Goal: Communication & Community: Answer question/provide support

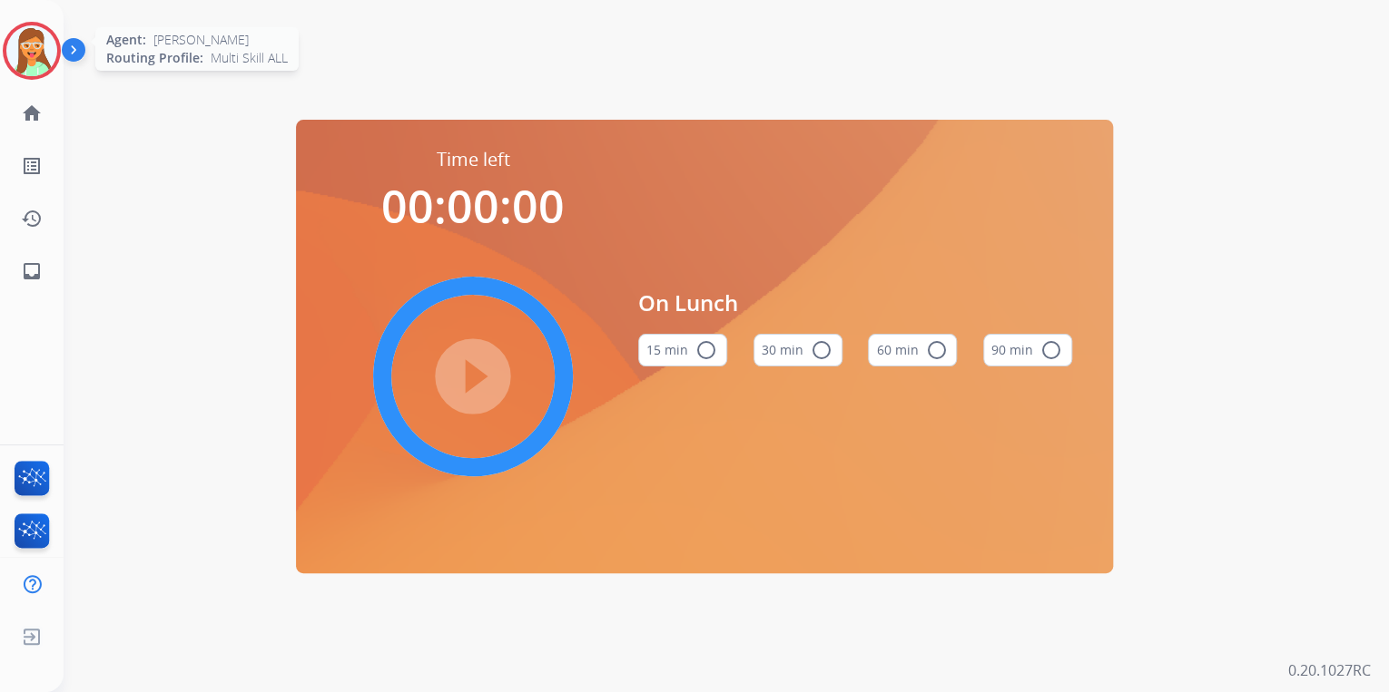
click at [34, 39] on img at bounding box center [31, 50] width 51 height 51
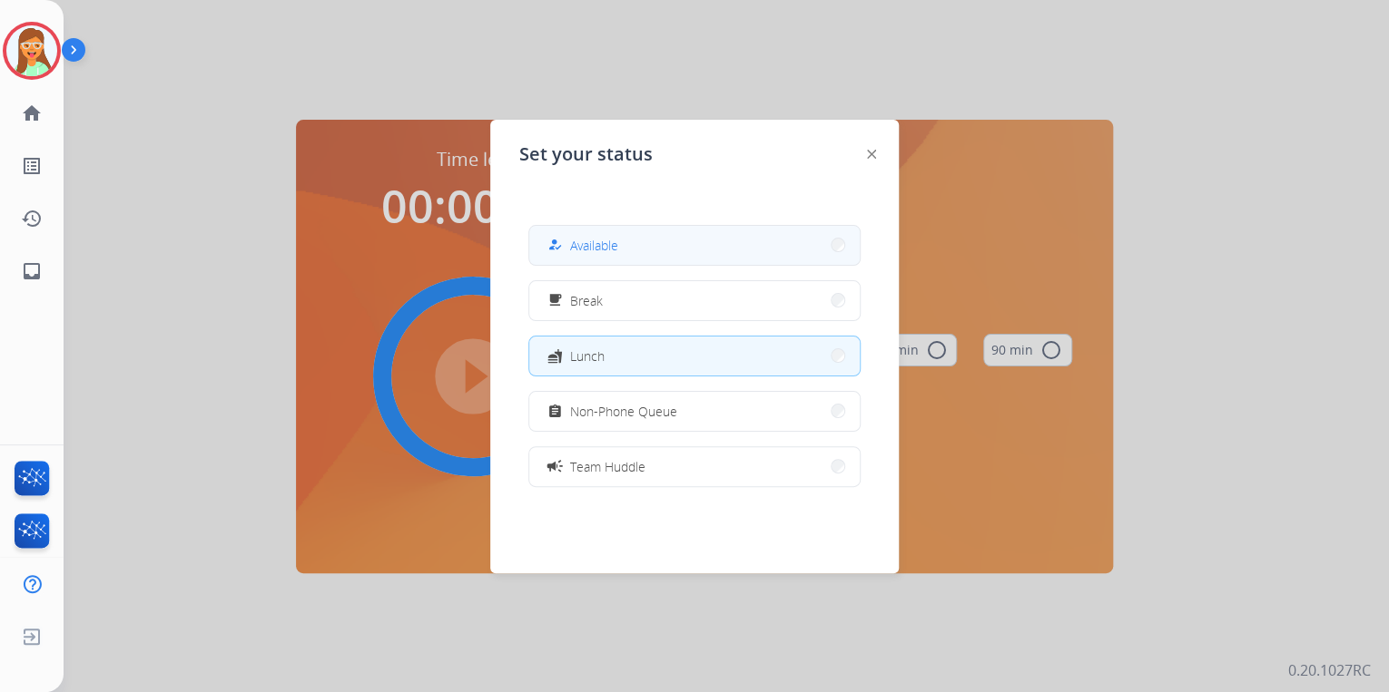
click at [653, 245] on button "how_to_reg Available" at bounding box center [694, 245] width 330 height 39
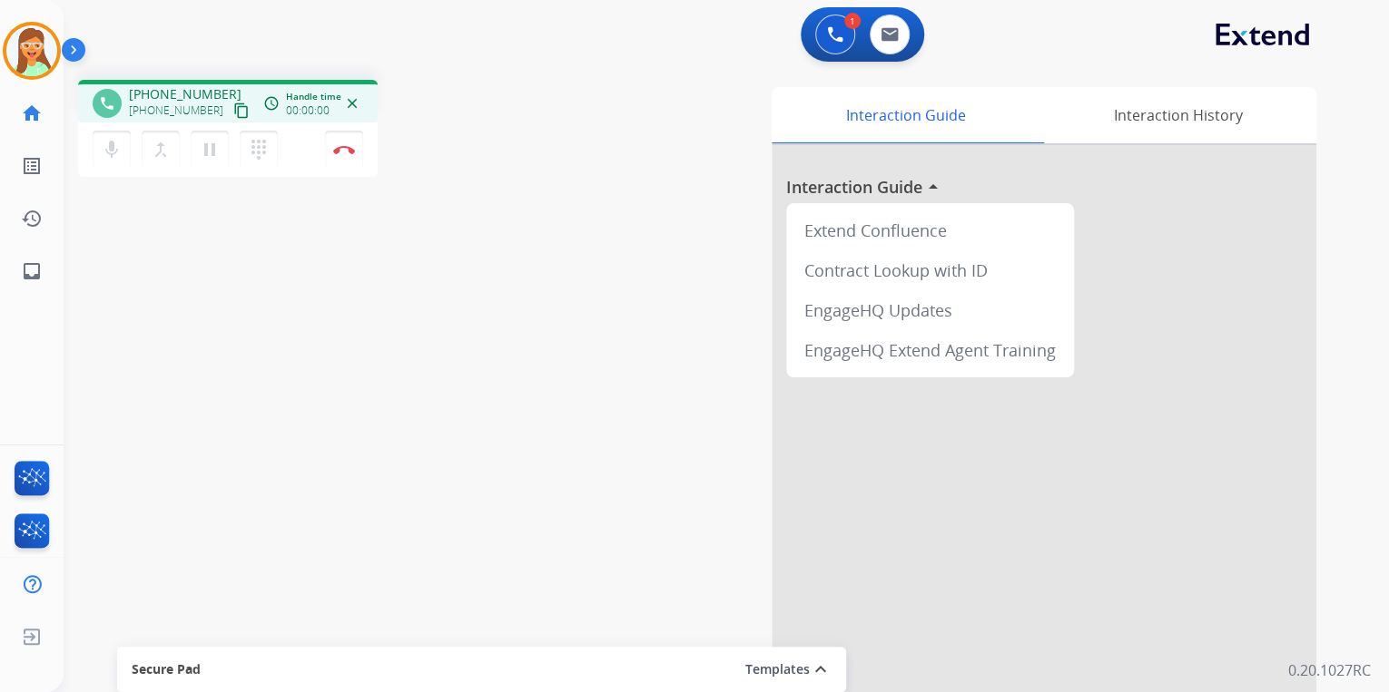
drag, startPoint x: 221, startPoint y: 112, endPoint x: 216, endPoint y: 8, distance: 103.6
click at [233, 109] on mat-icon "content_copy" at bounding box center [241, 111] width 16 height 16
click at [346, 150] on img at bounding box center [344, 149] width 22 height 9
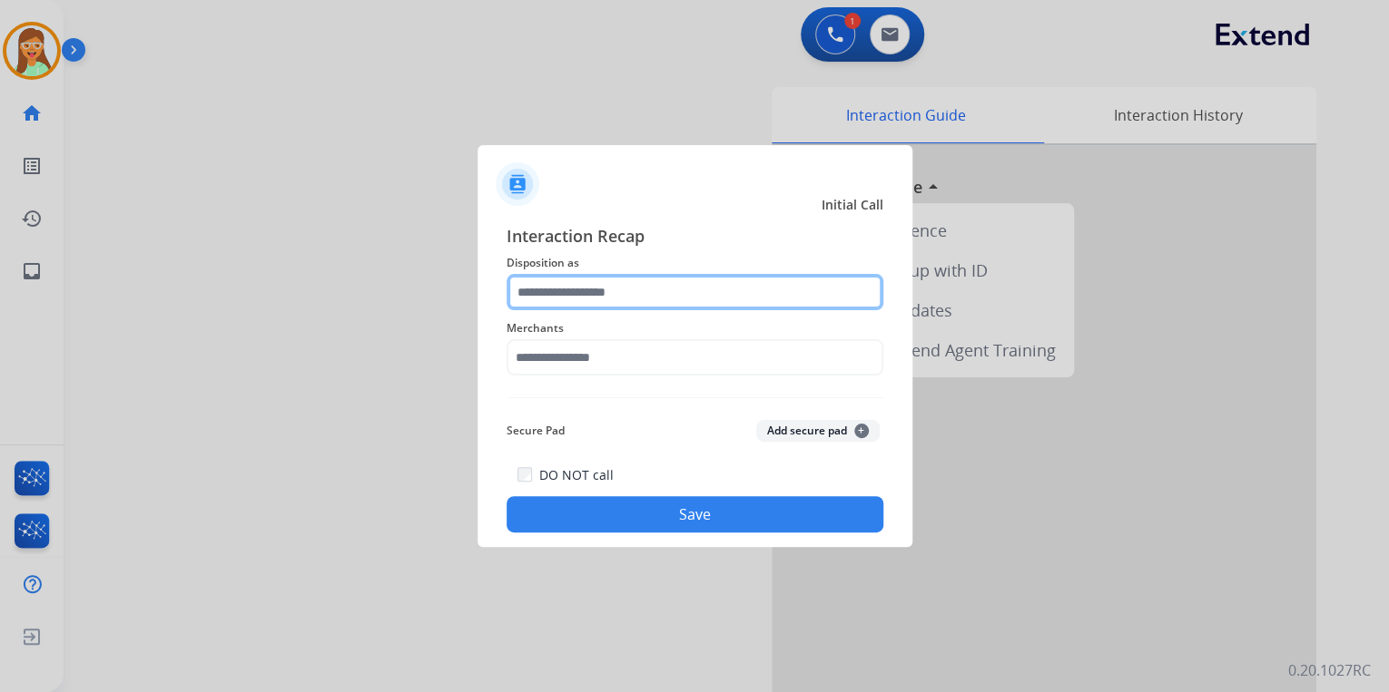
click at [737, 293] on input "text" at bounding box center [694, 292] width 377 height 36
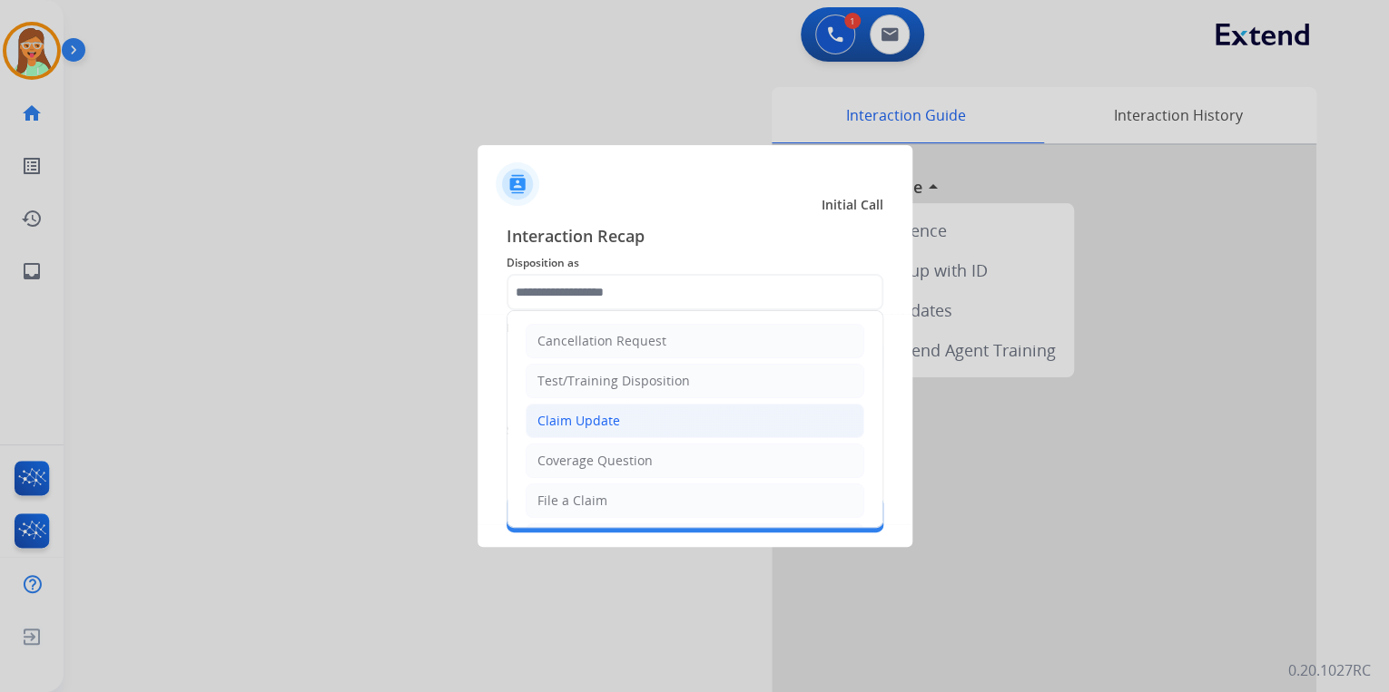
click at [657, 417] on li "Claim Update" at bounding box center [694, 421] width 339 height 34
type input "**********"
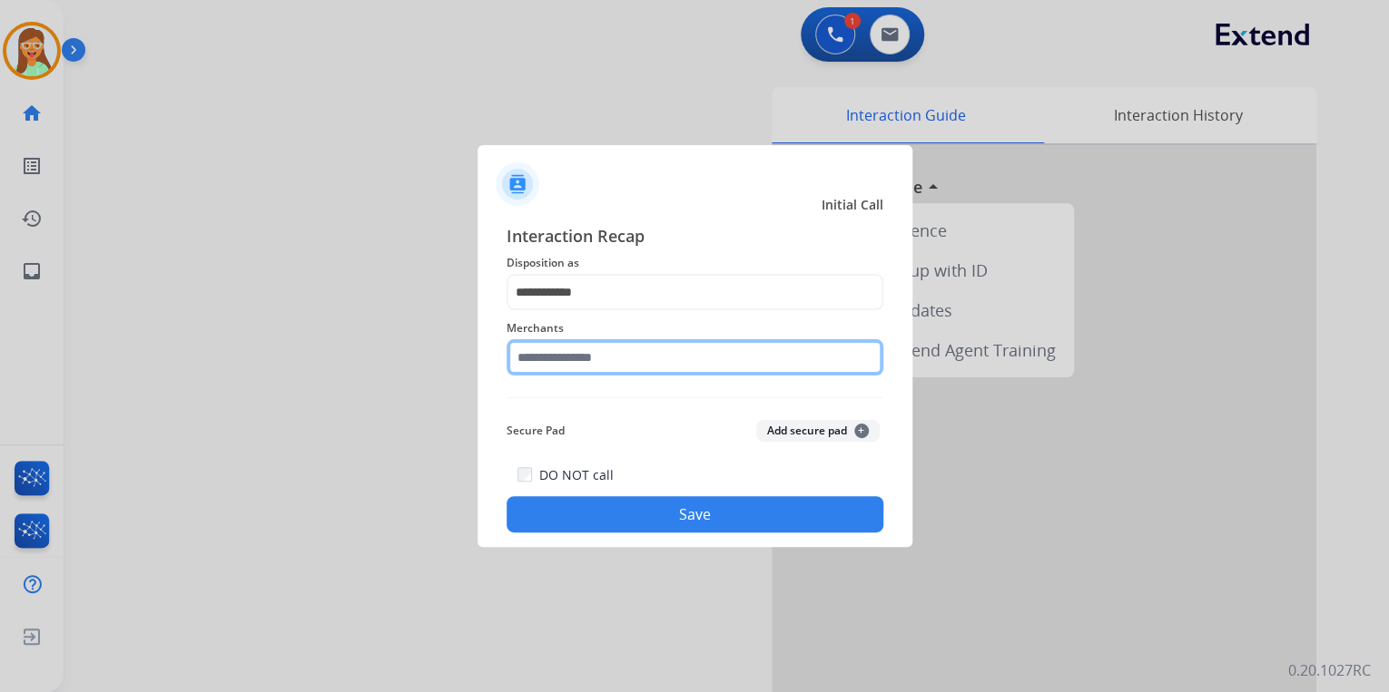
click at [608, 352] on input "text" at bounding box center [694, 357] width 377 height 36
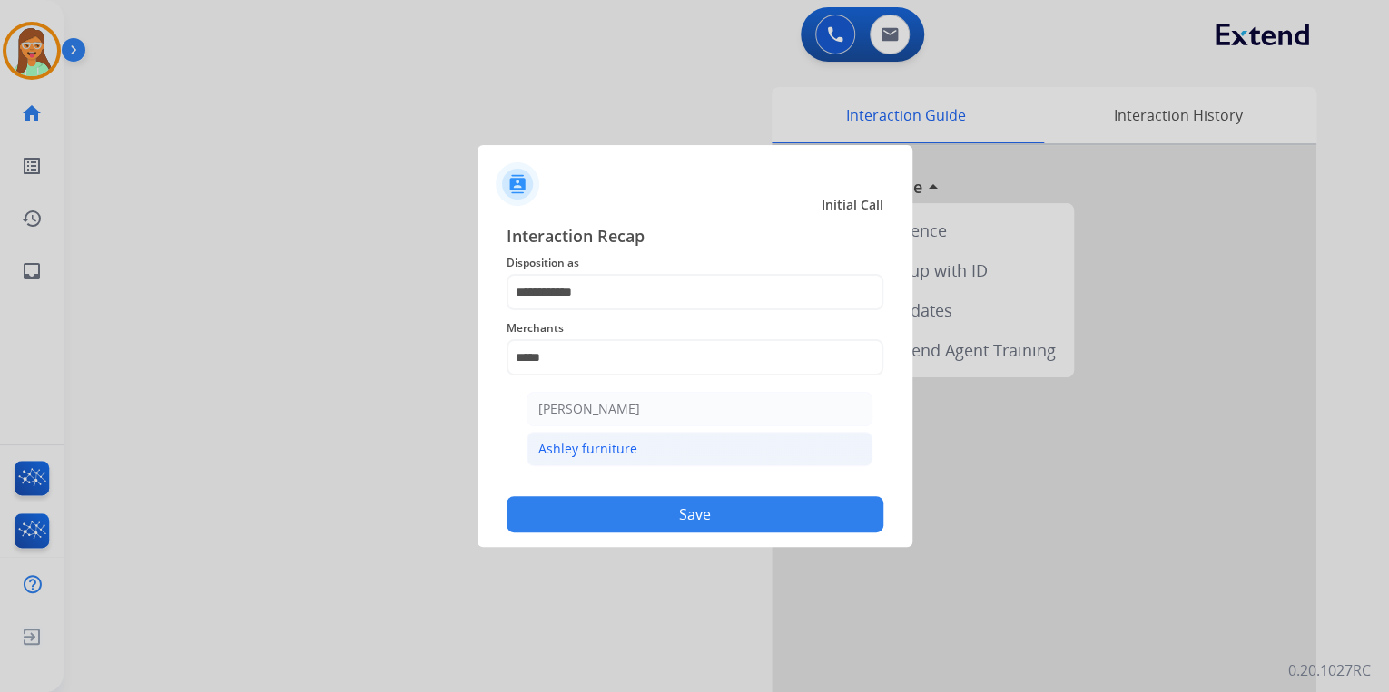
click at [633, 443] on li "Ashley furniture" at bounding box center [699, 449] width 346 height 34
type input "**********"
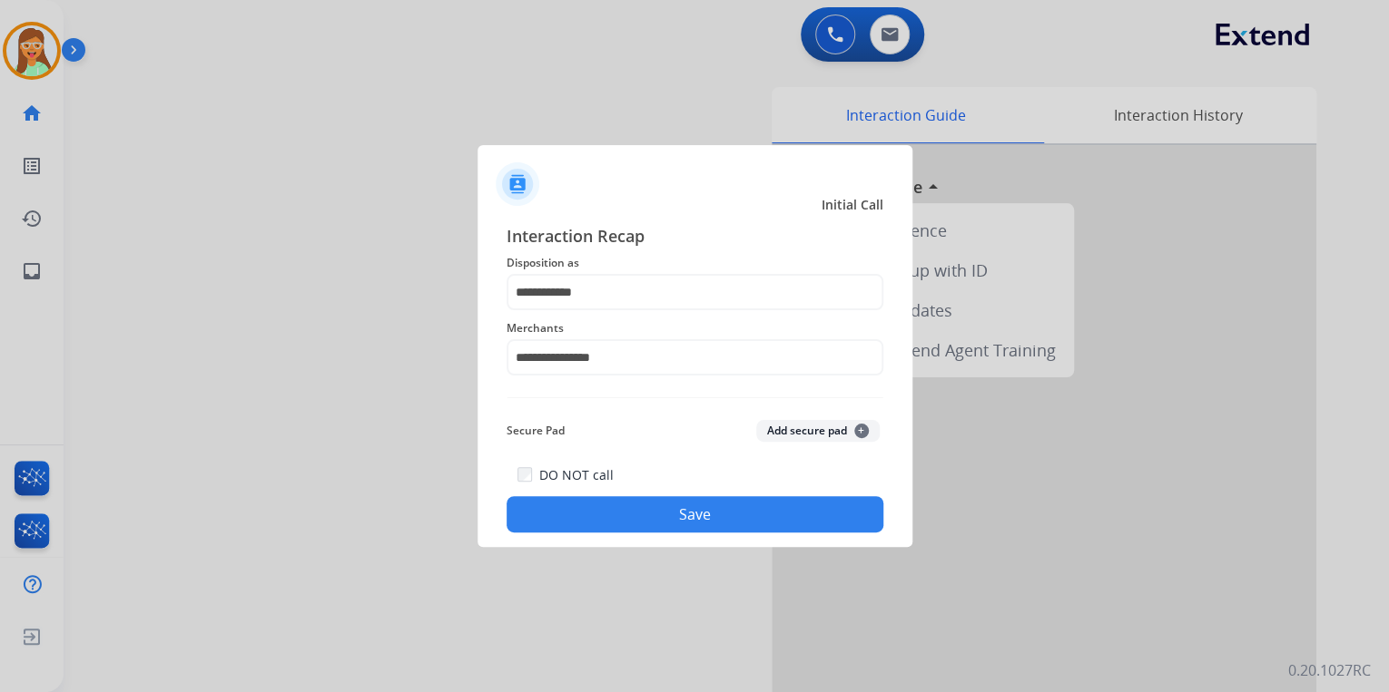
click at [634, 421] on div "Secure Pad Add secure pad +" at bounding box center [694, 431] width 377 height 36
click at [721, 519] on button "Save" at bounding box center [694, 514] width 377 height 36
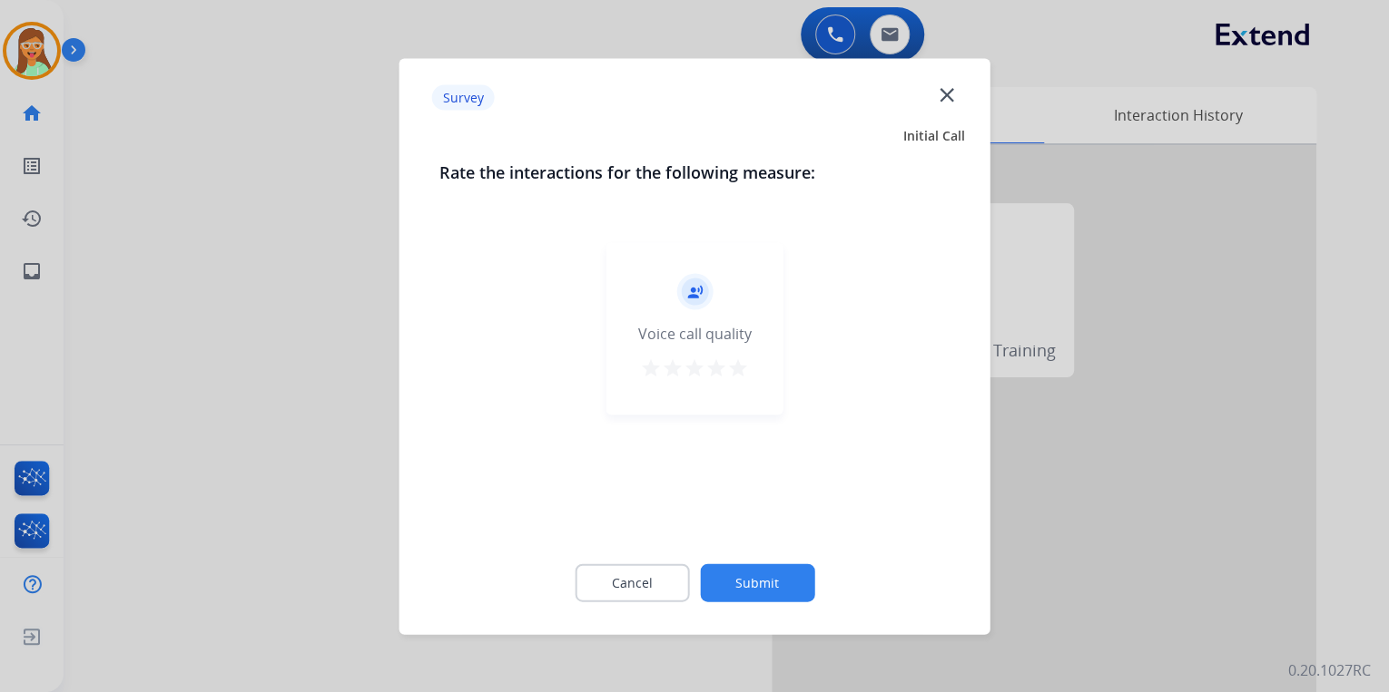
click at [731, 372] on mat-icon "star" at bounding box center [738, 368] width 22 height 22
click at [777, 582] on button "Submit" at bounding box center [757, 583] width 114 height 38
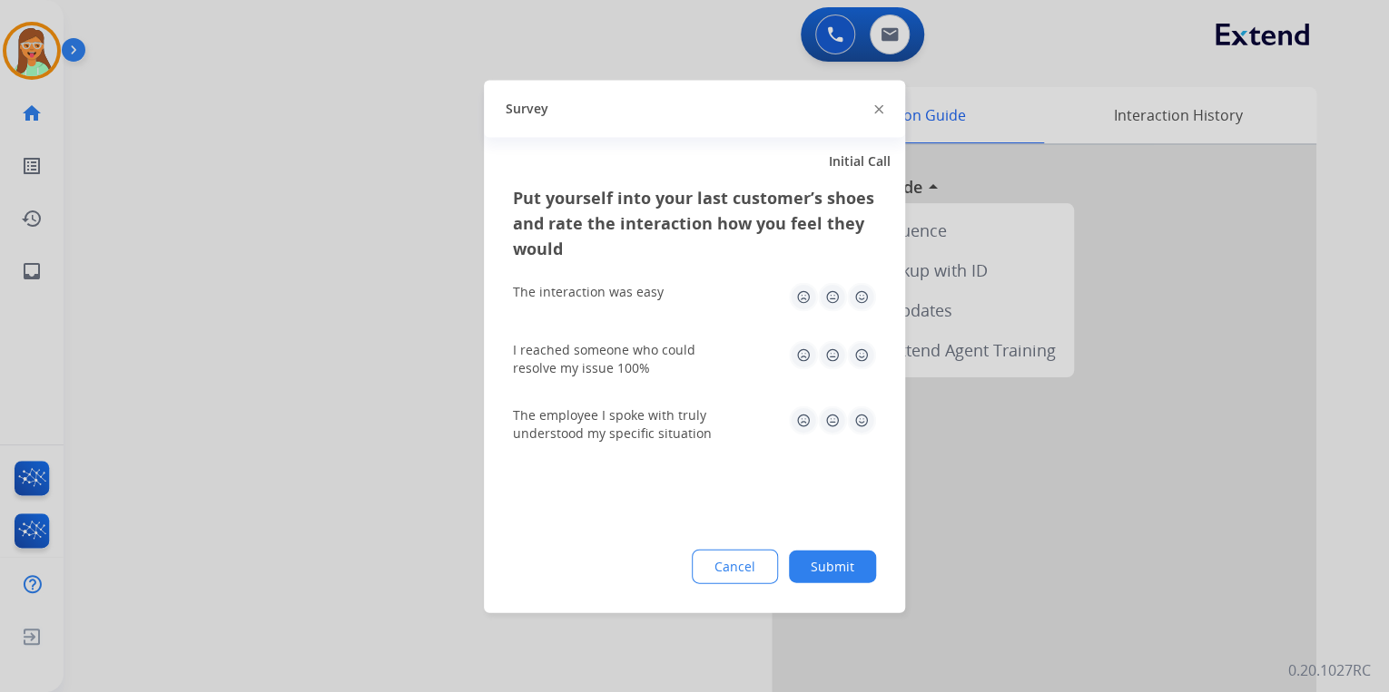
click at [877, 103] on div at bounding box center [878, 109] width 9 height 22
click at [876, 109] on img at bounding box center [878, 109] width 9 height 9
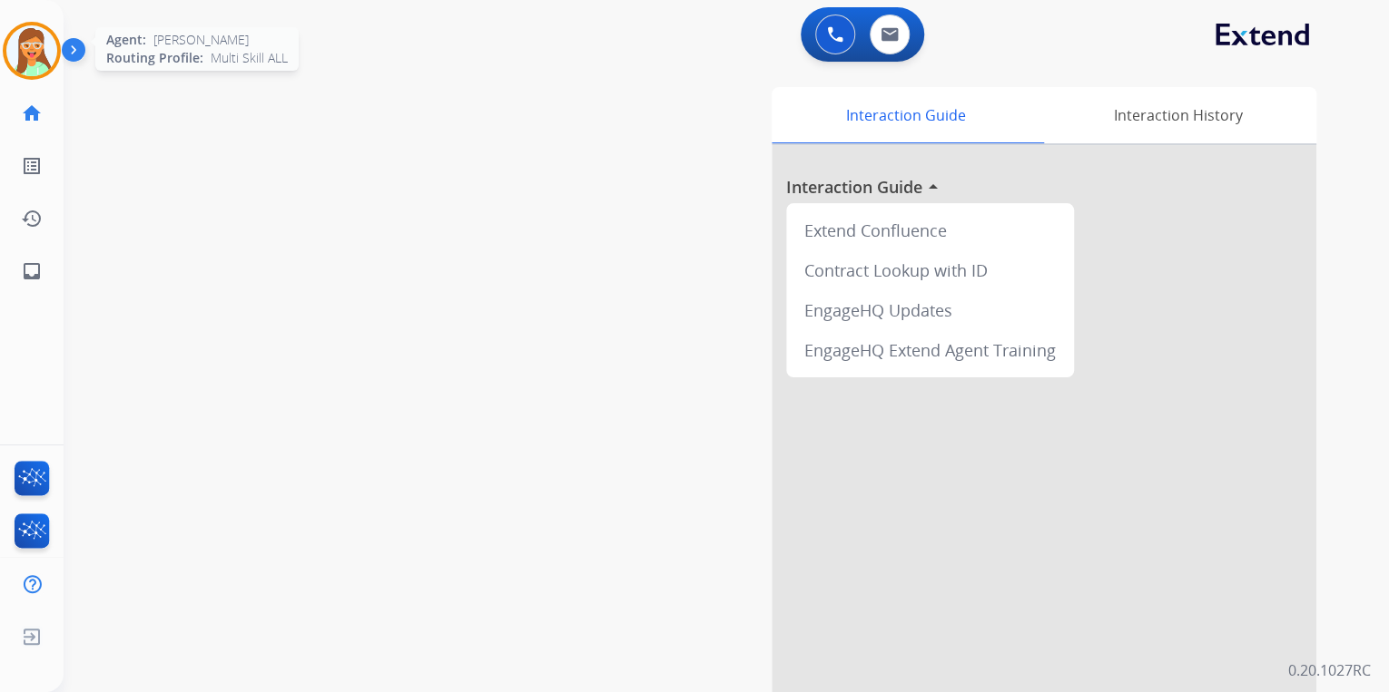
click at [32, 47] on img at bounding box center [31, 50] width 51 height 51
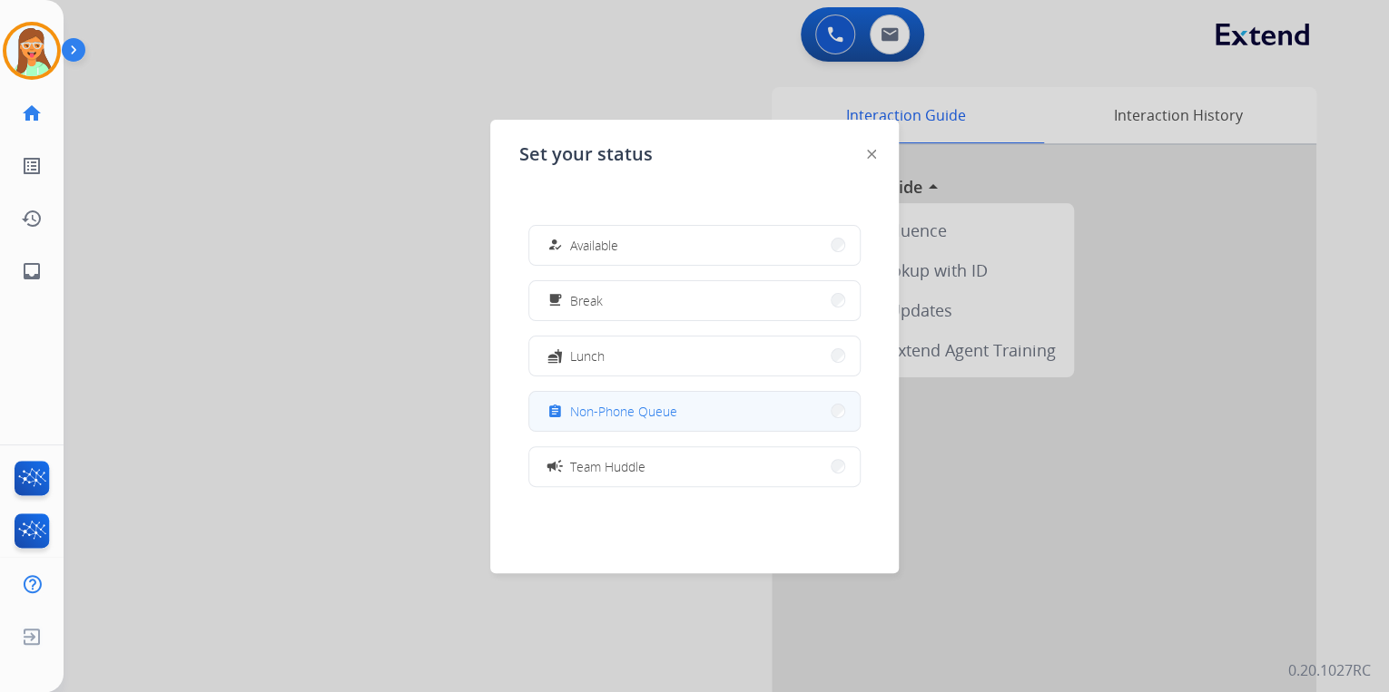
click at [690, 394] on button "assignment Non-Phone Queue" at bounding box center [694, 411] width 330 height 39
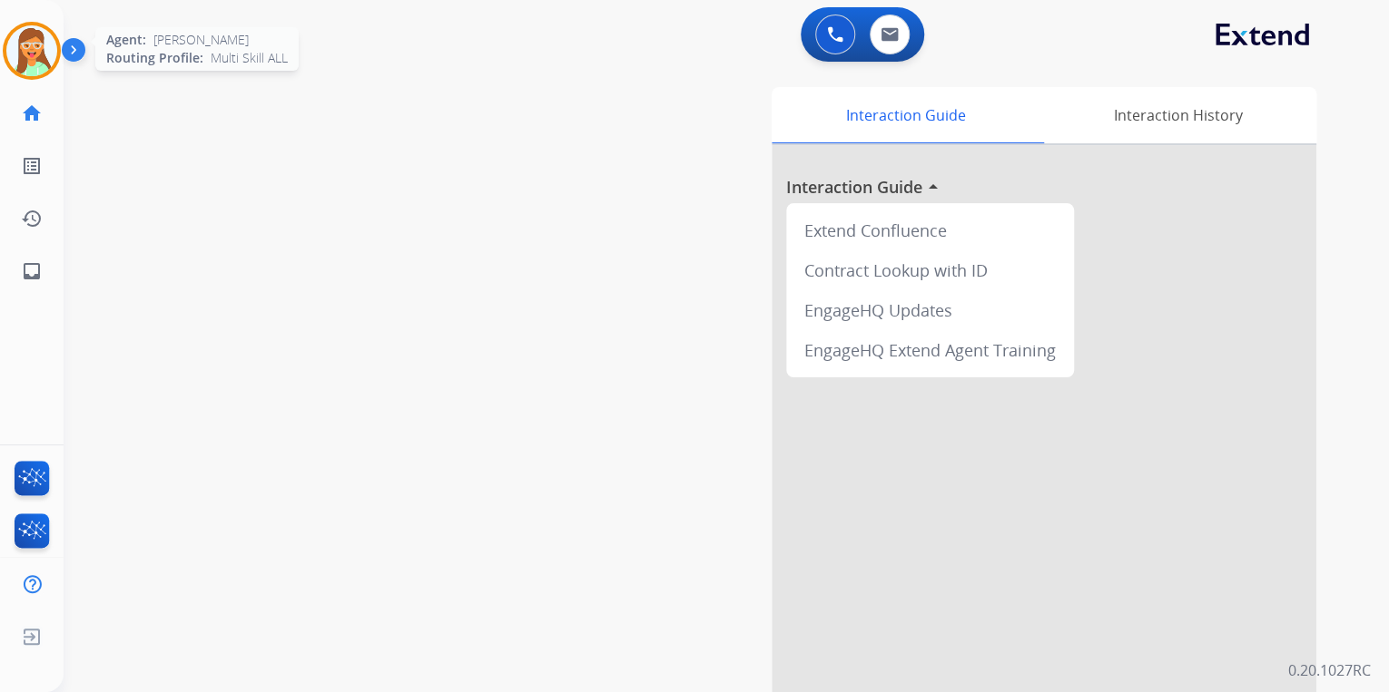
click at [53, 44] on img at bounding box center [31, 50] width 51 height 51
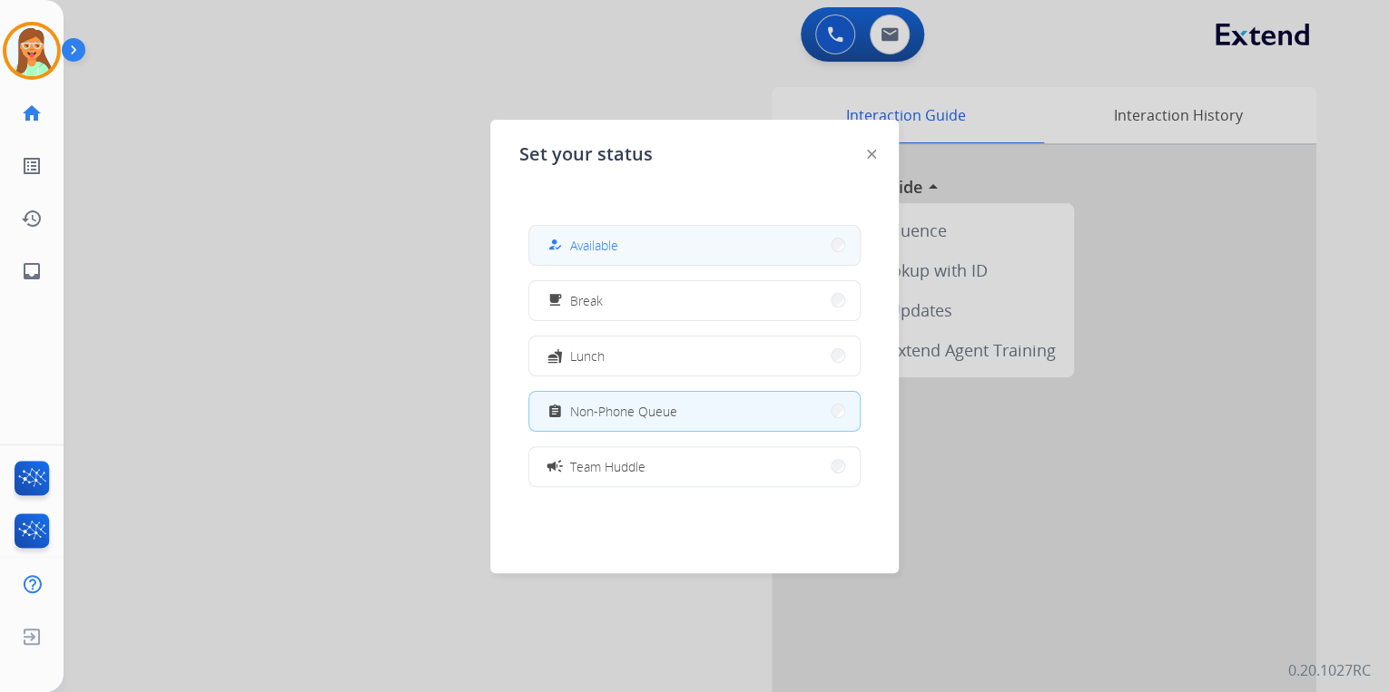
drag, startPoint x: 621, startPoint y: 235, endPoint x: 734, endPoint y: 145, distance: 144.7
click at [622, 235] on button "how_to_reg Available" at bounding box center [694, 245] width 330 height 39
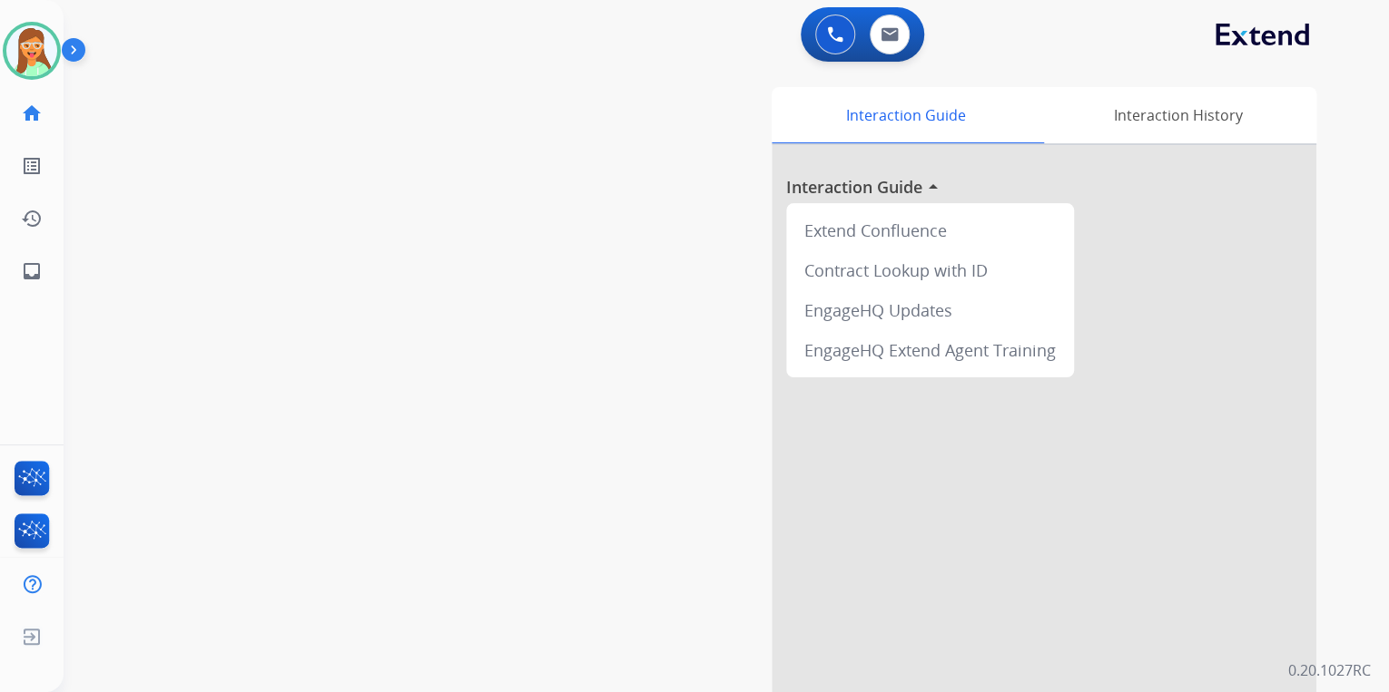
drag, startPoint x: 820, startPoint y: 31, endPoint x: 774, endPoint y: 49, distance: 49.7
click at [820, 31] on button at bounding box center [835, 35] width 40 height 40
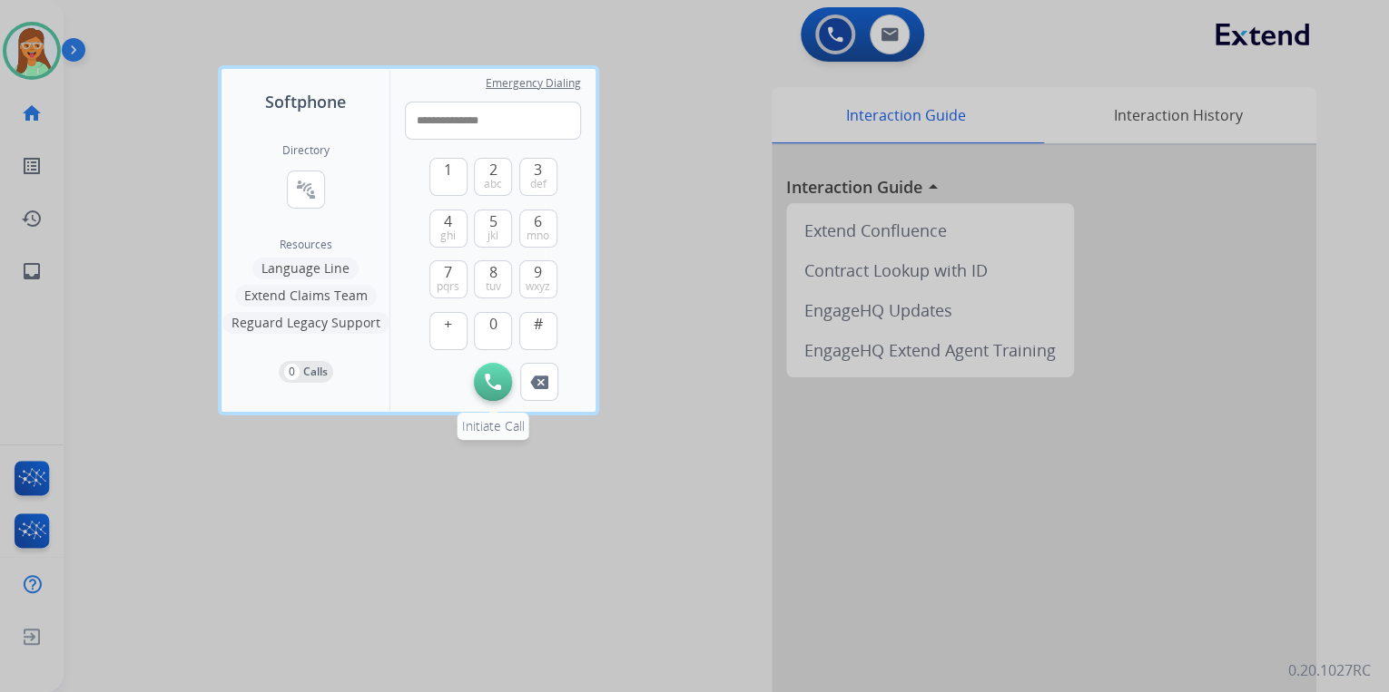
type input "**********"
click at [497, 369] on button "Initiate Call" at bounding box center [493, 382] width 38 height 38
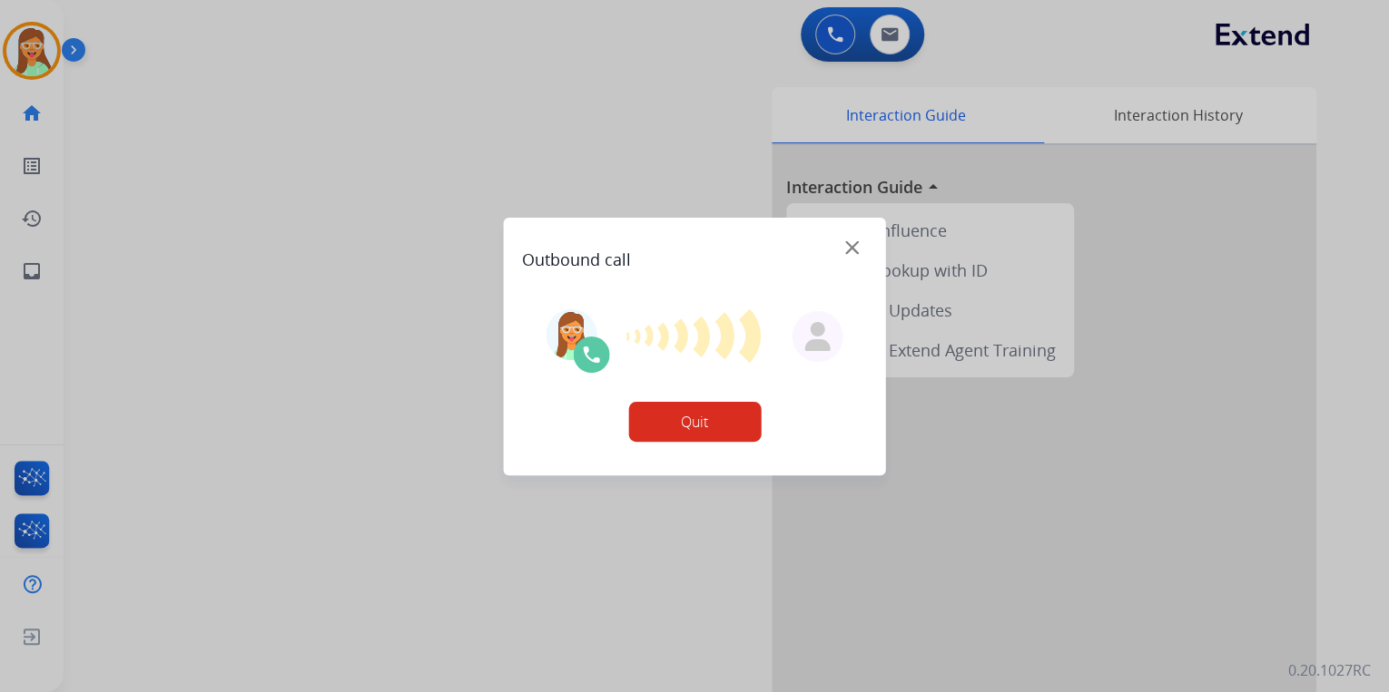
click at [857, 247] on img at bounding box center [852, 247] width 14 height 14
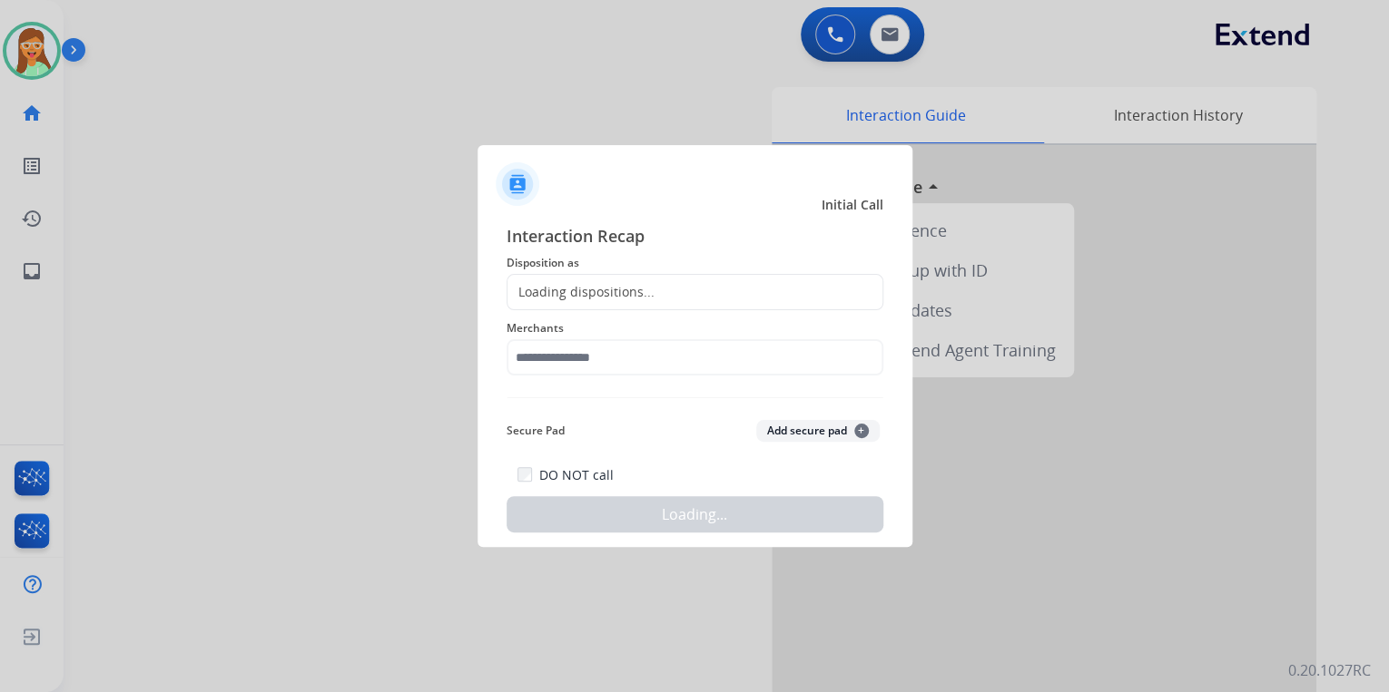
click at [604, 287] on div "Loading dispositions..." at bounding box center [580, 292] width 147 height 18
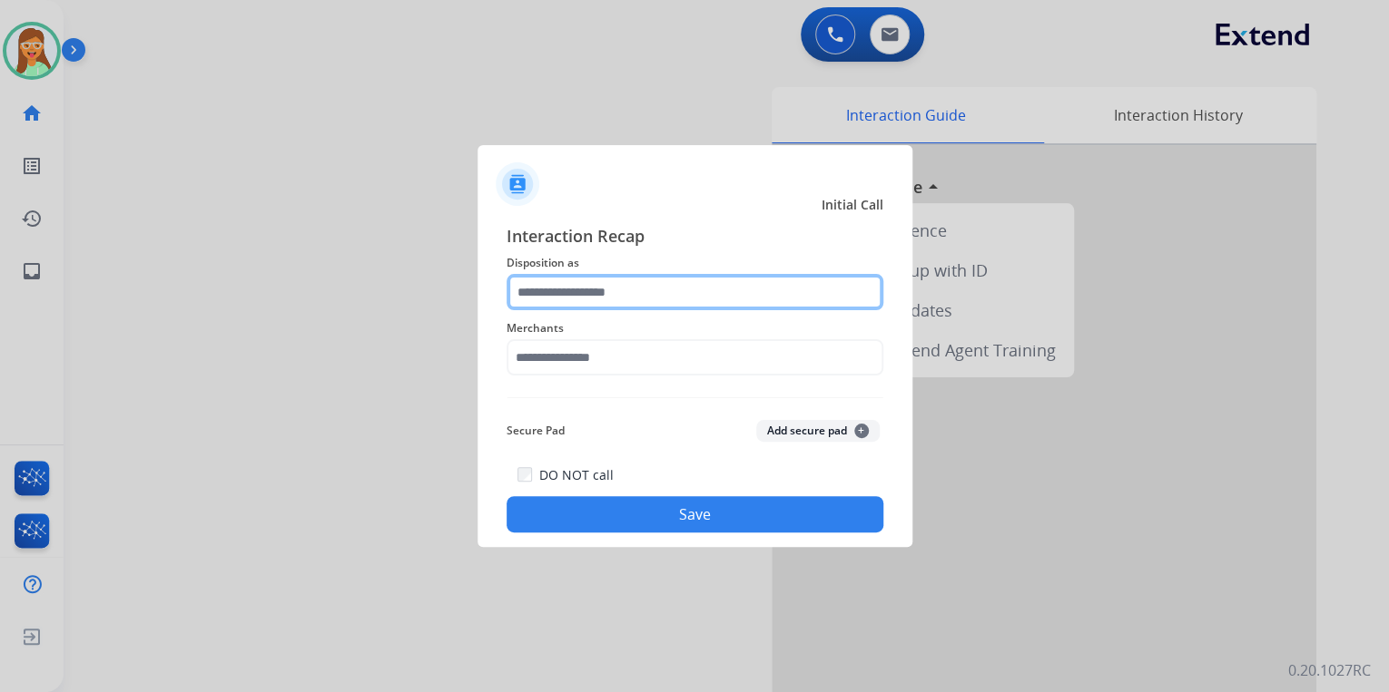
click at [614, 289] on input "text" at bounding box center [694, 292] width 377 height 36
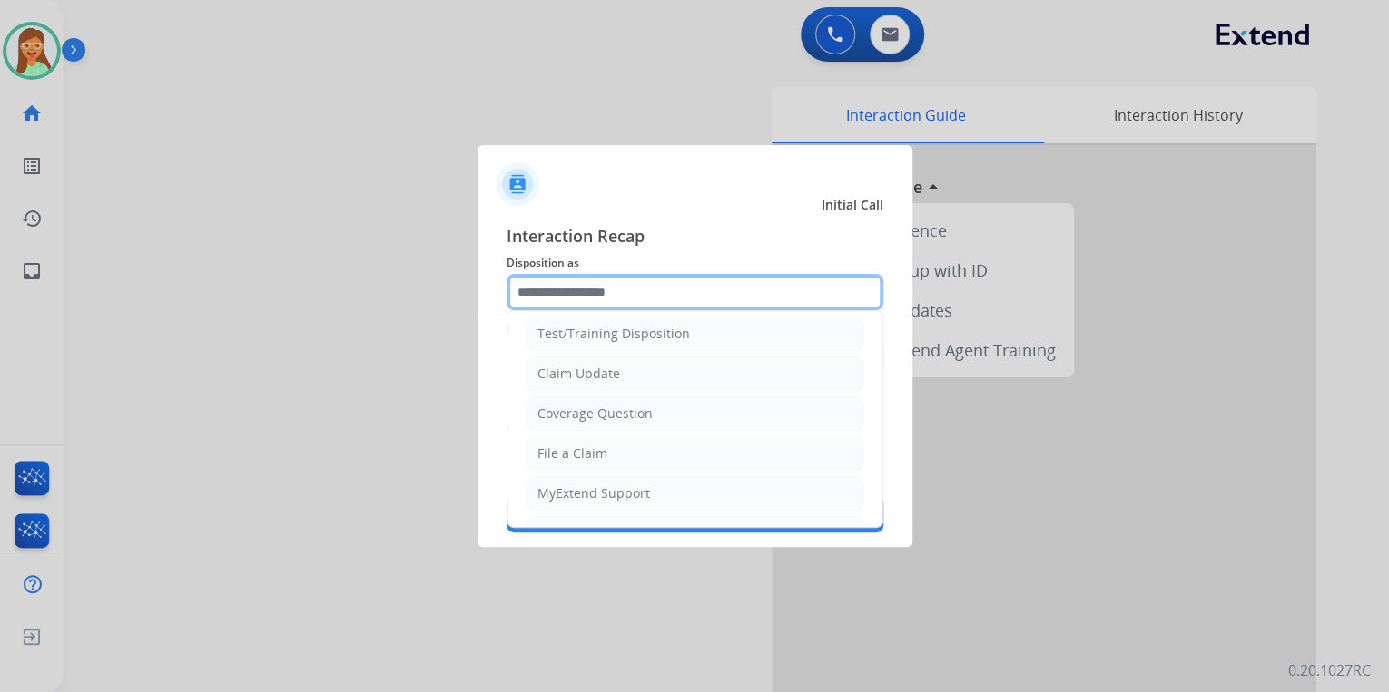
scroll to position [73, 0]
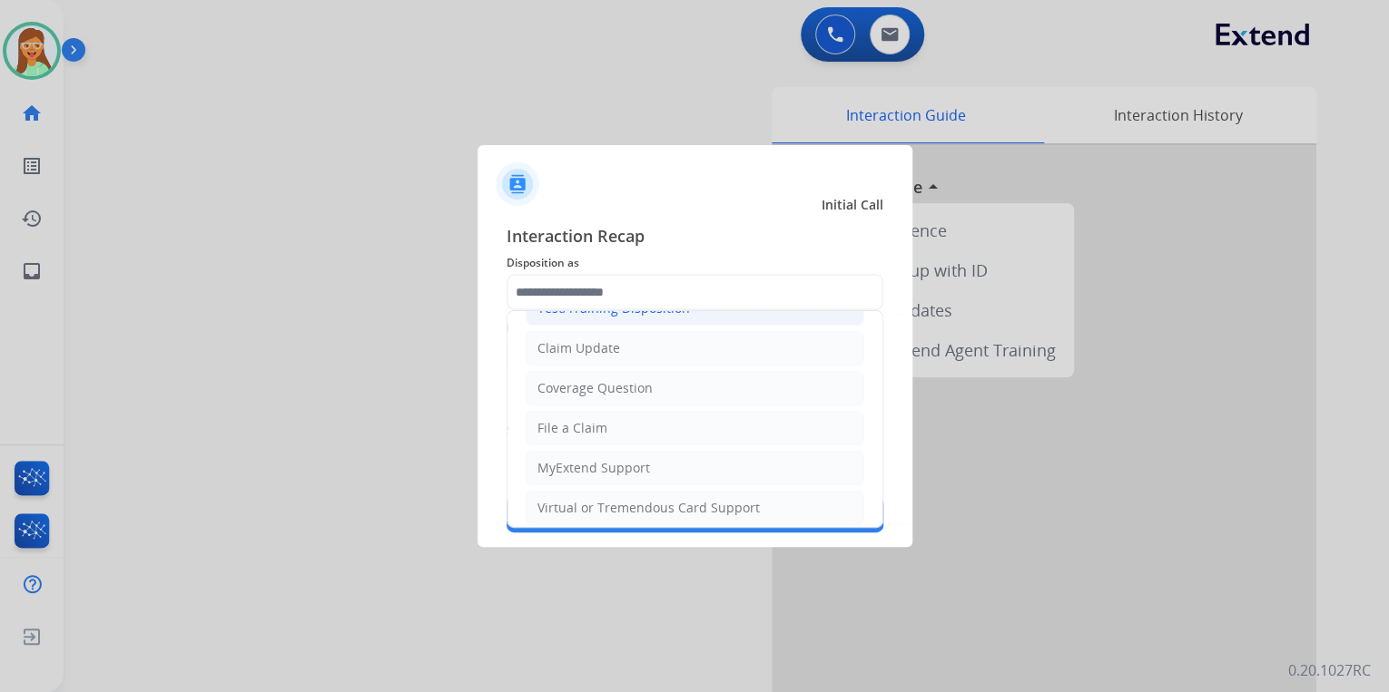
click at [652, 319] on li "Test/Training Disposition" at bounding box center [694, 308] width 339 height 34
type input "**********"
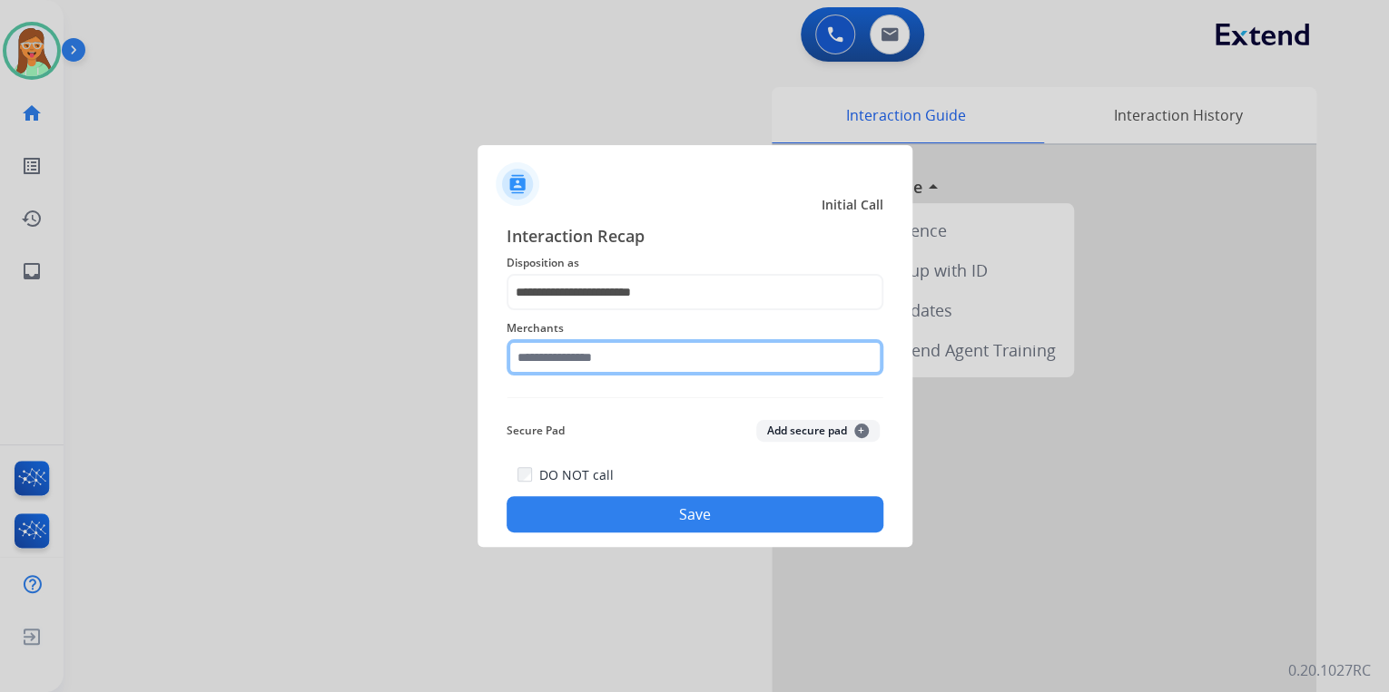
click at [635, 361] on input "text" at bounding box center [694, 357] width 377 height 36
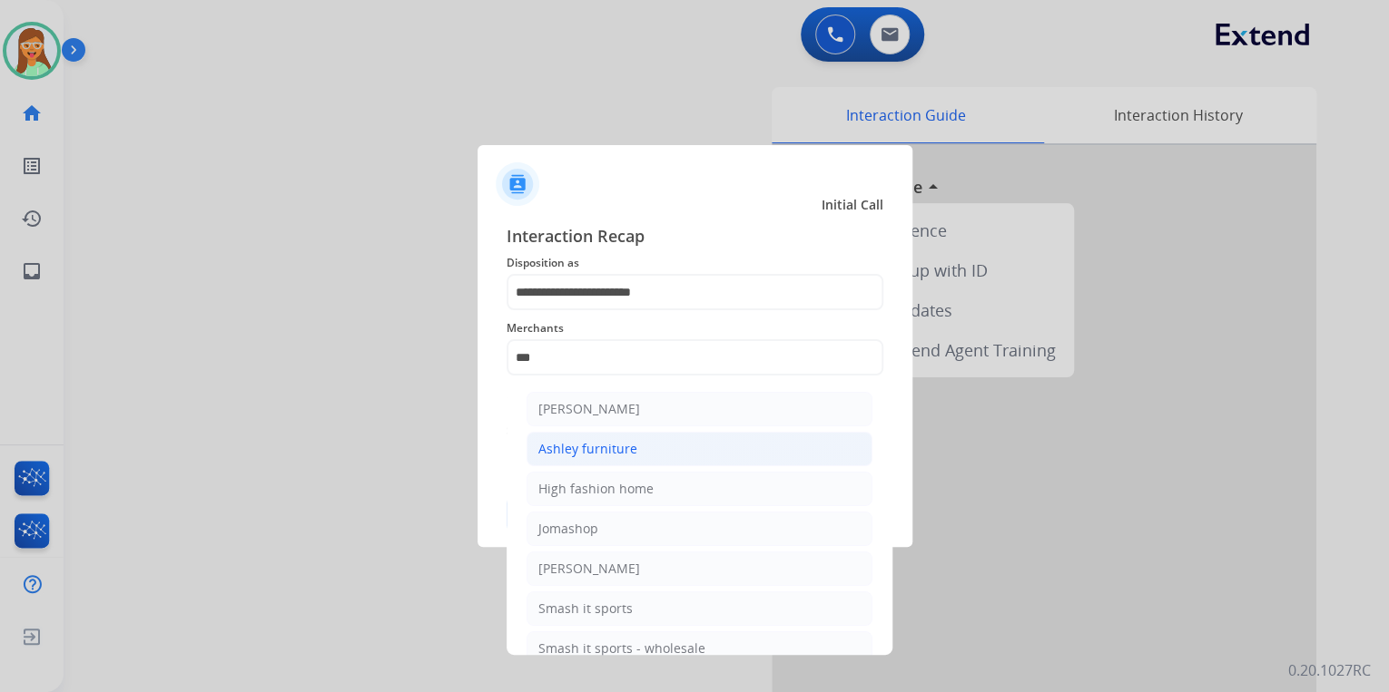
click at [624, 445] on div "Ashley furniture" at bounding box center [587, 449] width 99 height 18
type input "**********"
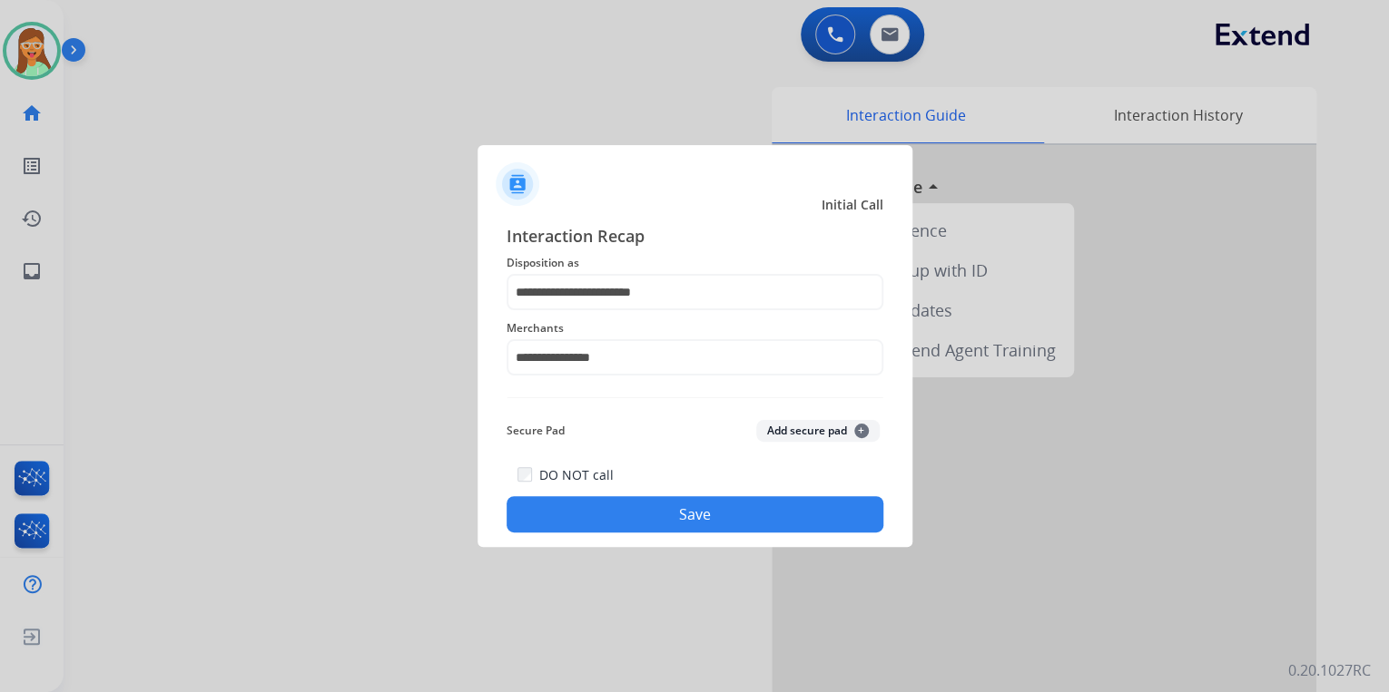
drag, startPoint x: 701, startPoint y: 492, endPoint x: 693, endPoint y: 510, distance: 19.5
click at [701, 494] on div "DO NOT call Save" at bounding box center [694, 498] width 377 height 69
click at [702, 512] on button "Save" at bounding box center [694, 514] width 377 height 36
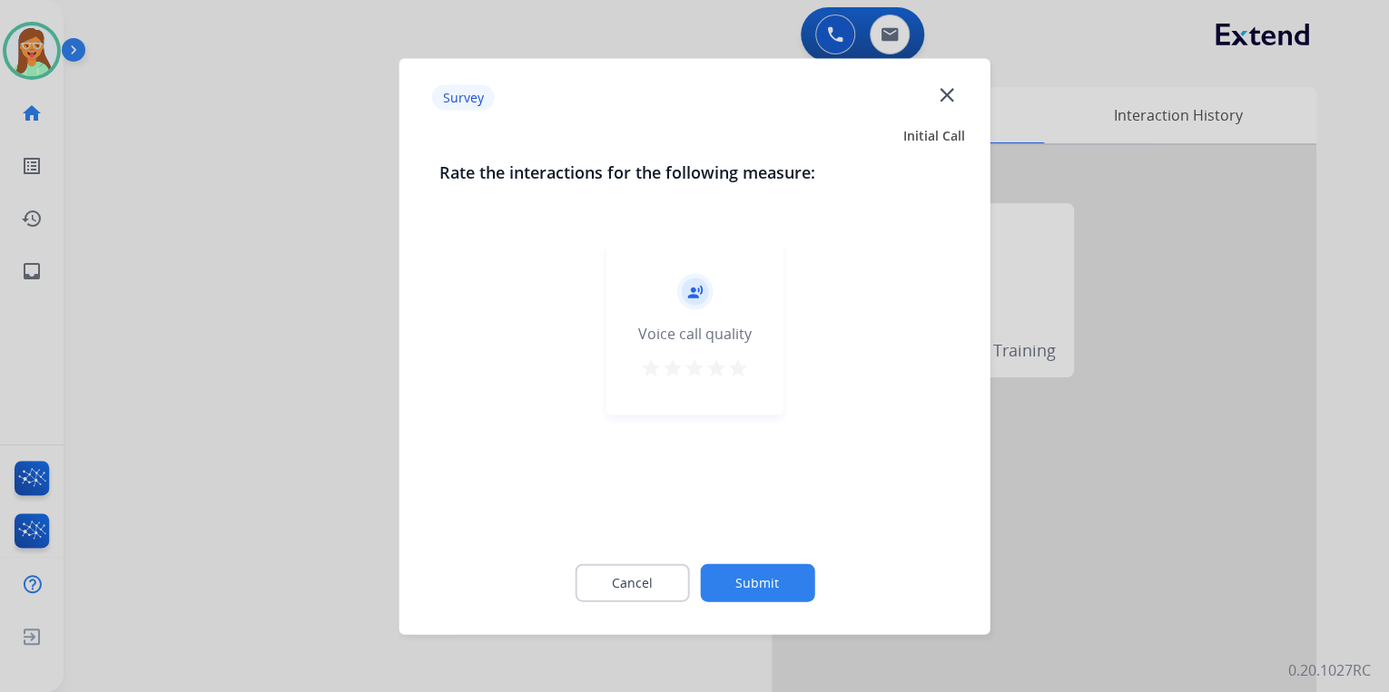
click at [944, 95] on mat-icon "close" at bounding box center [946, 95] width 24 height 24
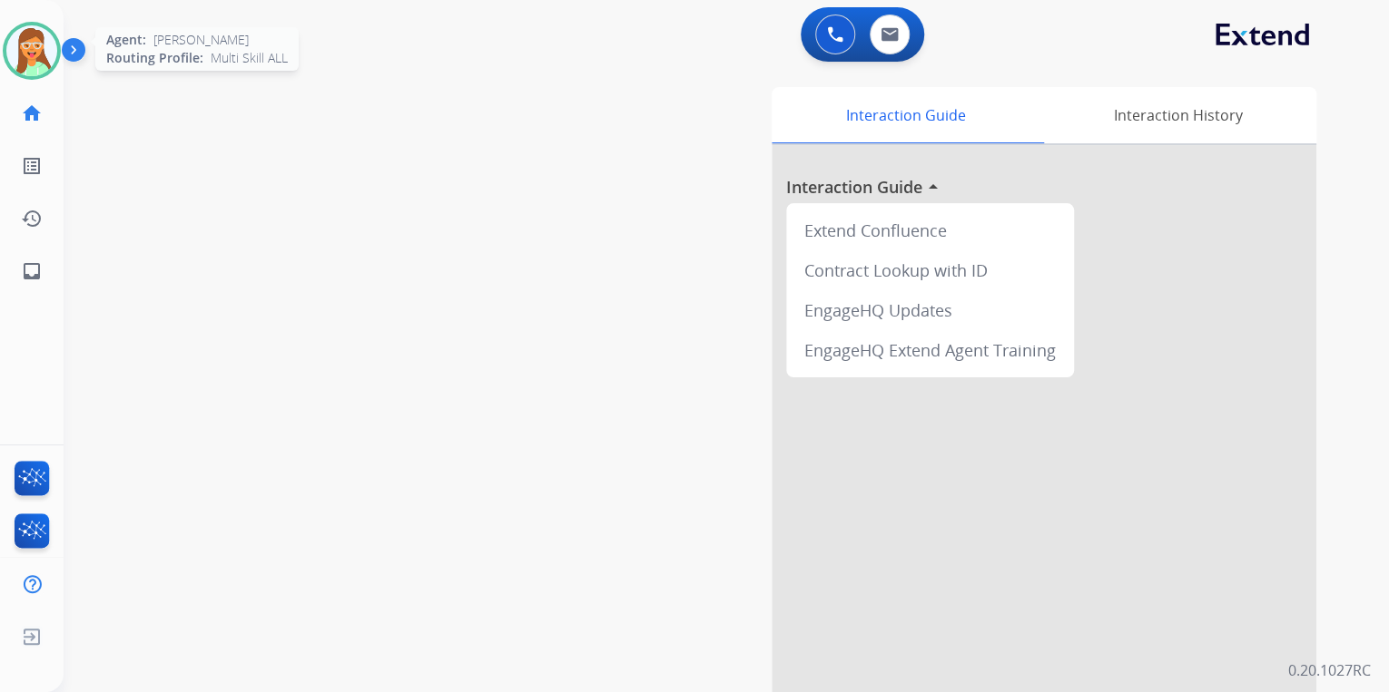
click at [29, 52] on img at bounding box center [31, 50] width 51 height 51
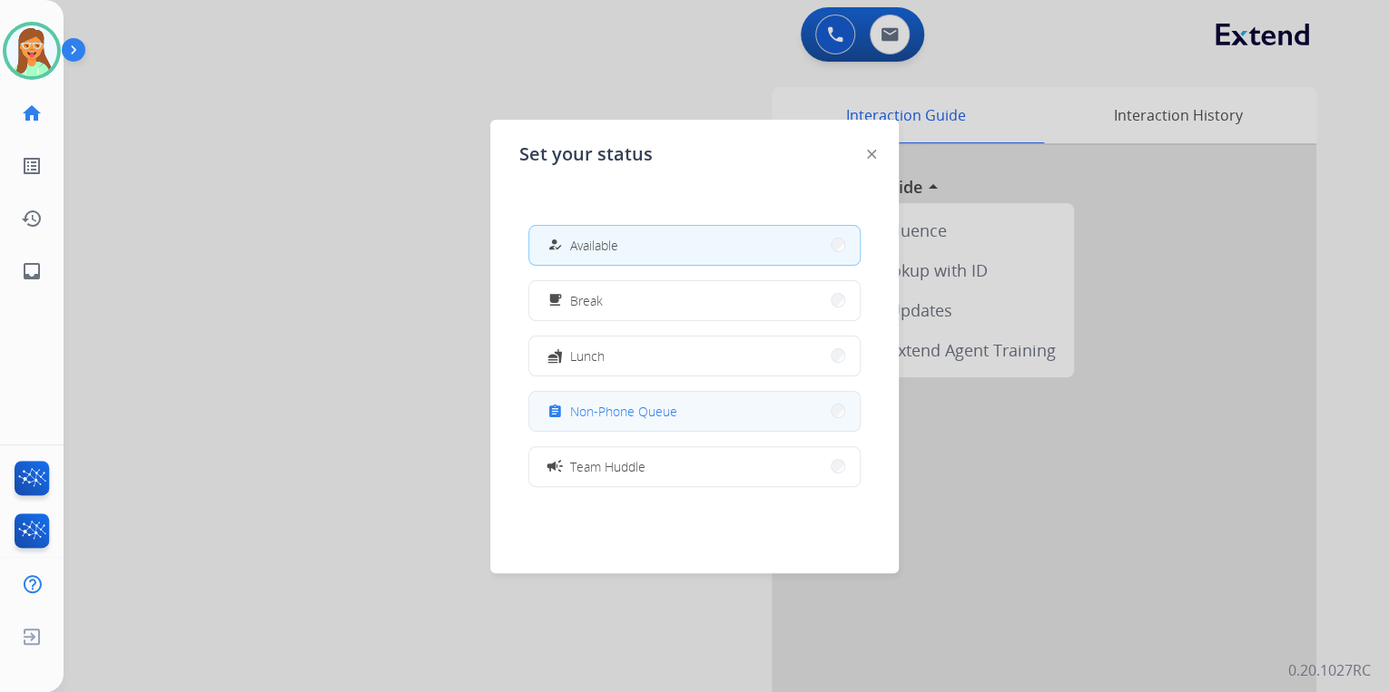
click at [682, 396] on button "assignment Non-Phone Queue" at bounding box center [694, 411] width 330 height 39
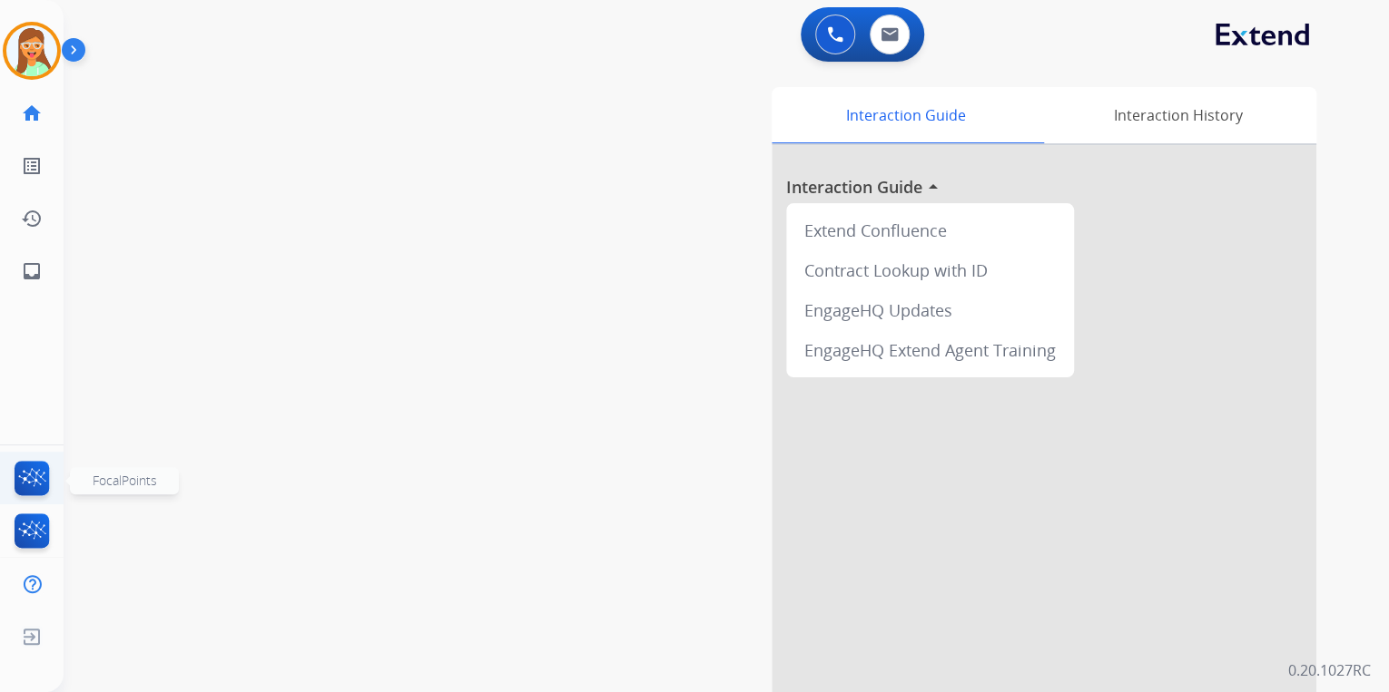
click at [40, 483] on img at bounding box center [32, 482] width 43 height 42
click at [34, 83] on div "Jasmyn Non-Phone Queue Edit Avatar Agent: Jasmyn Routing Profile: Multi Skill A…" at bounding box center [32, 149] width 64 height 298
drag, startPoint x: 34, startPoint y: 80, endPoint x: 32, endPoint y: 65, distance: 14.8
click at [31, 65] on img at bounding box center [31, 50] width 51 height 51
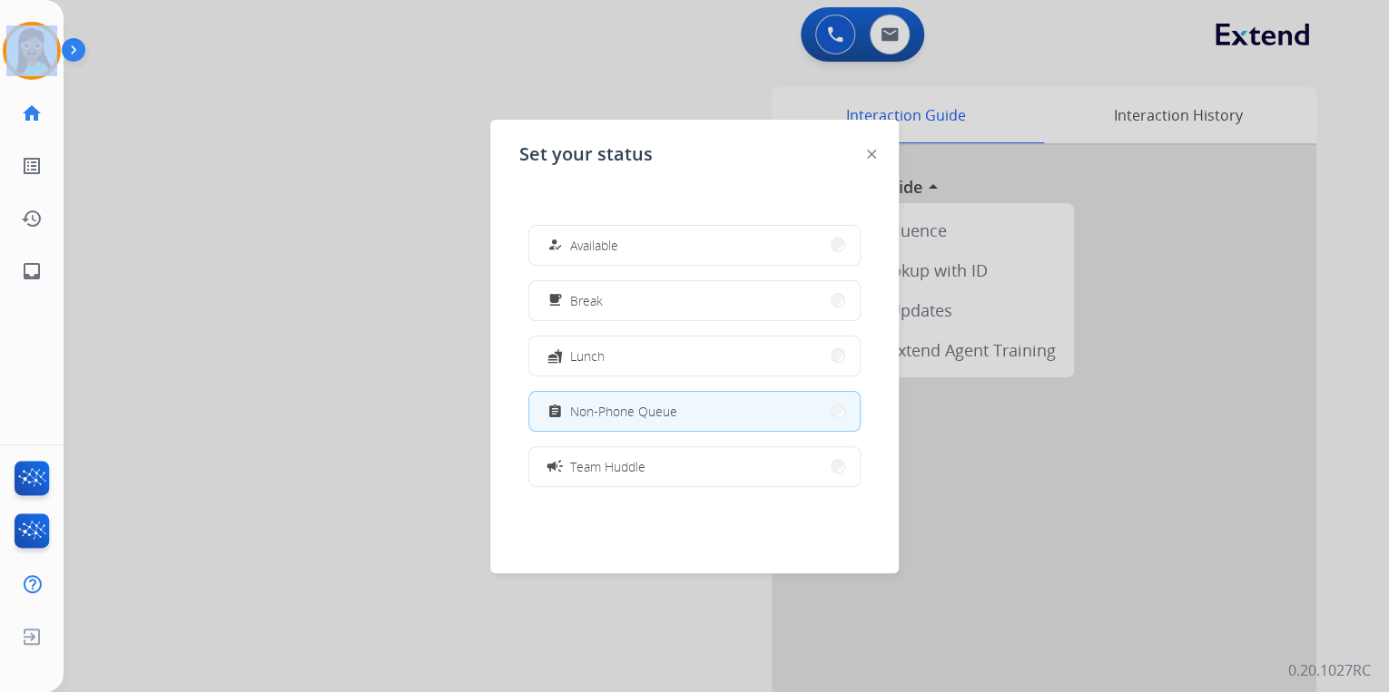
click at [665, 235] on button "how_to_reg Available" at bounding box center [694, 245] width 330 height 39
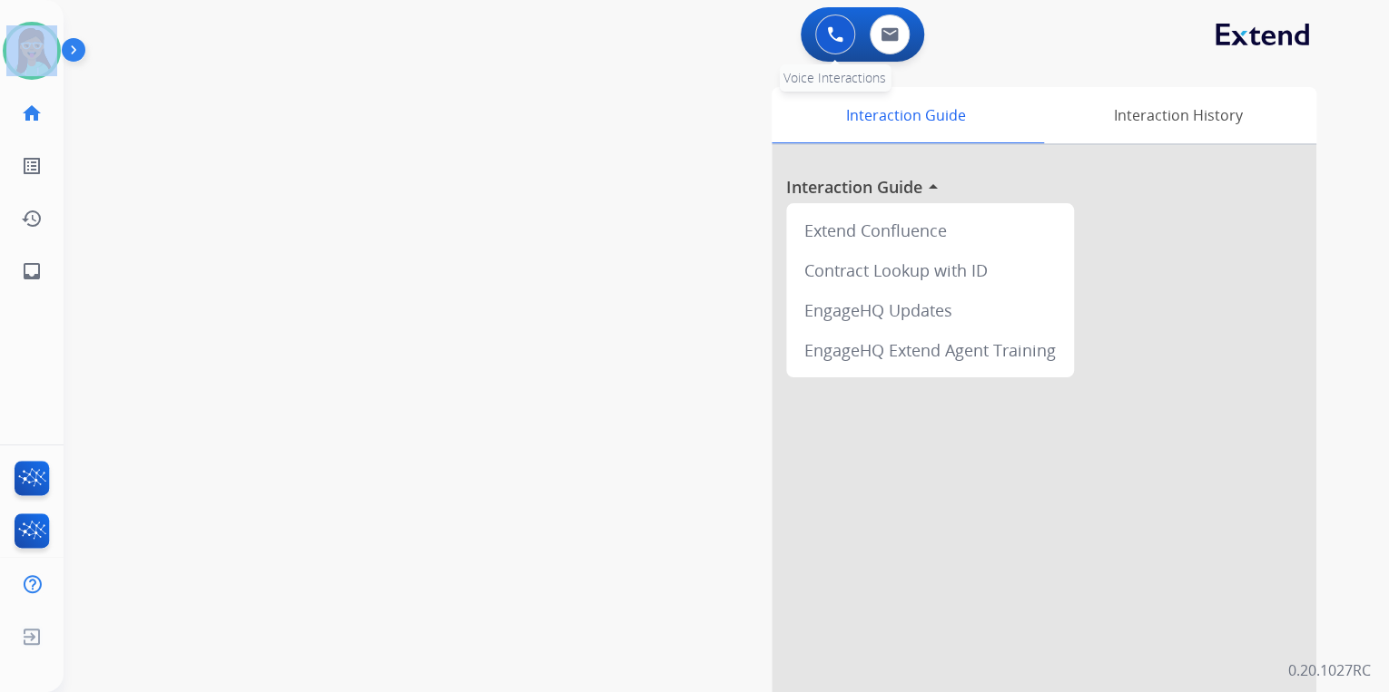
click at [829, 32] on img at bounding box center [835, 34] width 16 height 16
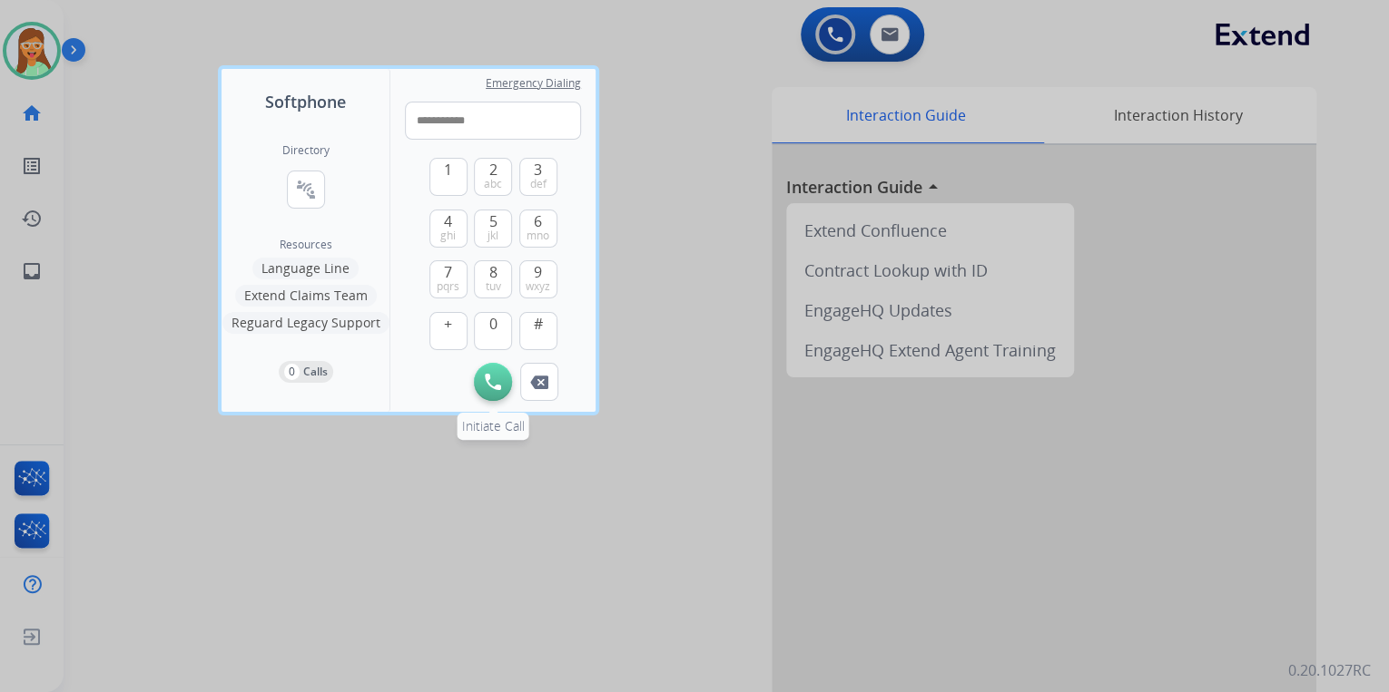
type input "**********"
click at [505, 378] on button "Initiate Call" at bounding box center [493, 382] width 38 height 38
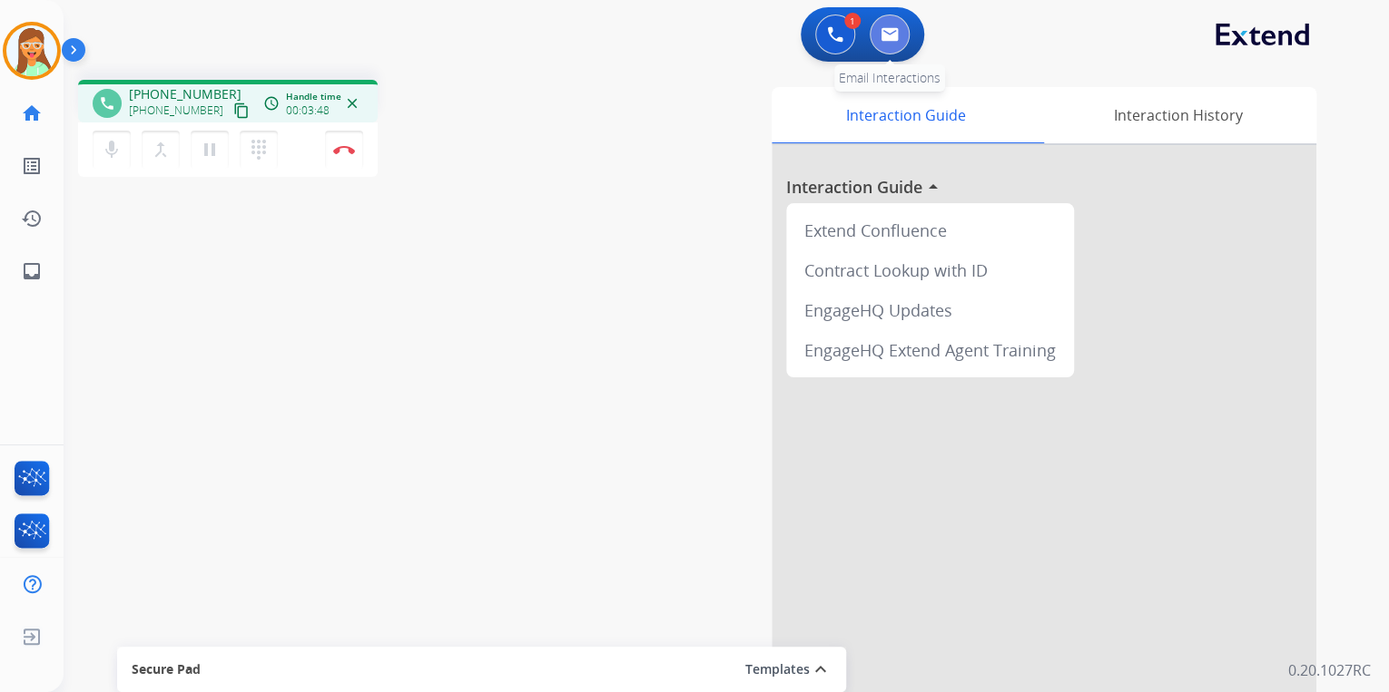
click at [888, 19] on button at bounding box center [889, 35] width 40 height 40
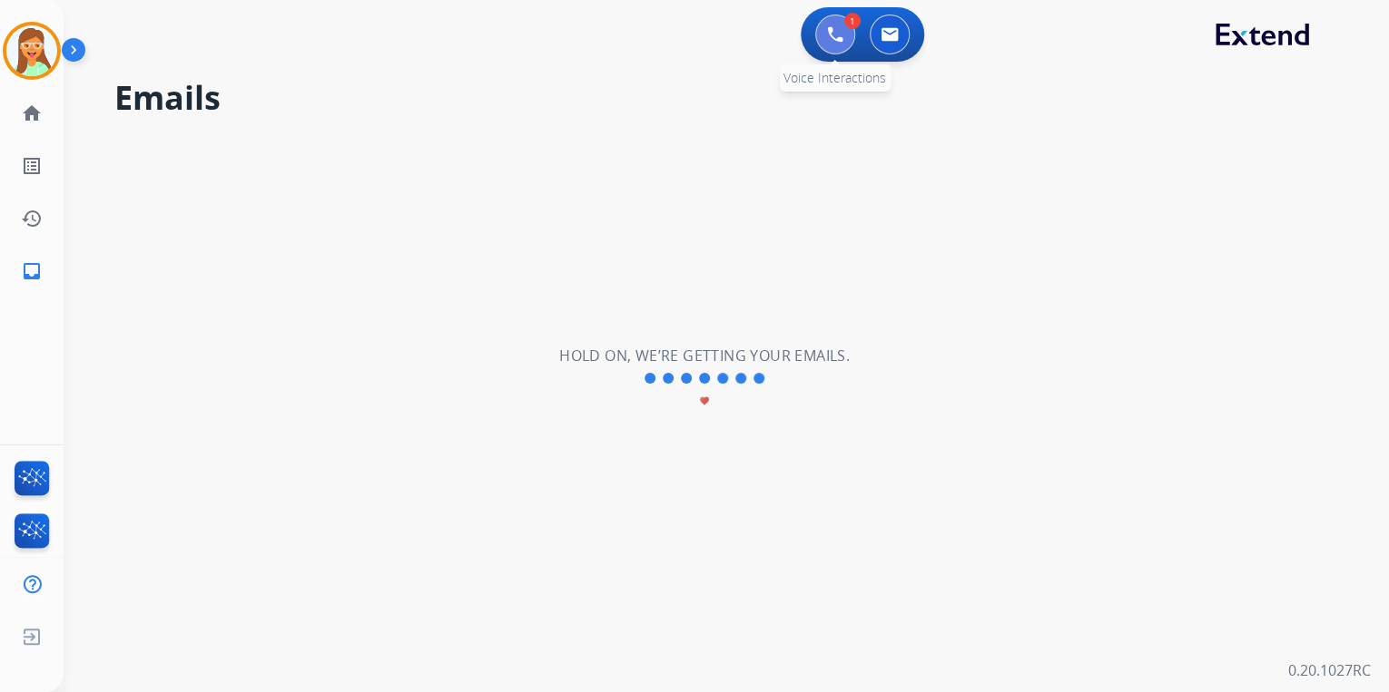
click at [838, 36] on img at bounding box center [835, 34] width 16 height 16
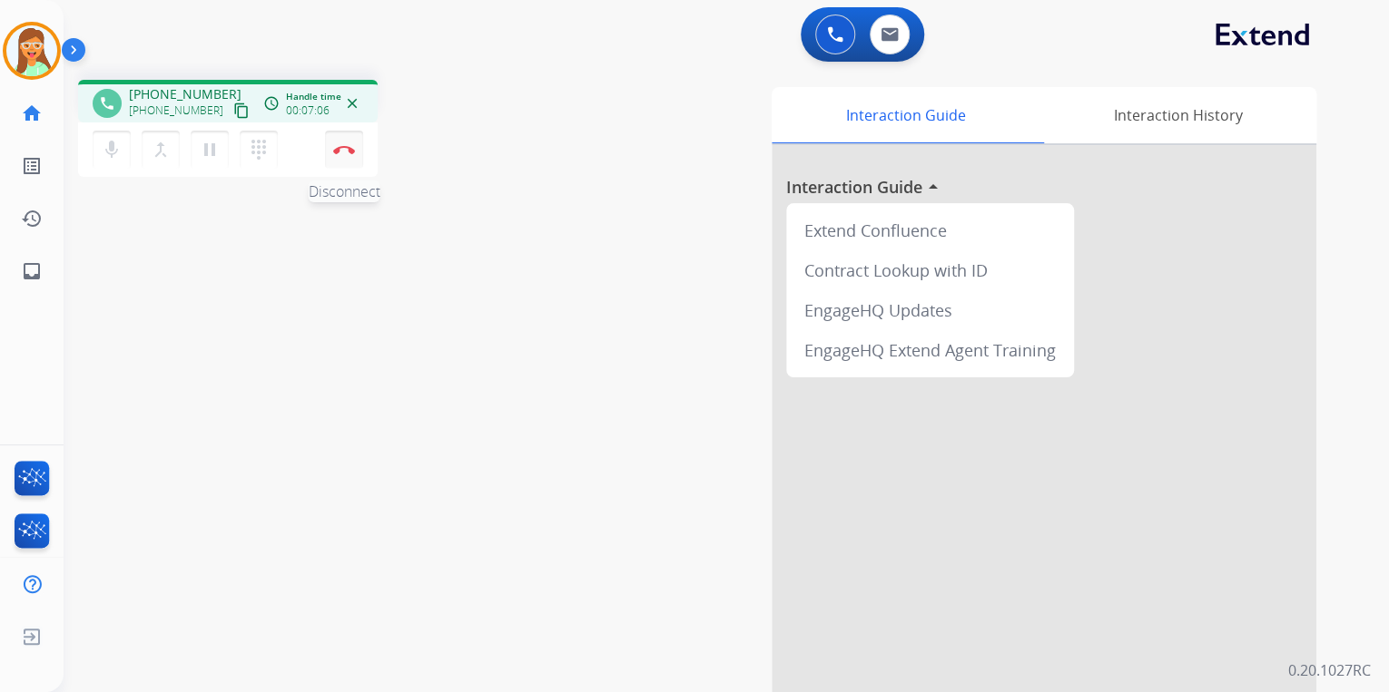
click at [351, 157] on button "Disconnect" at bounding box center [344, 150] width 38 height 38
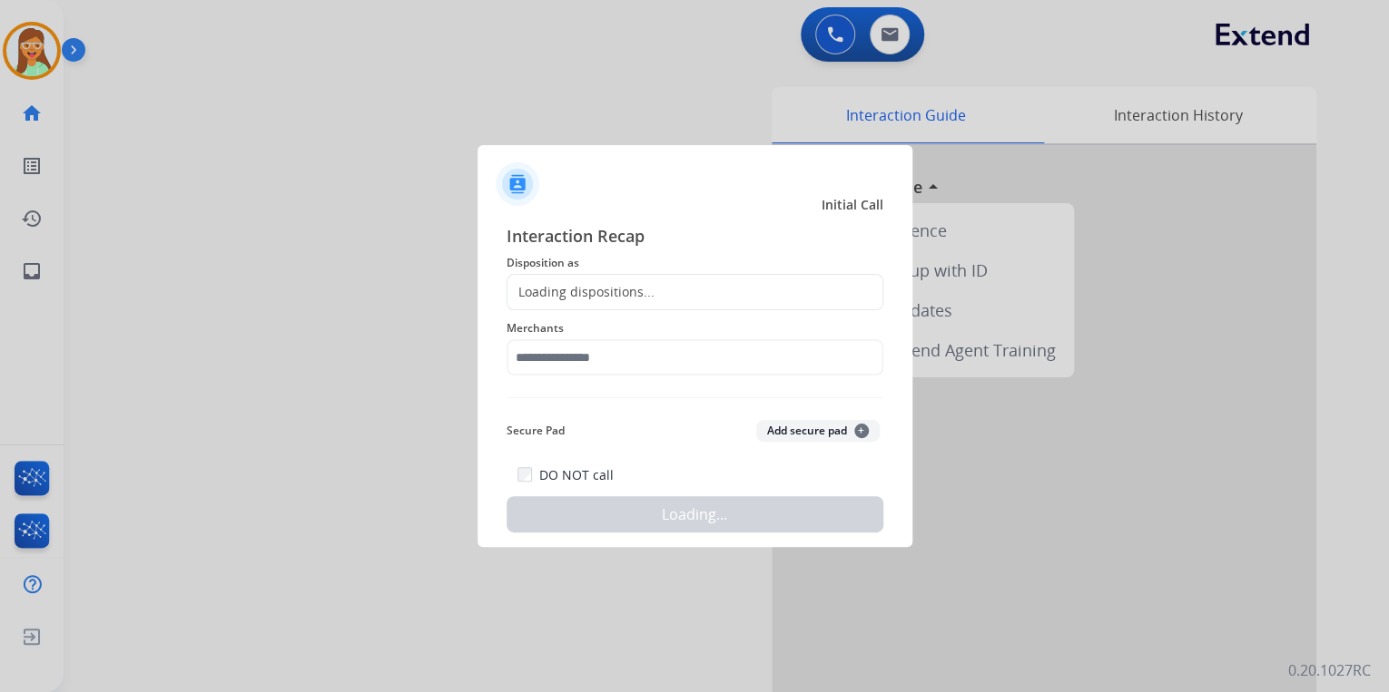
click at [664, 289] on div "Loading dispositions..." at bounding box center [694, 292] width 377 height 36
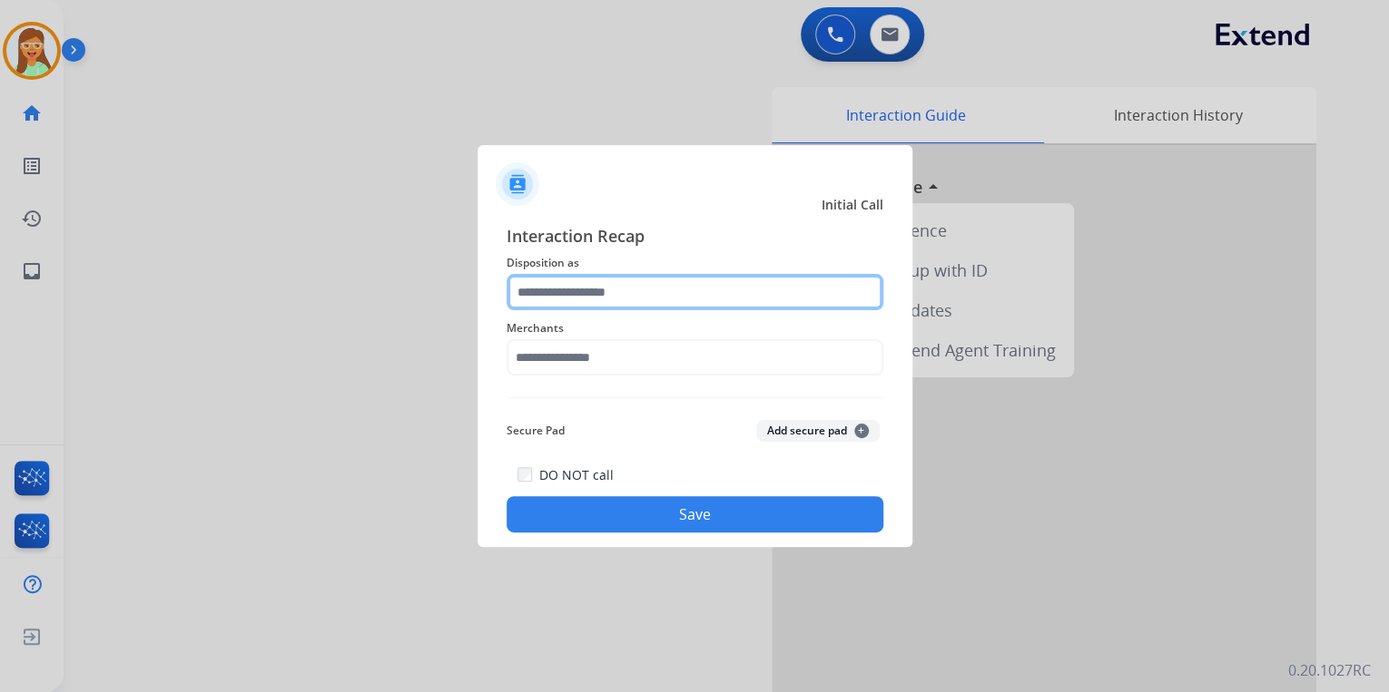
click at [675, 303] on input "text" at bounding box center [694, 292] width 377 height 36
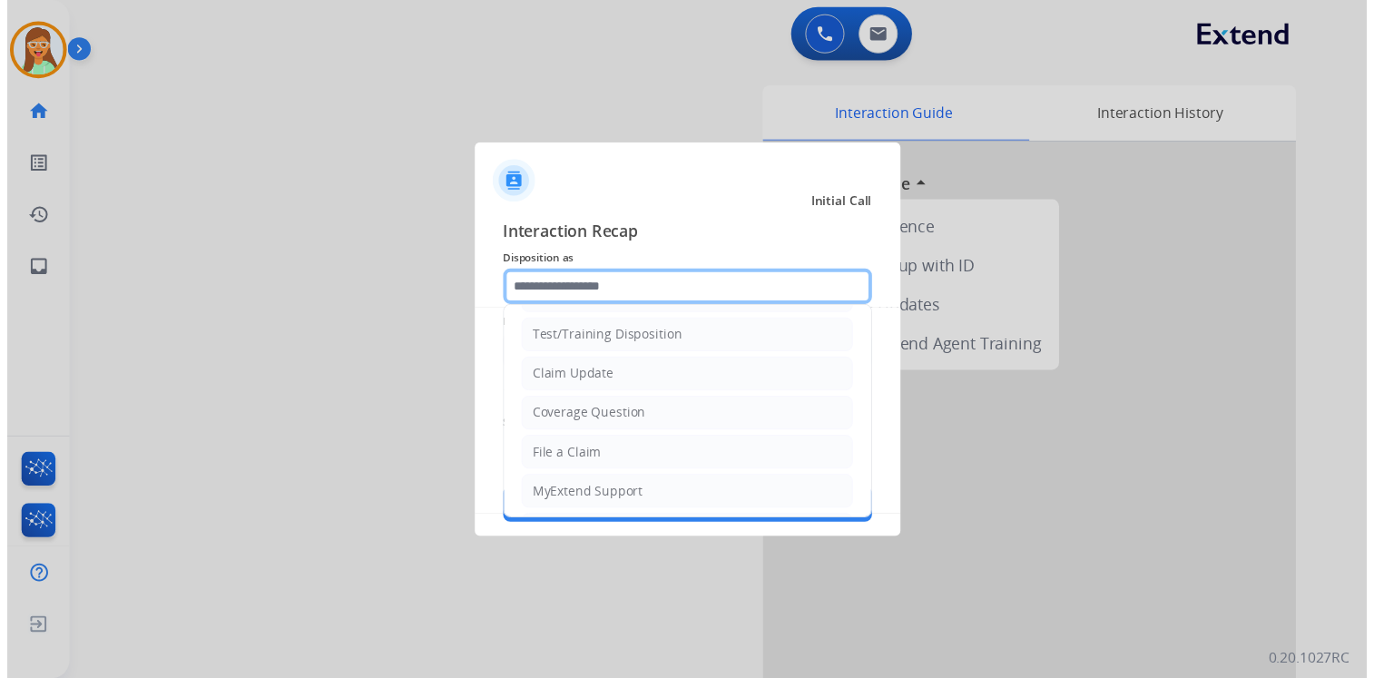
scroll to position [73, 0]
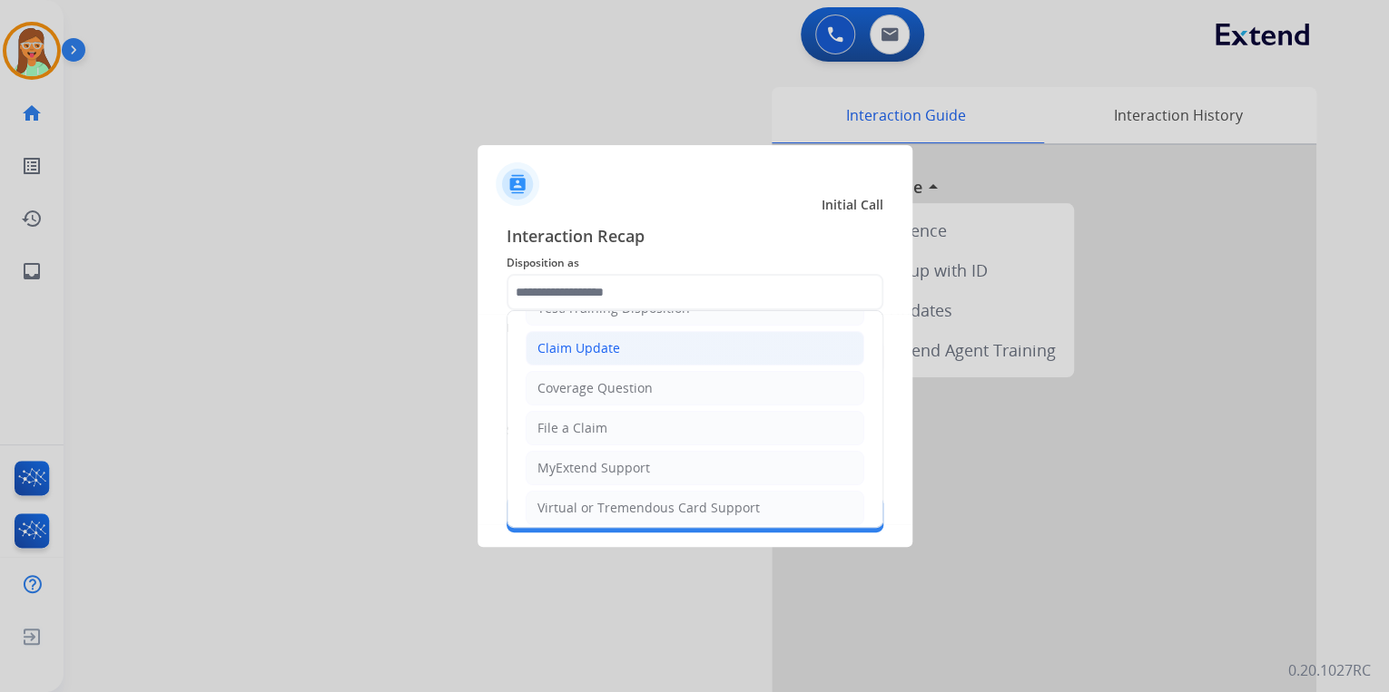
click at [635, 353] on li "Claim Update" at bounding box center [694, 348] width 339 height 34
type input "**********"
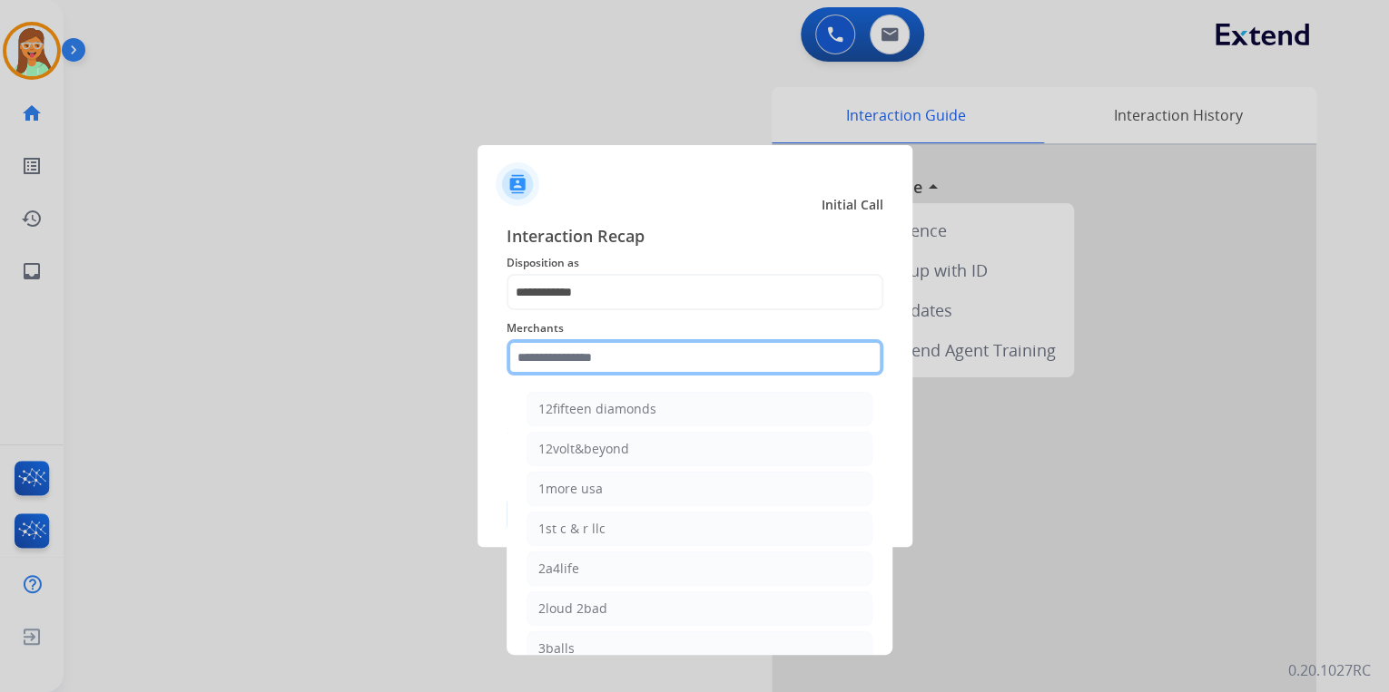
click at [638, 353] on input "text" at bounding box center [694, 357] width 377 height 36
type input "*"
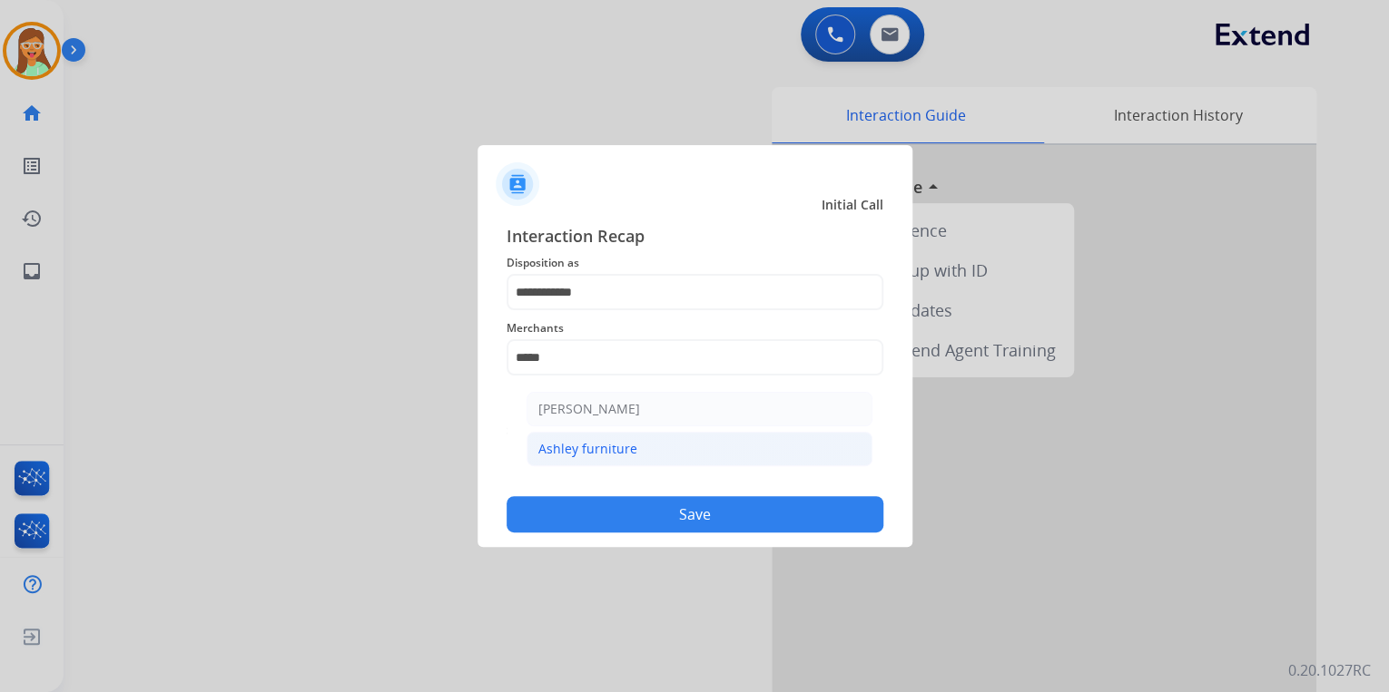
click at [557, 438] on li "Ashley furniture" at bounding box center [699, 449] width 346 height 34
type input "**********"
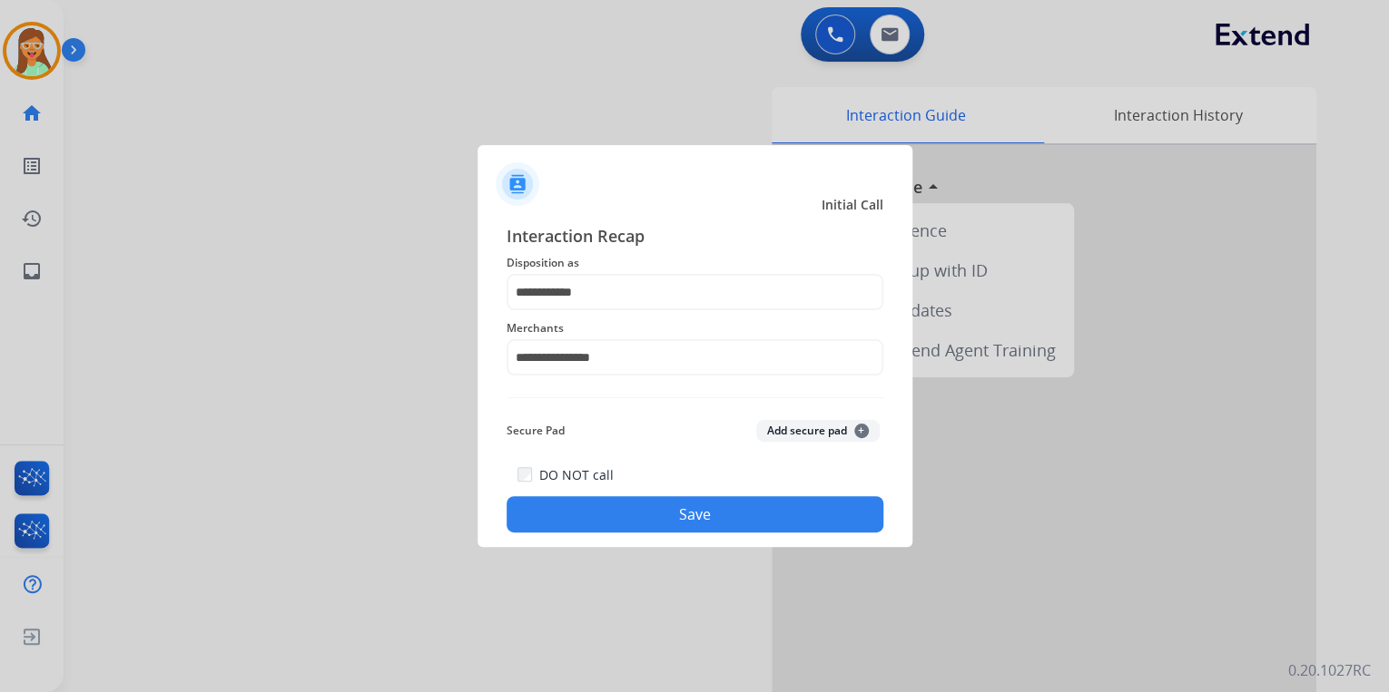
click at [688, 514] on button "Save" at bounding box center [694, 514] width 377 height 36
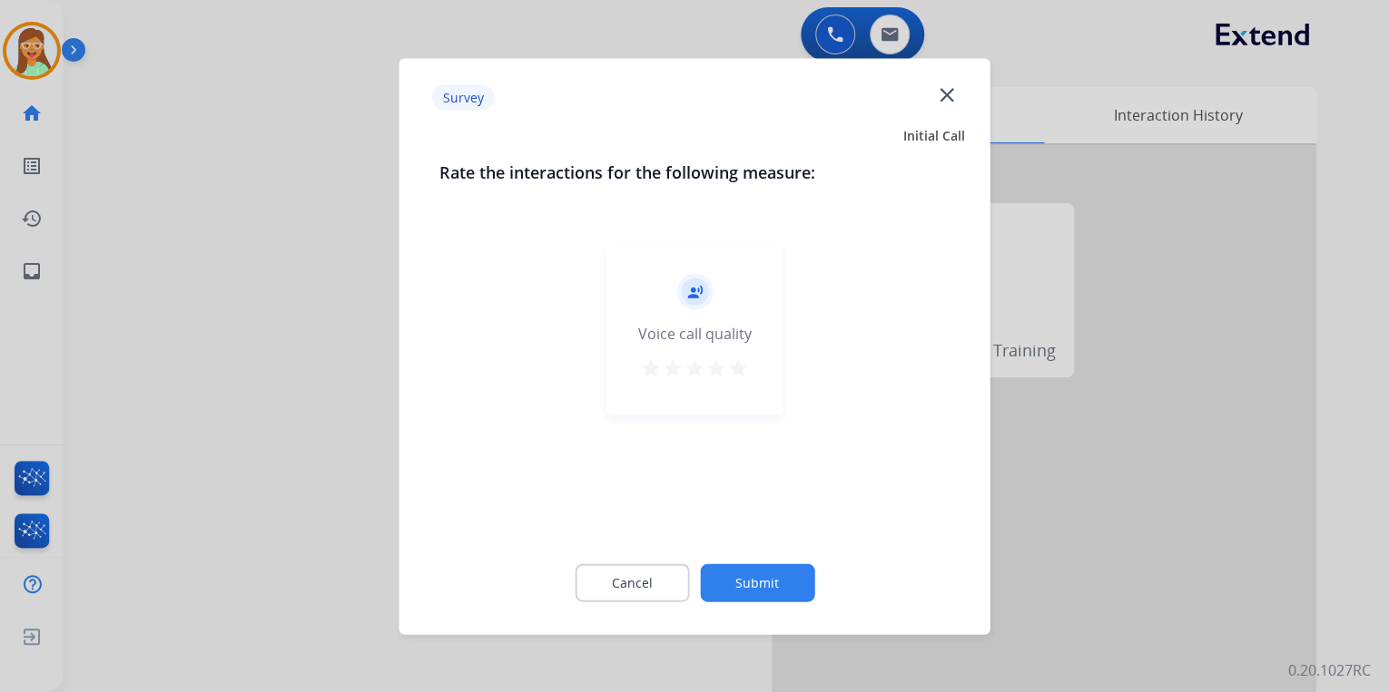
click at [741, 376] on mat-icon "star" at bounding box center [738, 368] width 22 height 22
click at [777, 577] on button "Submit" at bounding box center [757, 583] width 114 height 38
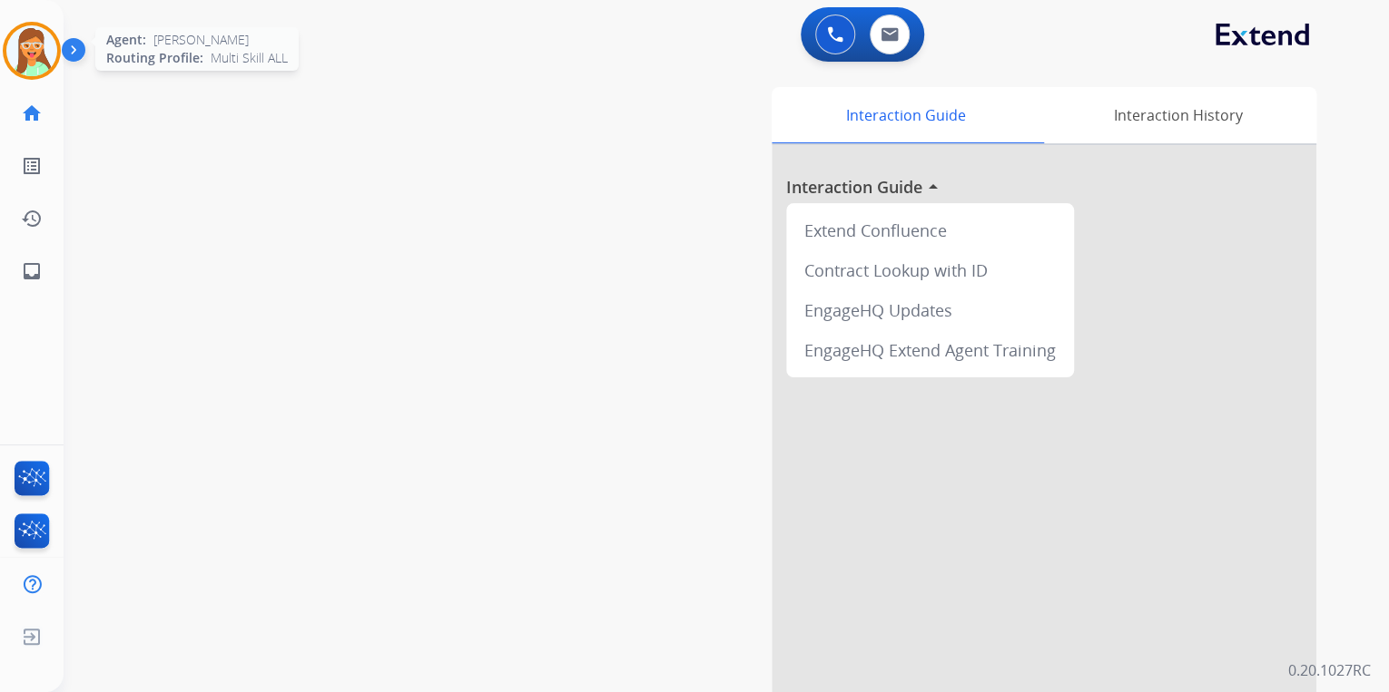
click at [17, 41] on img at bounding box center [31, 50] width 51 height 51
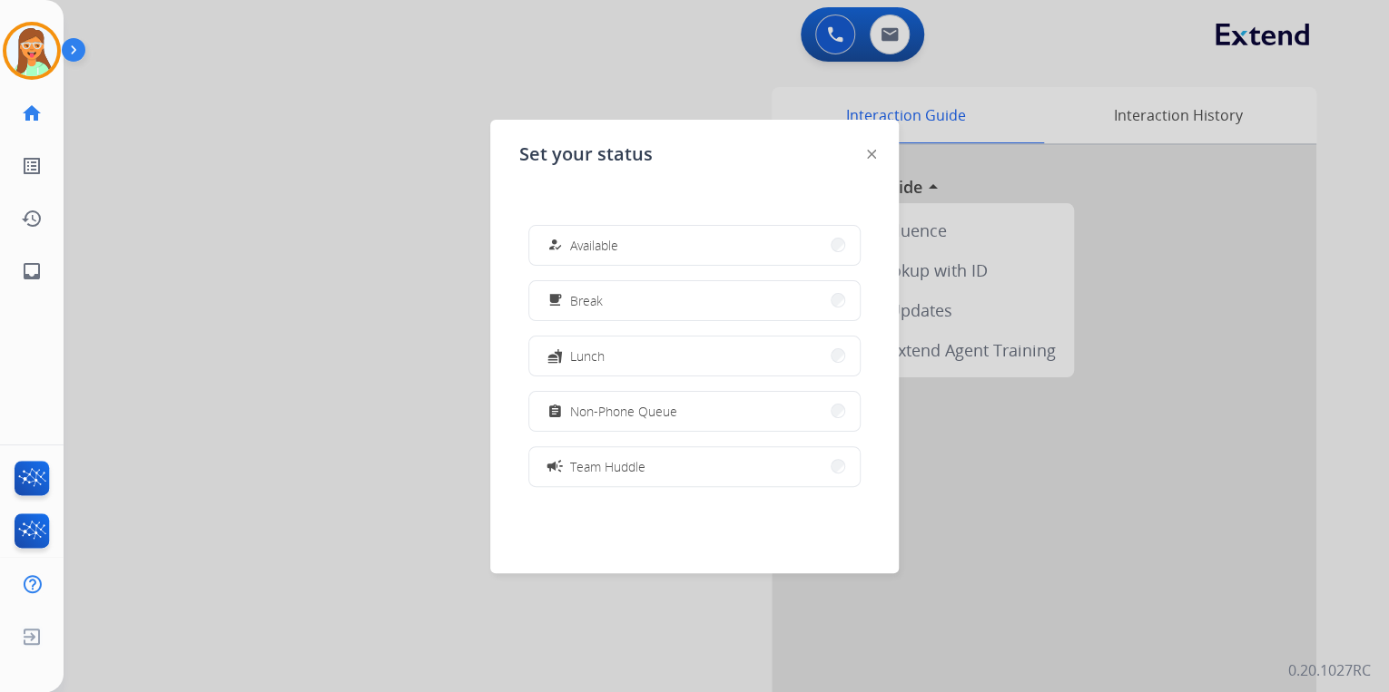
click at [842, 33] on div at bounding box center [694, 346] width 1389 height 692
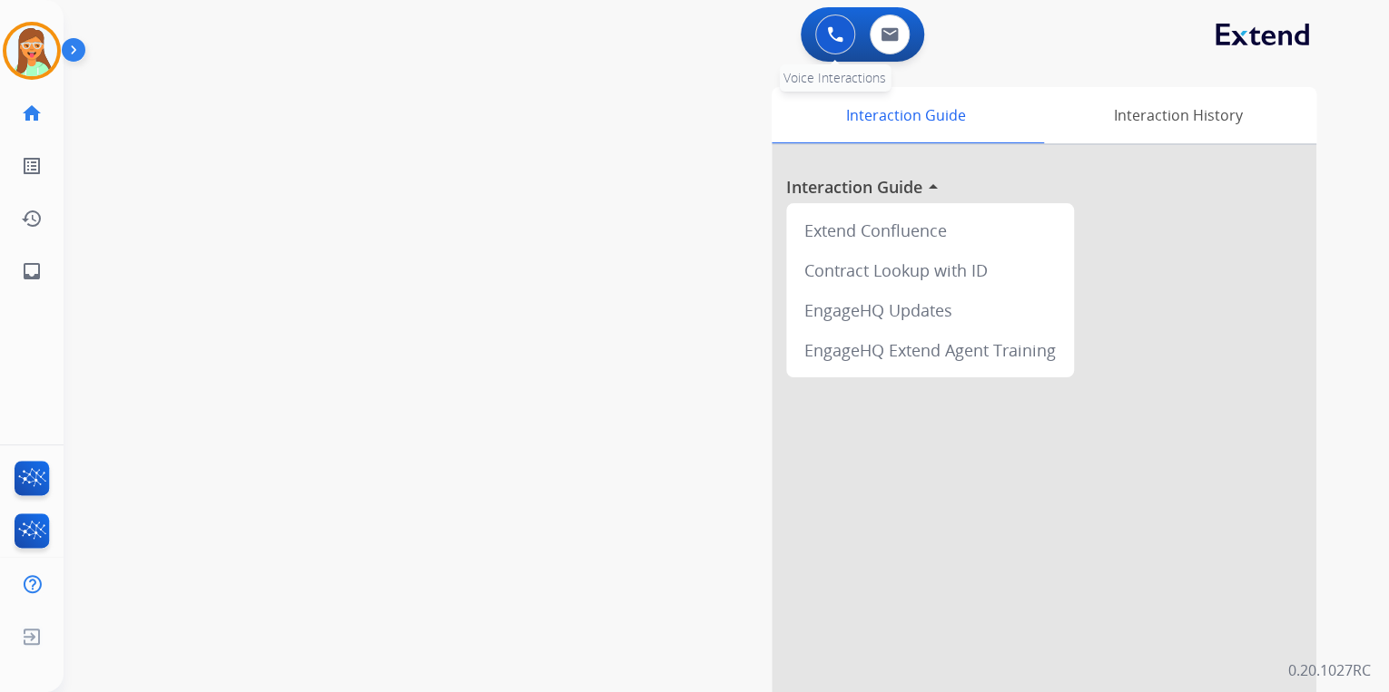
click at [833, 34] on img at bounding box center [835, 34] width 16 height 16
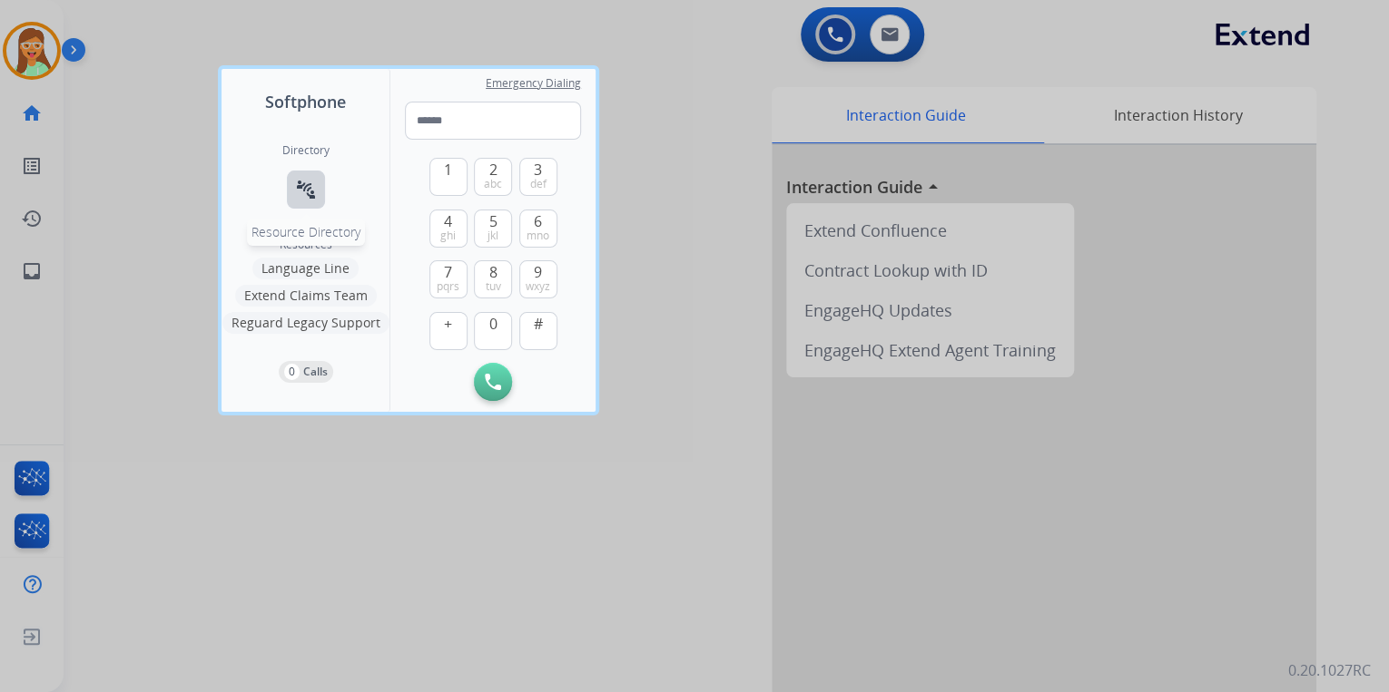
click at [315, 186] on mat-icon "connect_without_contact" at bounding box center [306, 190] width 22 height 22
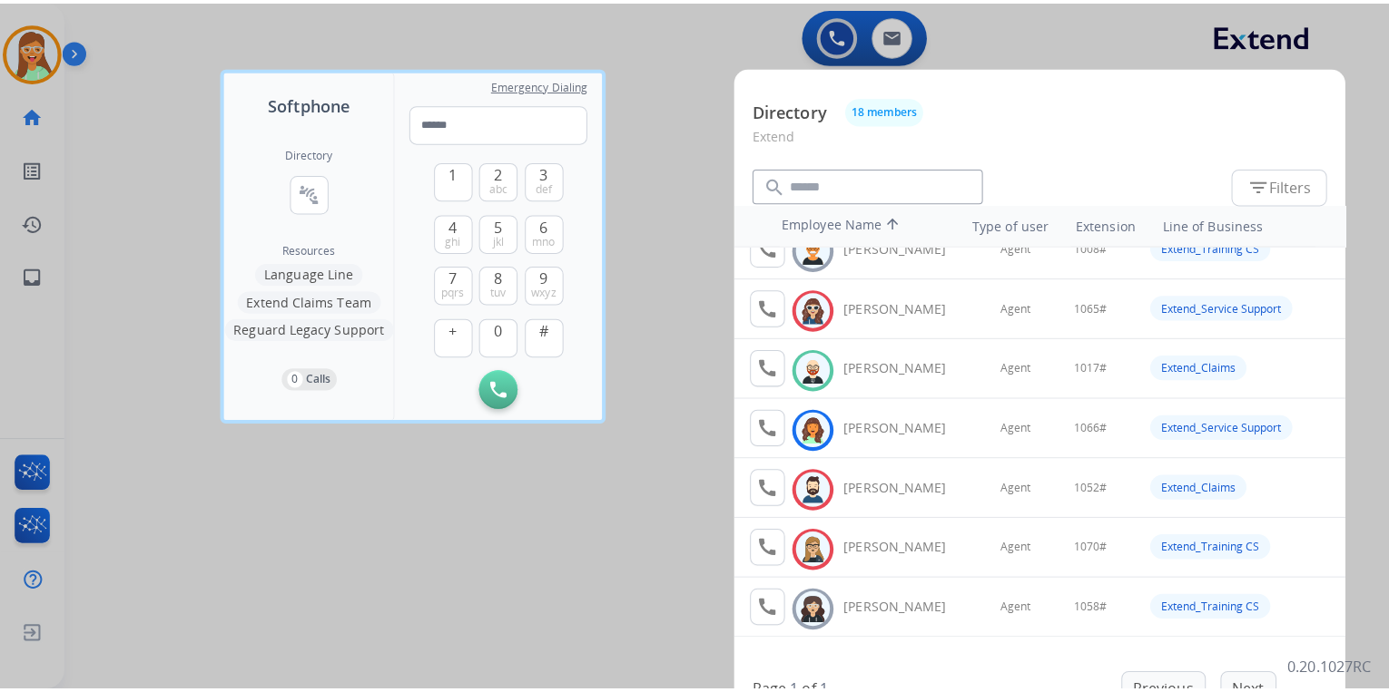
scroll to position [0, 0]
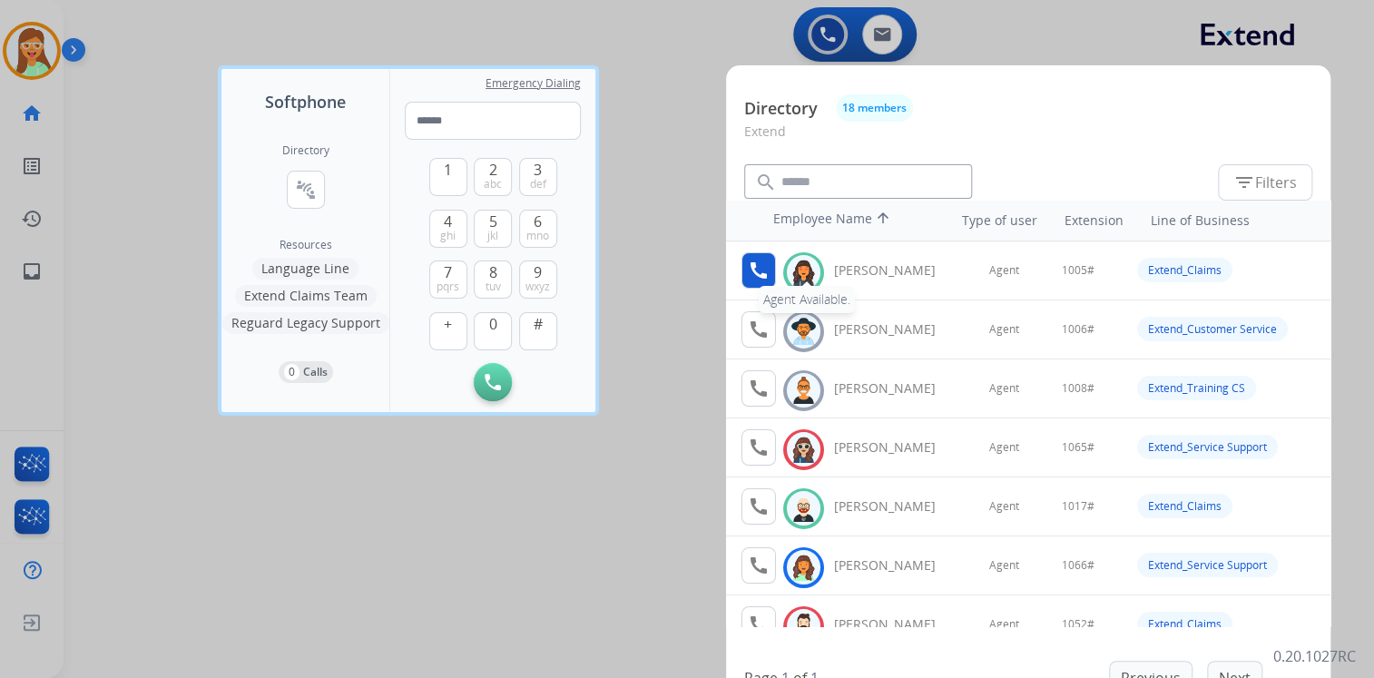
click at [767, 267] on mat-icon "call" at bounding box center [759, 271] width 22 height 22
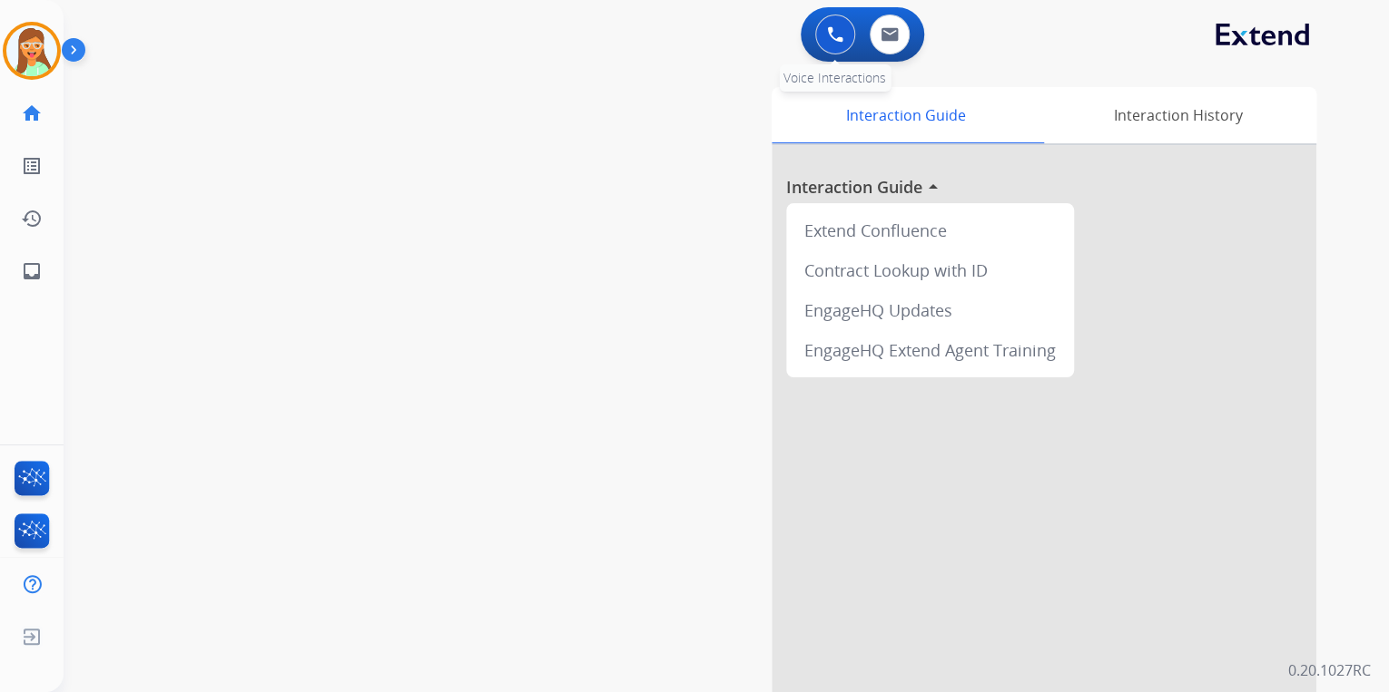
click at [841, 40] on img at bounding box center [835, 34] width 16 height 16
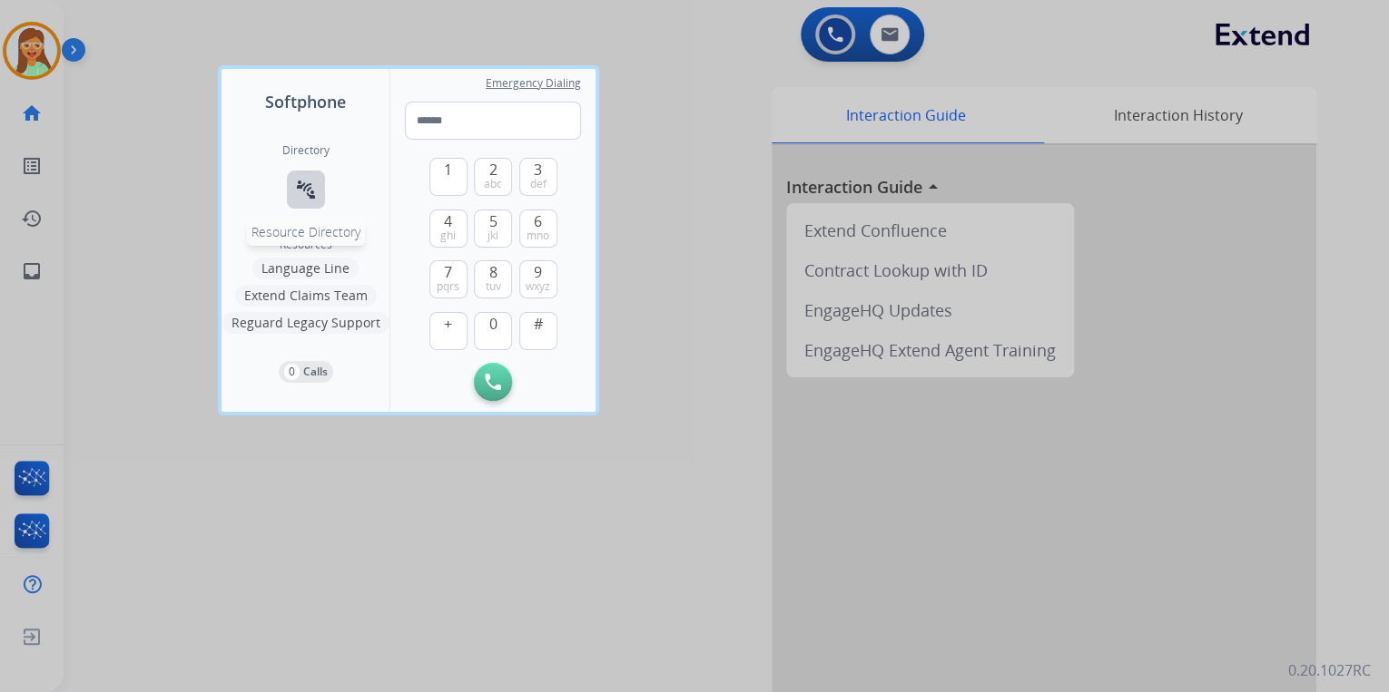
click at [290, 182] on button "connect_without_contact Resource Directory" at bounding box center [306, 190] width 38 height 38
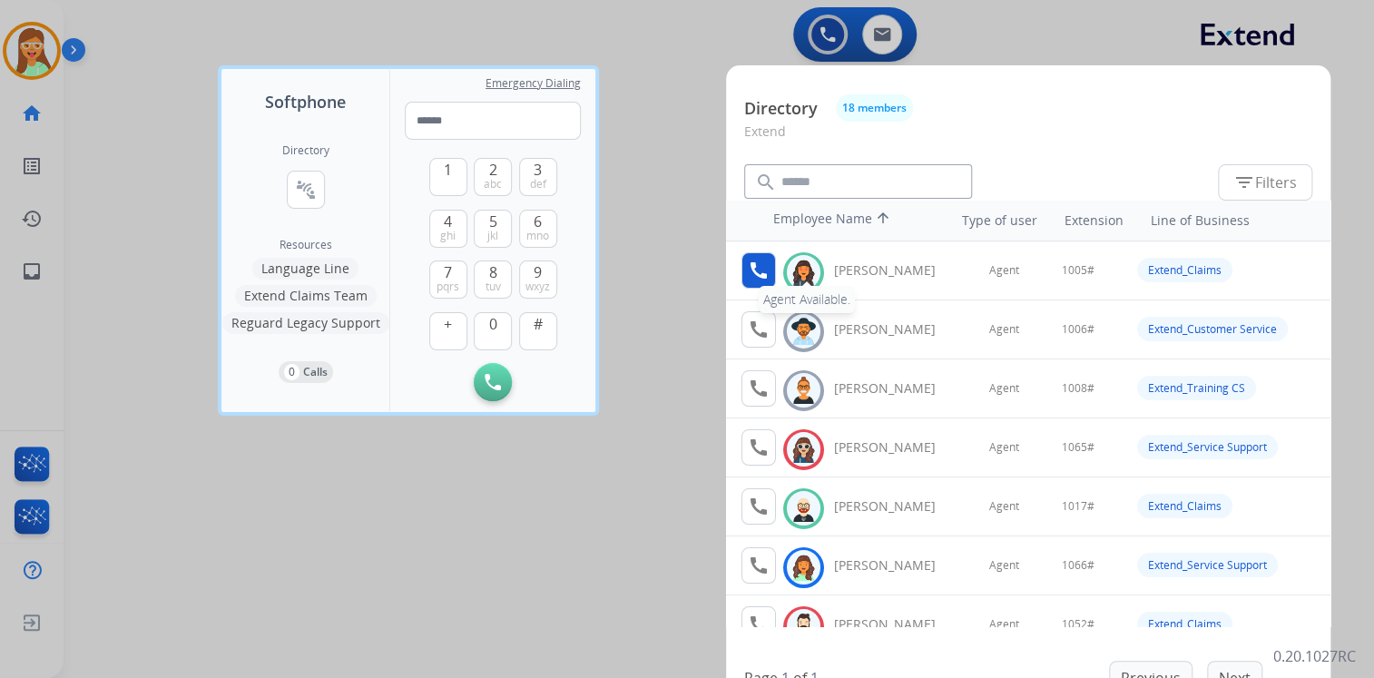
click at [770, 280] on button "call Agent Available." at bounding box center [758, 270] width 34 height 36
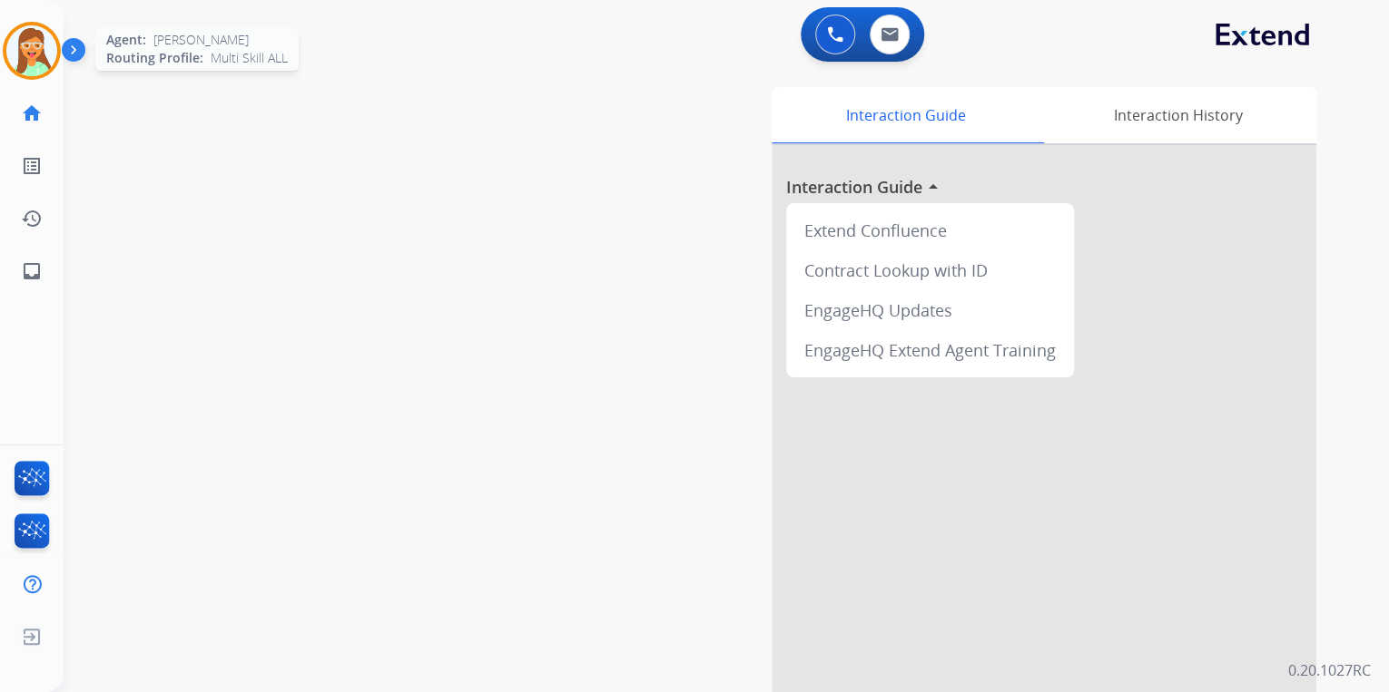
click at [7, 77] on div "Agent: Jasmyn Routing Profile: Multi Skill ALL" at bounding box center [32, 51] width 58 height 58
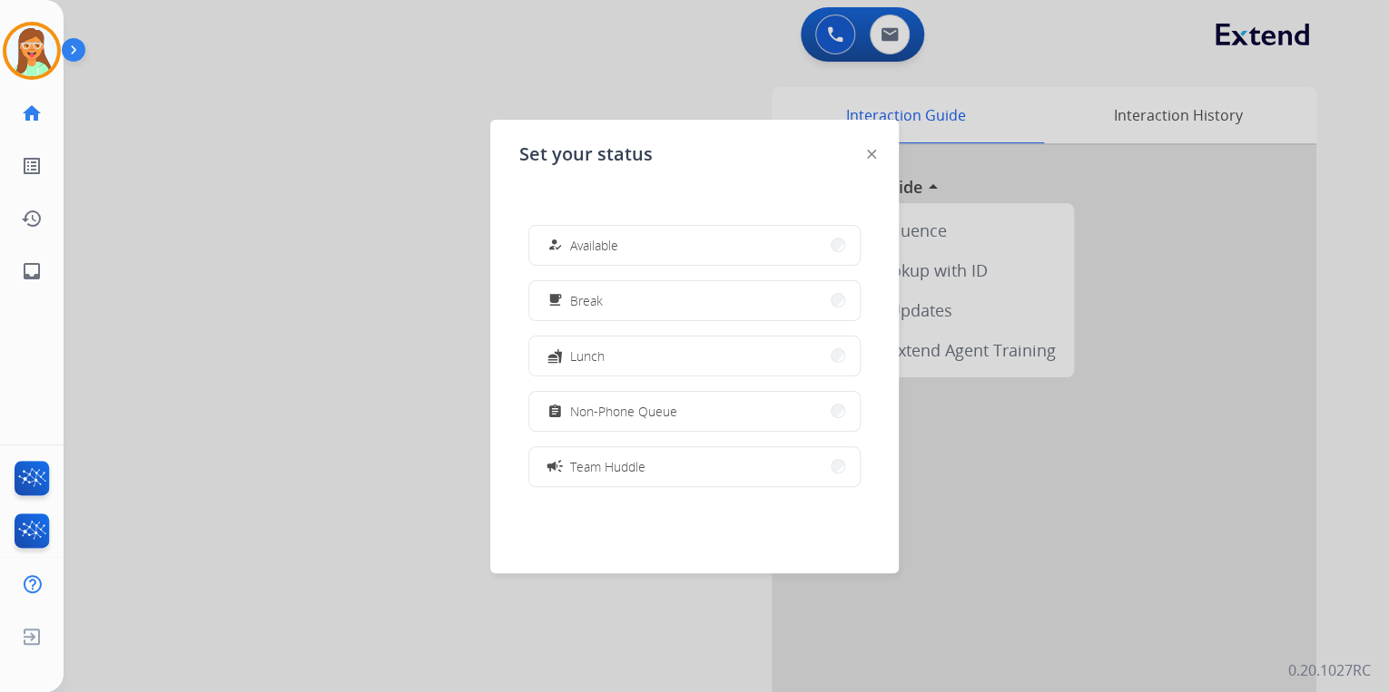
click at [658, 269] on div "how_to_reg Available free_breakfast Break fastfood Lunch assignment Non-Phone Q…" at bounding box center [694, 356] width 350 height 290
click at [657, 258] on button "how_to_reg Available" at bounding box center [694, 245] width 330 height 39
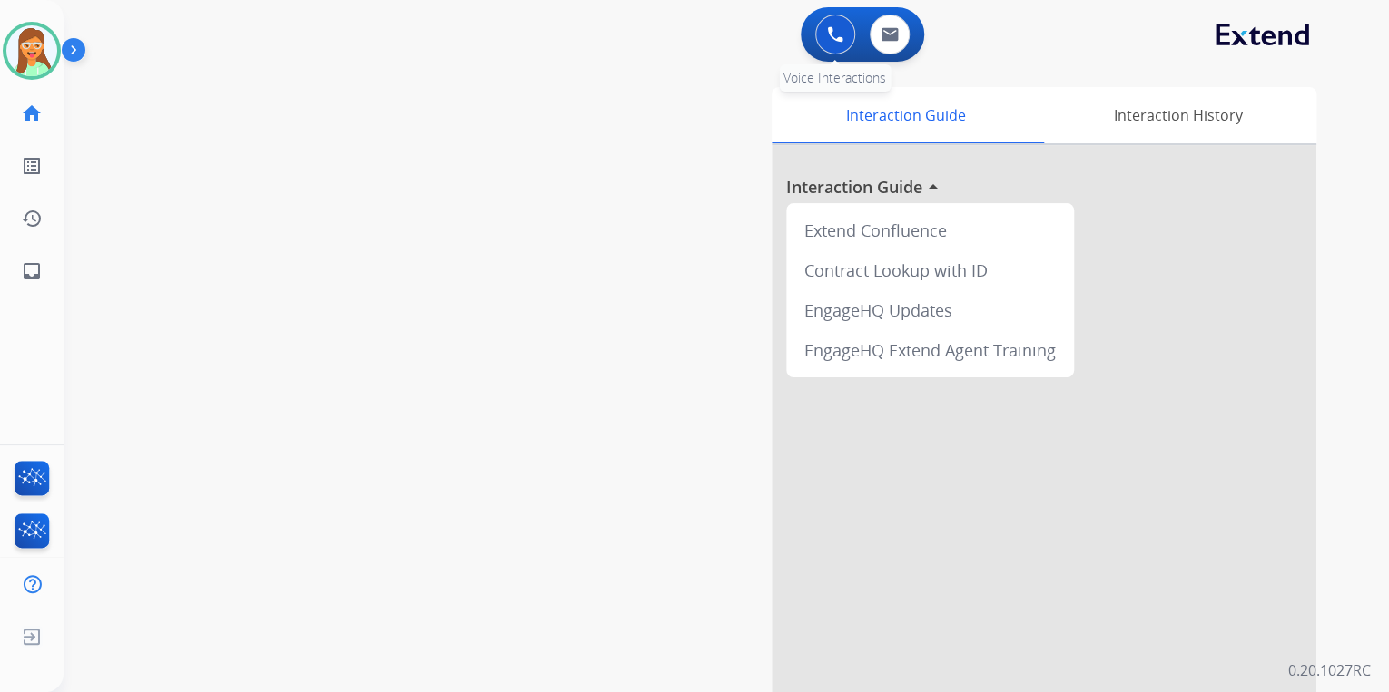
click at [835, 38] on img at bounding box center [835, 34] width 16 height 16
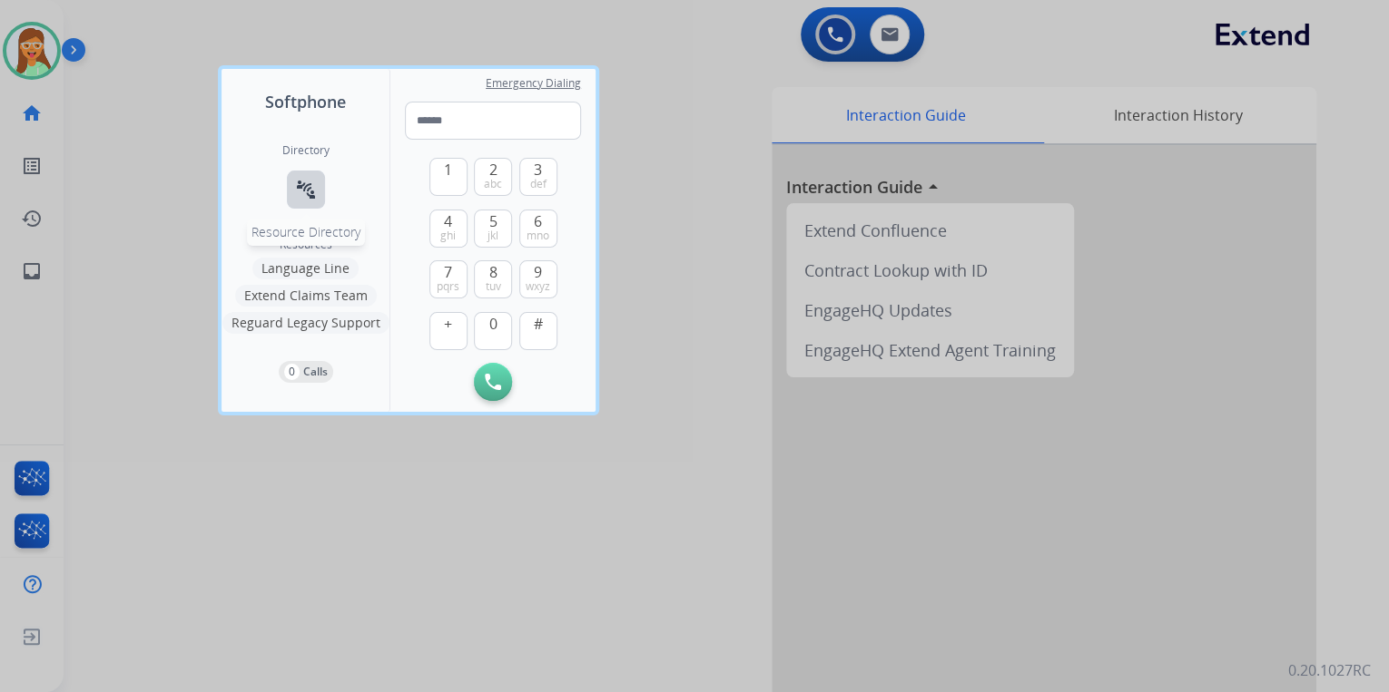
click at [302, 189] on mat-icon "connect_without_contact" at bounding box center [306, 190] width 22 height 22
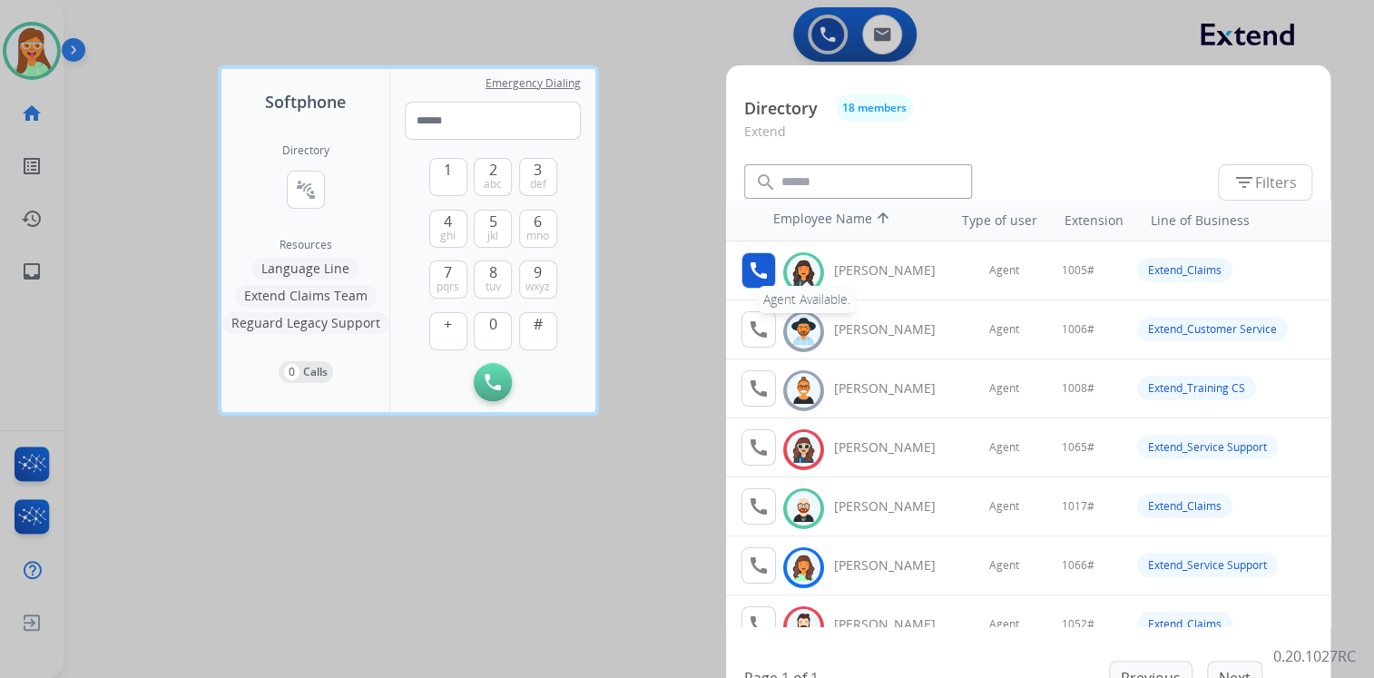
click at [762, 270] on mat-icon "call" at bounding box center [759, 271] width 22 height 22
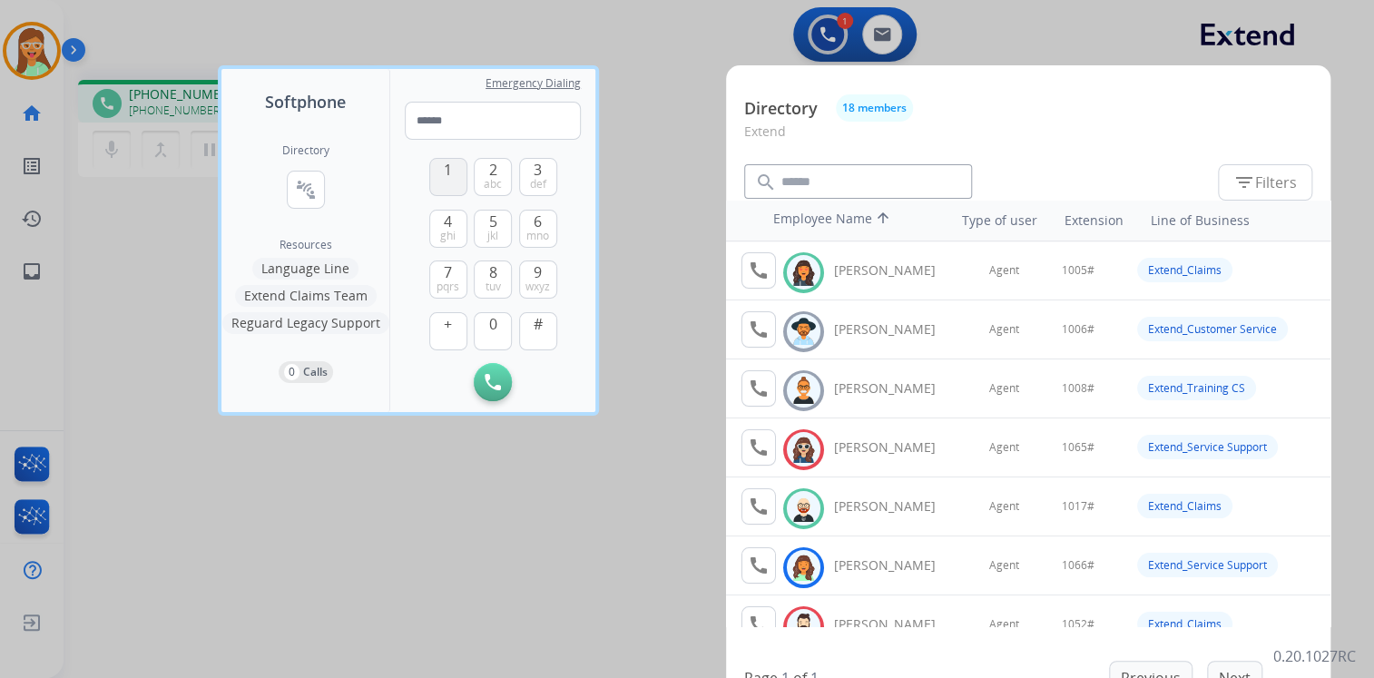
click at [447, 172] on span "1" at bounding box center [448, 170] width 8 height 22
click at [482, 329] on button "0" at bounding box center [493, 331] width 38 height 38
click at [493, 218] on span "5" at bounding box center [493, 222] width 8 height 22
click at [539, 319] on span "#" at bounding box center [538, 324] width 9 height 22
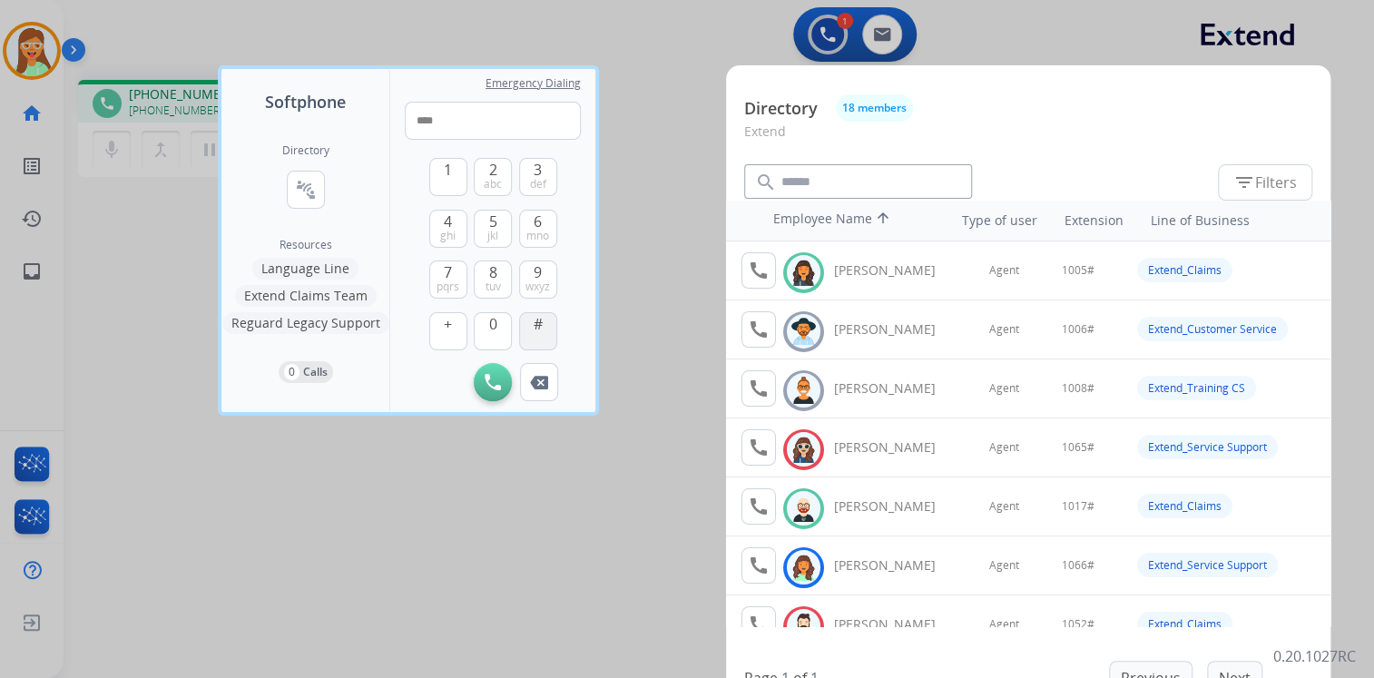
type input "*****"
click at [689, 54] on div at bounding box center [687, 339] width 1374 height 678
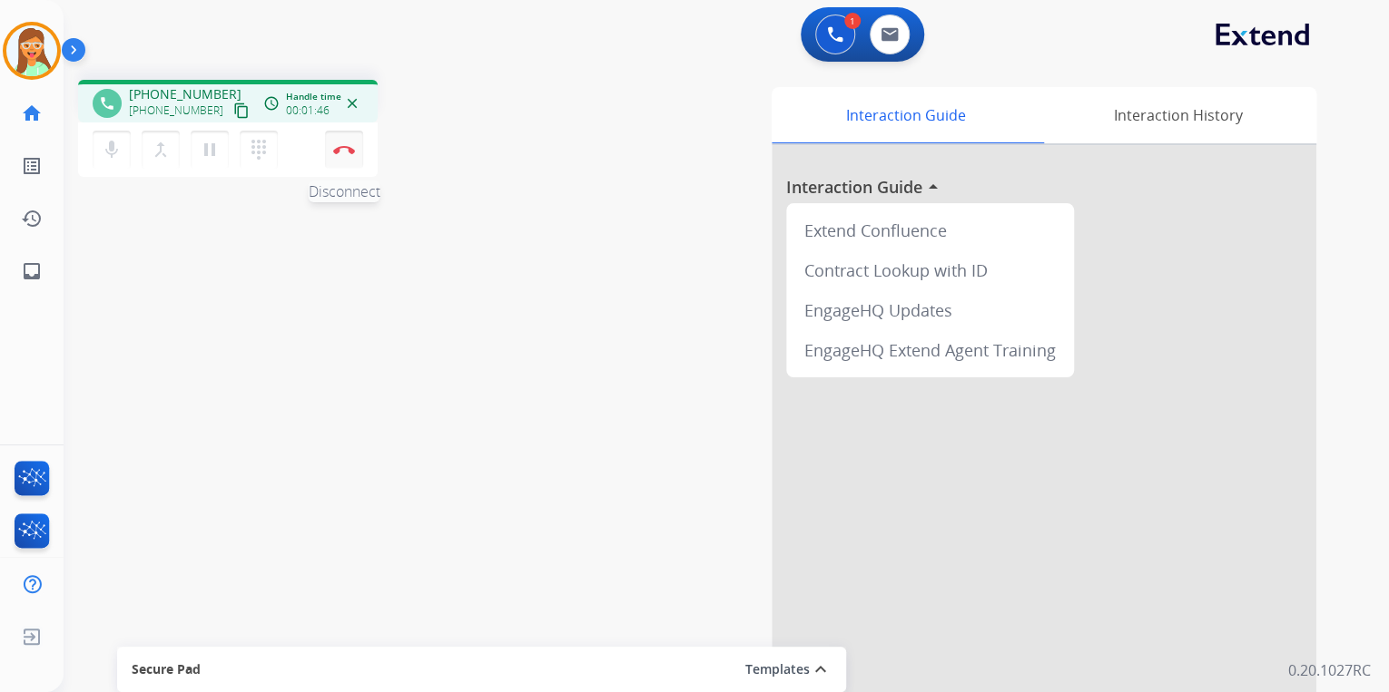
click at [356, 153] on button "Disconnect" at bounding box center [344, 150] width 38 height 38
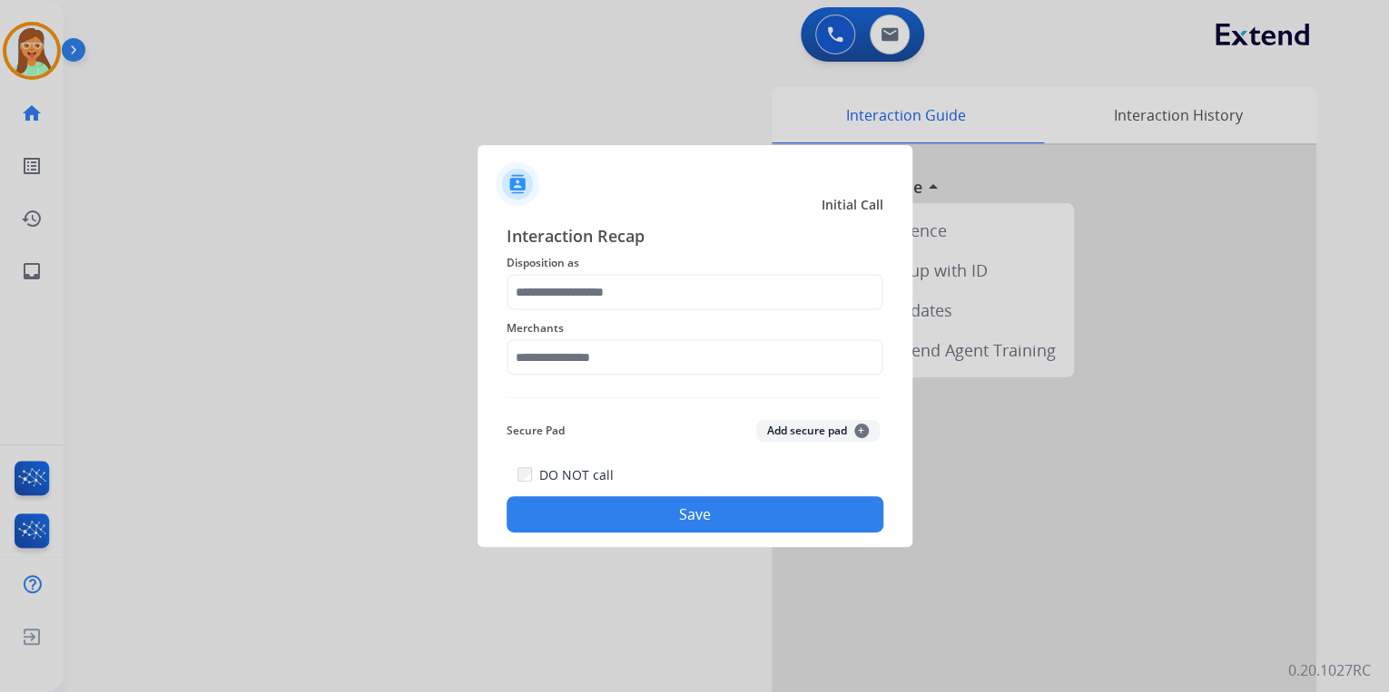
click at [628, 269] on span "Disposition as" at bounding box center [694, 263] width 377 height 22
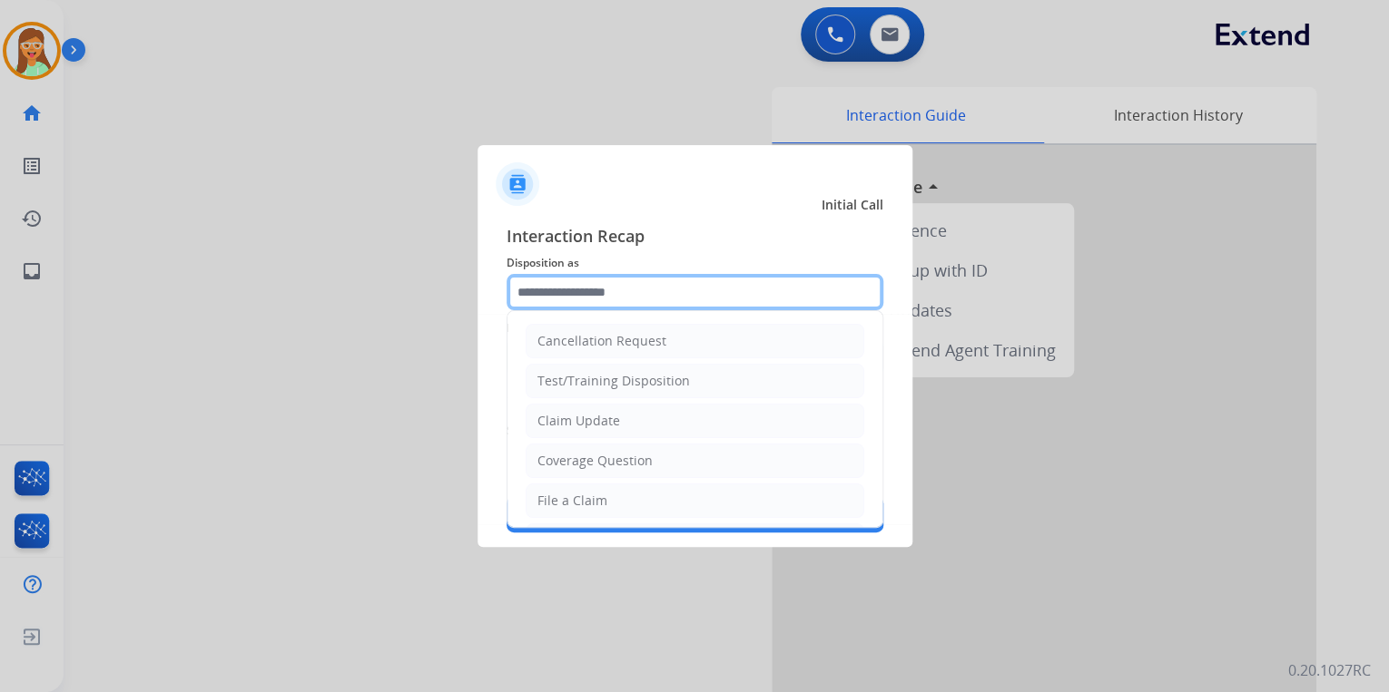
click at [629, 283] on input "text" at bounding box center [694, 292] width 377 height 36
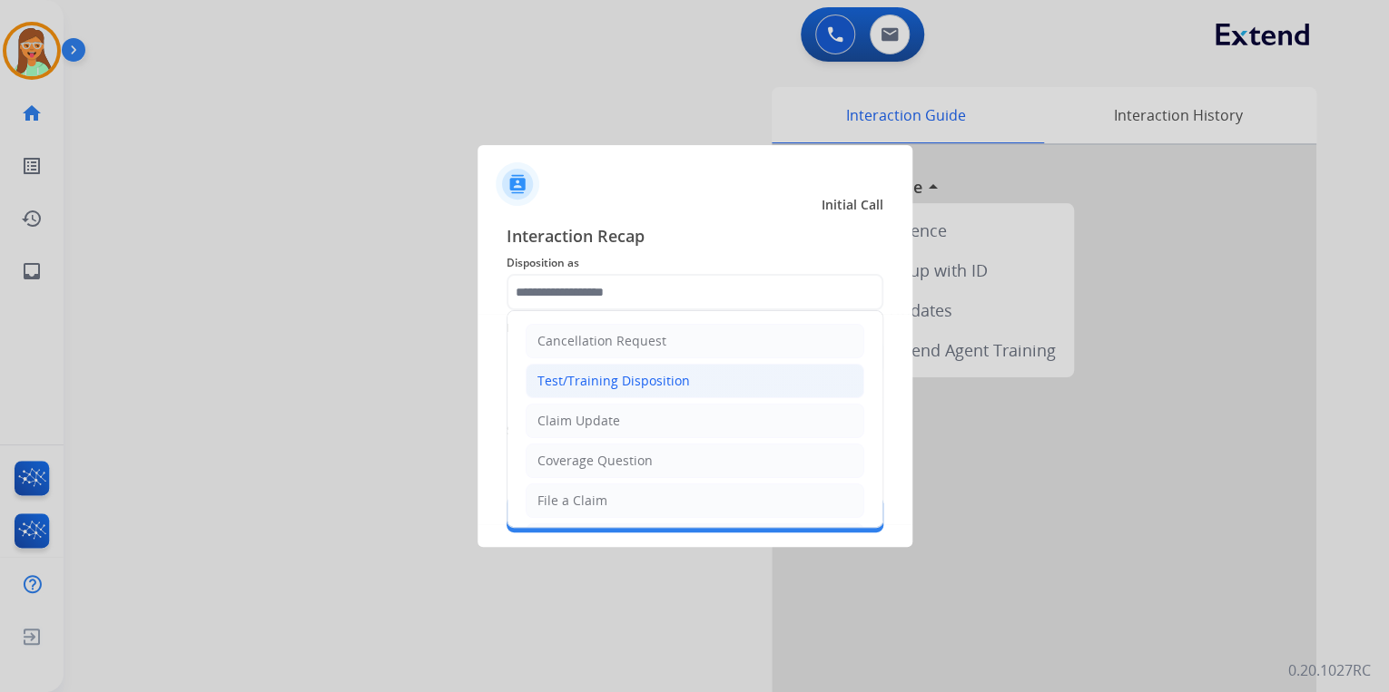
click at [641, 375] on div "Test/Training Disposition" at bounding box center [613, 381] width 152 height 18
type input "**********"
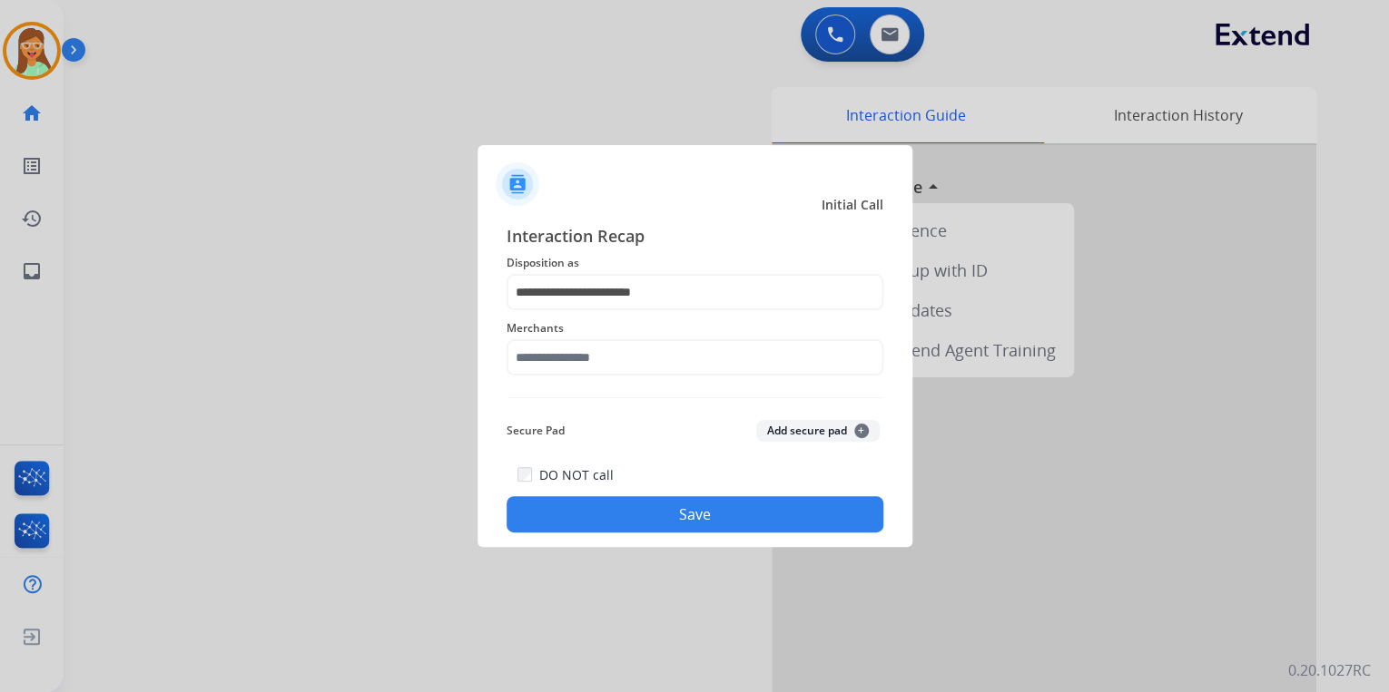
click at [621, 391] on div "**********" at bounding box center [694, 377] width 377 height 309
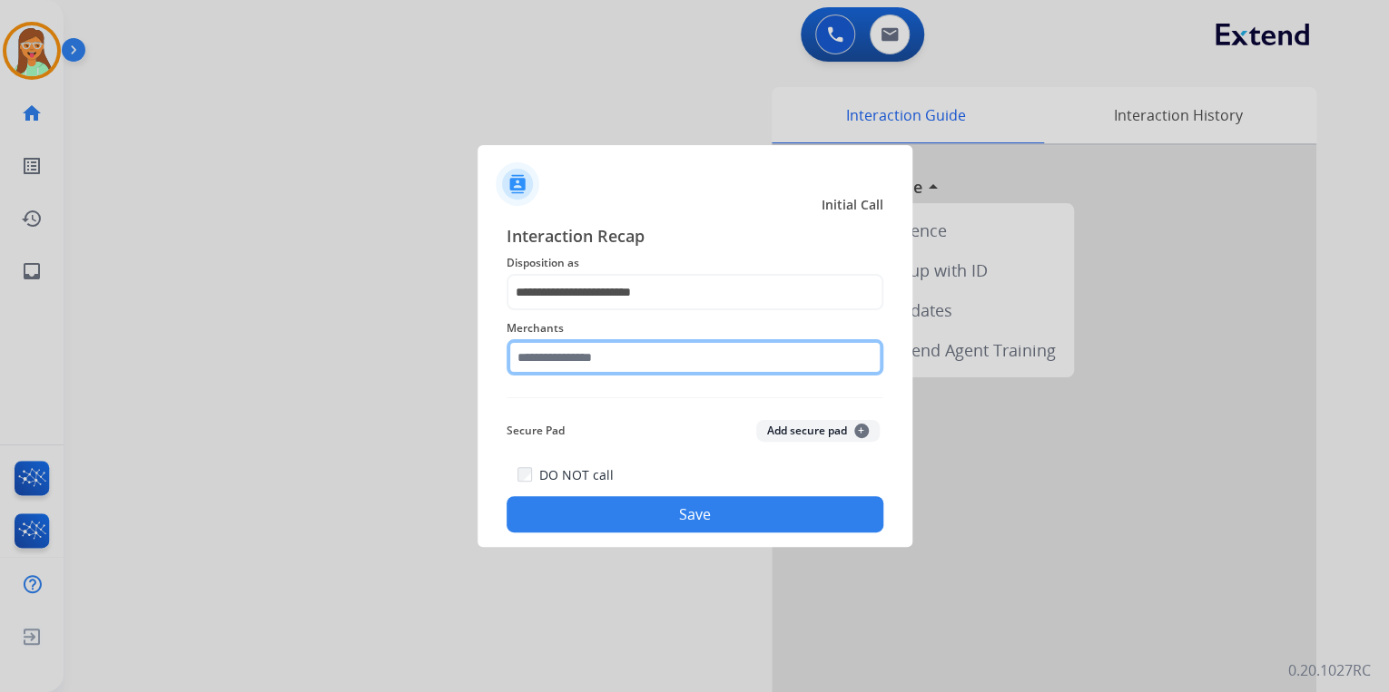
click at [619, 365] on input "text" at bounding box center [694, 357] width 377 height 36
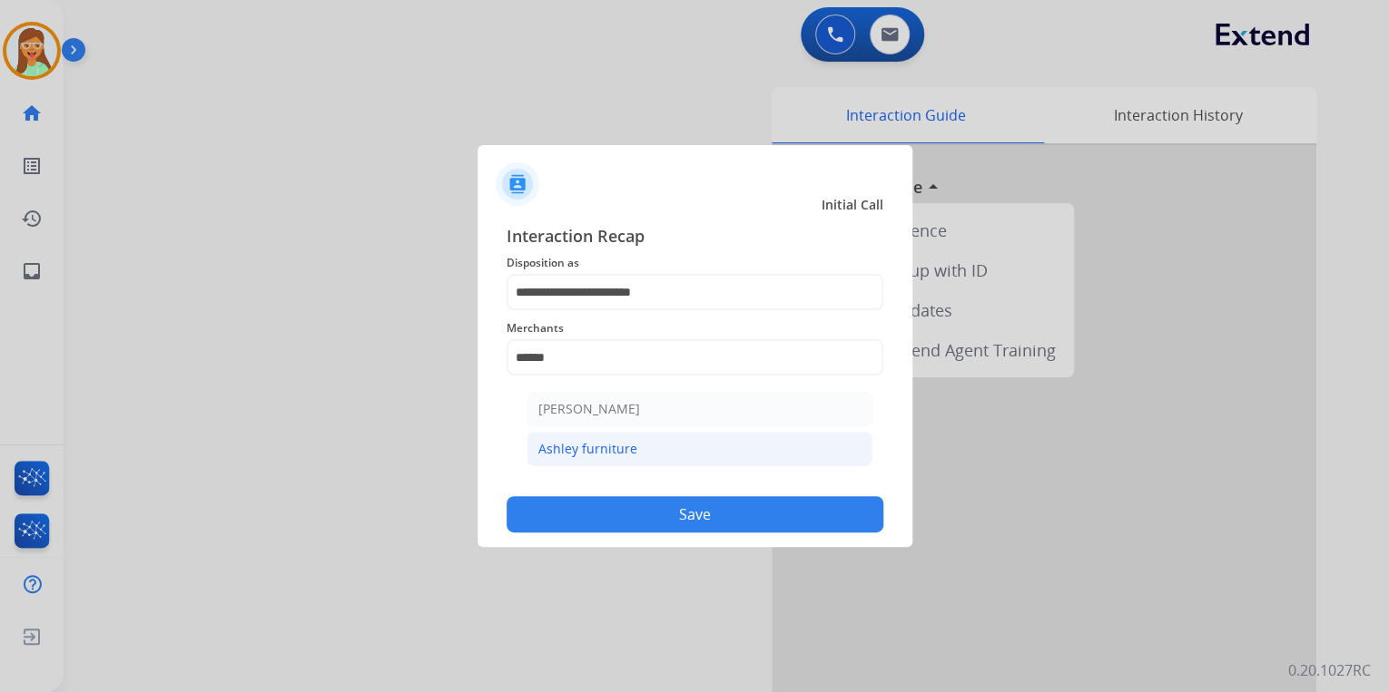
click at [684, 453] on li "Ashley furniture" at bounding box center [699, 449] width 346 height 34
type input "**********"
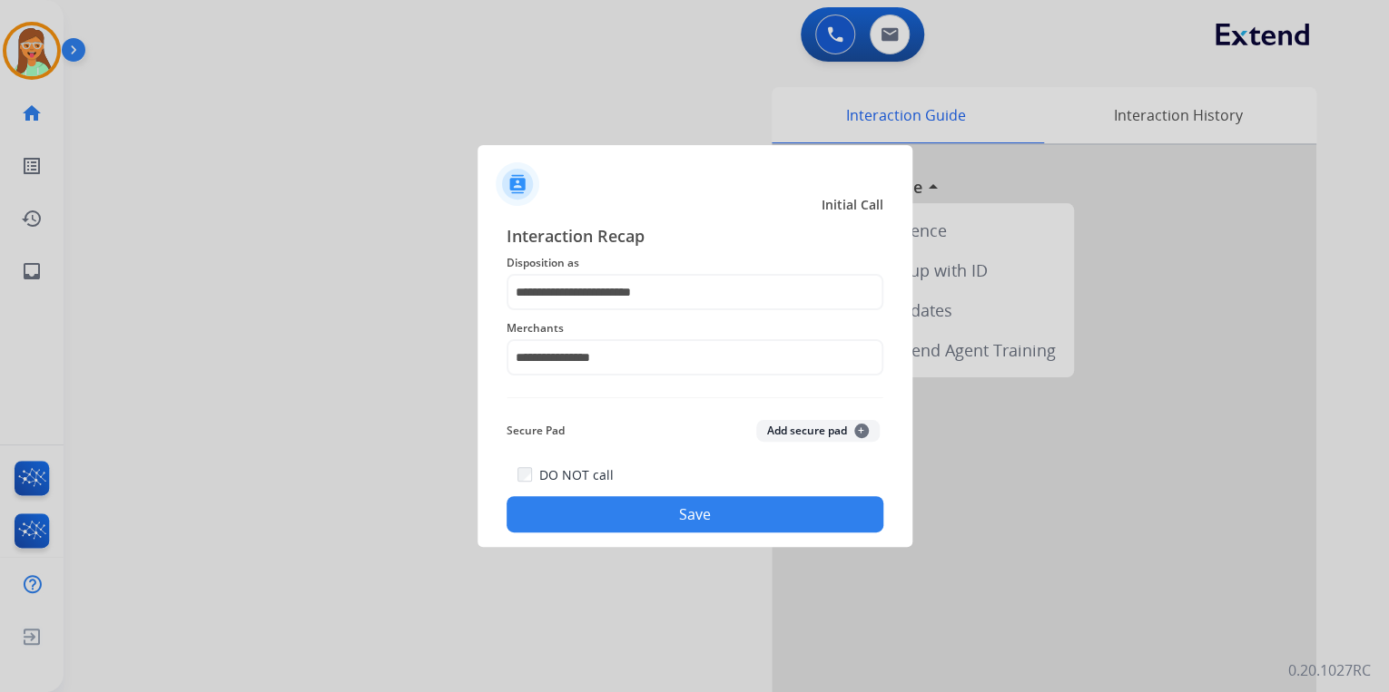
click at [766, 506] on button "Save" at bounding box center [694, 514] width 377 height 36
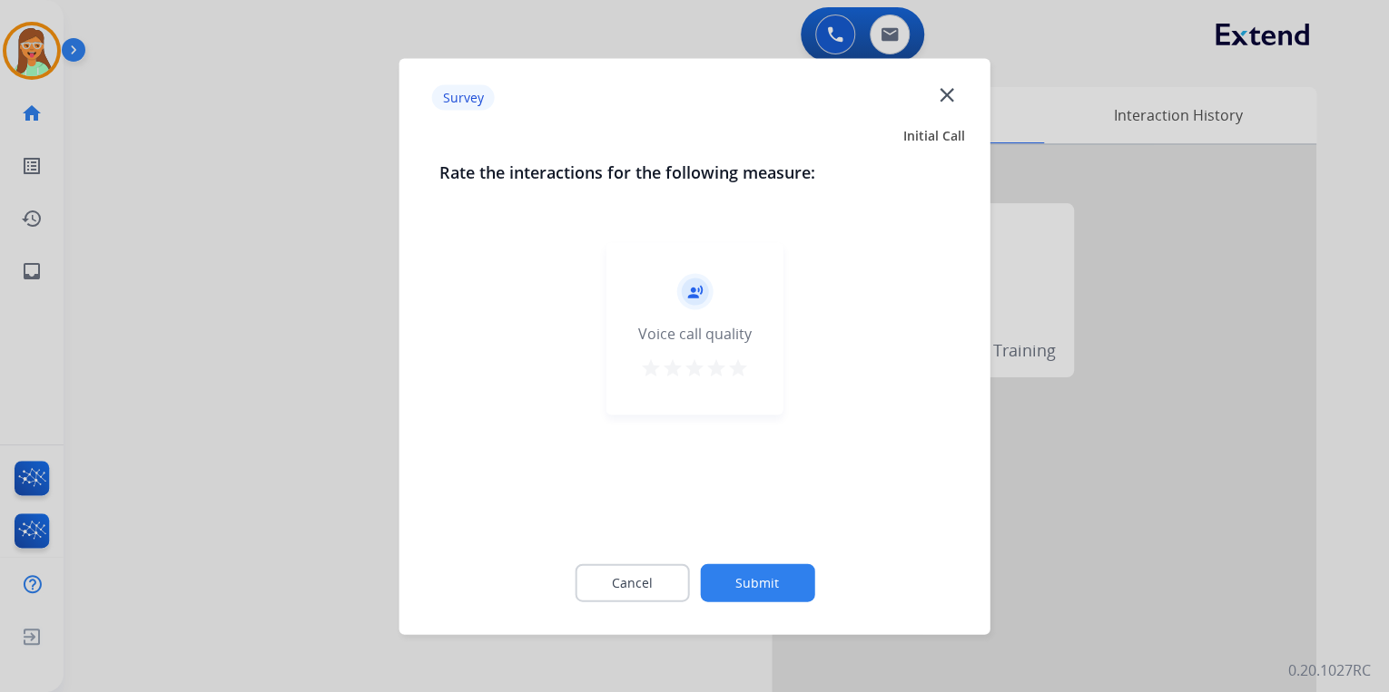
click at [956, 93] on mat-icon "close" at bounding box center [946, 95] width 24 height 24
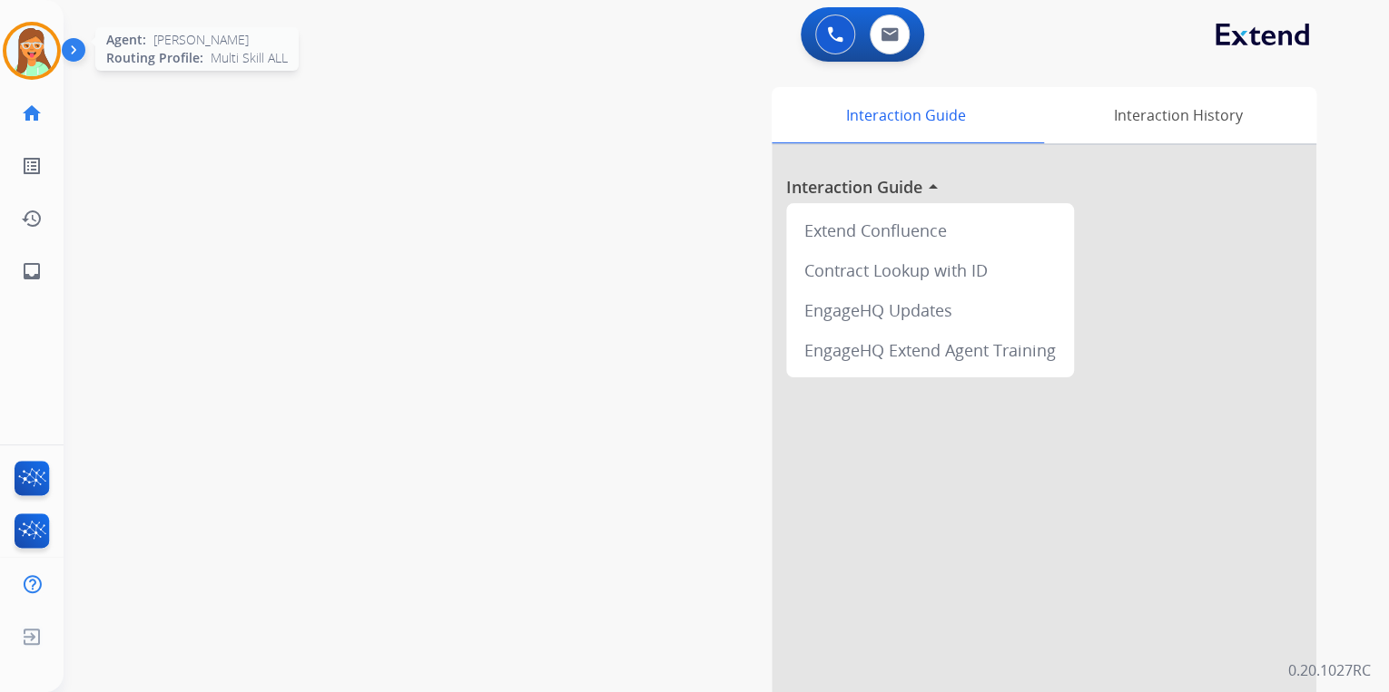
click at [16, 42] on img at bounding box center [31, 50] width 51 height 51
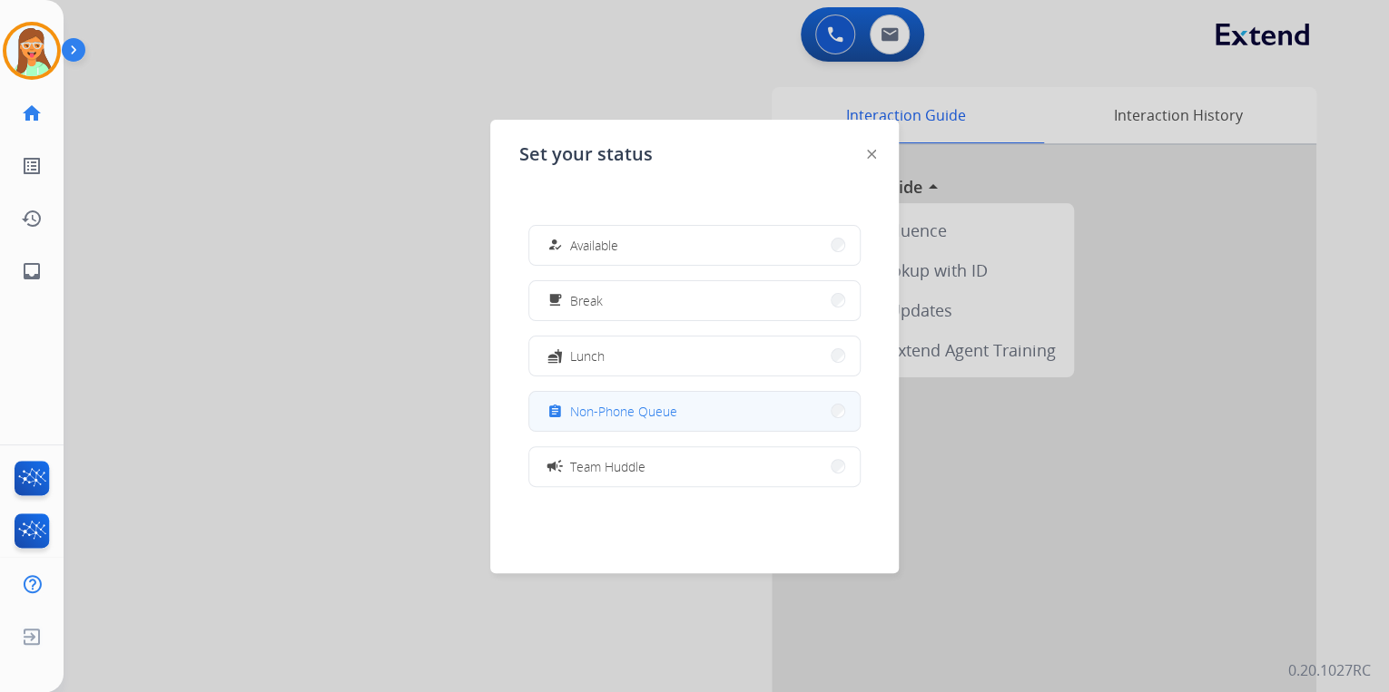
click at [614, 411] on span "Non-Phone Queue" at bounding box center [623, 411] width 107 height 19
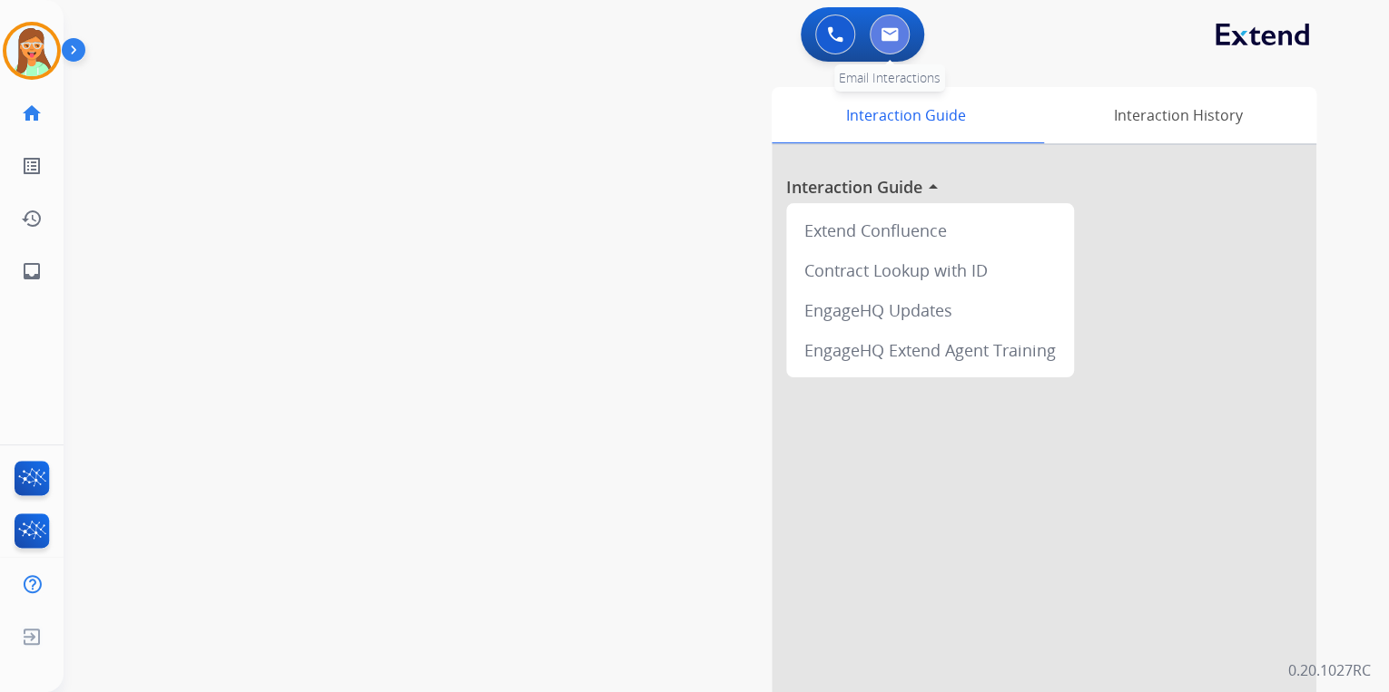
click at [889, 33] on img at bounding box center [889, 34] width 18 height 15
select select "**********"
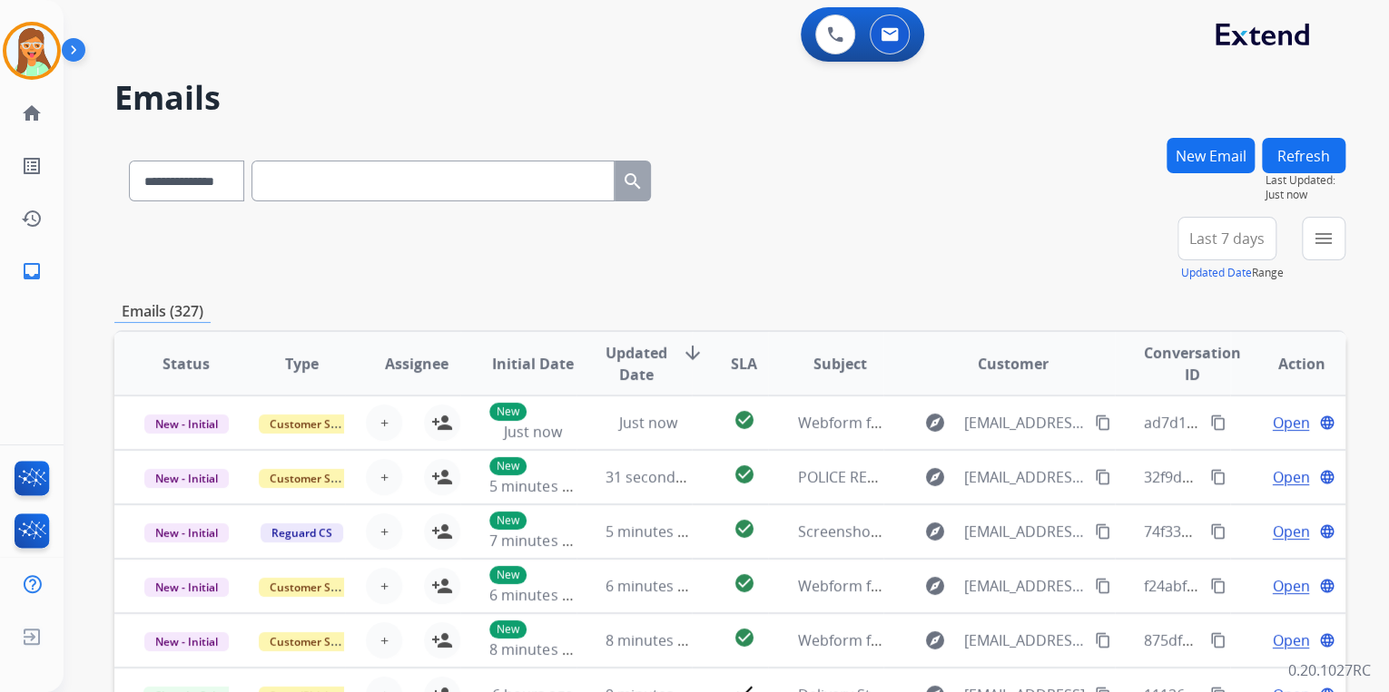
click at [1222, 155] on button "New Email" at bounding box center [1210, 155] width 88 height 35
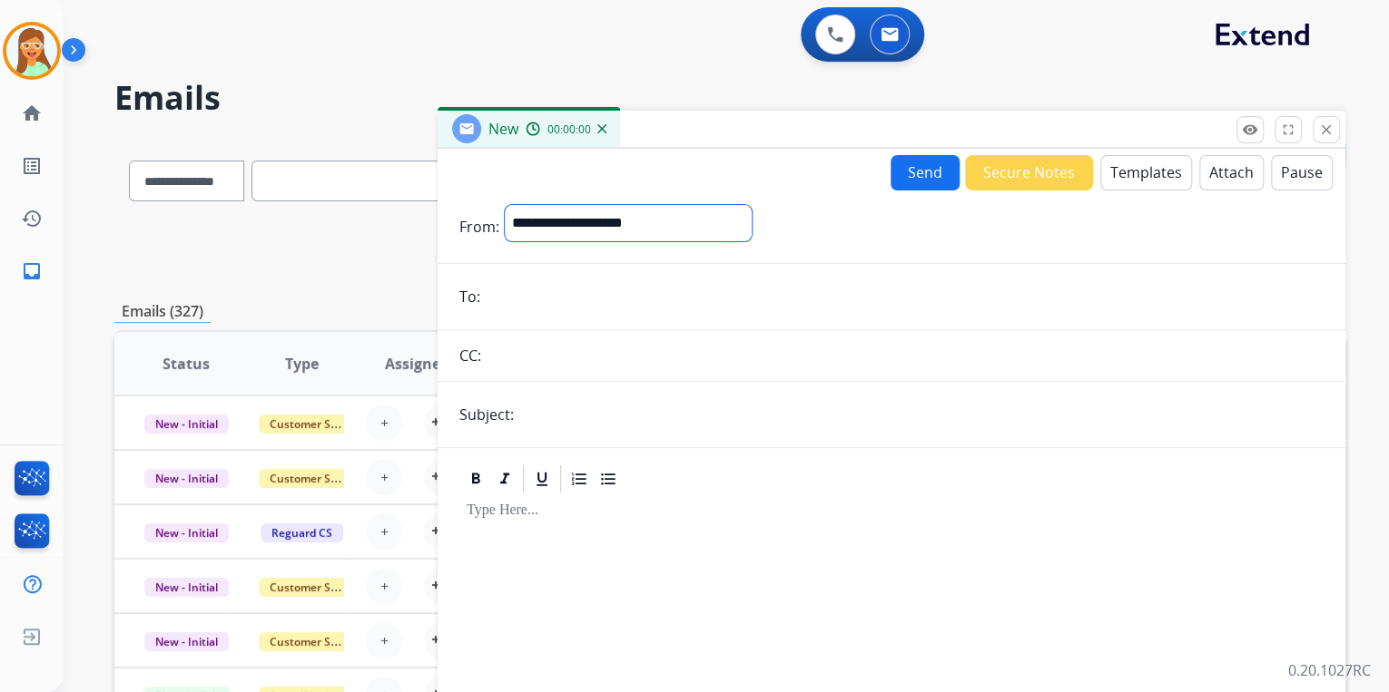
click at [590, 236] on select "**********" at bounding box center [628, 223] width 247 height 36
select select "**********"
click at [505, 205] on select "**********" at bounding box center [628, 223] width 247 height 36
drag, startPoint x: 581, startPoint y: 310, endPoint x: 578, endPoint y: 301, distance: 9.5
click at [580, 305] on input "email" at bounding box center [905, 298] width 838 height 36
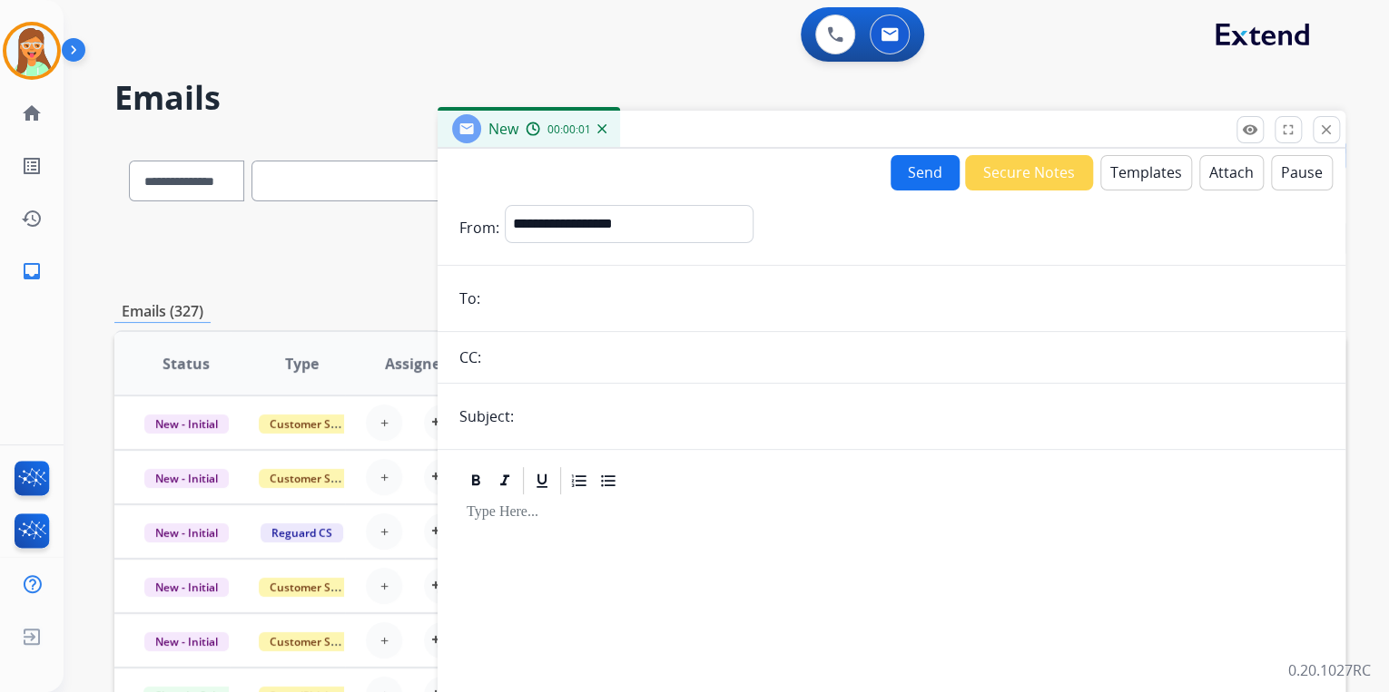
paste input "**********"
type input "**********"
click at [625, 427] on input "text" at bounding box center [921, 416] width 804 height 36
type input "**********"
drag, startPoint x: 1160, startPoint y: 134, endPoint x: 1156, endPoint y: 152, distance: 17.6
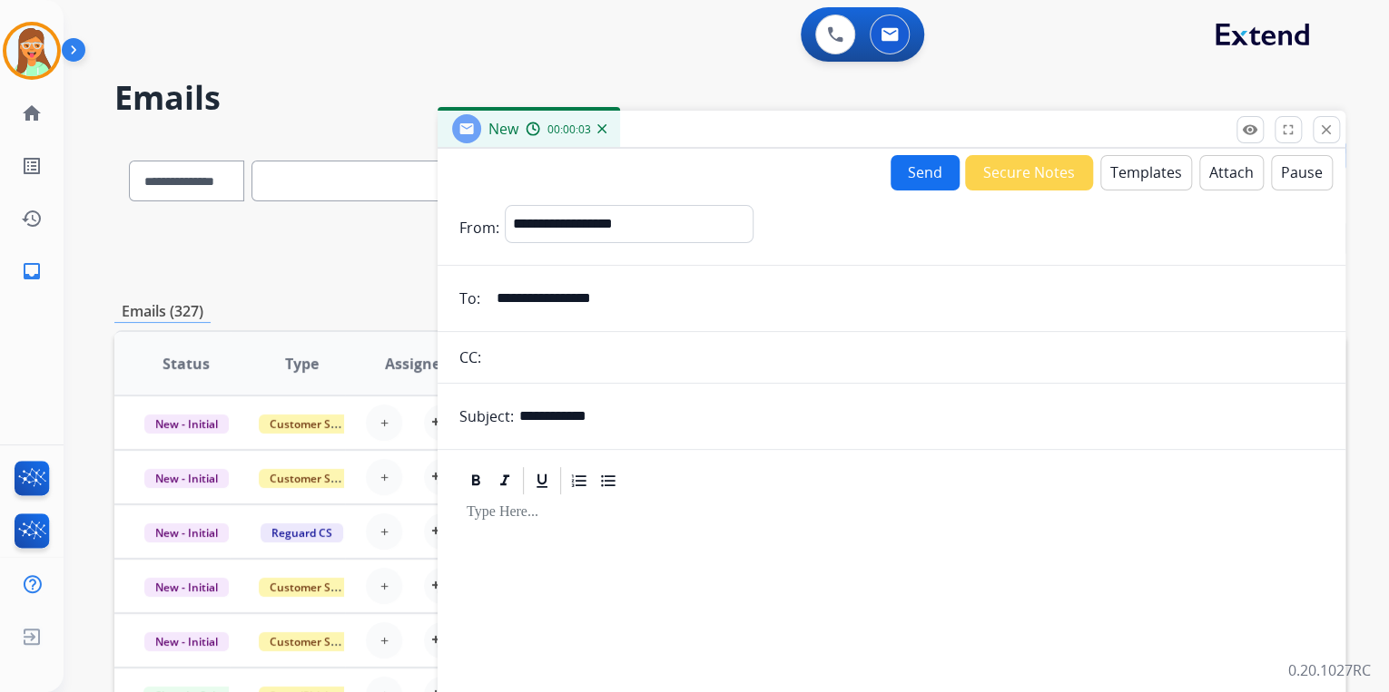
click at [1158, 145] on div "New 00:00:03" at bounding box center [891, 130] width 908 height 38
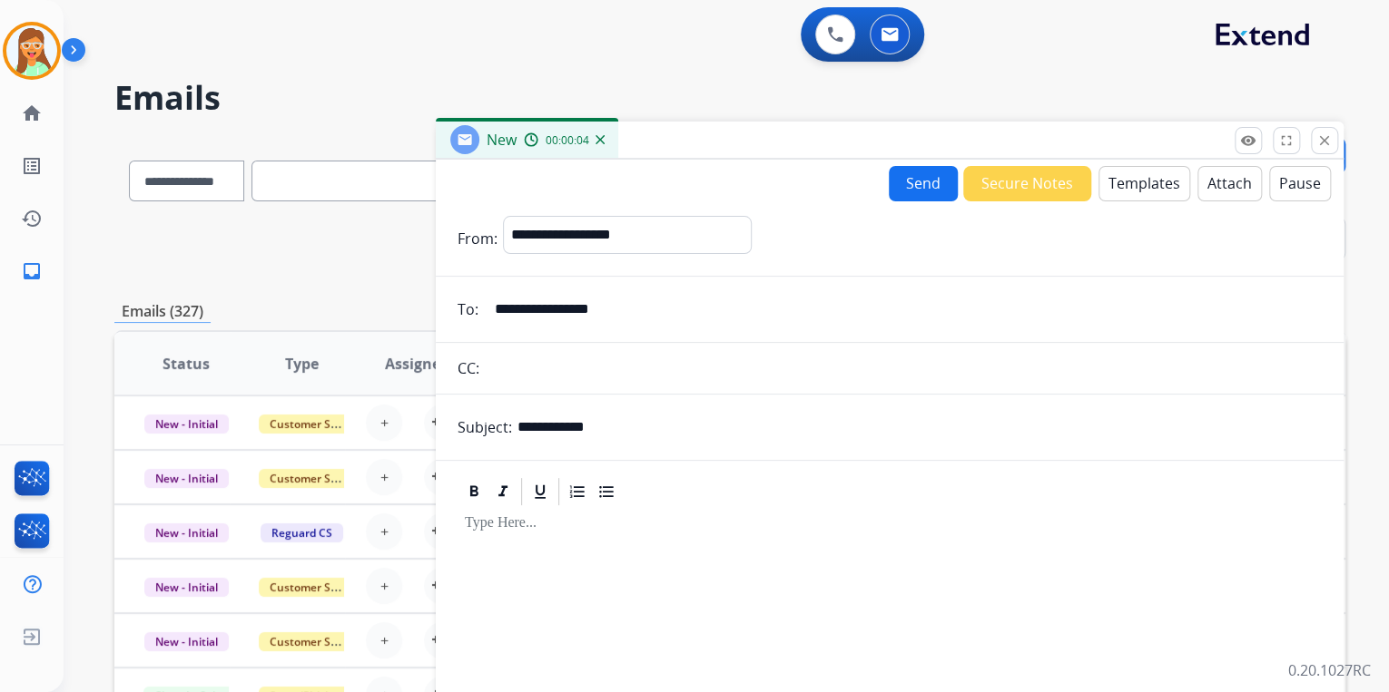
click at [1147, 172] on button "Templates" at bounding box center [1144, 183] width 92 height 35
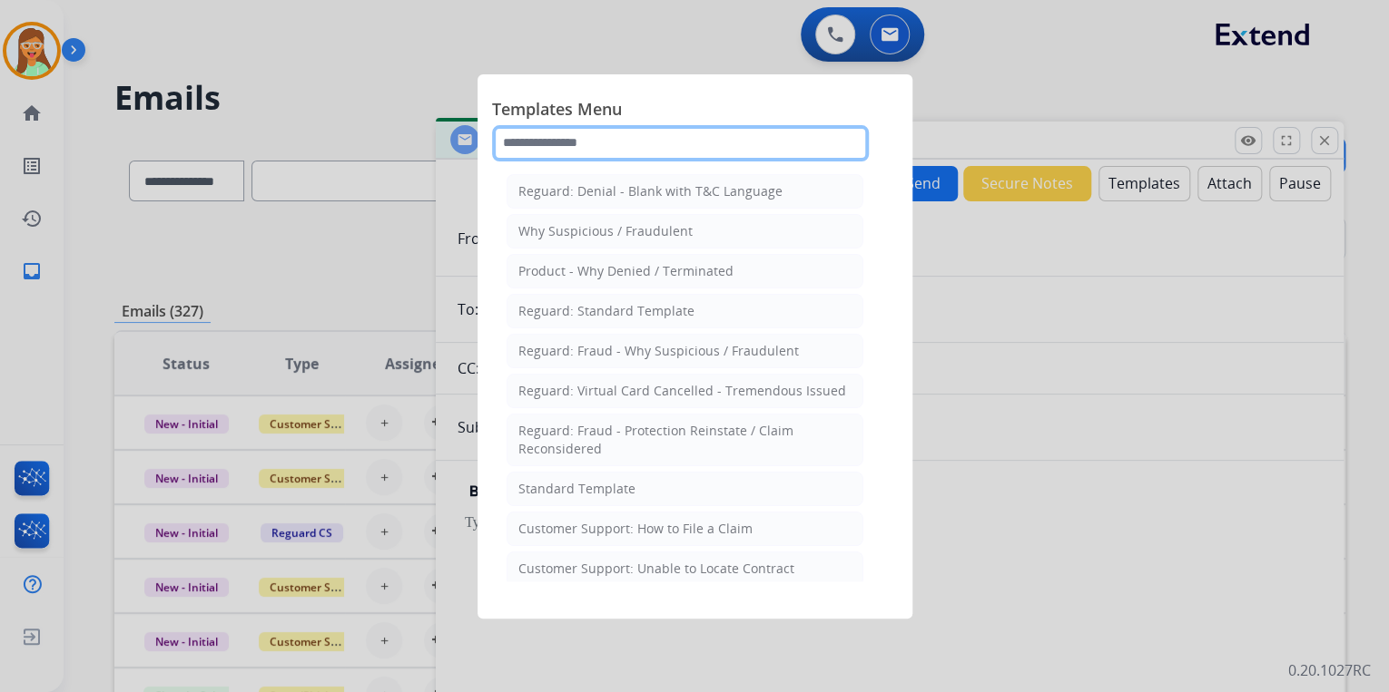
click at [643, 130] on input "text" at bounding box center [680, 143] width 377 height 36
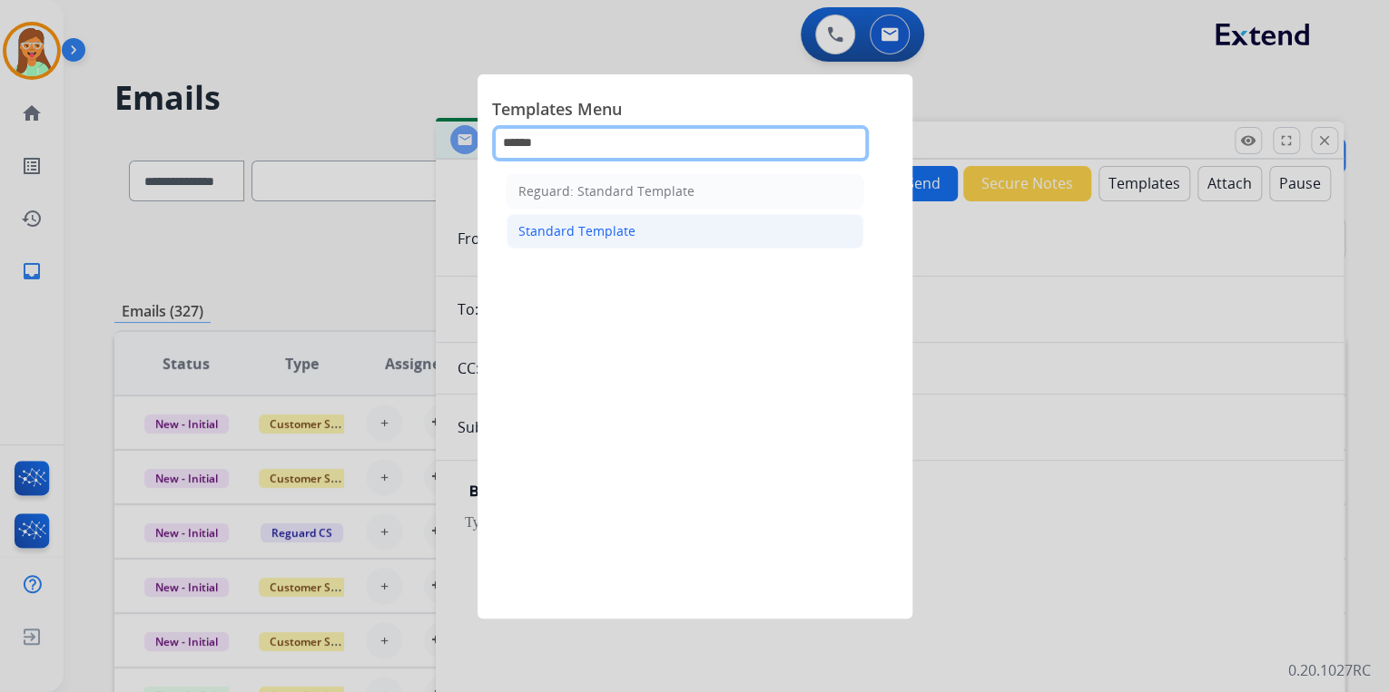
type input "******"
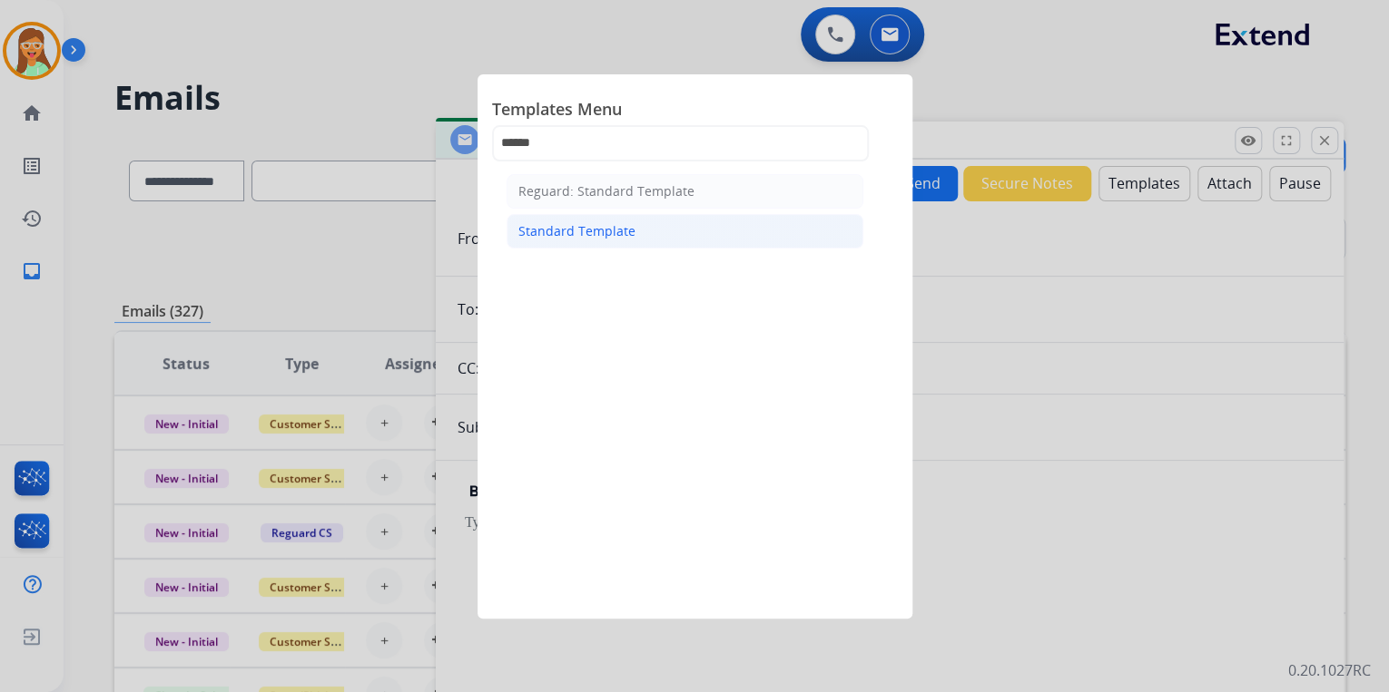
click at [668, 231] on li "Standard Template" at bounding box center [684, 231] width 357 height 34
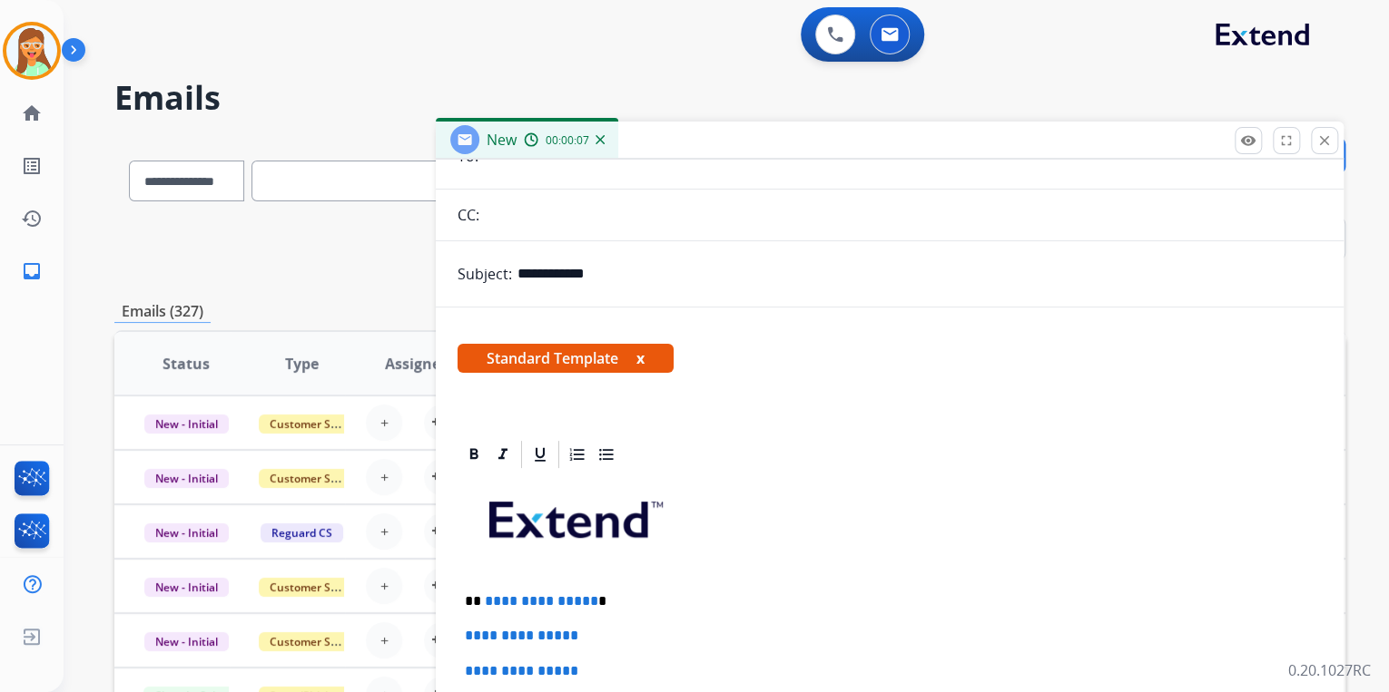
scroll to position [417, 0]
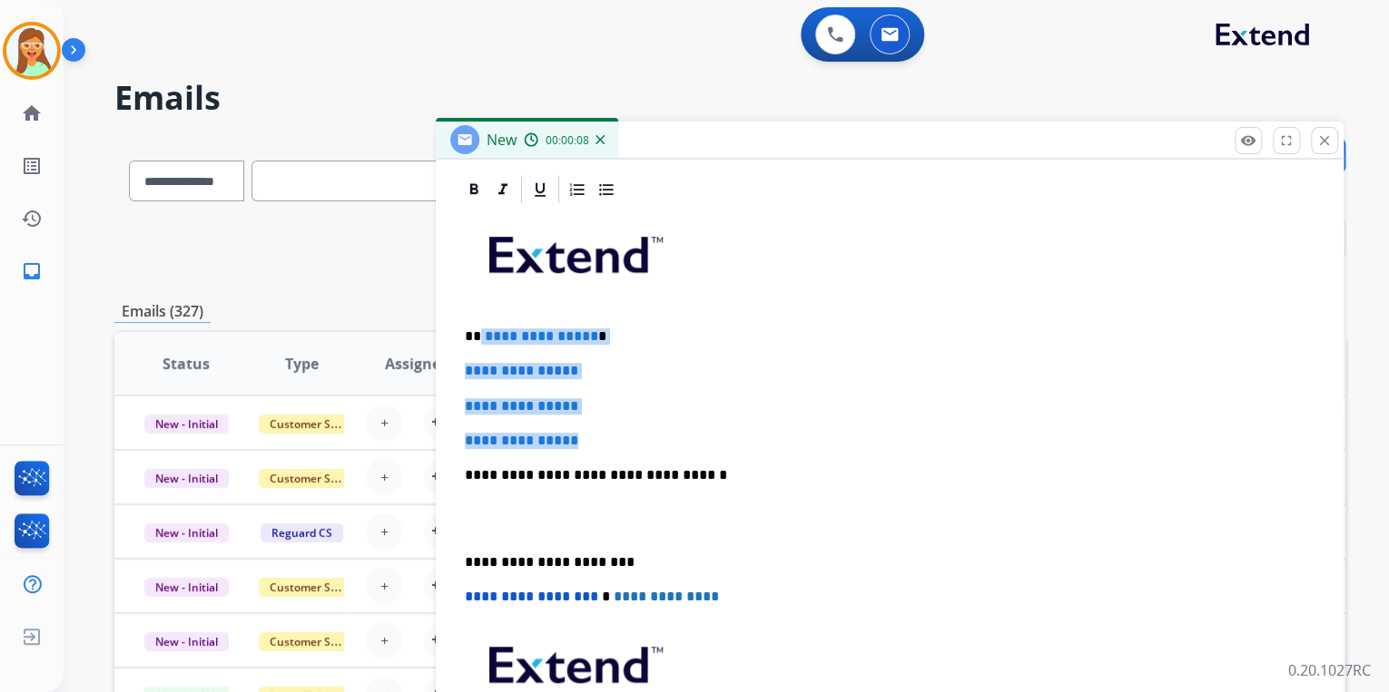
drag, startPoint x: 610, startPoint y: 431, endPoint x: 479, endPoint y: 324, distance: 169.0
click at [479, 324] on div "**********" at bounding box center [889, 518] width 864 height 624
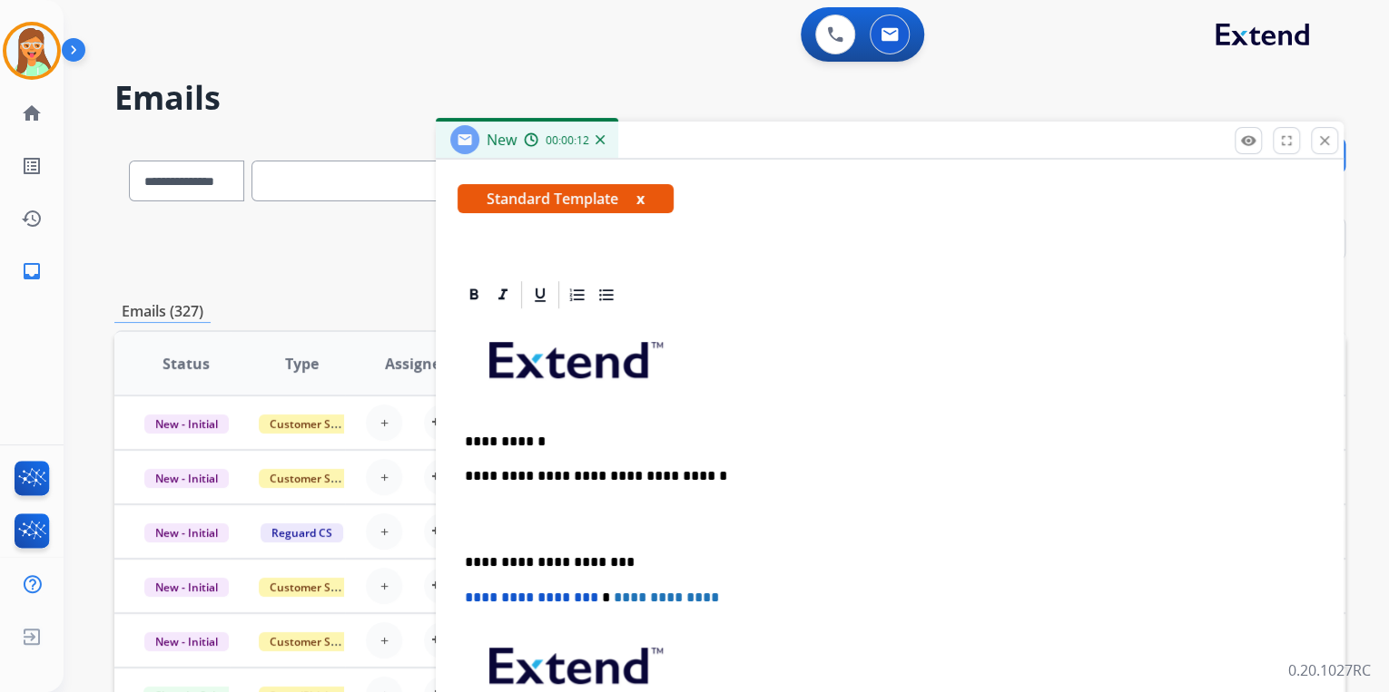
scroll to position [348, 0]
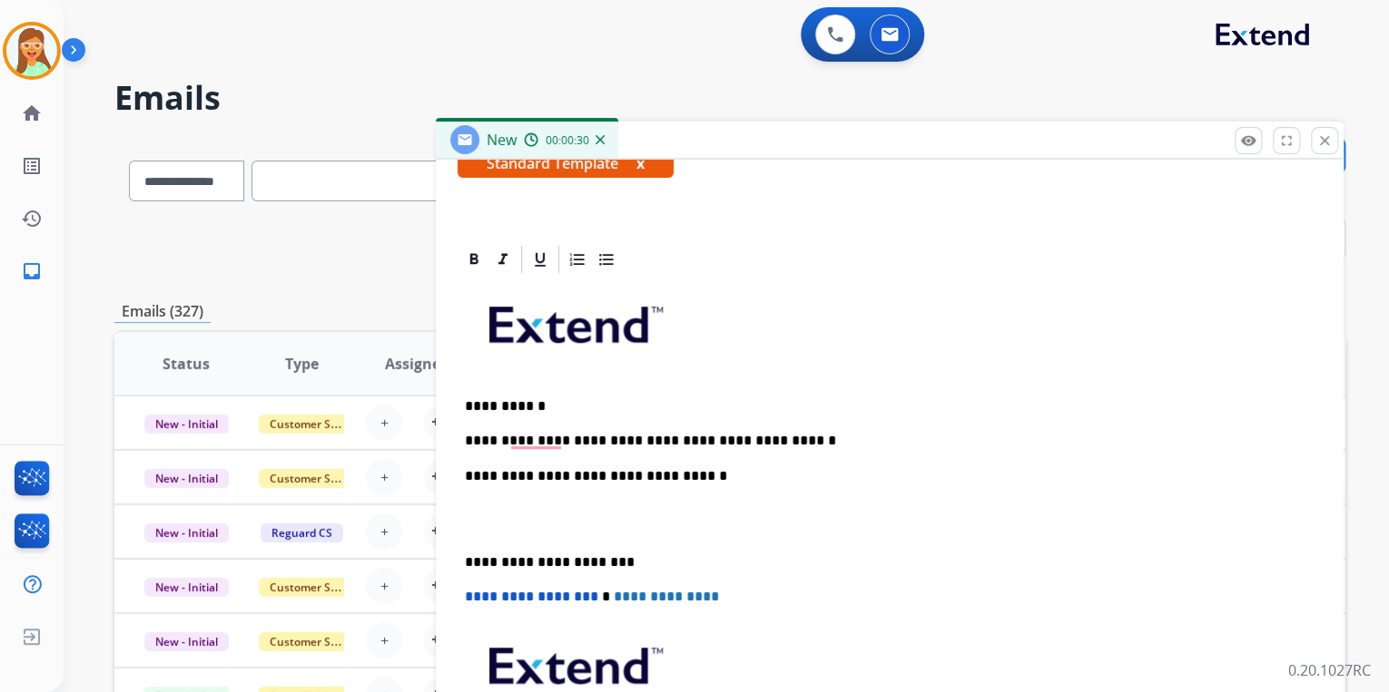
click at [806, 436] on p "**********" at bounding box center [882, 441] width 835 height 16
click at [549, 437] on p "**********" at bounding box center [882, 441] width 835 height 16
click at [937, 417] on div "**********" at bounding box center [889, 553] width 864 height 555
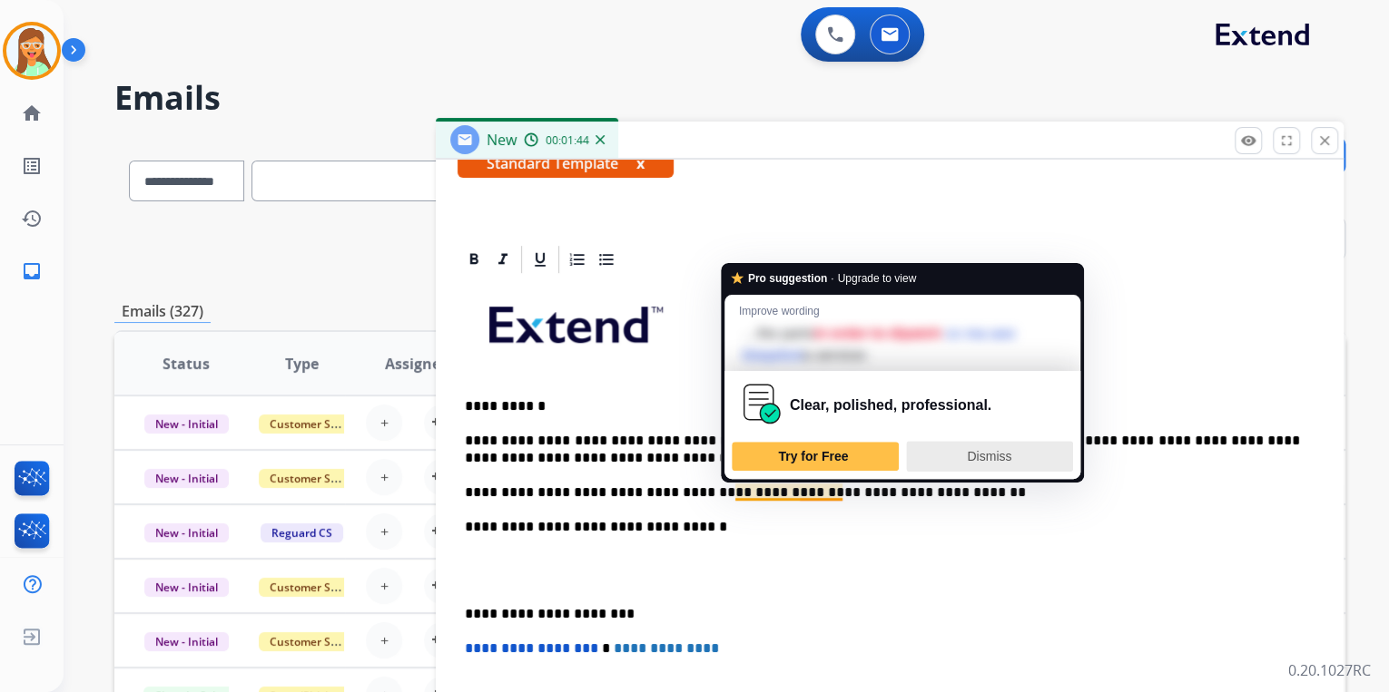
click at [987, 450] on span "Dismiss" at bounding box center [989, 456] width 44 height 15
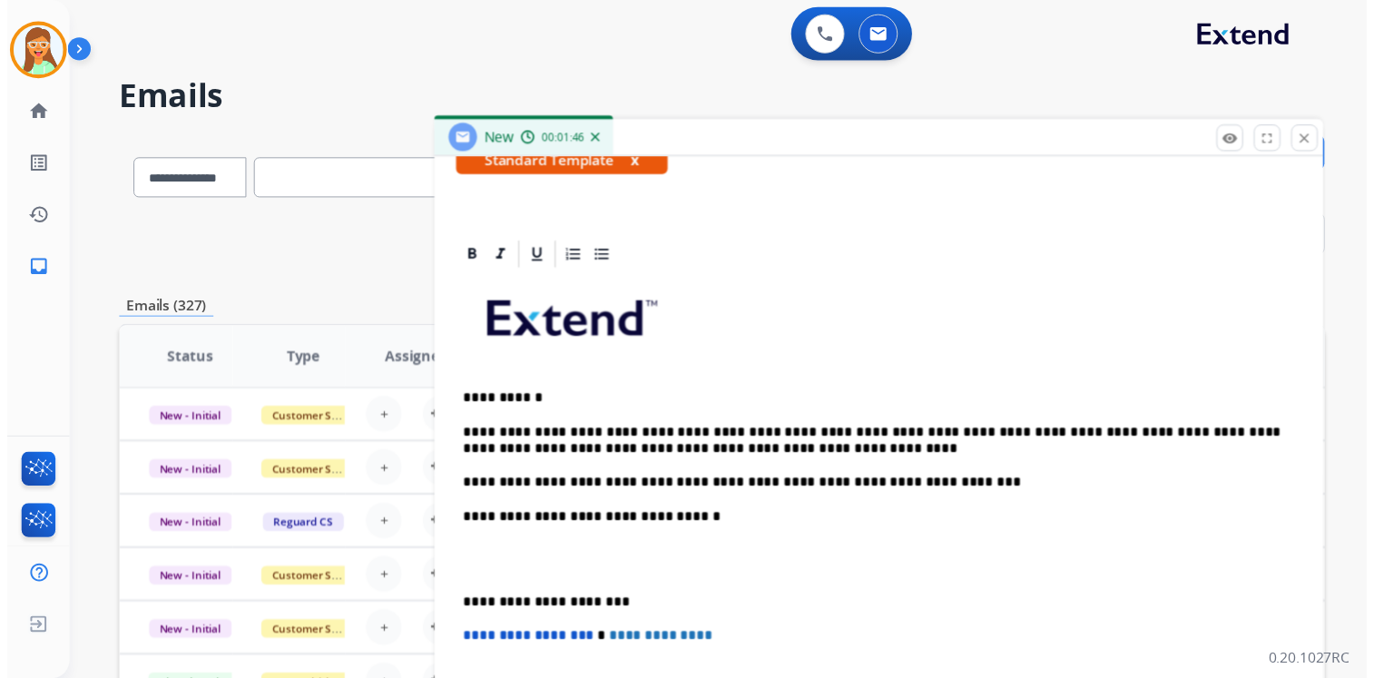
scroll to position [0, 0]
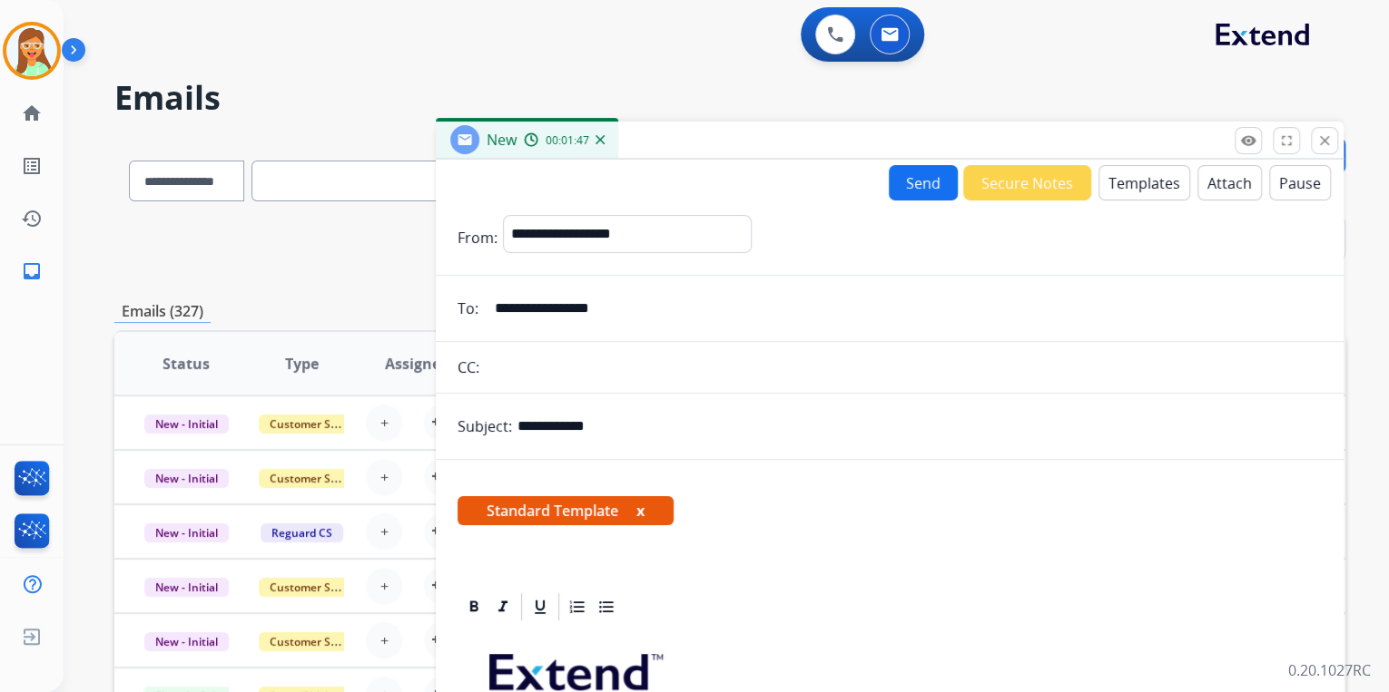
click at [894, 176] on button "Send" at bounding box center [922, 182] width 69 height 35
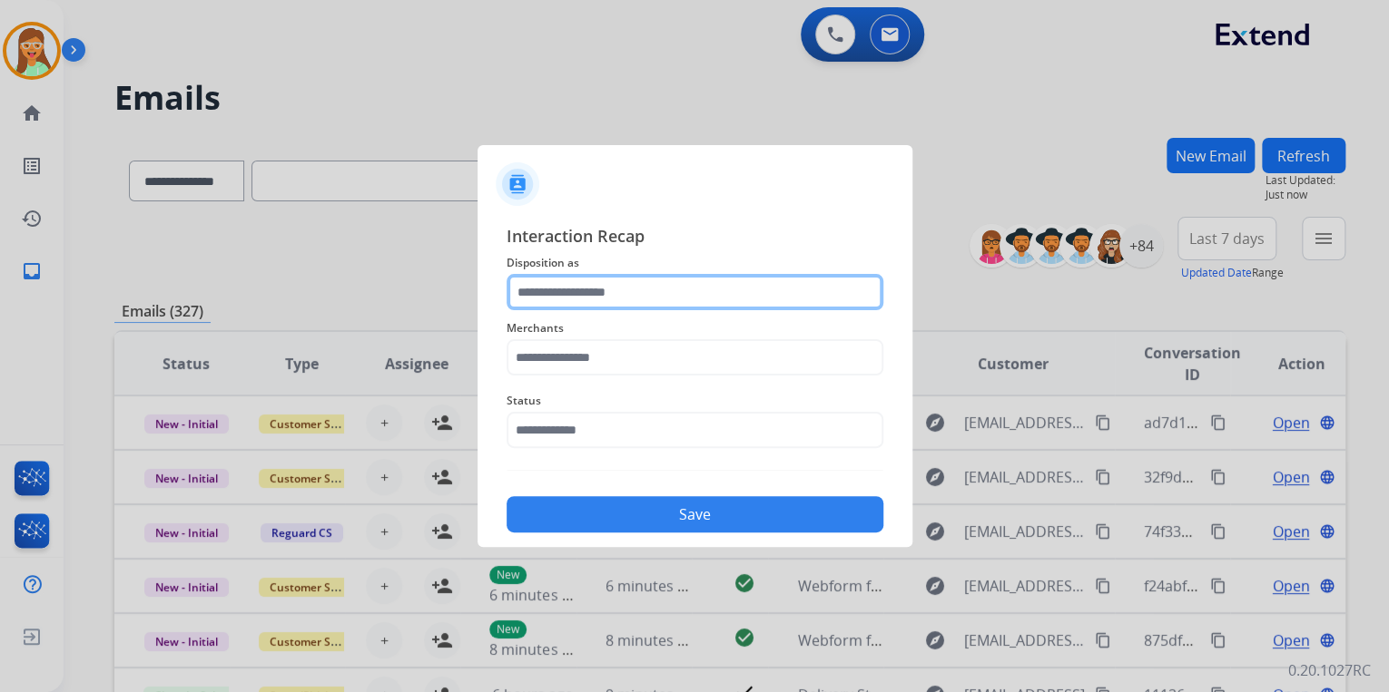
click at [677, 283] on input "text" at bounding box center [694, 292] width 377 height 36
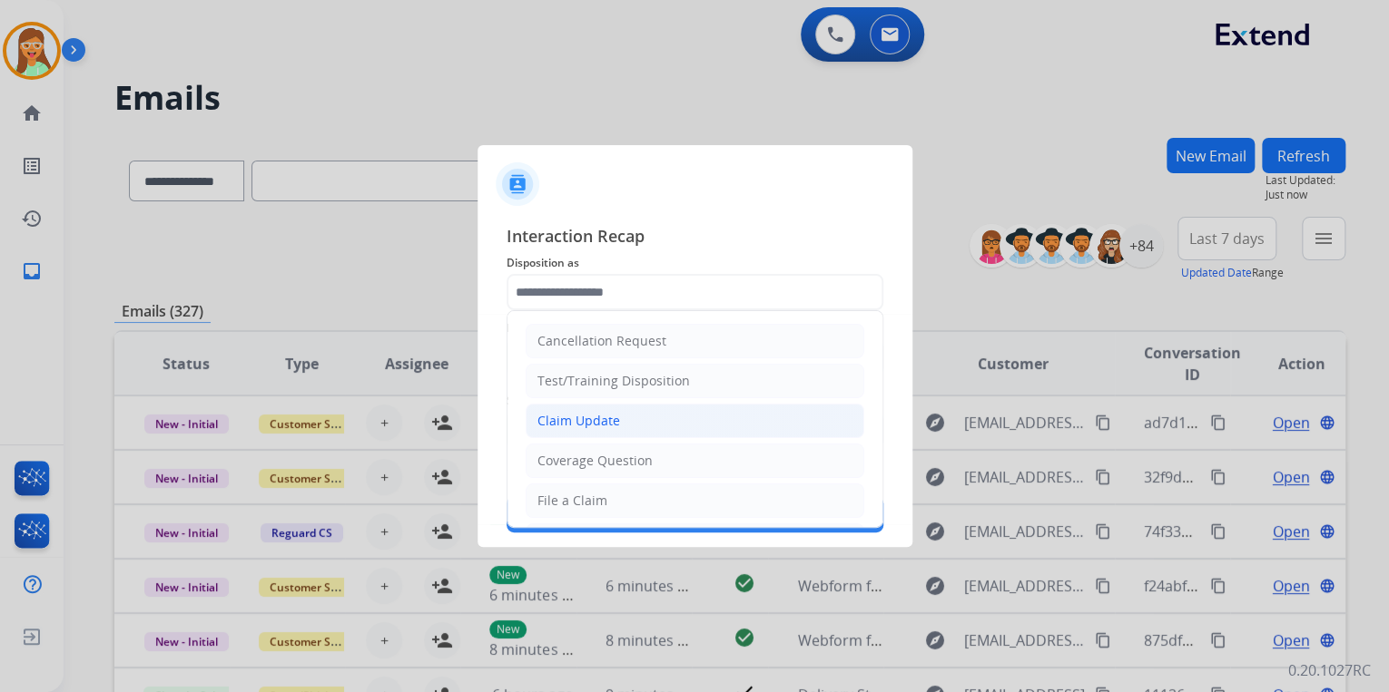
click at [623, 427] on li "Claim Update" at bounding box center [694, 421] width 339 height 34
type input "**********"
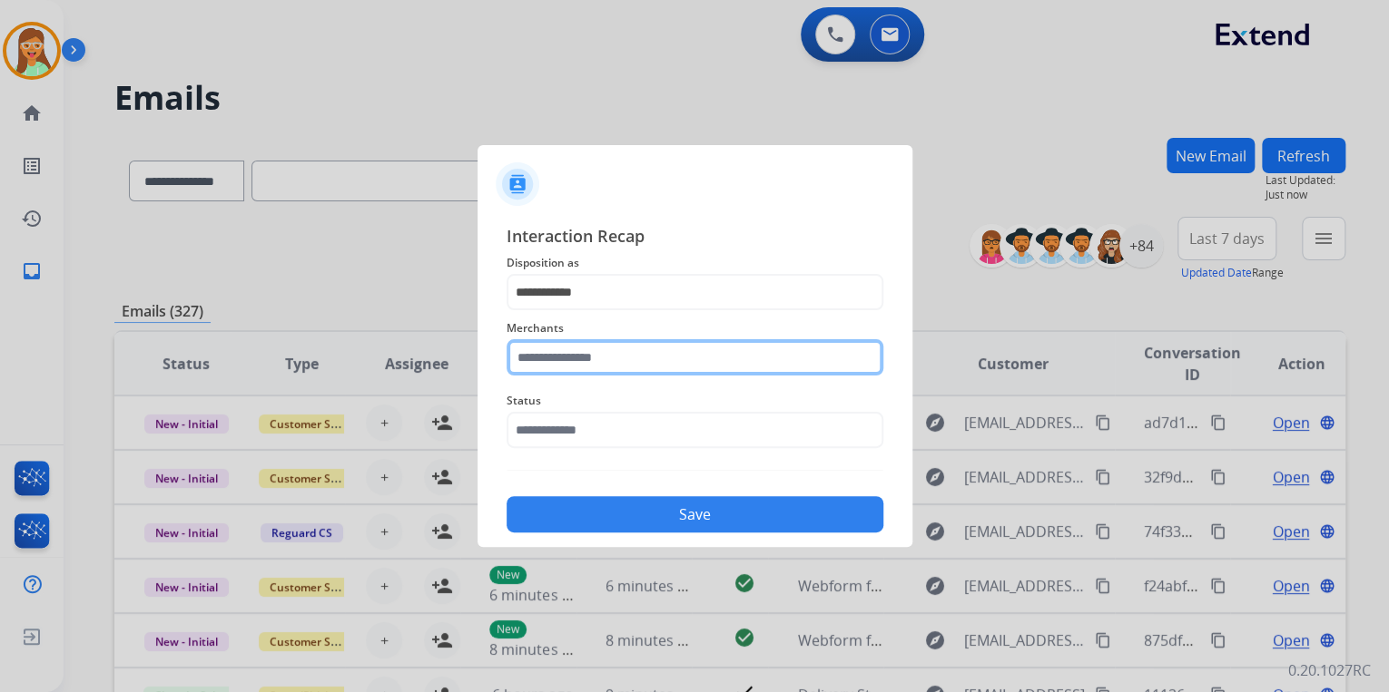
click at [623, 358] on input "text" at bounding box center [694, 357] width 377 height 36
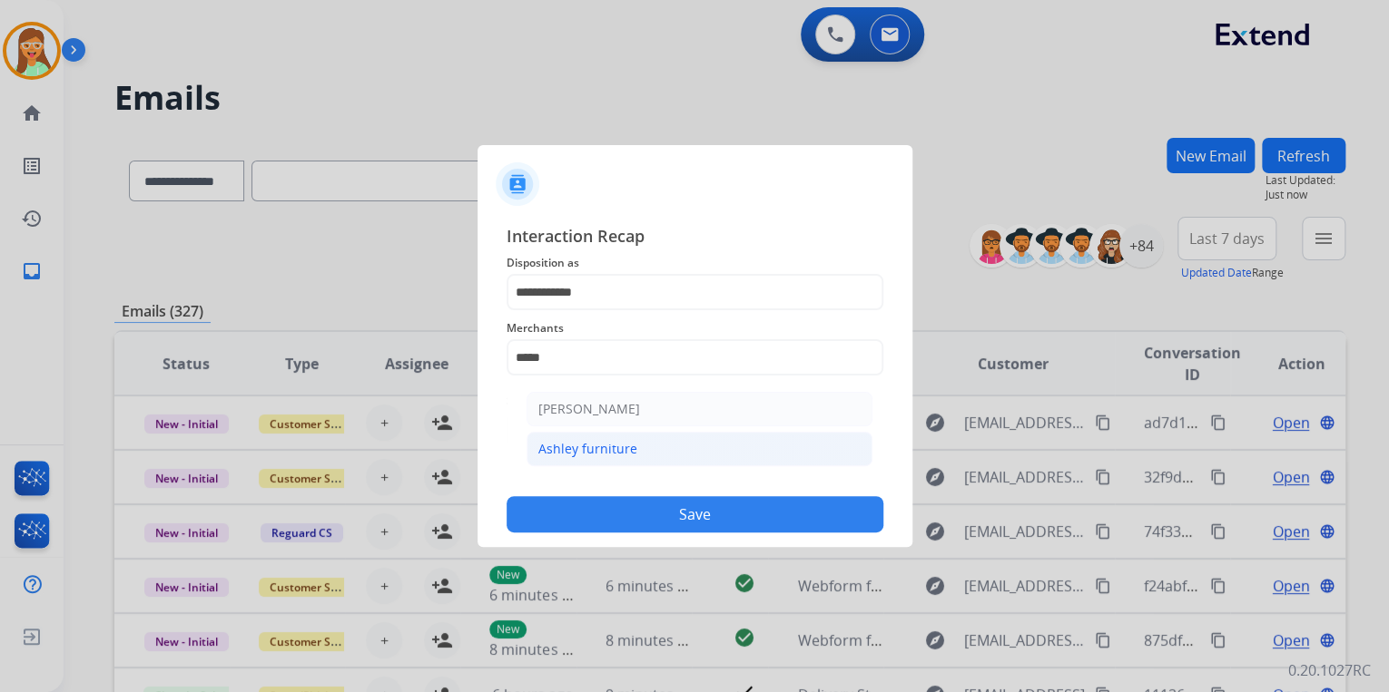
click at [650, 439] on li "Ashley furniture" at bounding box center [699, 449] width 346 height 34
type input "**********"
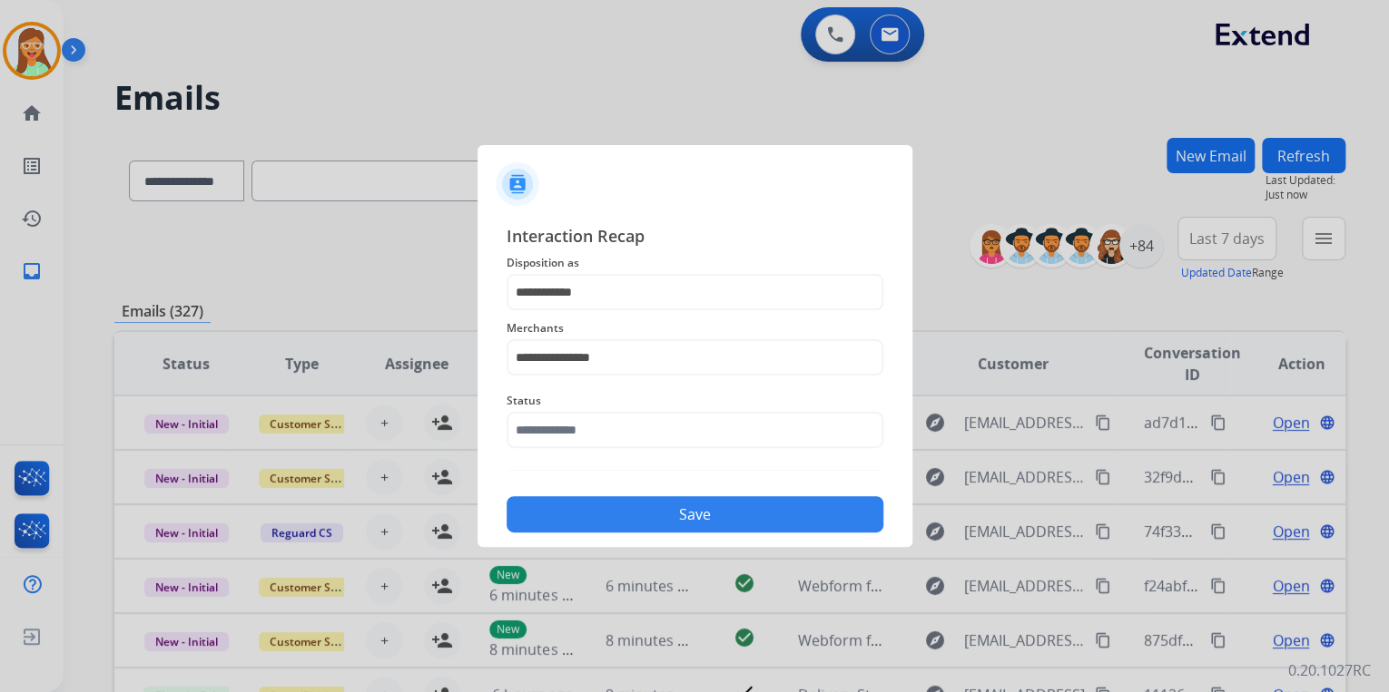
click at [623, 400] on span "Status" at bounding box center [694, 401] width 377 height 22
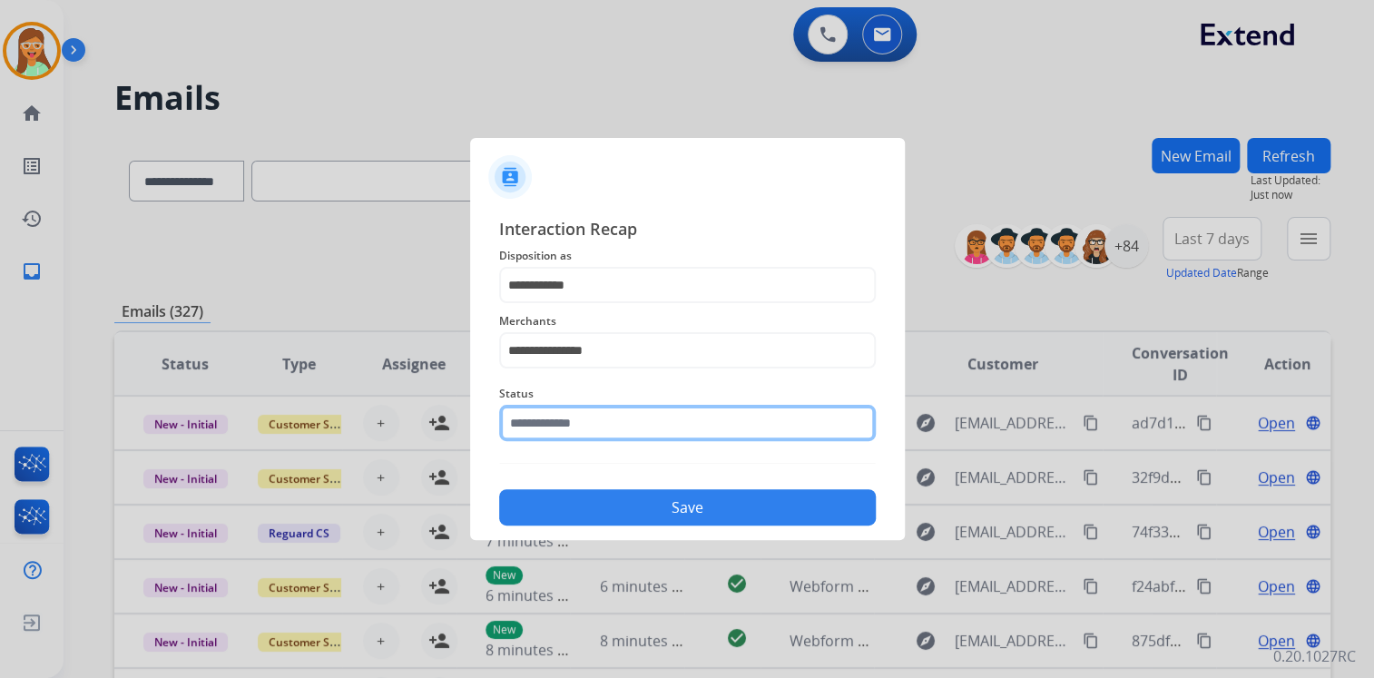
click at [623, 417] on input "text" at bounding box center [687, 423] width 377 height 36
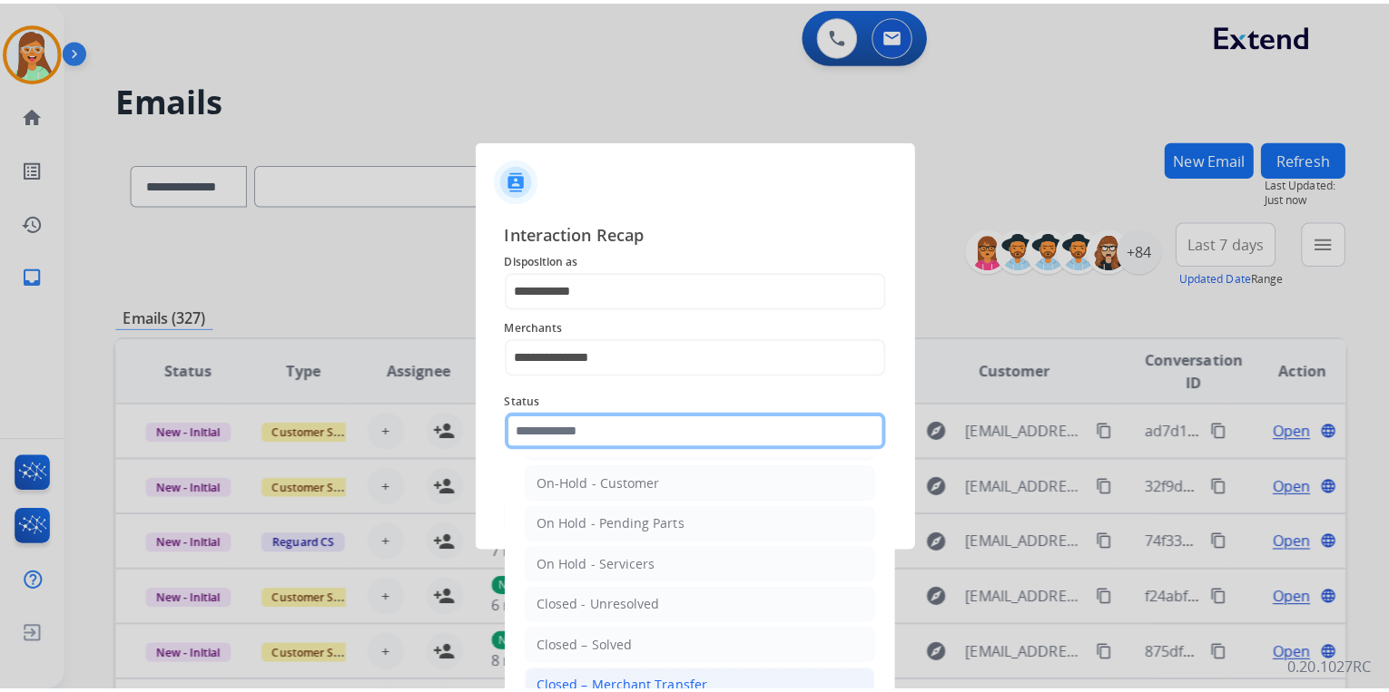
scroll to position [105, 0]
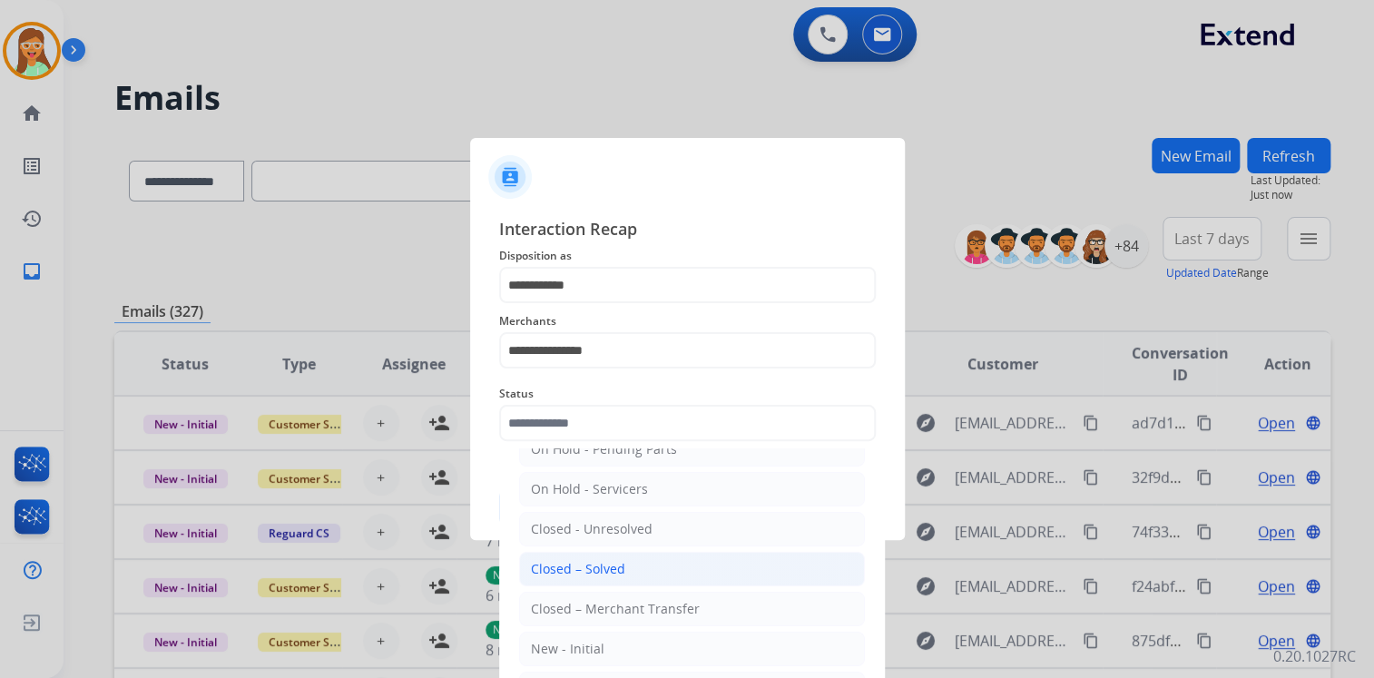
click at [635, 555] on li "Closed – Solved" at bounding box center [692, 569] width 346 height 34
type input "**********"
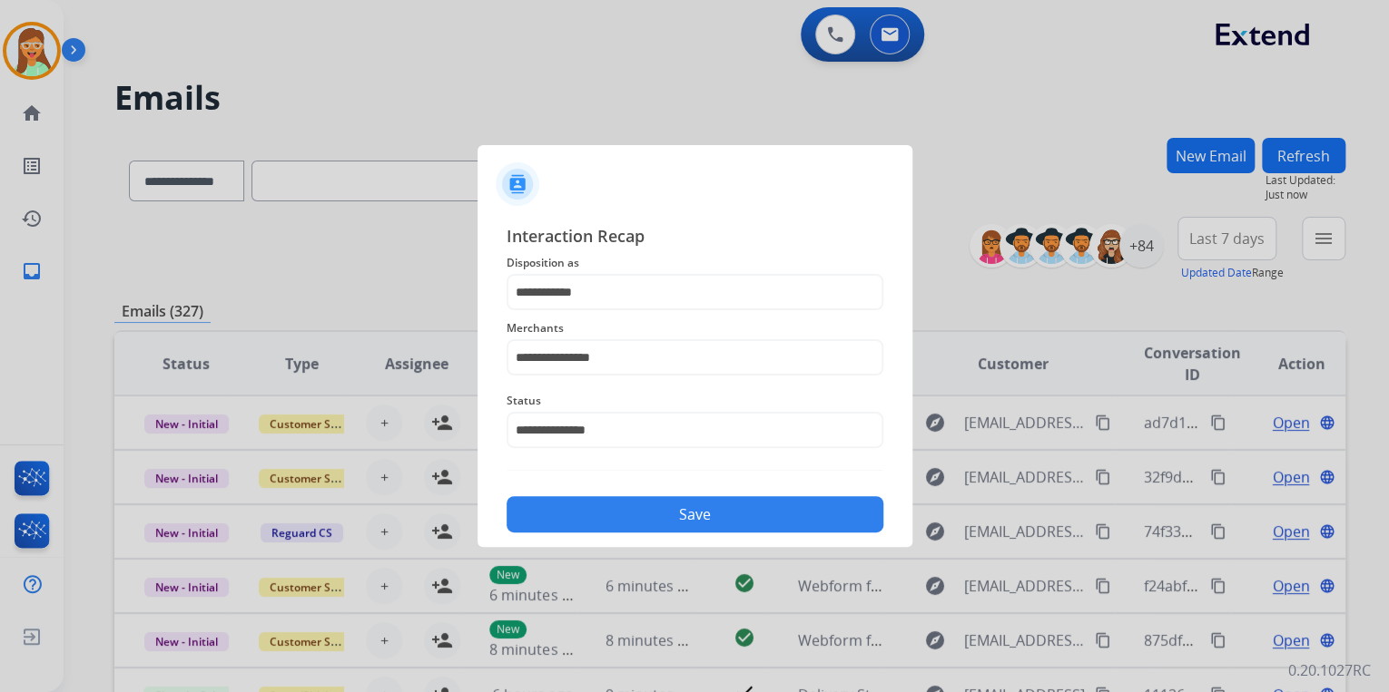
click at [643, 515] on button "Save" at bounding box center [694, 514] width 377 height 36
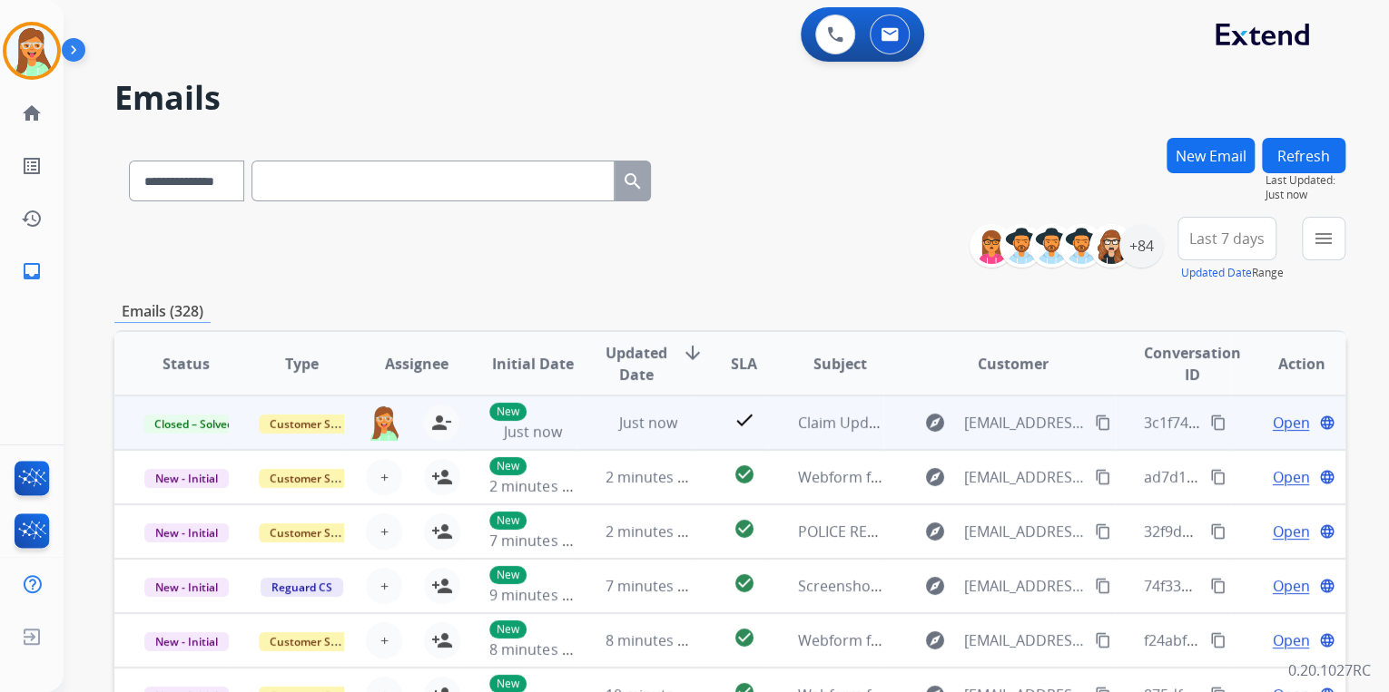
click at [1210, 422] on mat-icon "content_copy" at bounding box center [1218, 423] width 16 height 16
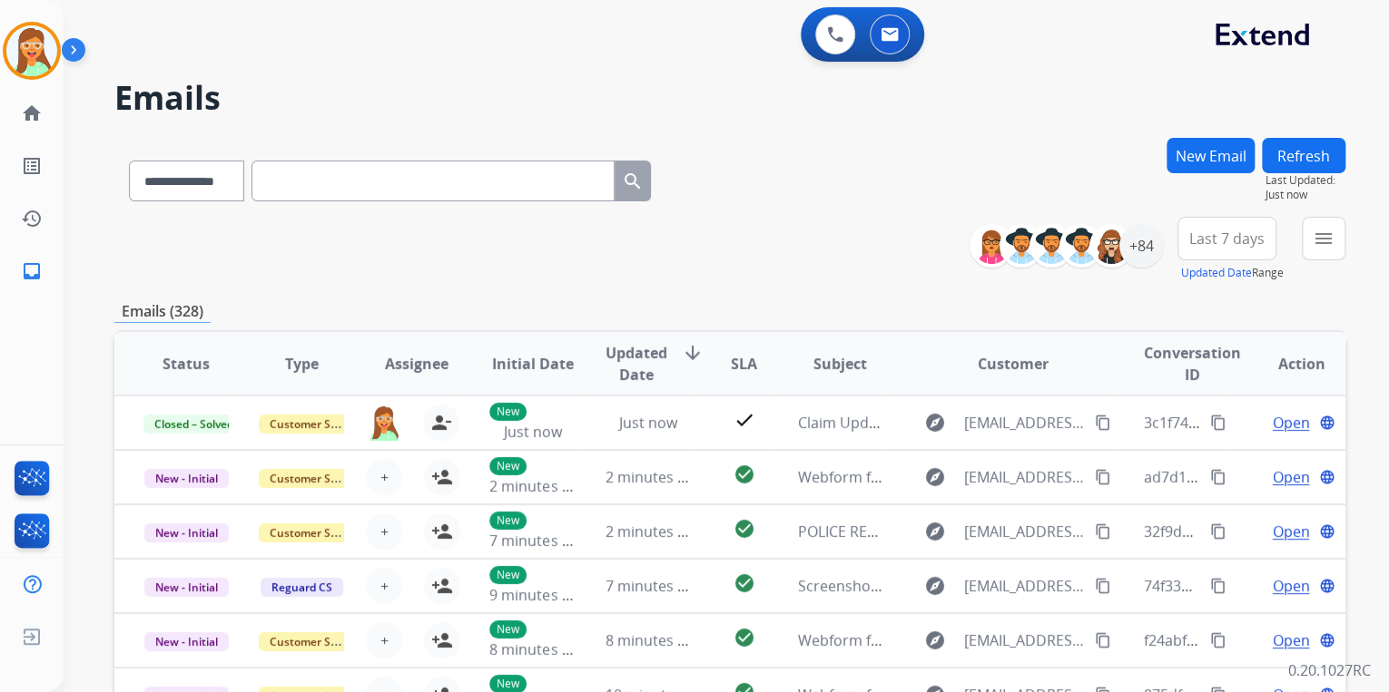
click at [514, 69] on div "**********" at bounding box center [704, 411] width 1281 height 692
click at [62, 57] on div at bounding box center [80, 54] width 36 height 36
click at [22, 66] on img at bounding box center [31, 50] width 51 height 51
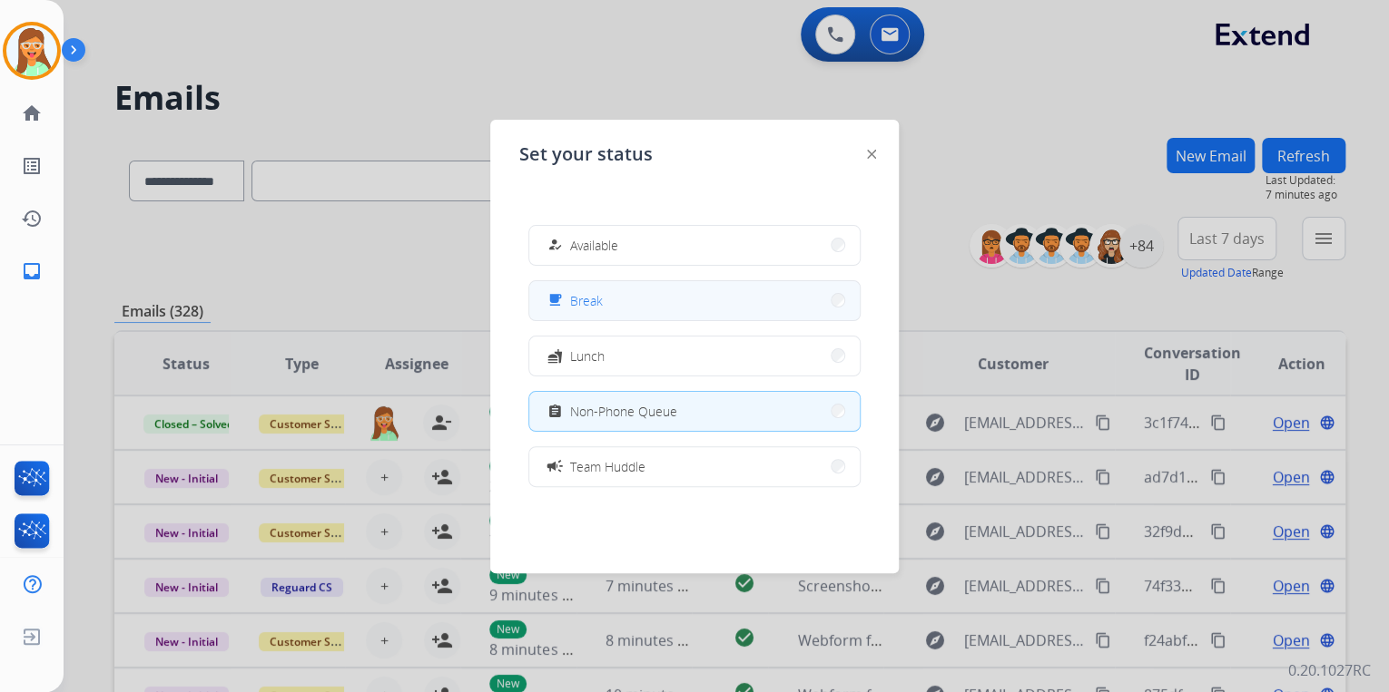
click at [639, 306] on button "free_breakfast Break" at bounding box center [694, 300] width 330 height 39
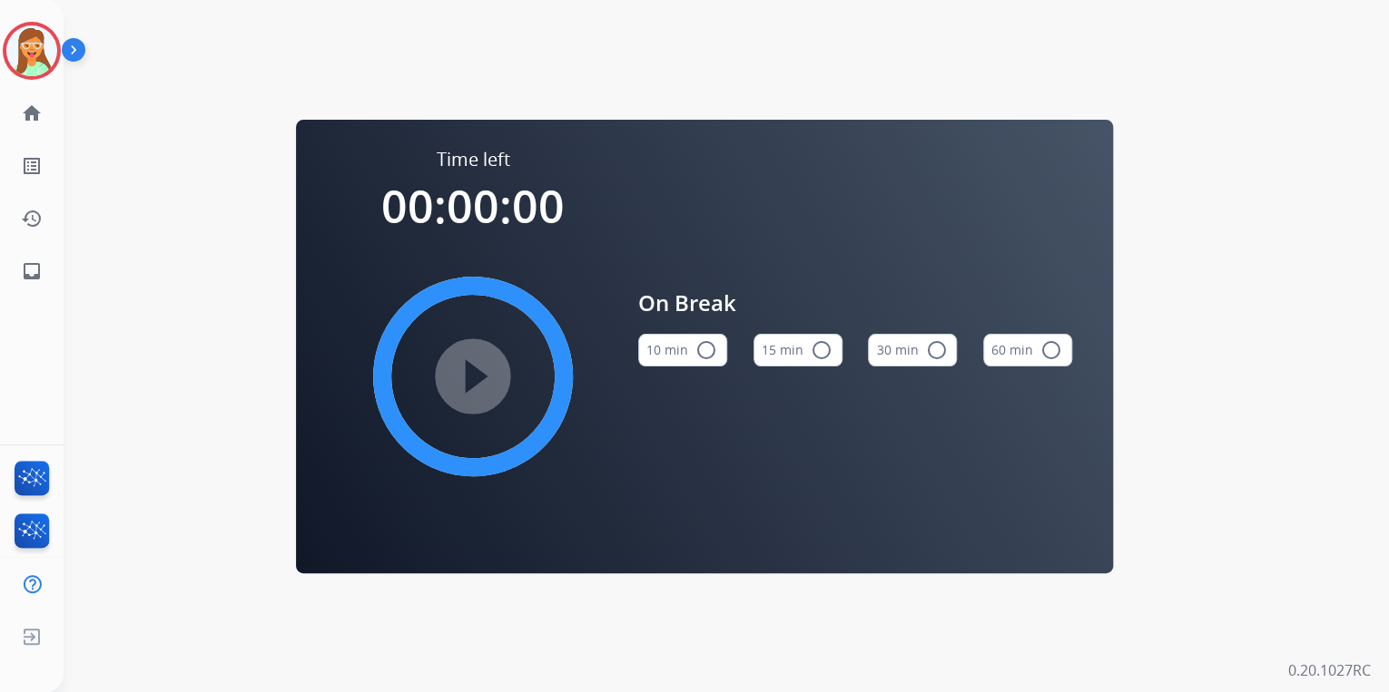
click at [810, 341] on mat-icon "radio_button_unchecked" at bounding box center [821, 350] width 22 height 22
drag, startPoint x: 454, startPoint y: 369, endPoint x: 461, endPoint y: 362, distance: 10.3
click at [462, 366] on mat-icon "play_circle_filled" at bounding box center [473, 377] width 22 height 22
click at [26, 42] on img at bounding box center [31, 50] width 51 height 51
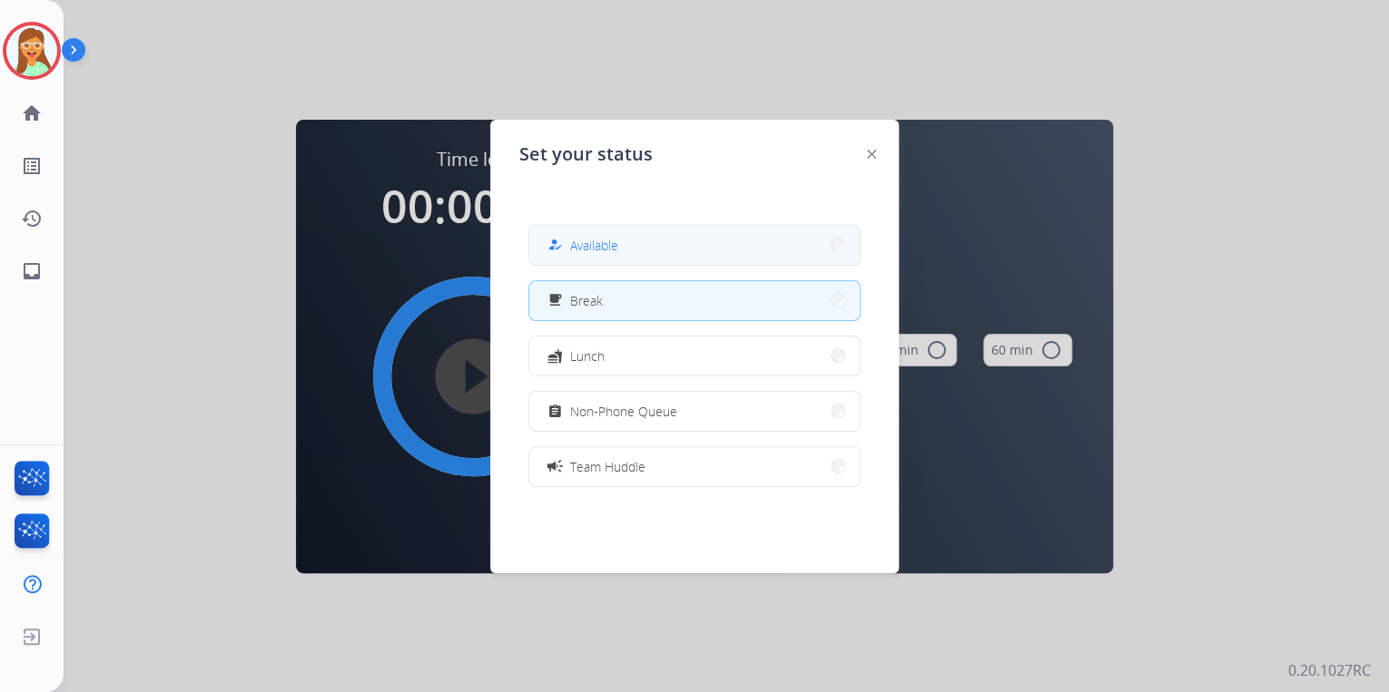
click at [633, 249] on button "how_to_reg Available" at bounding box center [694, 245] width 330 height 39
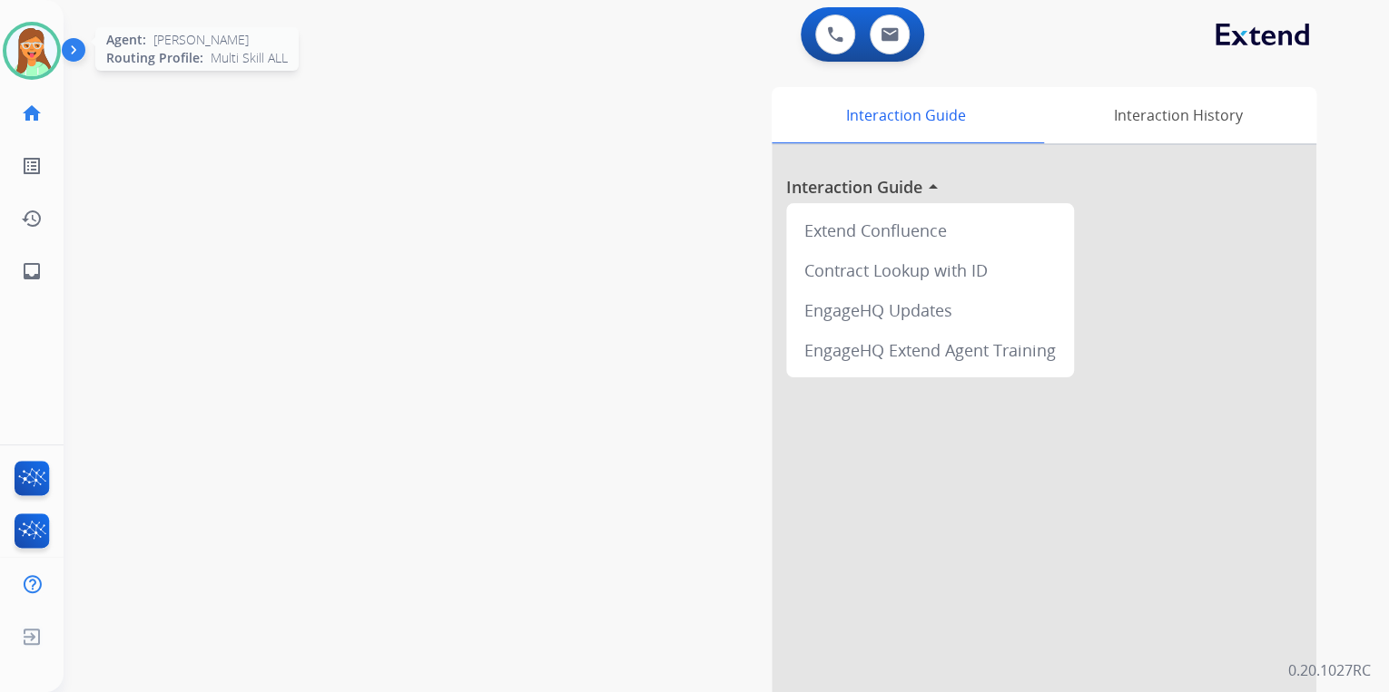
click at [43, 44] on img at bounding box center [31, 50] width 51 height 51
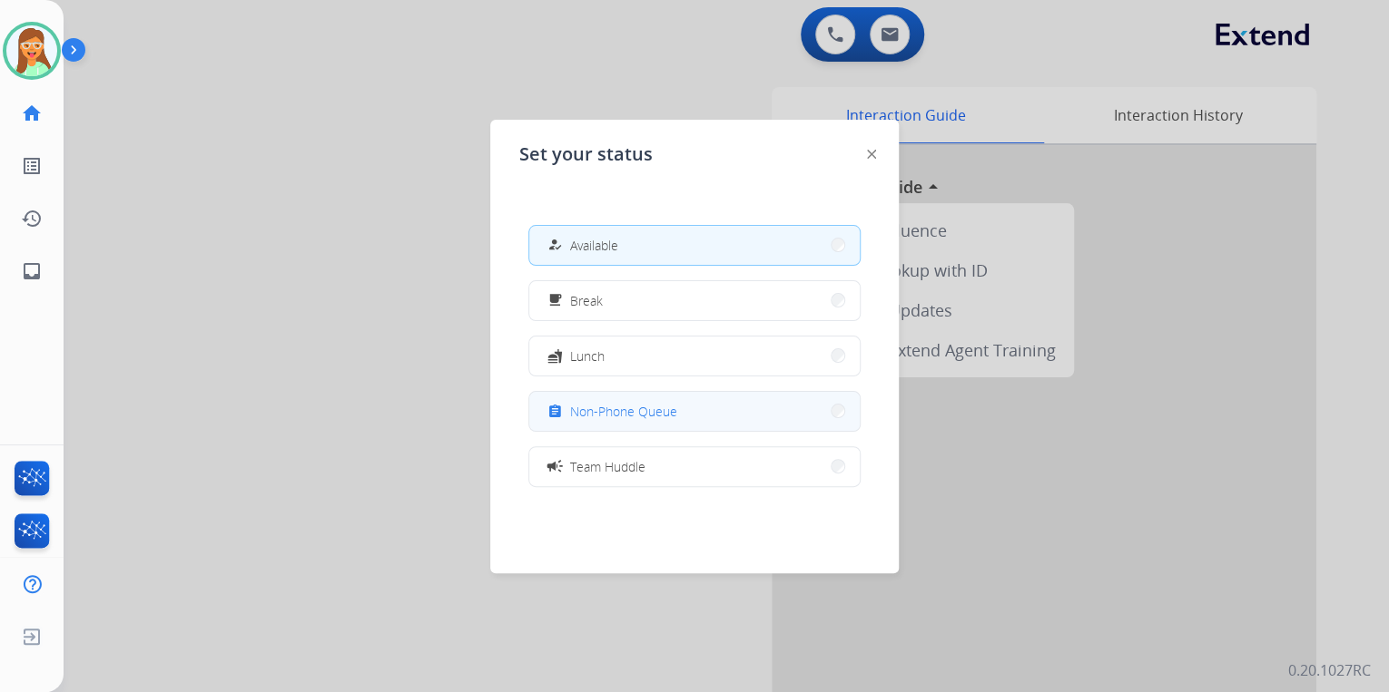
click at [731, 407] on button "assignment Non-Phone Queue" at bounding box center [694, 411] width 330 height 39
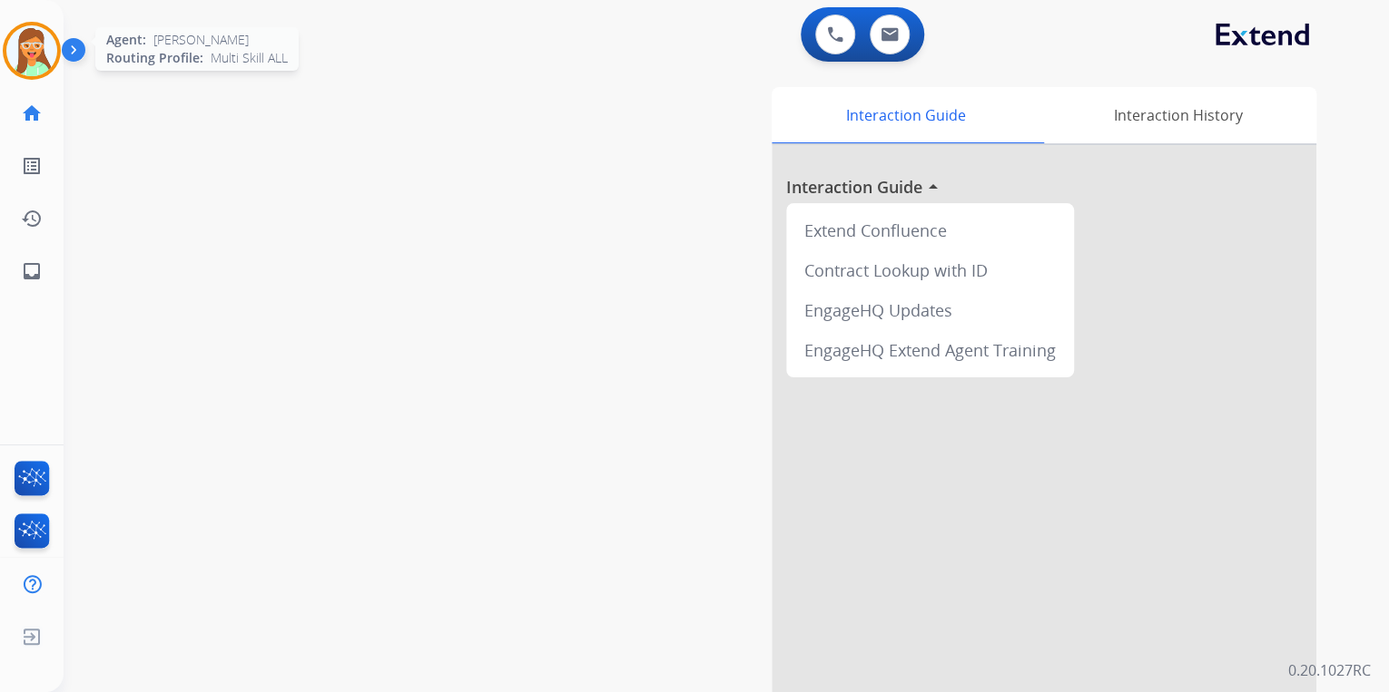
click at [43, 64] on img at bounding box center [31, 50] width 51 height 51
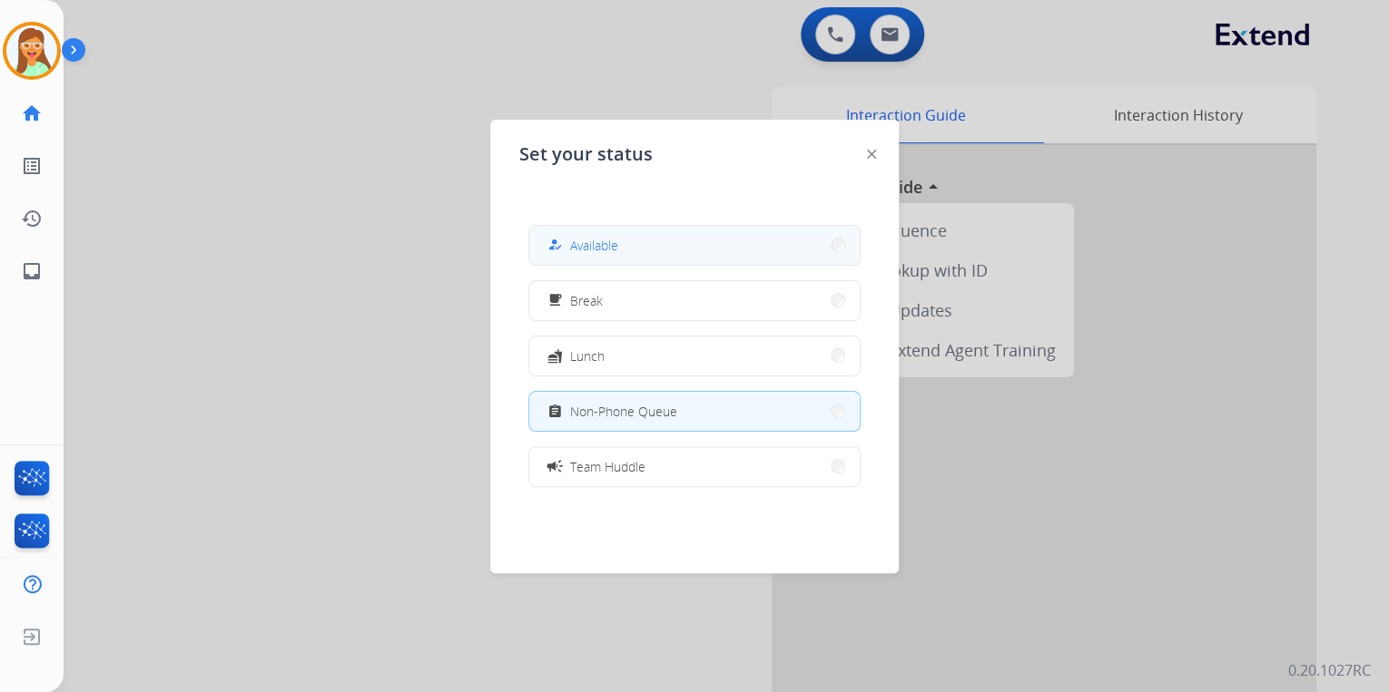
click at [614, 247] on span "Available" at bounding box center [594, 245] width 48 height 19
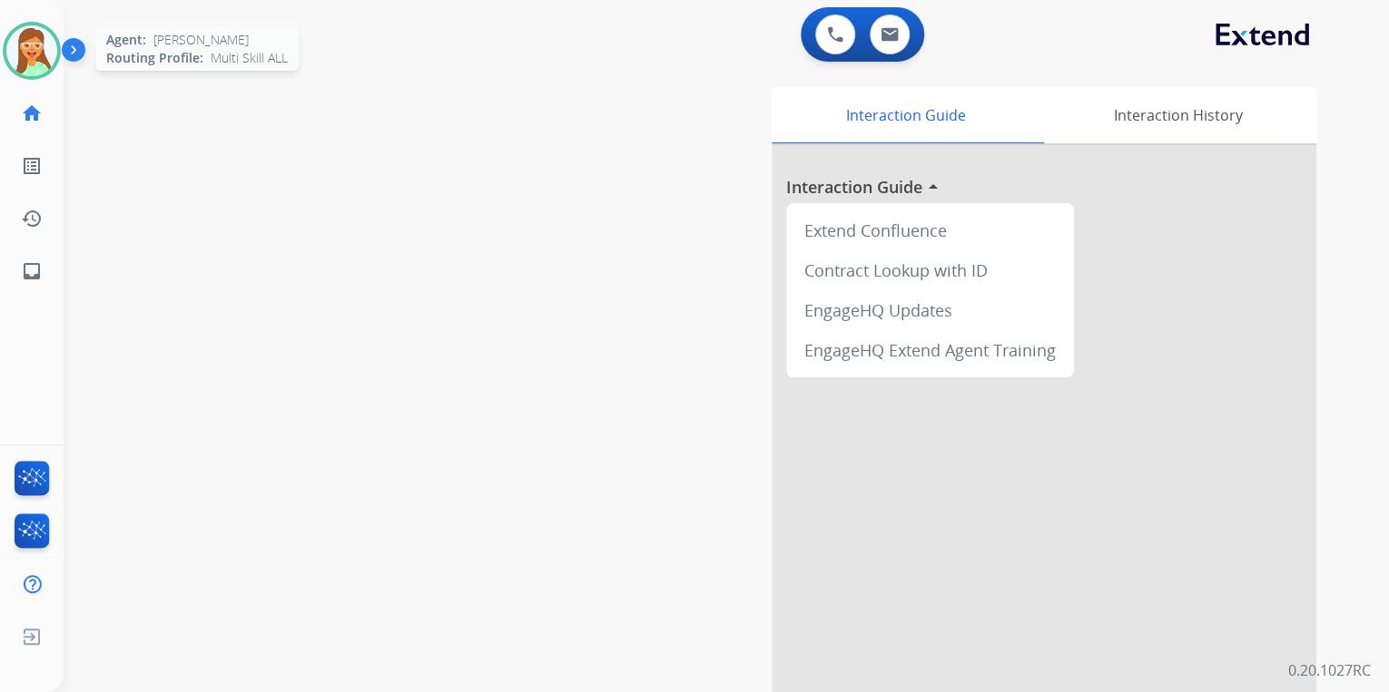
click at [39, 49] on img at bounding box center [31, 50] width 51 height 51
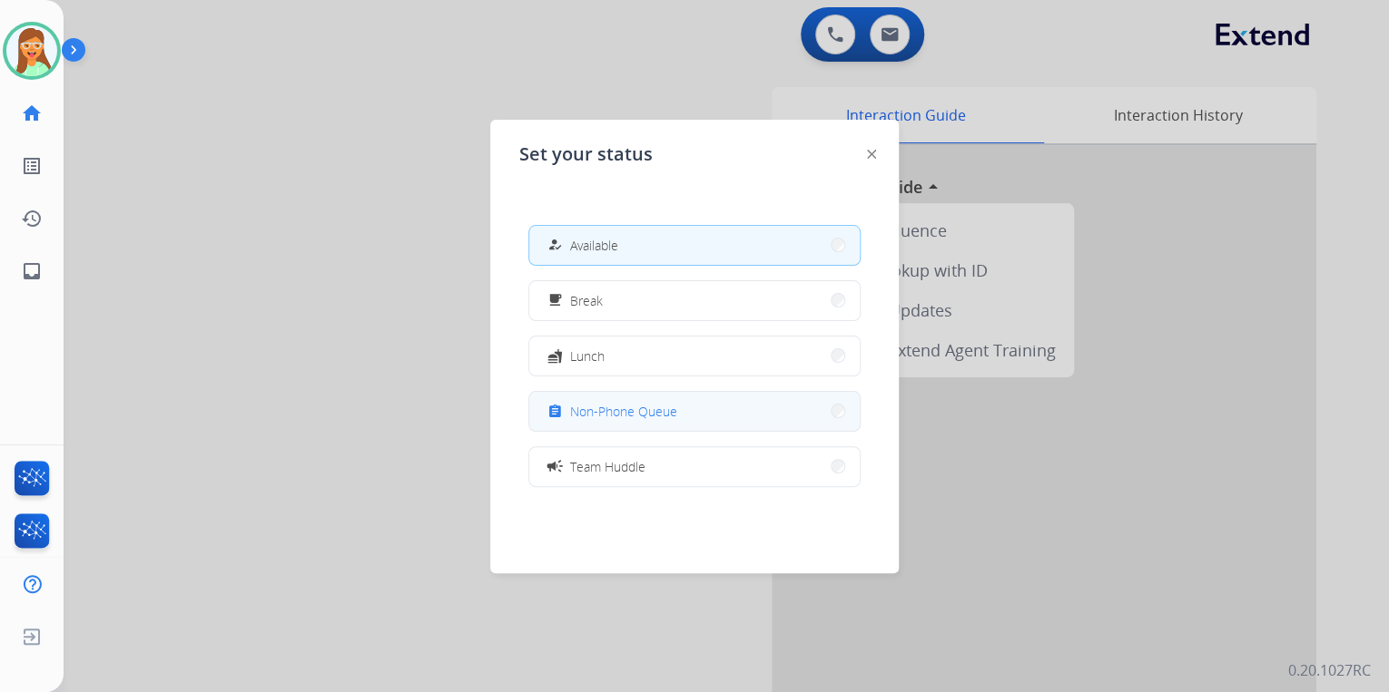
click at [660, 399] on button "assignment Non-Phone Queue" at bounding box center [694, 411] width 330 height 39
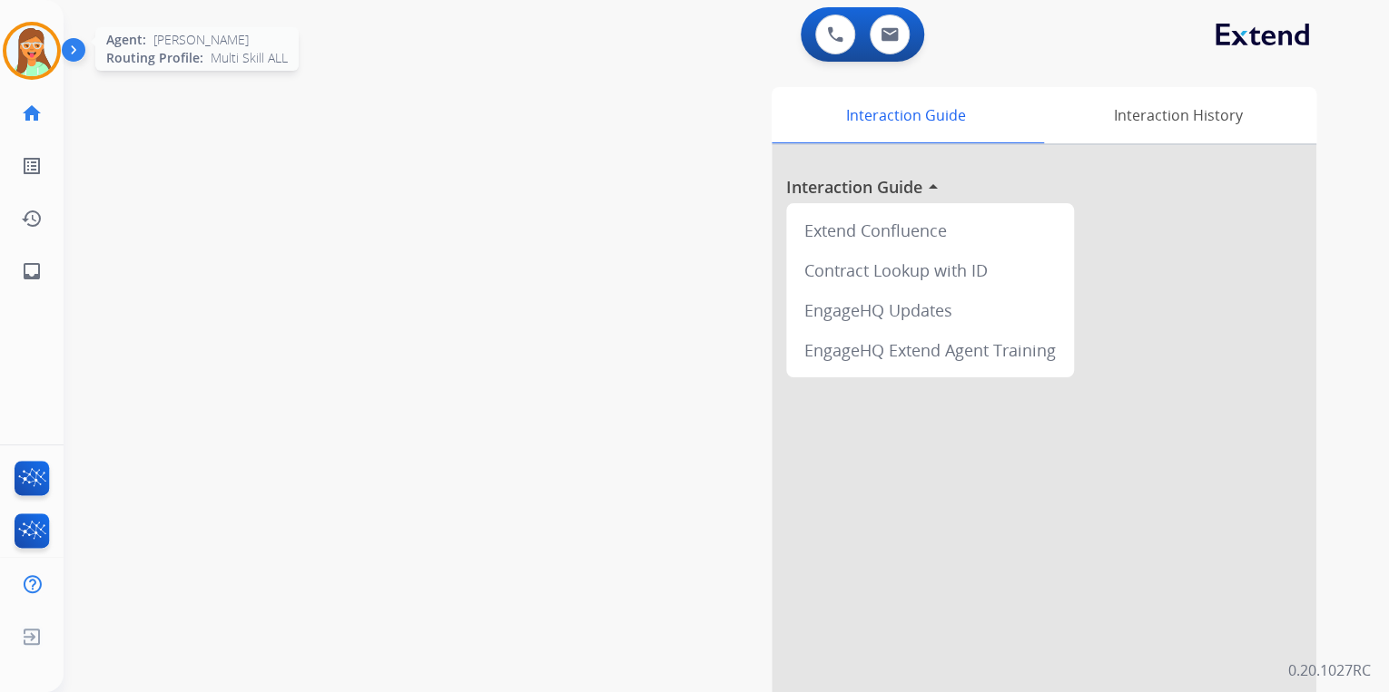
click at [35, 66] on img at bounding box center [31, 50] width 51 height 51
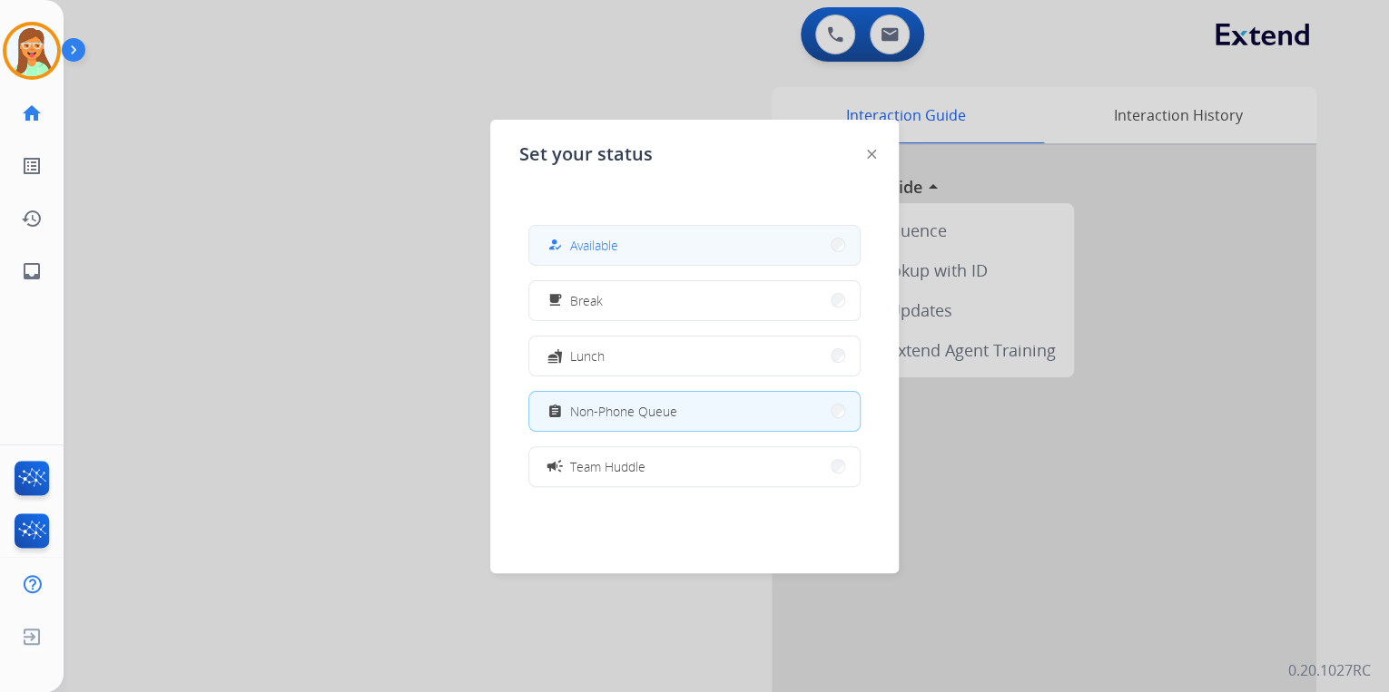
click at [593, 232] on button "how_to_reg Available" at bounding box center [694, 245] width 330 height 39
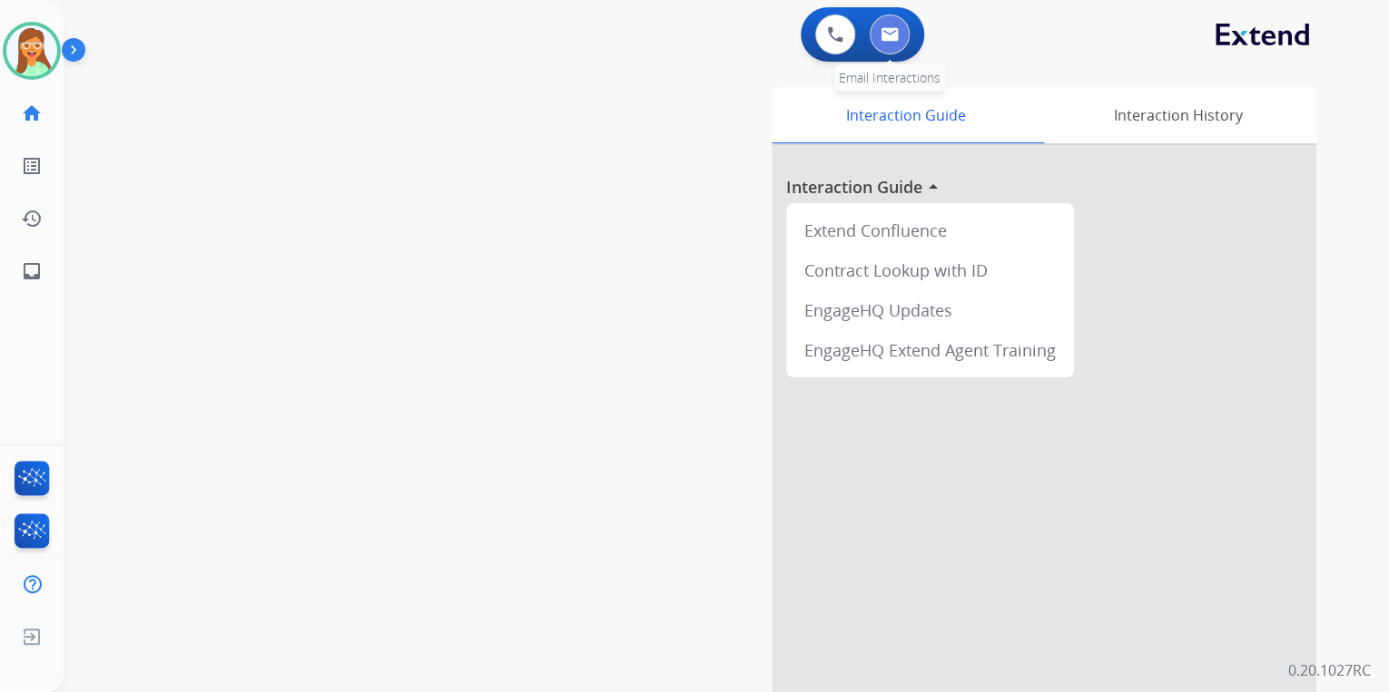
click at [900, 33] on button at bounding box center [889, 35] width 40 height 40
select select "**********"
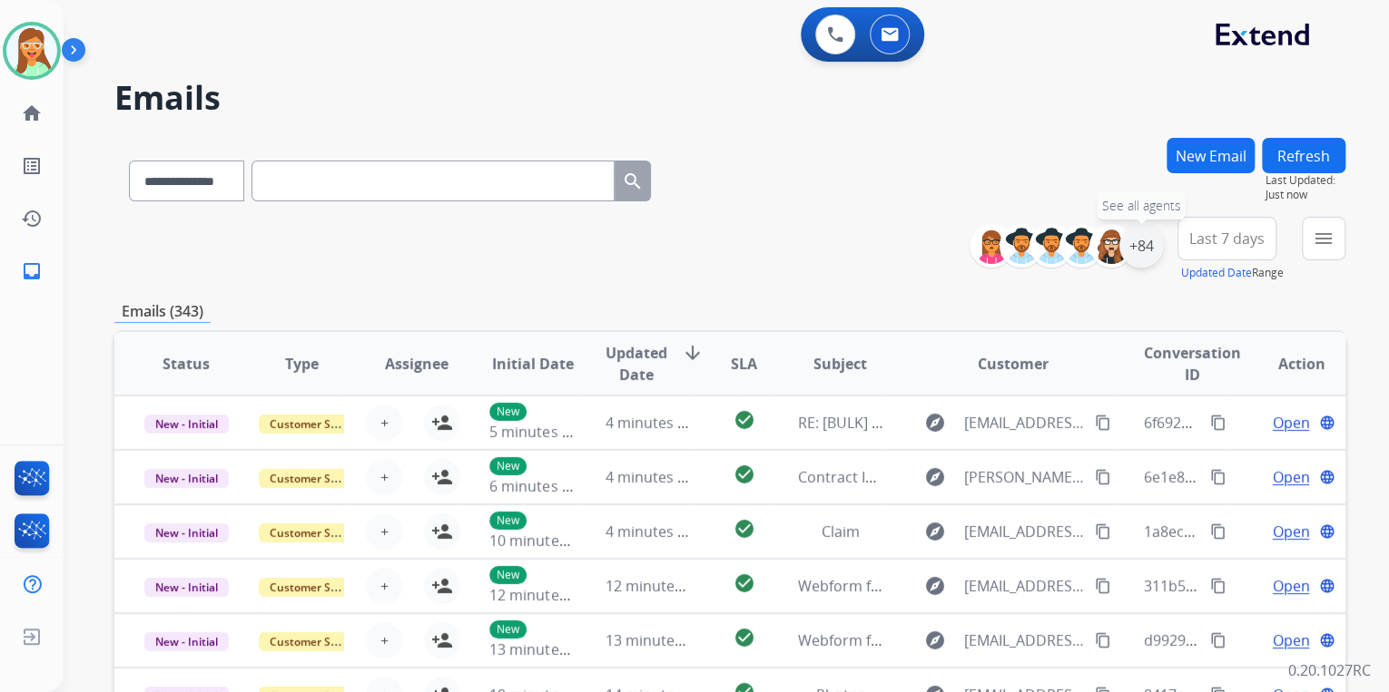
click at [1139, 246] on div "+84" at bounding box center [1141, 246] width 44 height 44
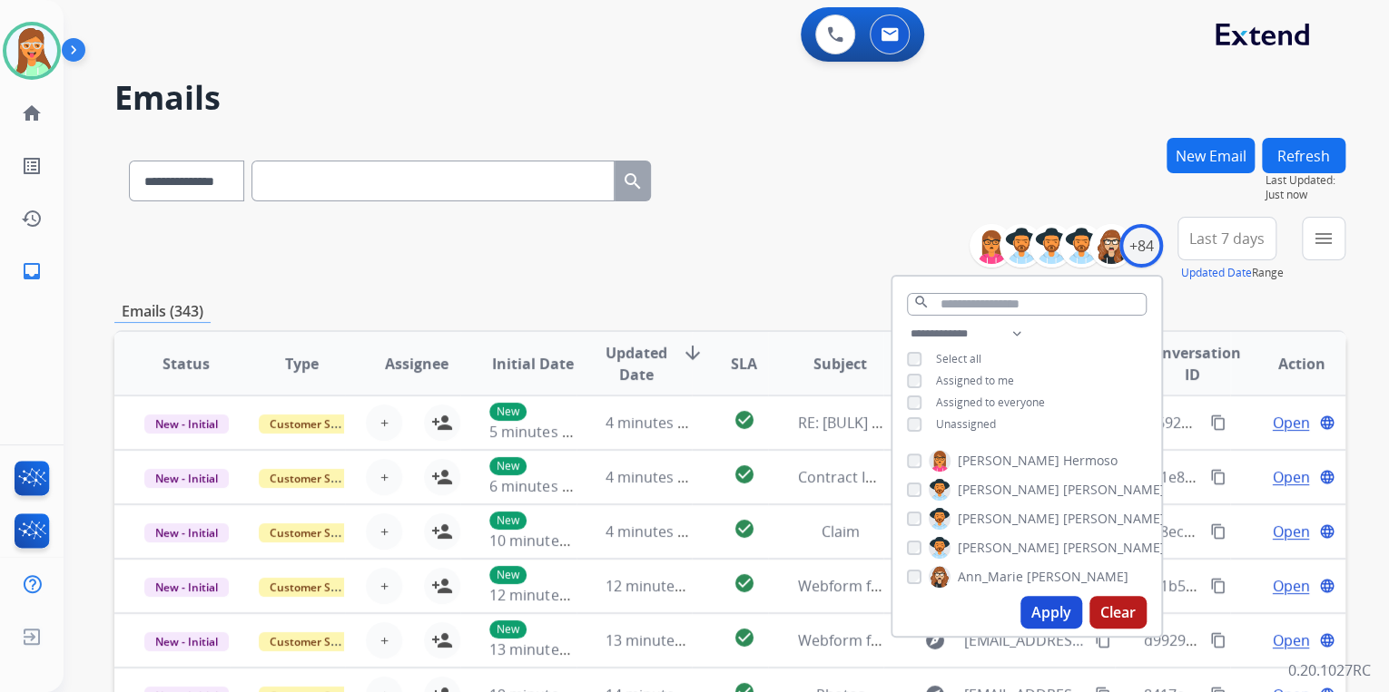
click at [1046, 616] on button "Apply" at bounding box center [1051, 612] width 62 height 33
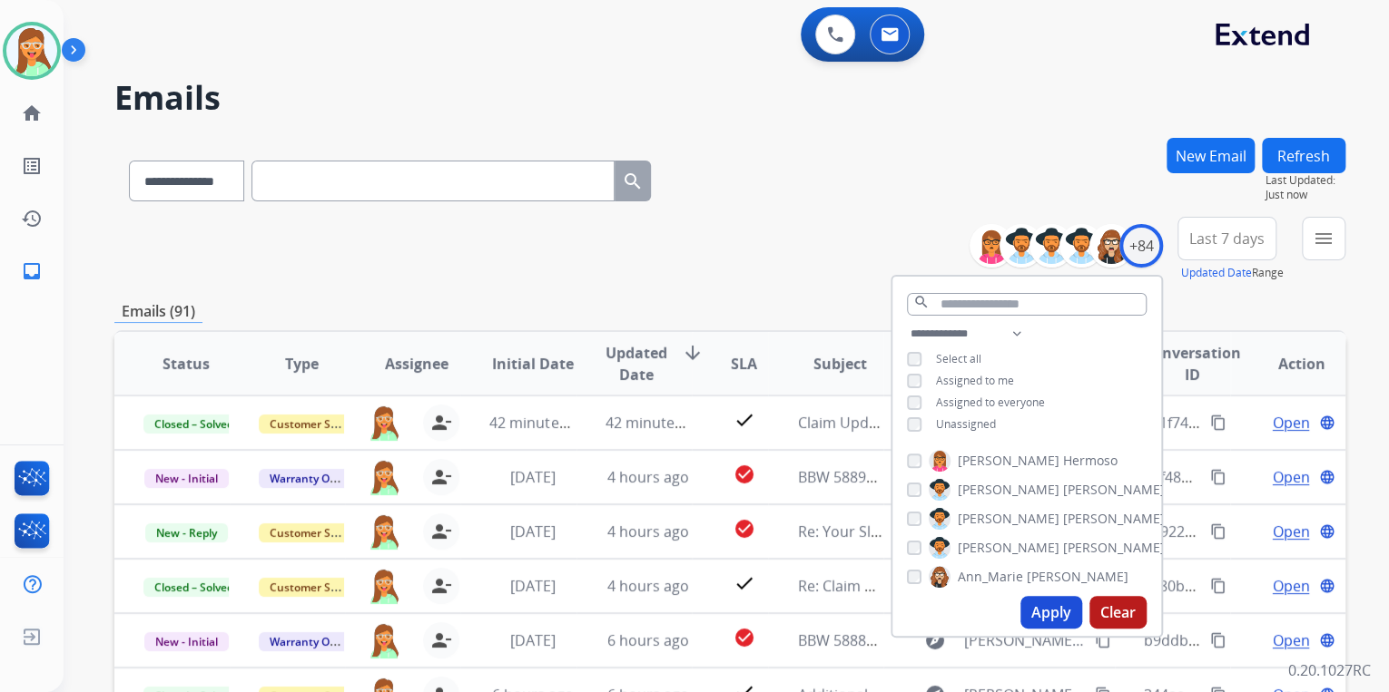
click at [858, 228] on div "**********" at bounding box center [729, 249] width 1231 height 65
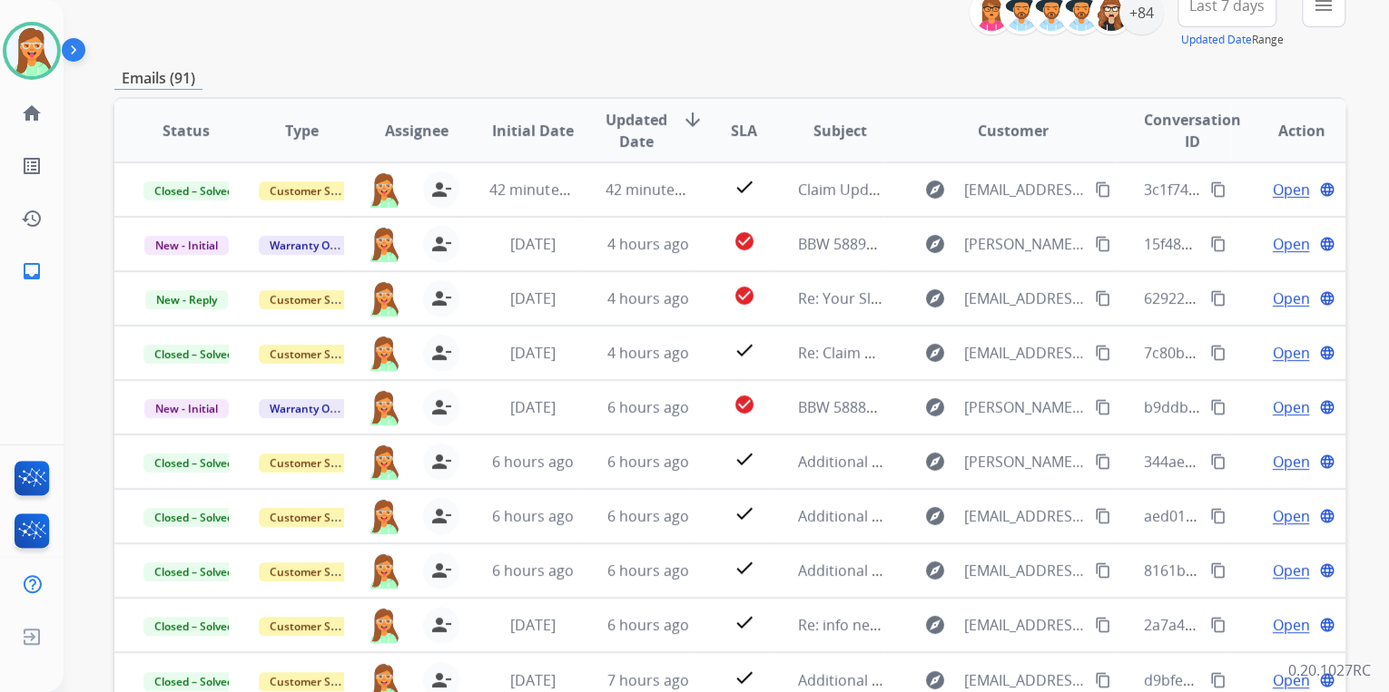
scroll to position [290, 0]
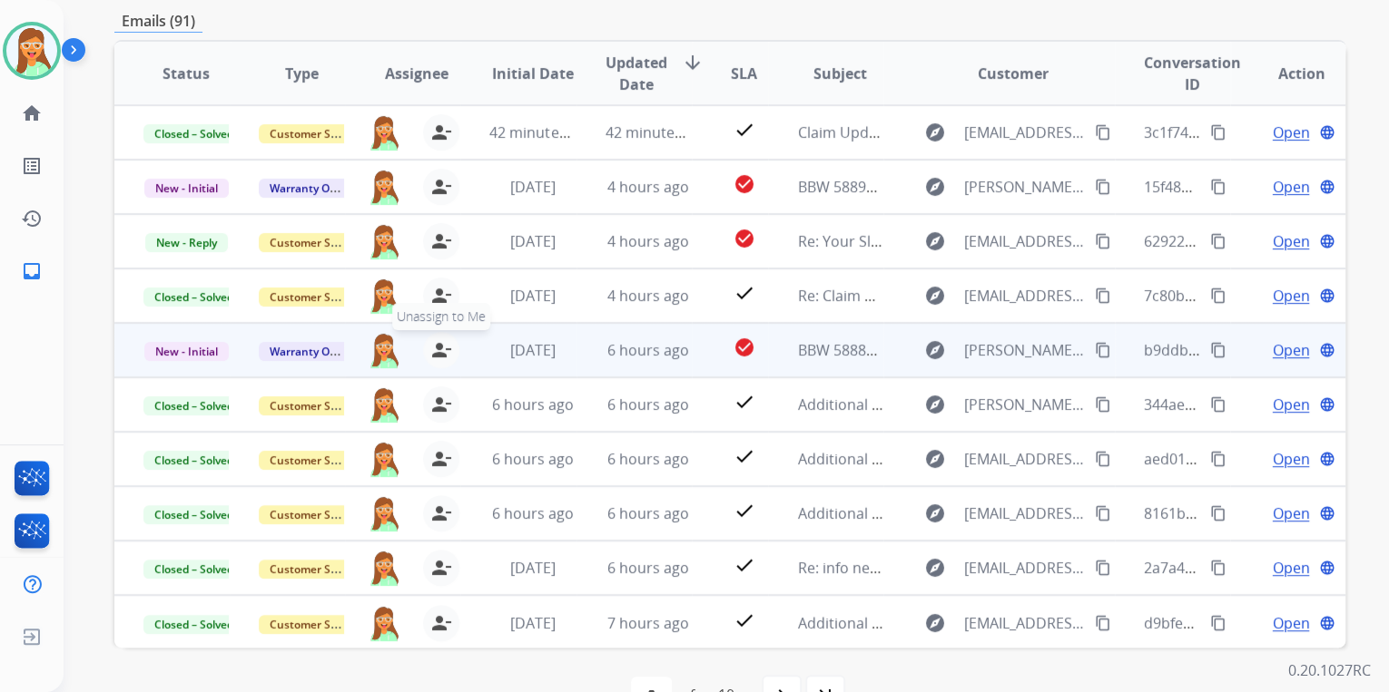
click at [443, 354] on mat-icon "person_remove" at bounding box center [441, 350] width 22 height 22
click at [443, 354] on mat-icon "person_add" at bounding box center [442, 350] width 22 height 22
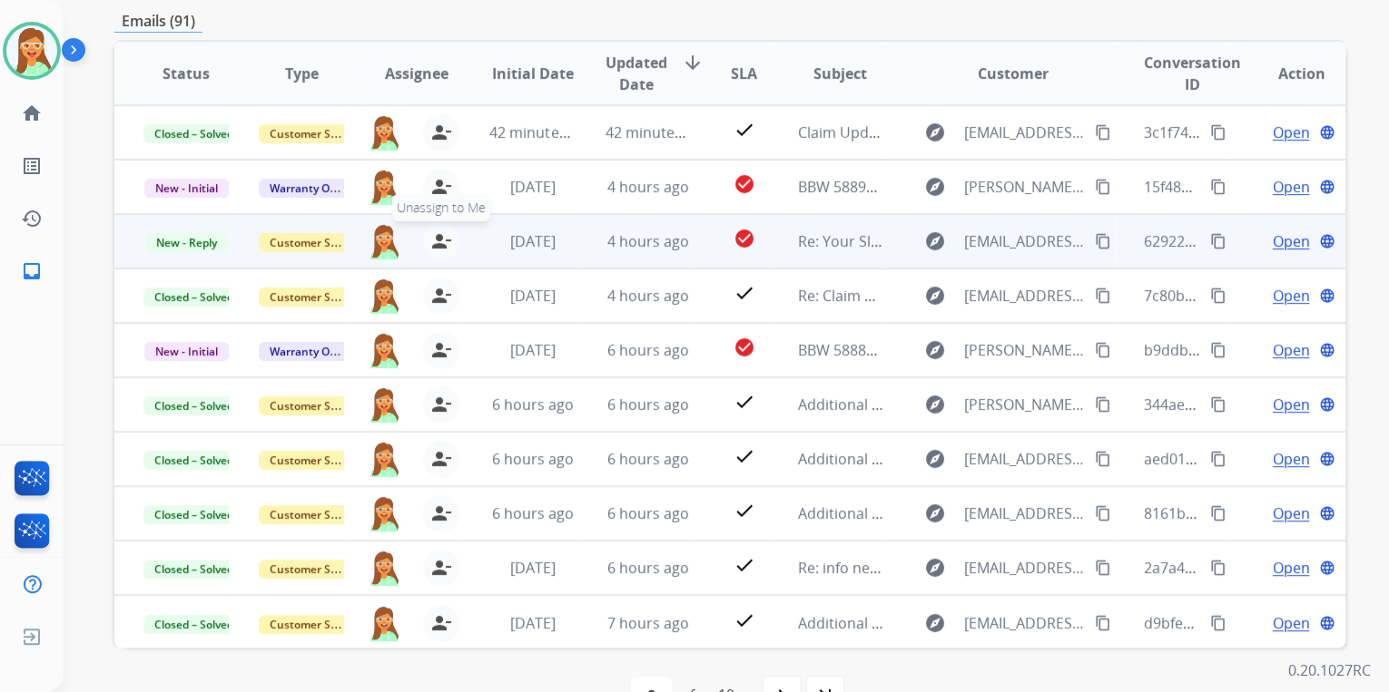
click at [443, 236] on mat-icon "person_remove" at bounding box center [441, 242] width 22 height 22
click at [443, 236] on mat-icon "person_add" at bounding box center [442, 242] width 22 height 22
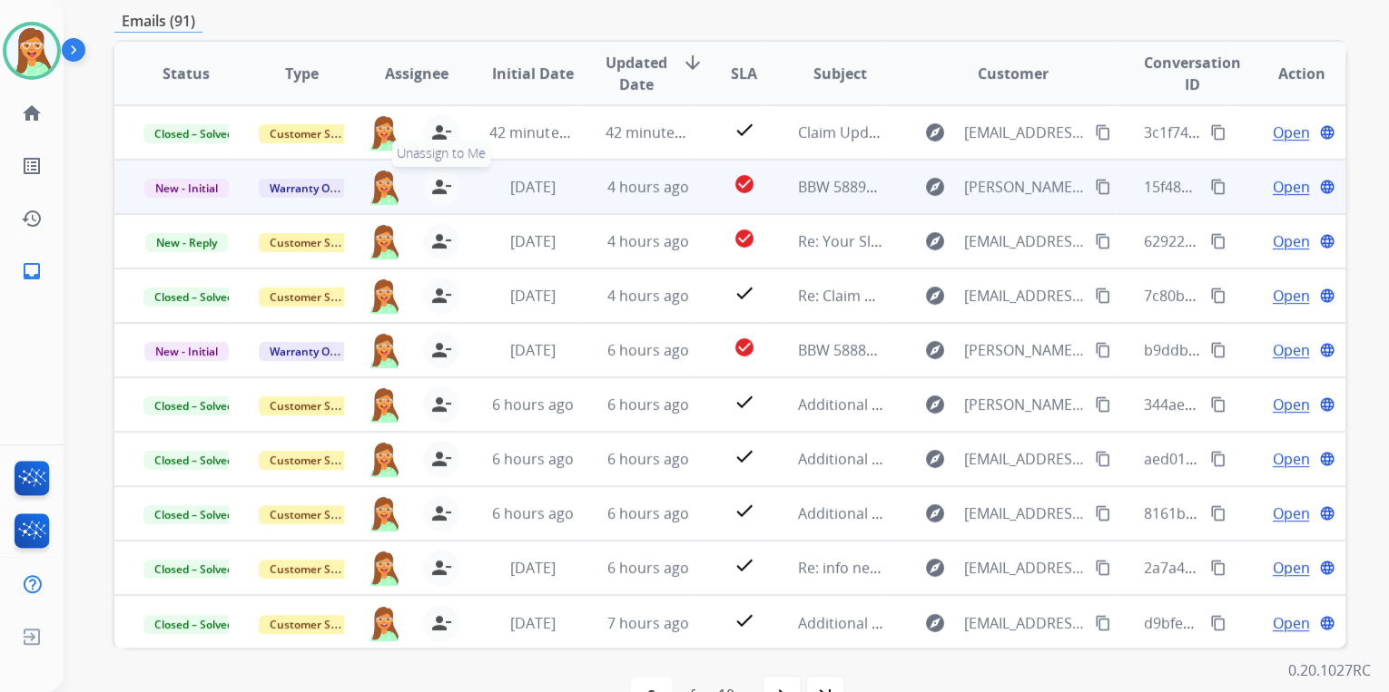
click at [447, 185] on mat-icon "person_remove" at bounding box center [441, 187] width 22 height 22
click at [447, 185] on mat-icon "person_add" at bounding box center [442, 187] width 22 height 22
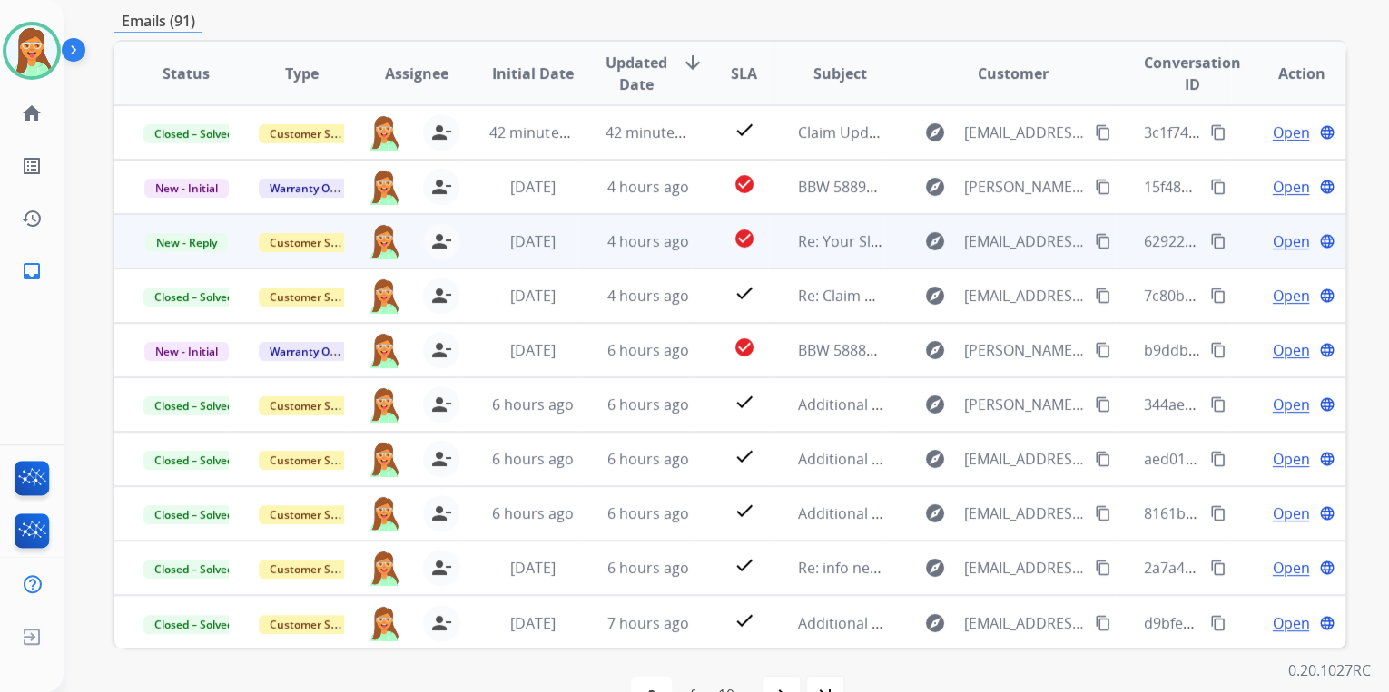
click at [1095, 234] on mat-icon "content_copy" at bounding box center [1103, 241] width 16 height 16
click at [1271, 240] on span "Open" at bounding box center [1289, 242] width 37 height 22
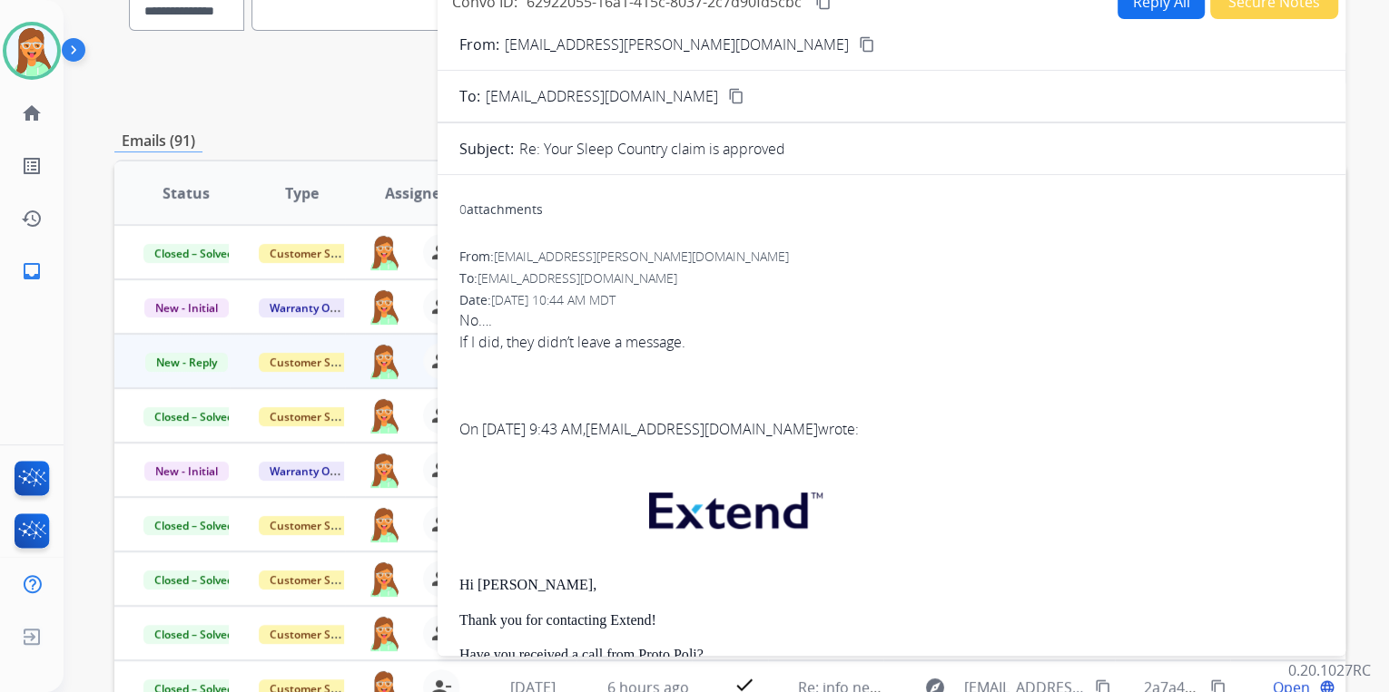
scroll to position [0, 0]
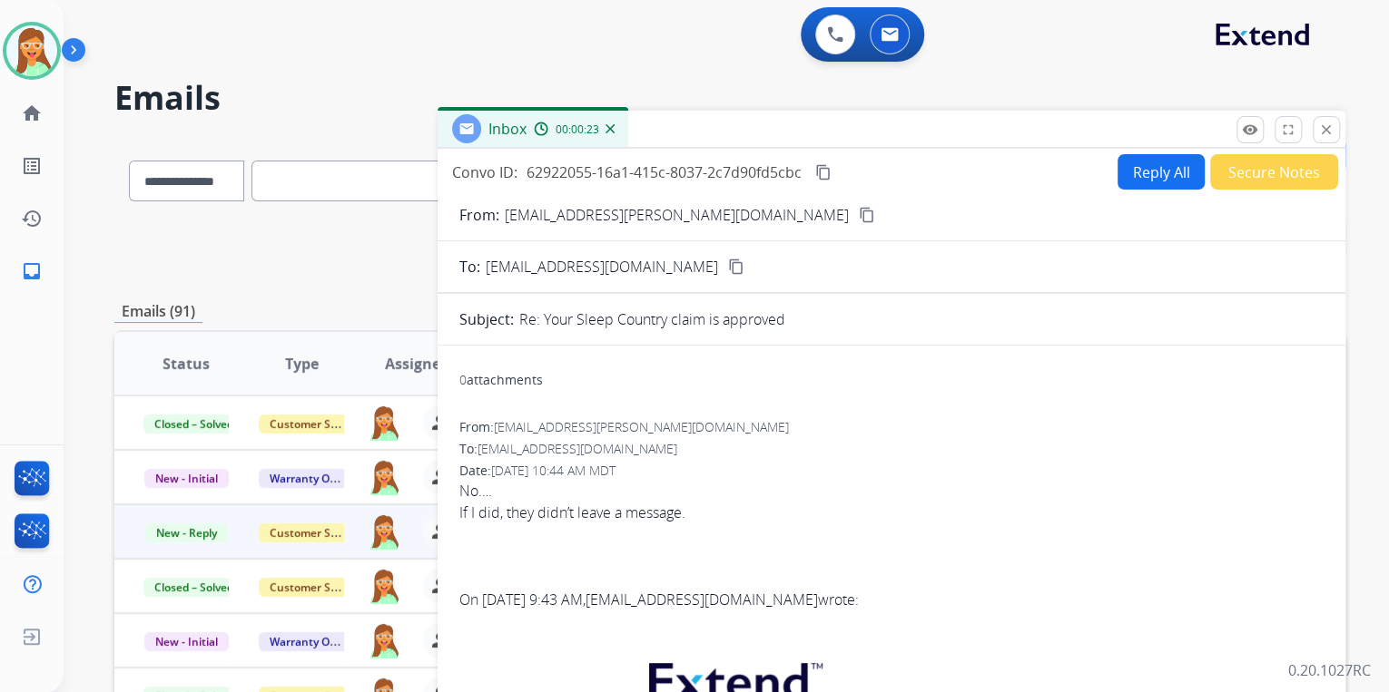
click at [1153, 180] on button "Reply All" at bounding box center [1160, 171] width 87 height 35
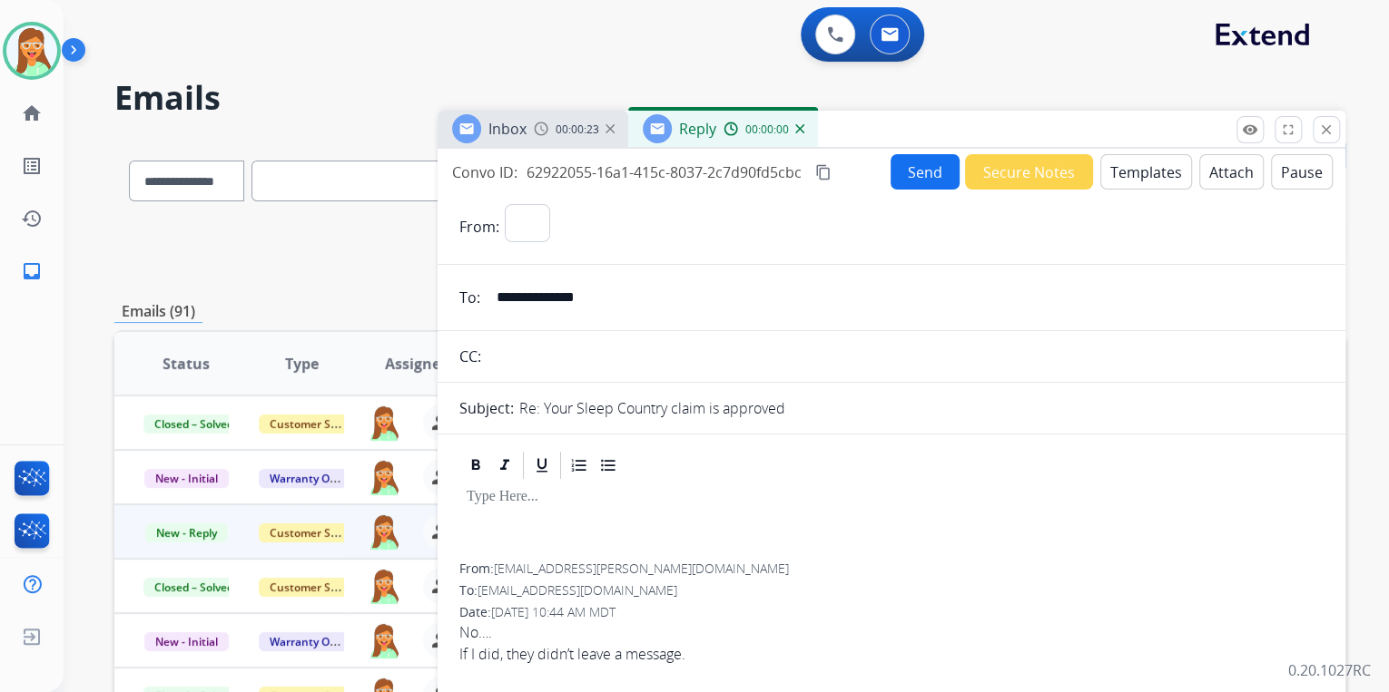
click at [1153, 180] on button "Templates" at bounding box center [1146, 171] width 92 height 35
select select "**********"
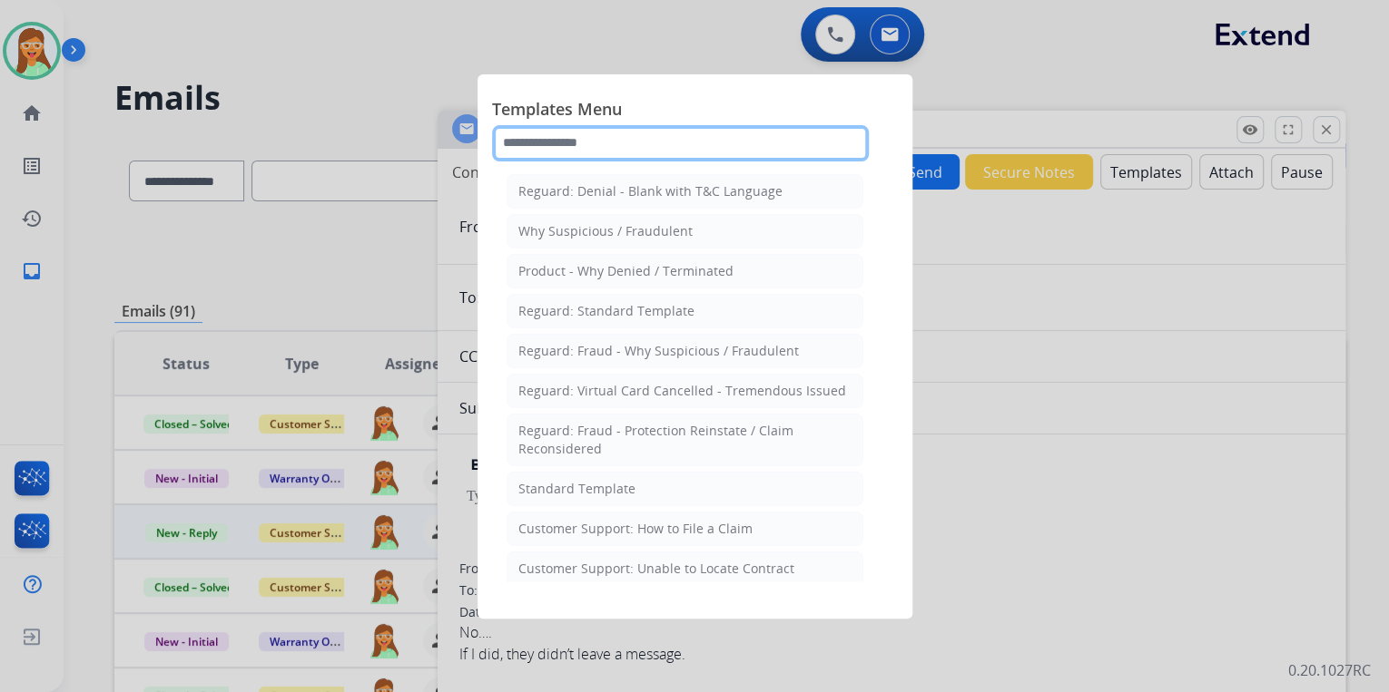
click at [552, 127] on input "text" at bounding box center [680, 143] width 377 height 36
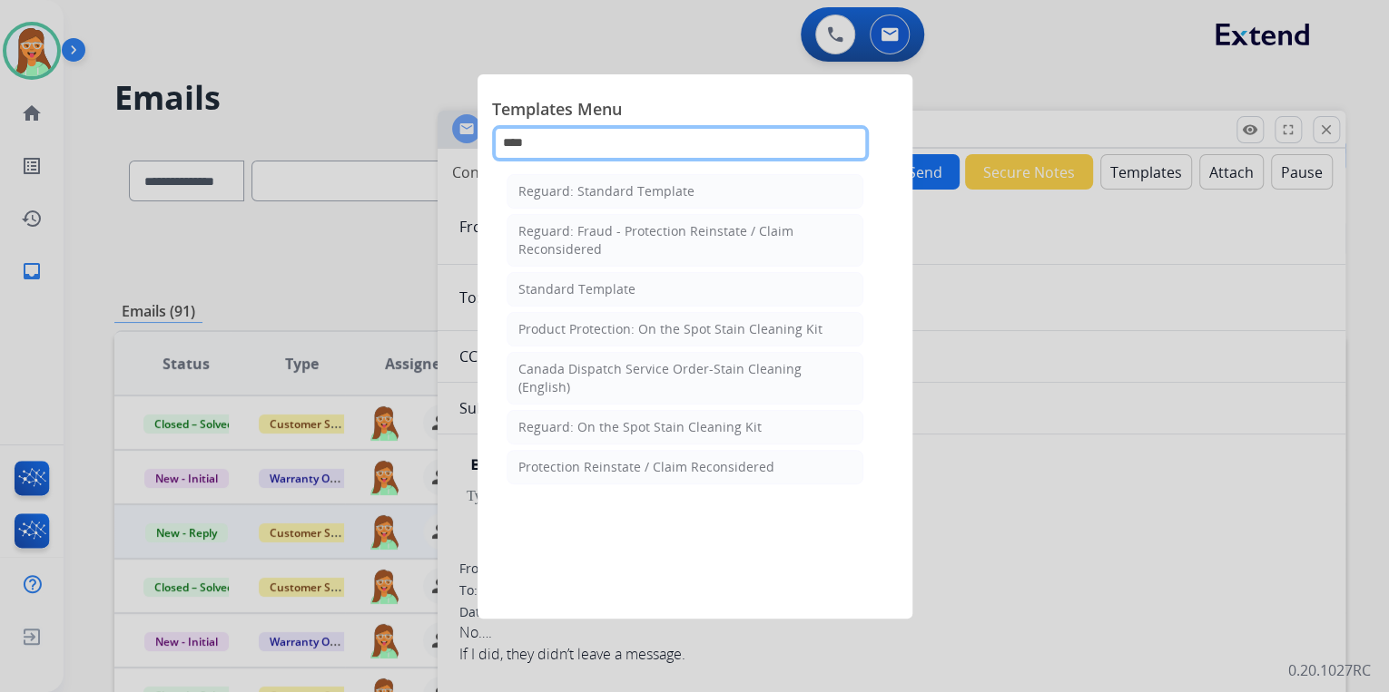
type input "*****"
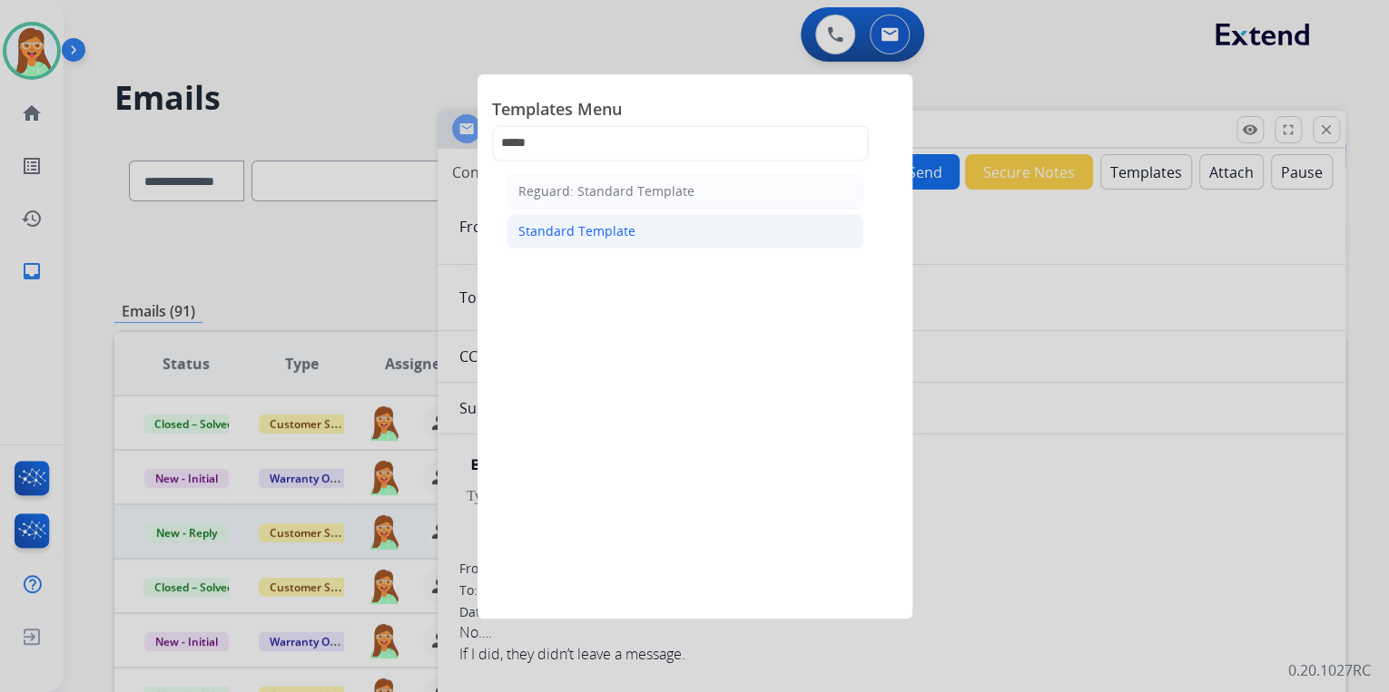
click at [621, 240] on li "Standard Template" at bounding box center [684, 231] width 357 height 34
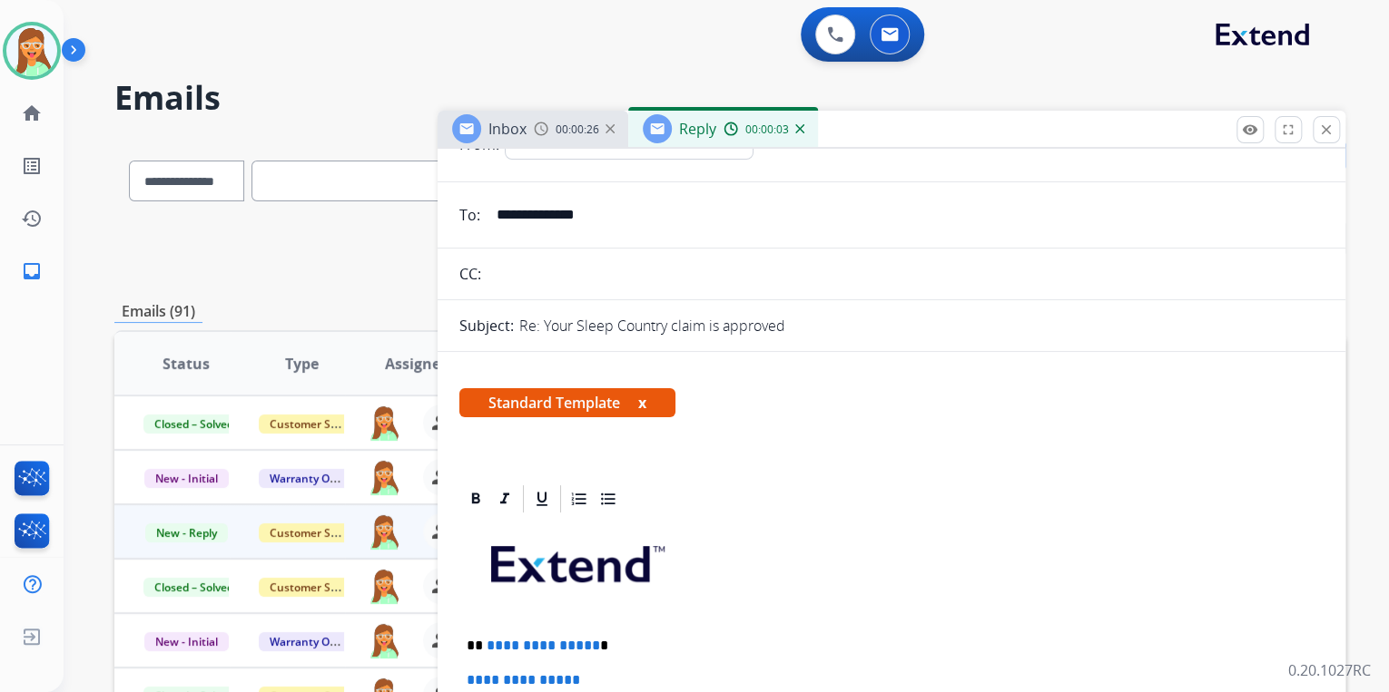
scroll to position [436, 0]
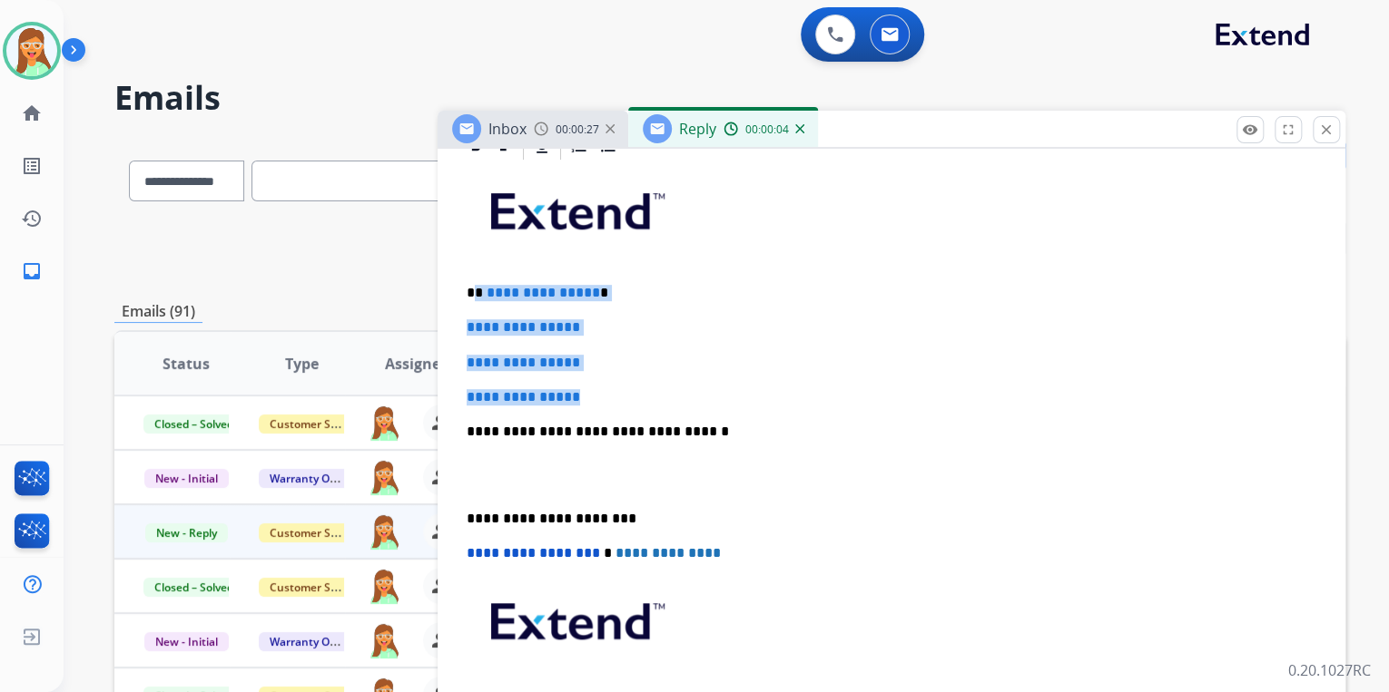
drag, startPoint x: 603, startPoint y: 388, endPoint x: 484, endPoint y: 277, distance: 163.1
click at [484, 277] on div "**********" at bounding box center [891, 474] width 864 height 624
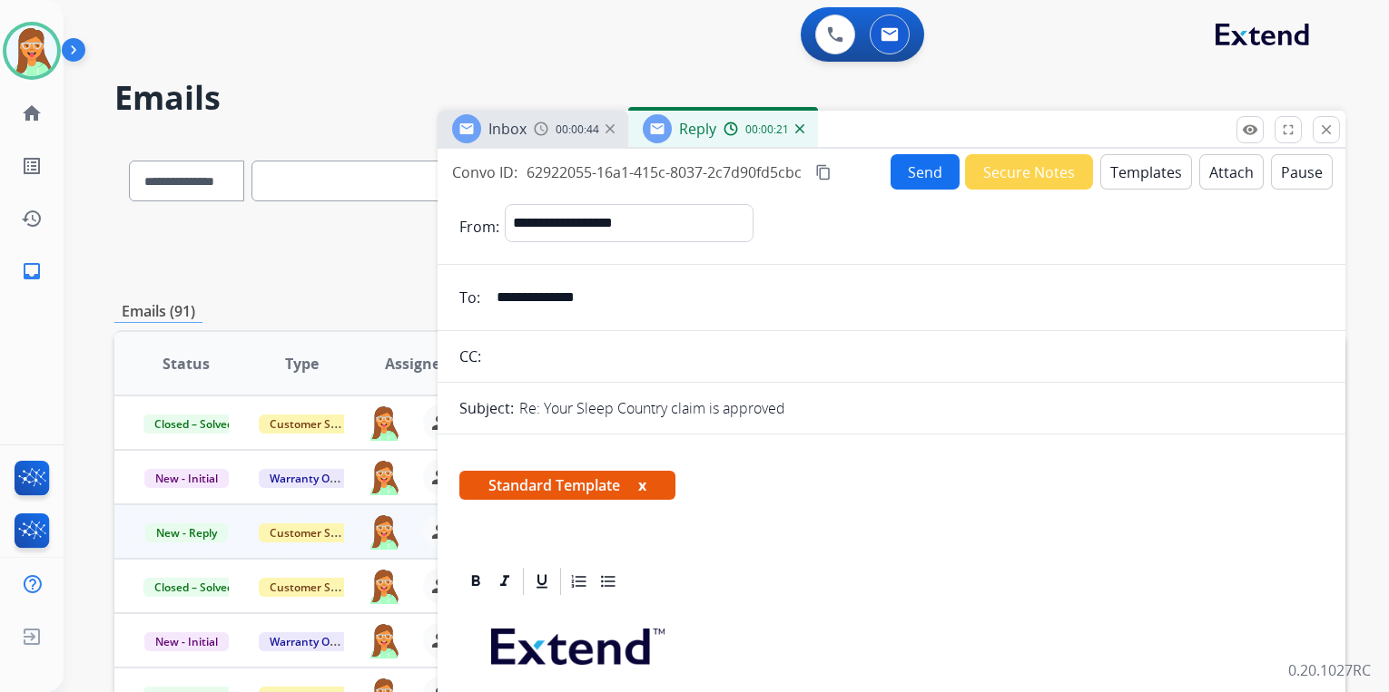
select select "**********"
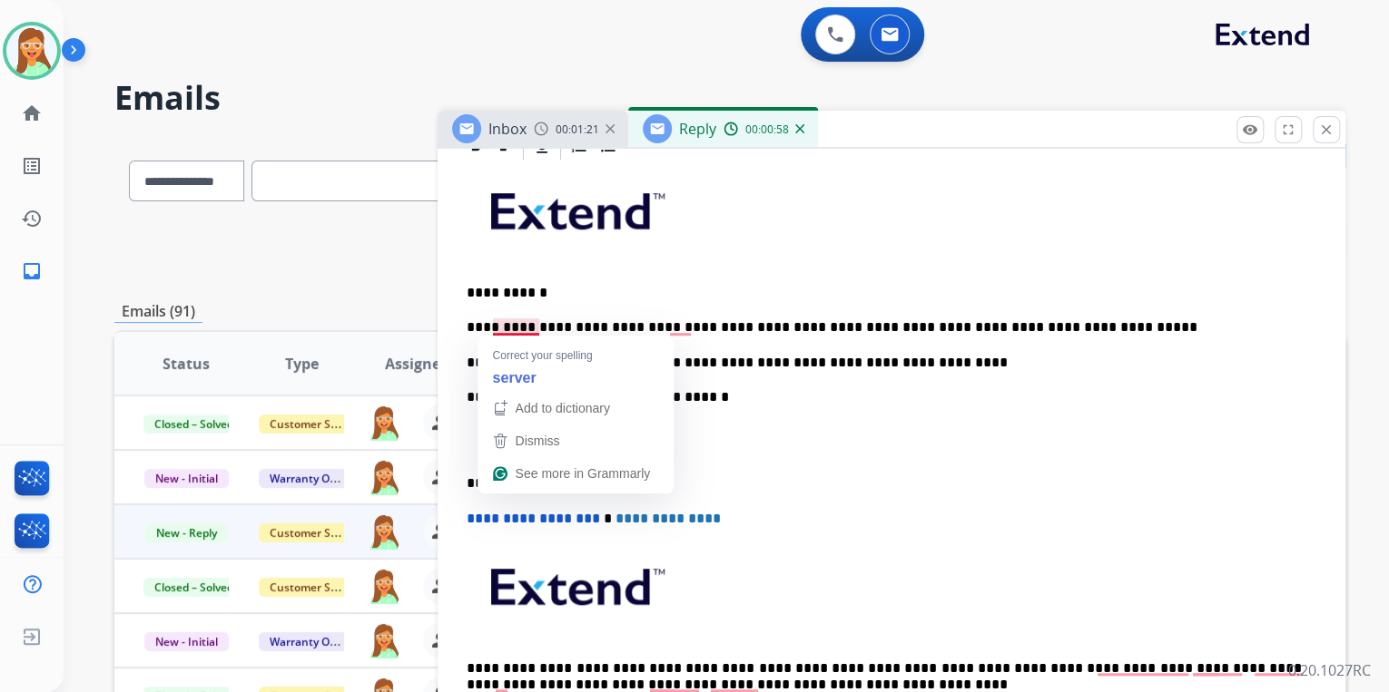
click at [526, 329] on p "**********" at bounding box center [883, 327] width 835 height 16
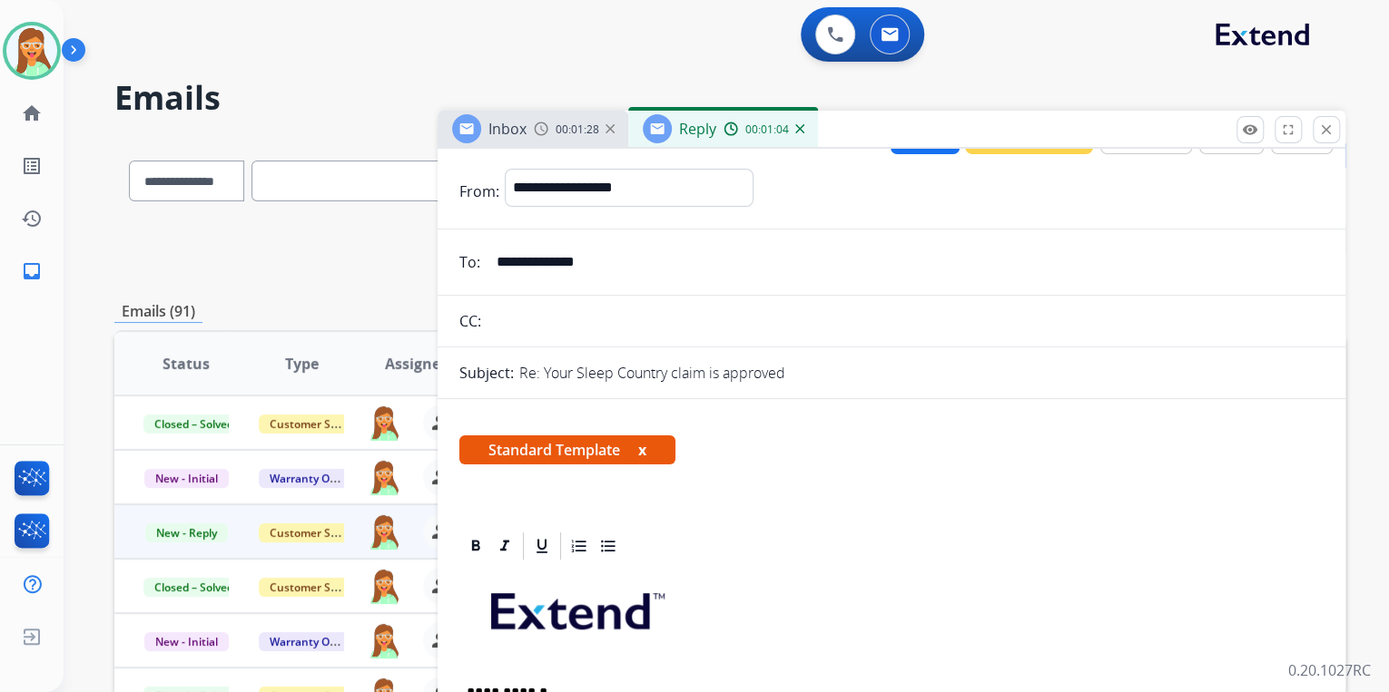
scroll to position [0, 0]
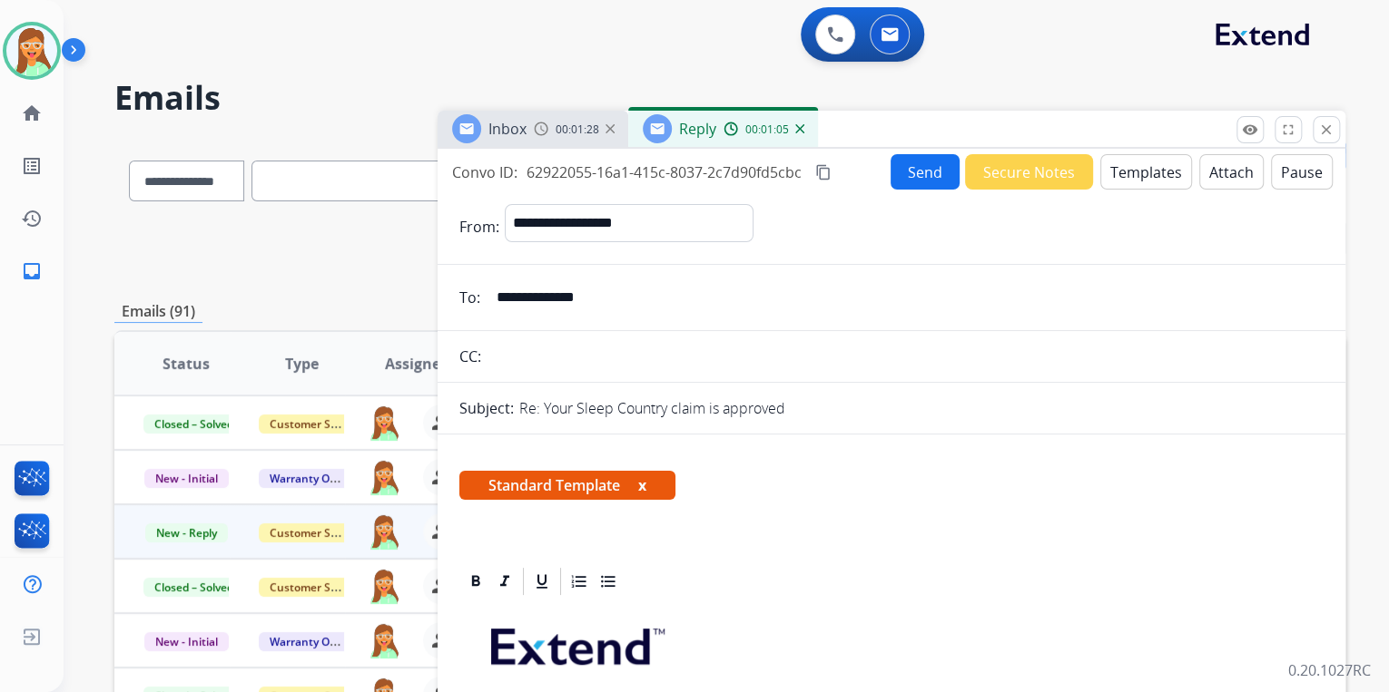
click at [937, 182] on button "Send" at bounding box center [924, 171] width 69 height 35
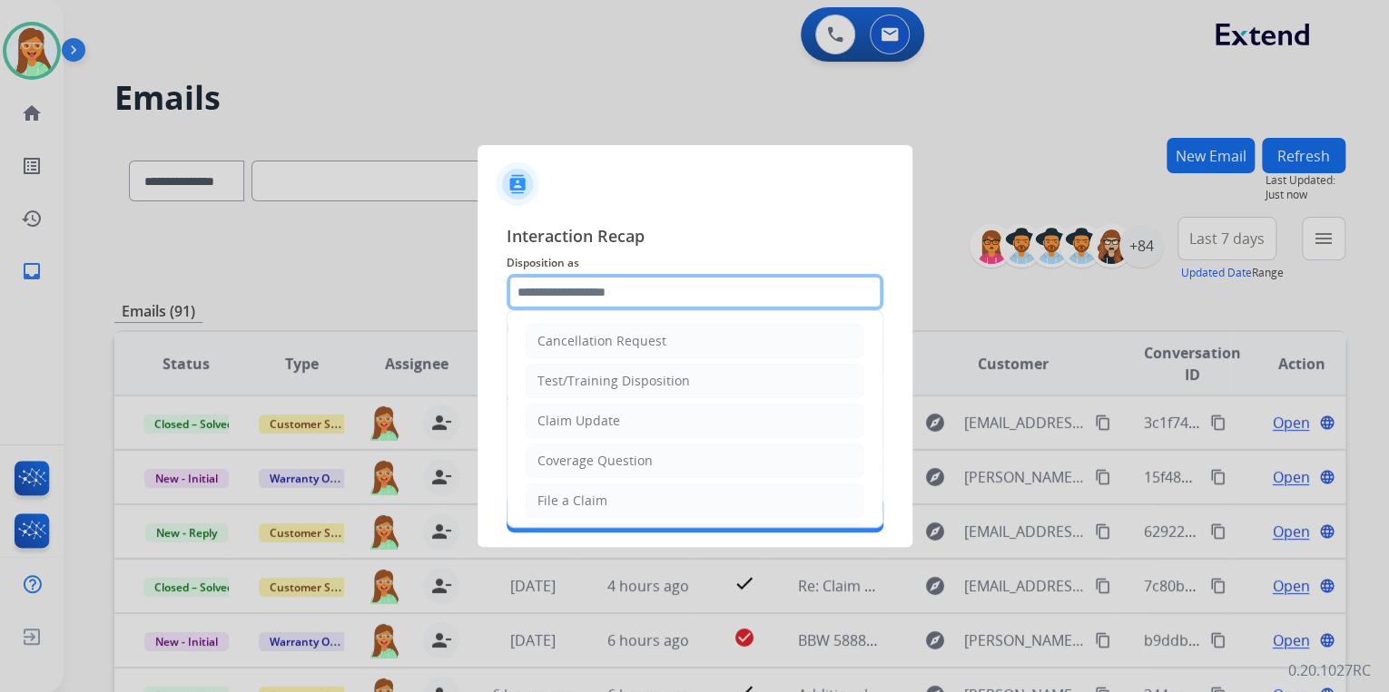
click at [650, 289] on input "text" at bounding box center [694, 292] width 377 height 36
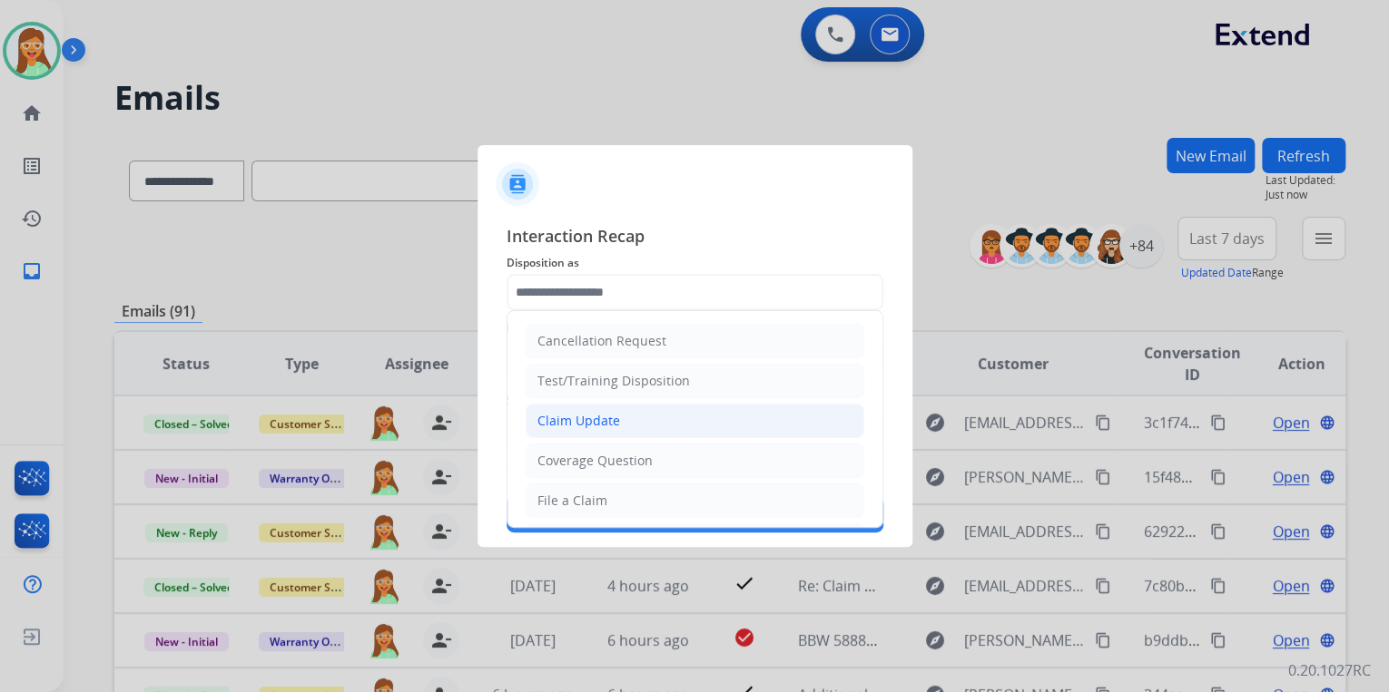
click at [639, 406] on li "Claim Update" at bounding box center [694, 421] width 339 height 34
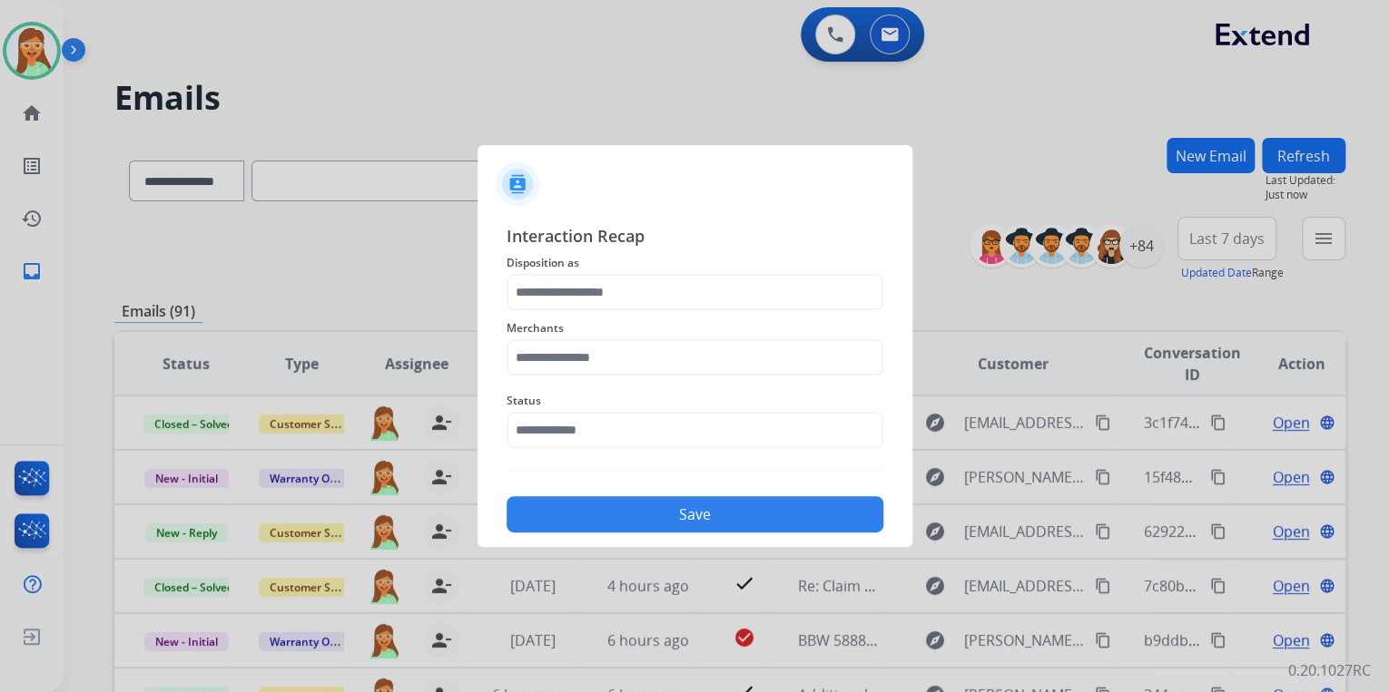
type input "**********"
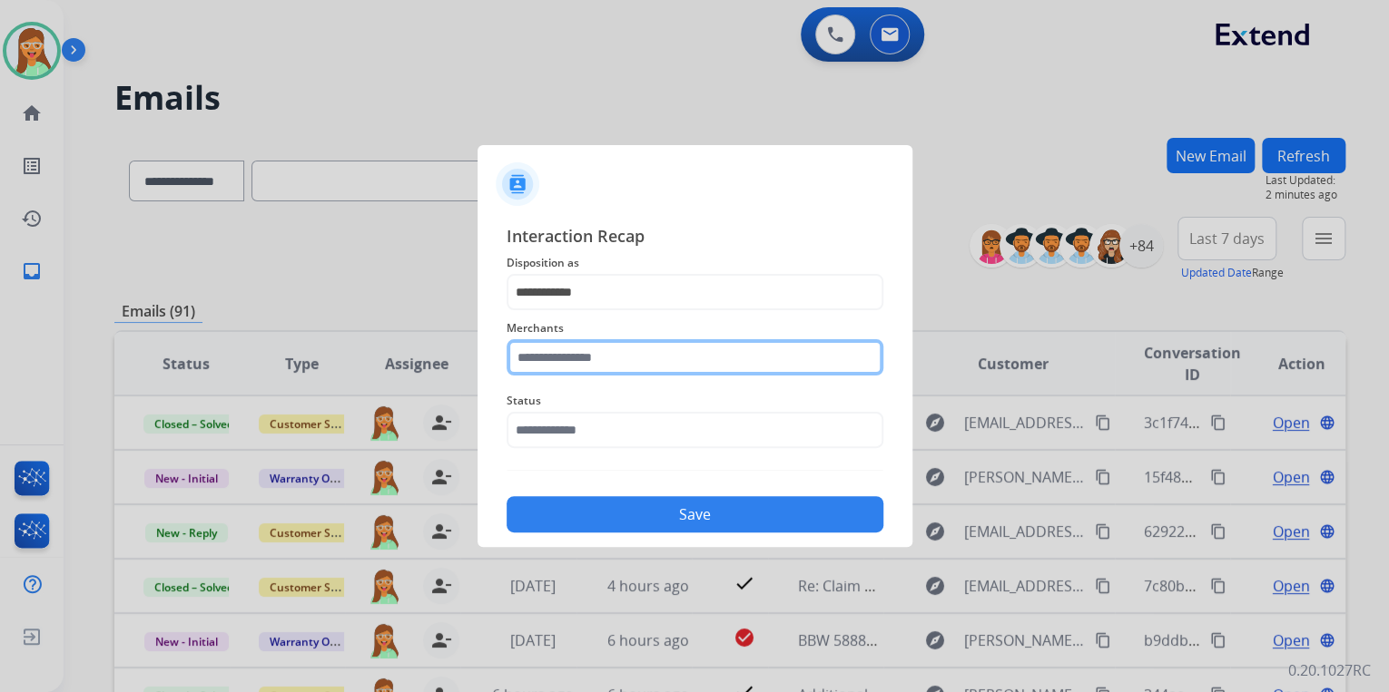
click at [665, 361] on input "text" at bounding box center [694, 357] width 377 height 36
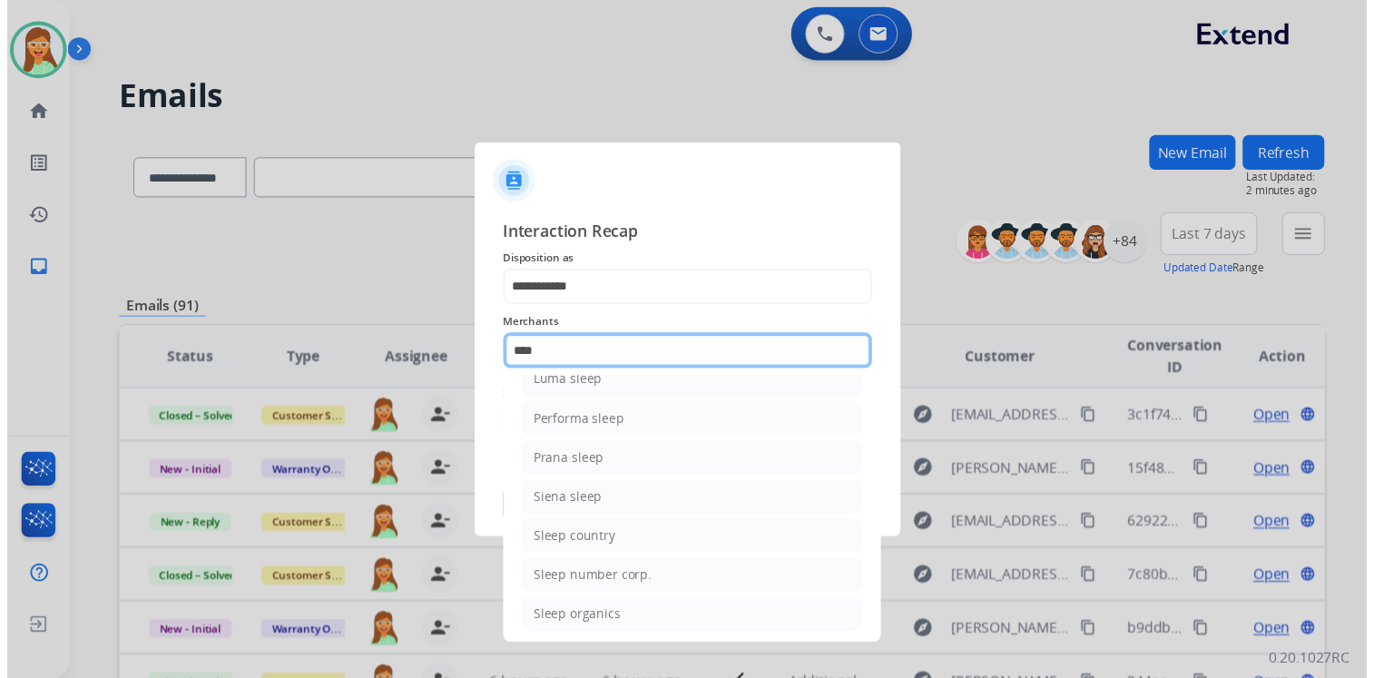
scroll to position [105, 0]
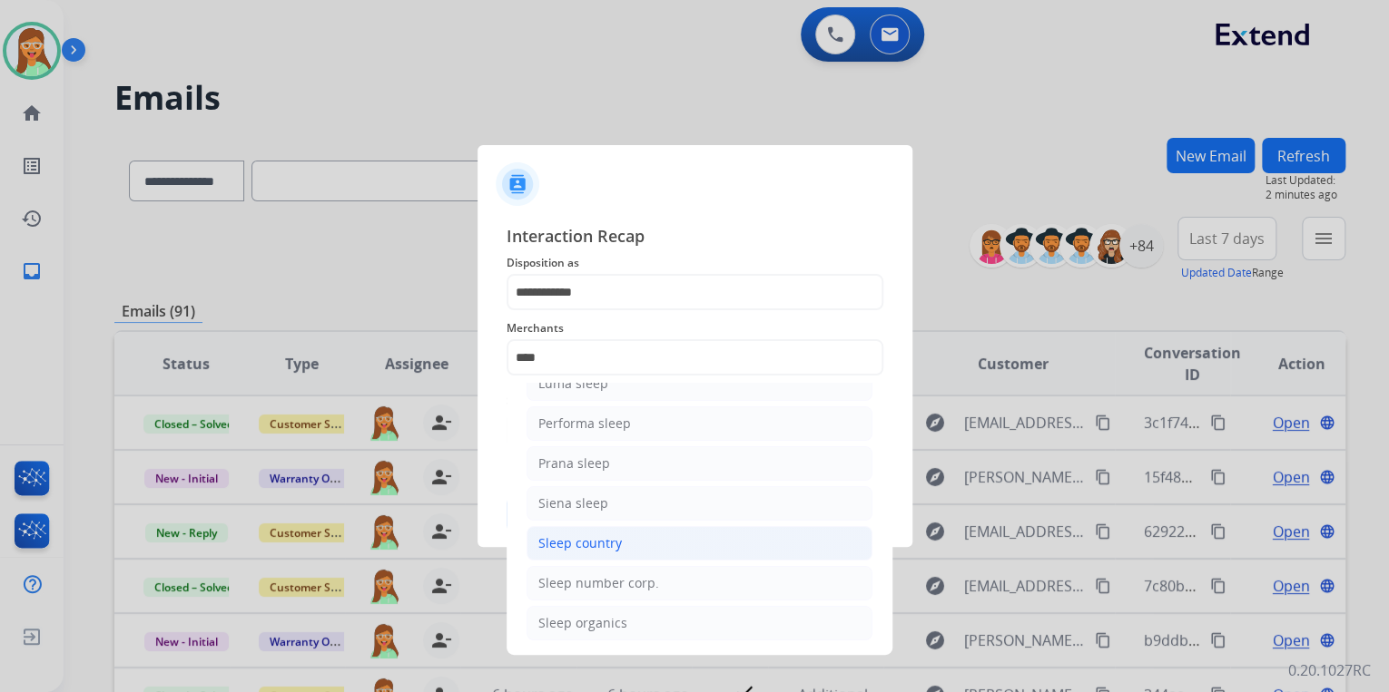
click at [672, 536] on li "Sleep country" at bounding box center [699, 543] width 346 height 34
type input "**********"
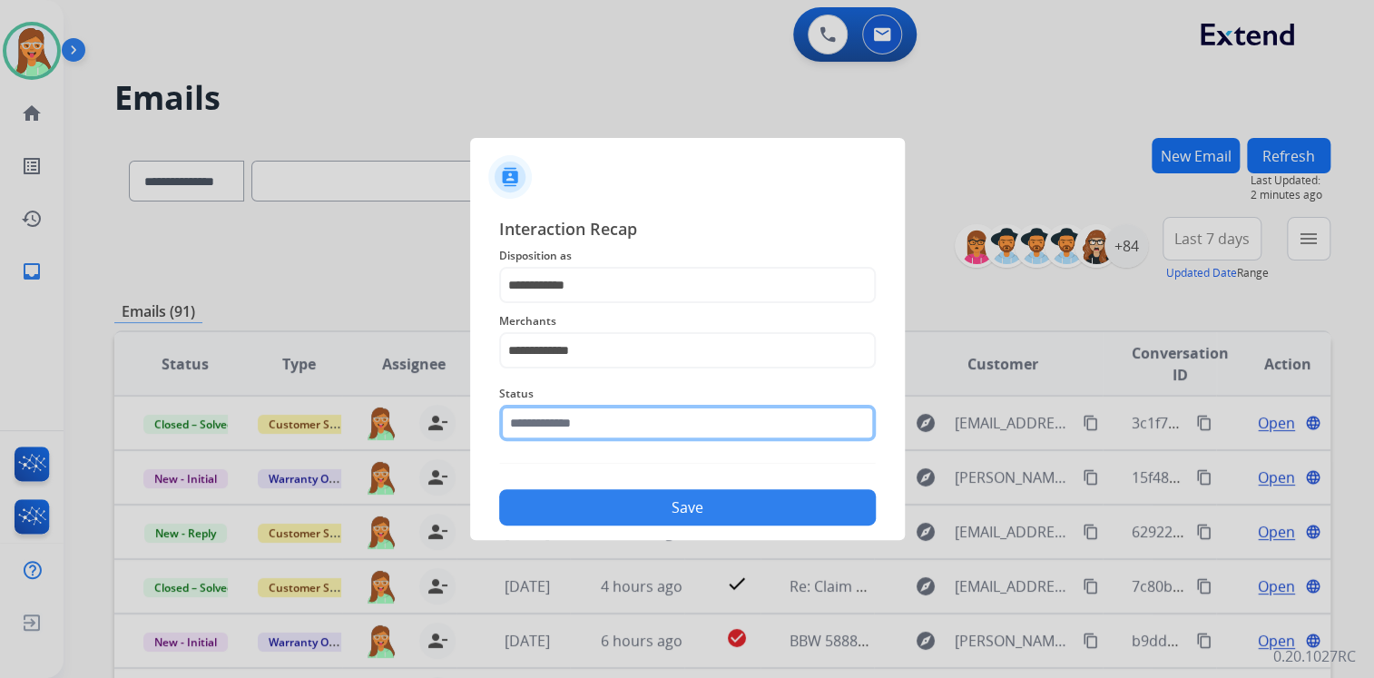
click at [675, 415] on input "text" at bounding box center [687, 423] width 377 height 36
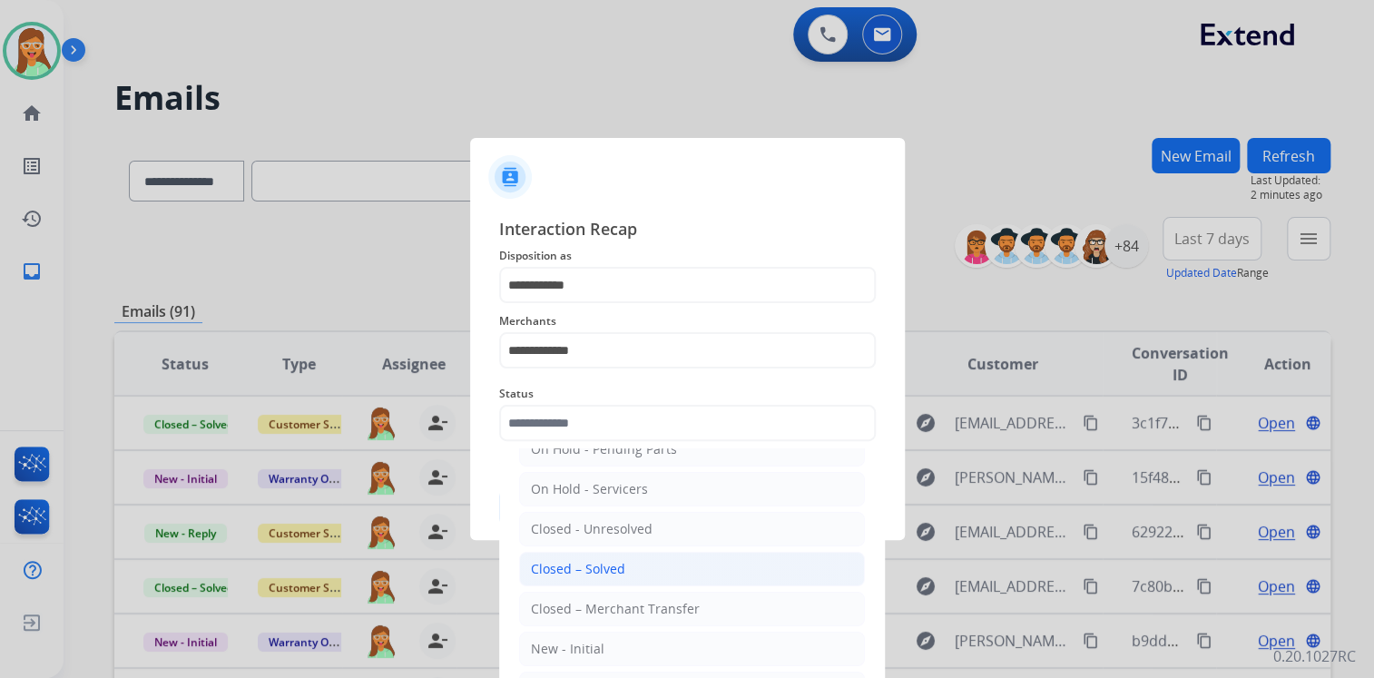
click at [662, 570] on li "Closed – Solved" at bounding box center [692, 569] width 346 height 34
type input "**********"
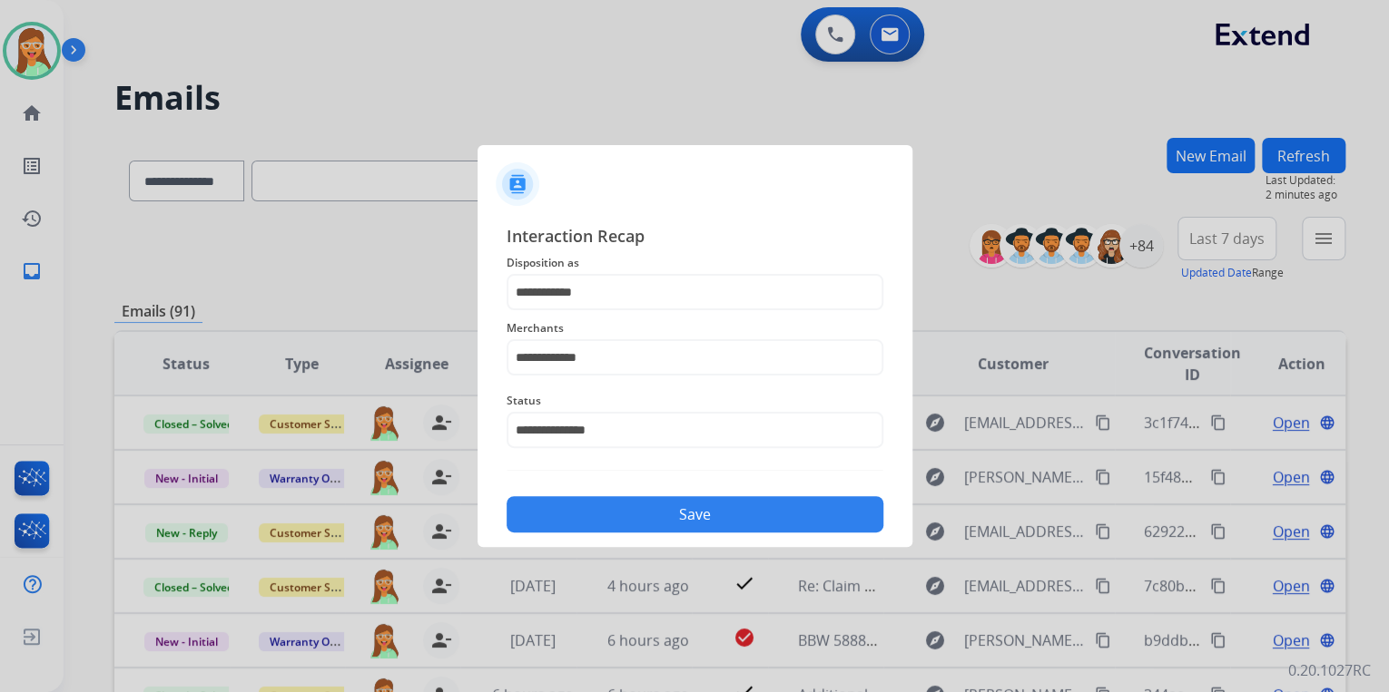
click at [679, 505] on button "Save" at bounding box center [694, 514] width 377 height 36
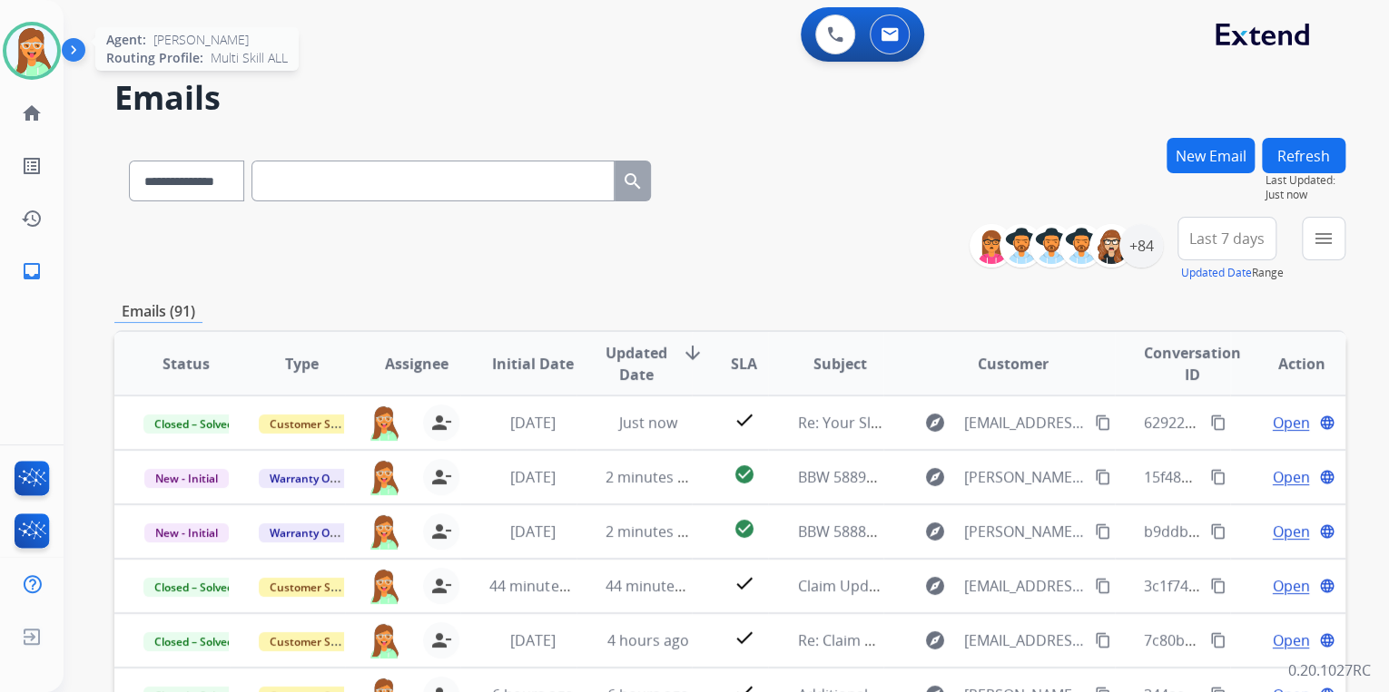
click at [29, 44] on img at bounding box center [31, 50] width 51 height 51
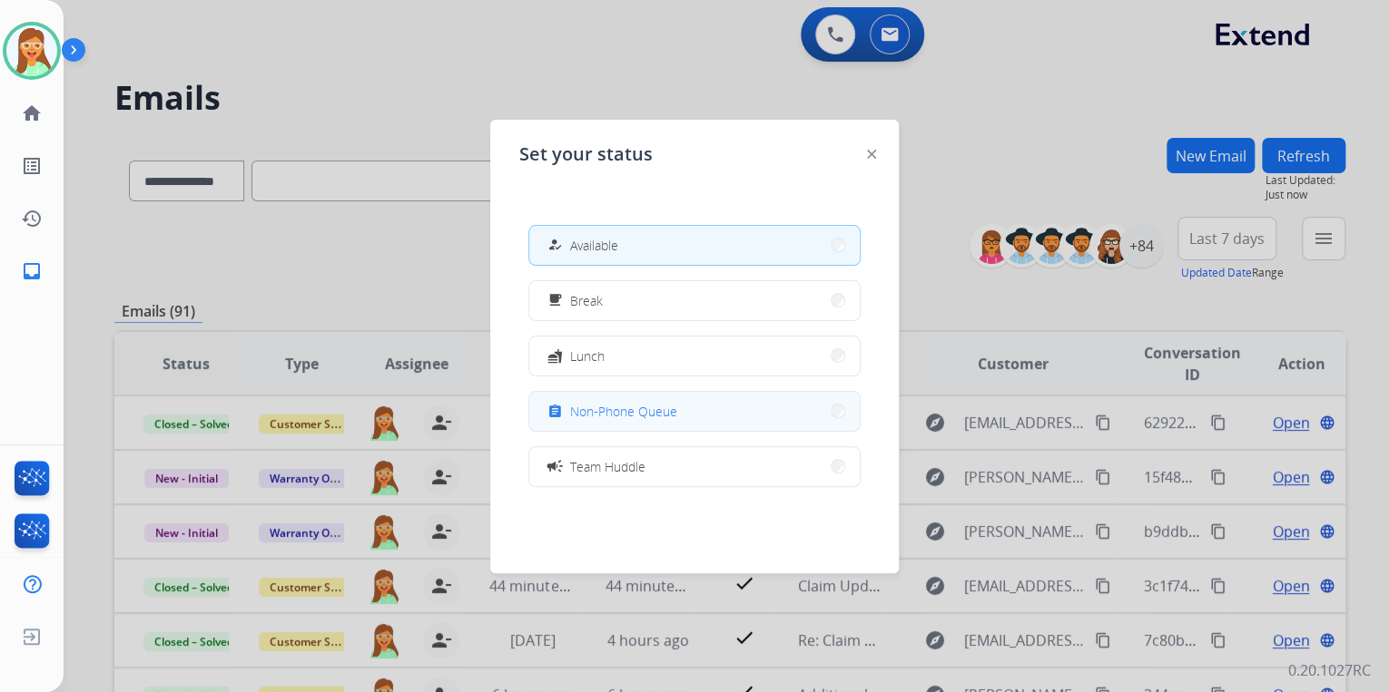
click at [691, 414] on button "assignment Non-Phone Queue" at bounding box center [694, 411] width 330 height 39
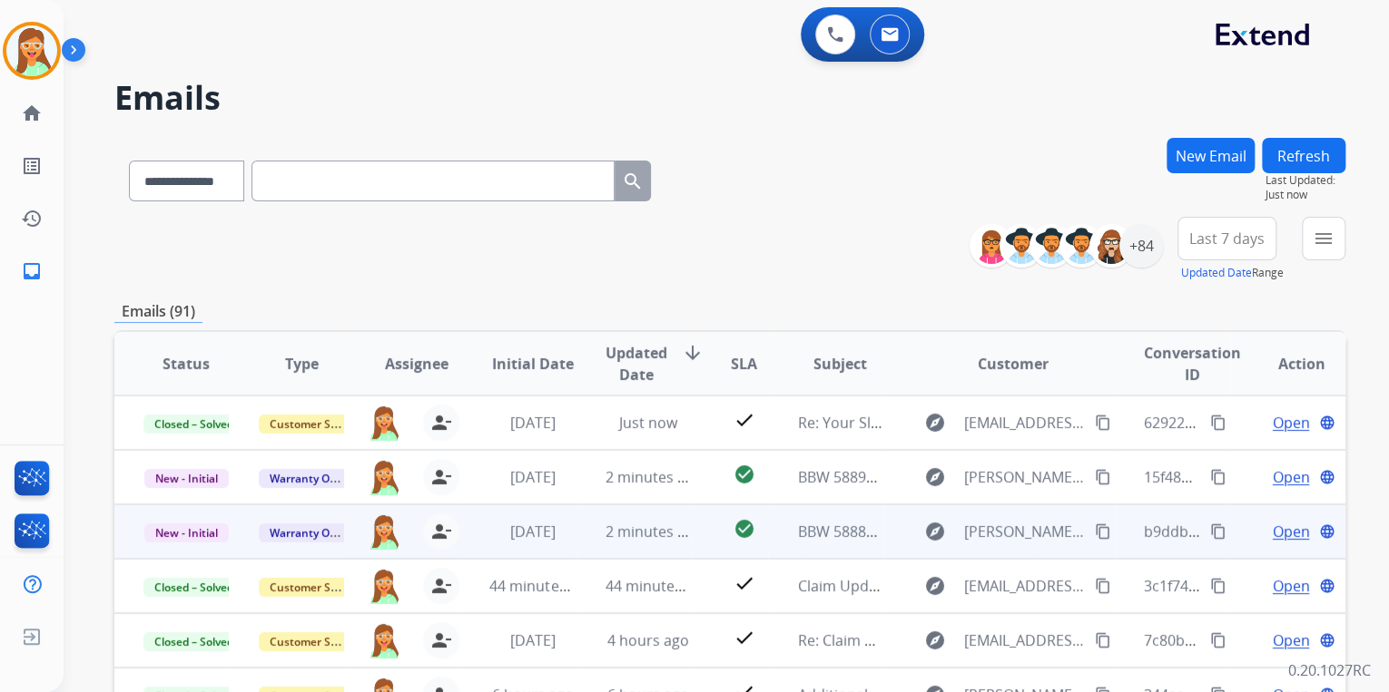
click at [1278, 534] on span "Open" at bounding box center [1289, 532] width 37 height 22
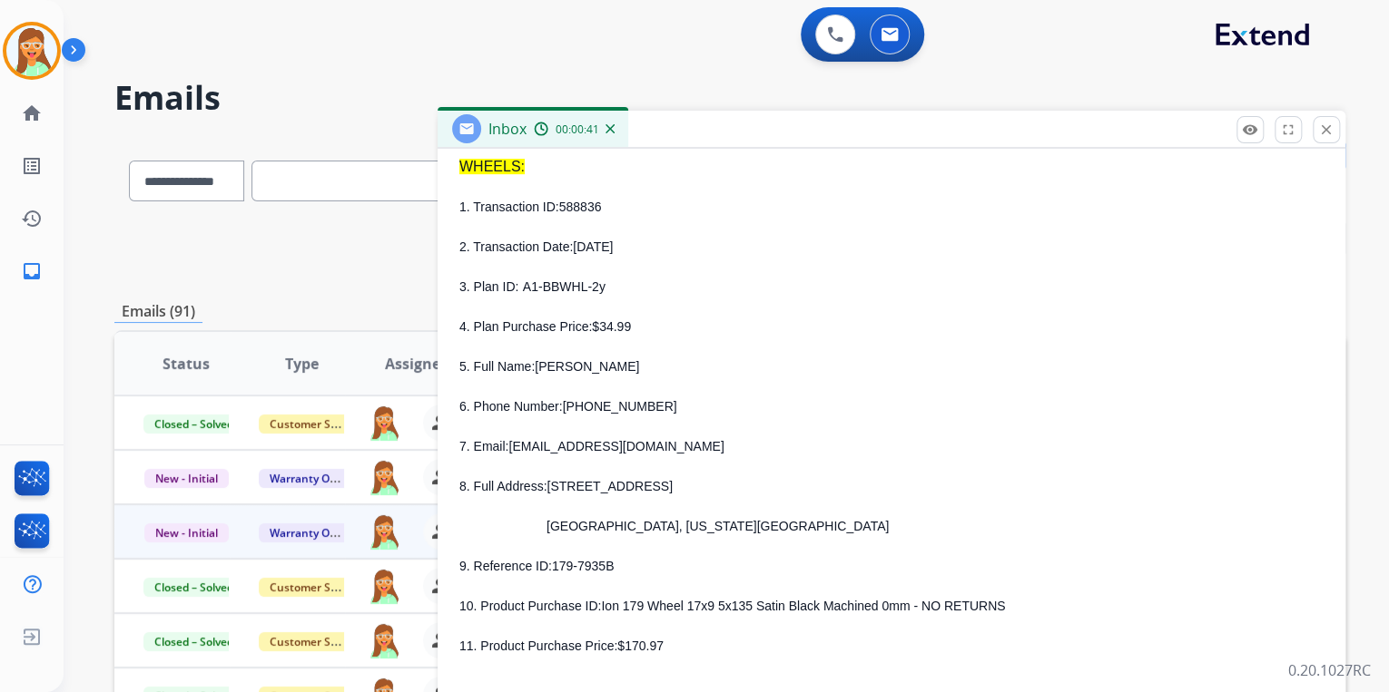
scroll to position [508, 0]
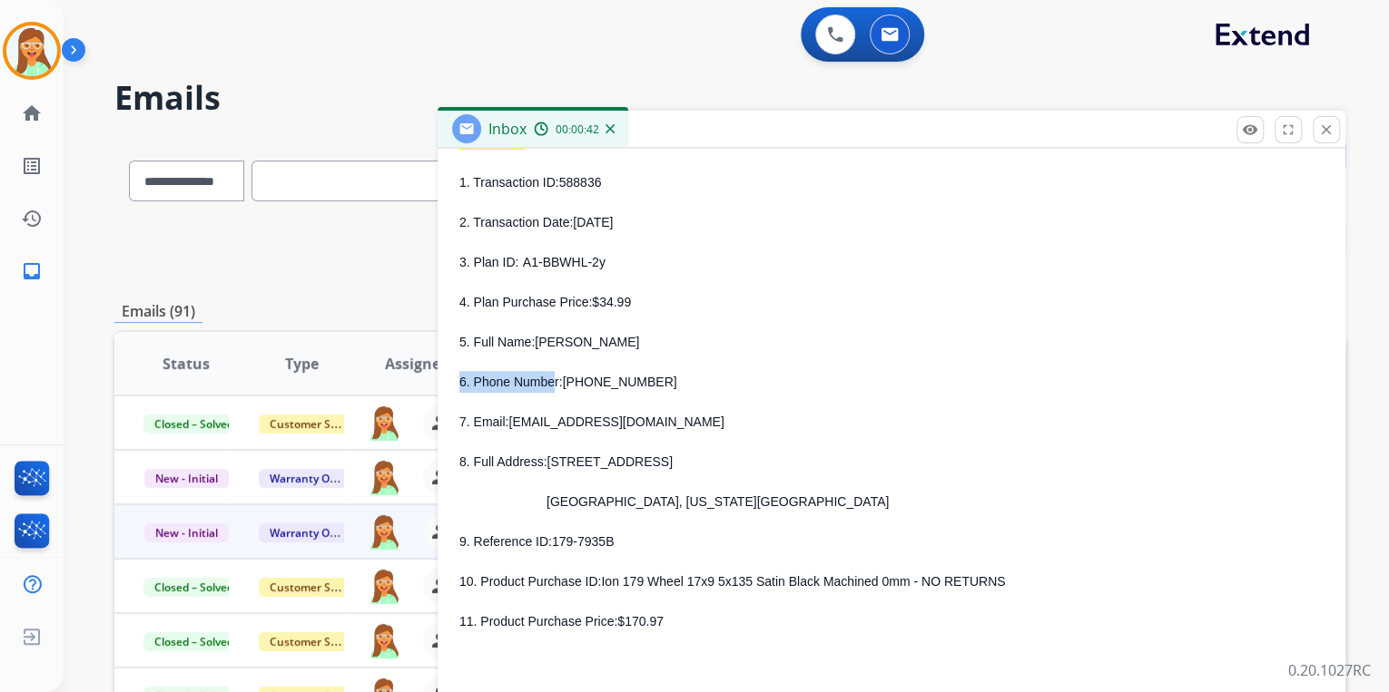
drag, startPoint x: 626, startPoint y: 351, endPoint x: 555, endPoint y: 352, distance: 71.7
click at [555, 352] on div "1. Transaction ID: 588836 2. Transaction Date: [DATE] 3. Plan ID: A1-BBWHL-2y 4…" at bounding box center [891, 402] width 864 height 461
drag, startPoint x: 555, startPoint y: 352, endPoint x: 623, endPoint y: 338, distance: 70.5
click at [621, 338] on p "5. Full Name: [PERSON_NAME]" at bounding box center [891, 342] width 864 height 22
click at [749, 360] on div "1. Transaction ID: 588836 2. Transaction Date: [DATE] 3. Plan ID: A1-BBWHL-2y 4…" at bounding box center [891, 402] width 864 height 461
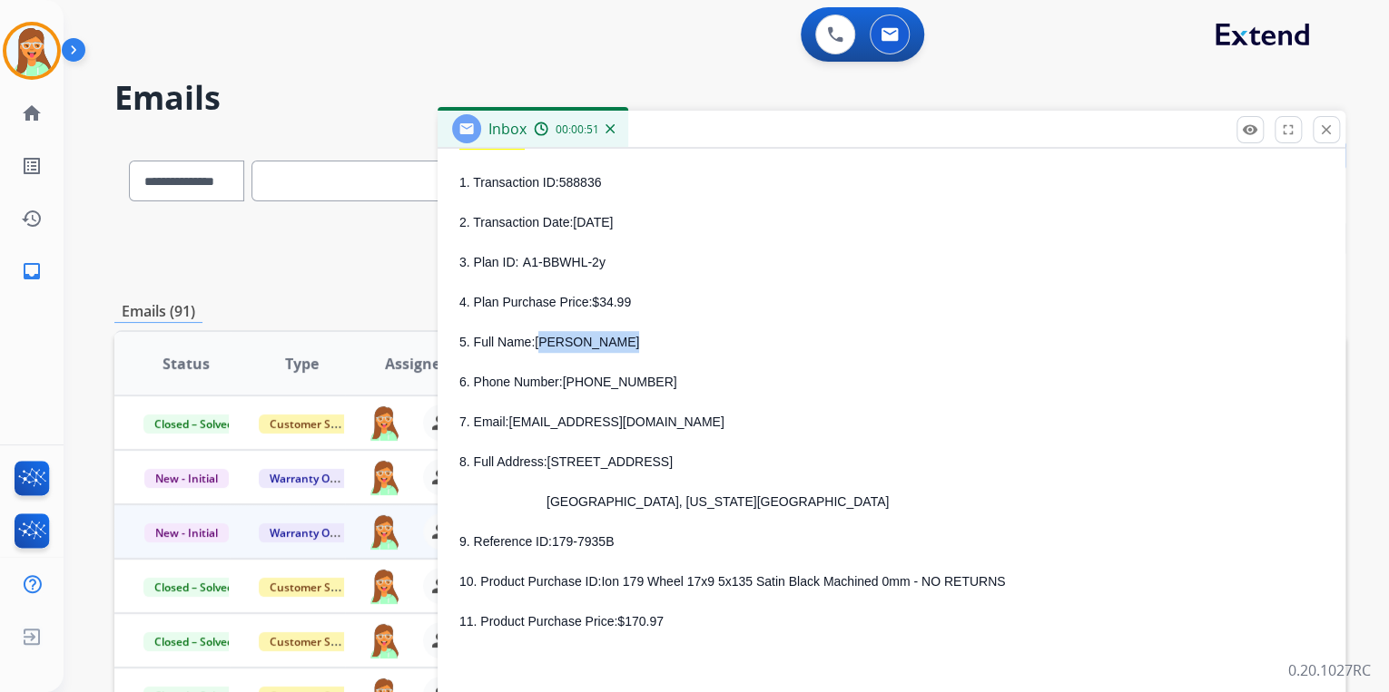
drag, startPoint x: 622, startPoint y: 346, endPoint x: 534, endPoint y: 346, distance: 88.0
click at [534, 346] on p "5. Full Name: [PERSON_NAME]" at bounding box center [891, 342] width 864 height 22
copy span "[PERSON_NAME]"
drag, startPoint x: 642, startPoint y: 383, endPoint x: 588, endPoint y: 384, distance: 53.6
click at [570, 387] on p "6. Phone Number: [PHONE_NUMBER]" at bounding box center [891, 382] width 864 height 22
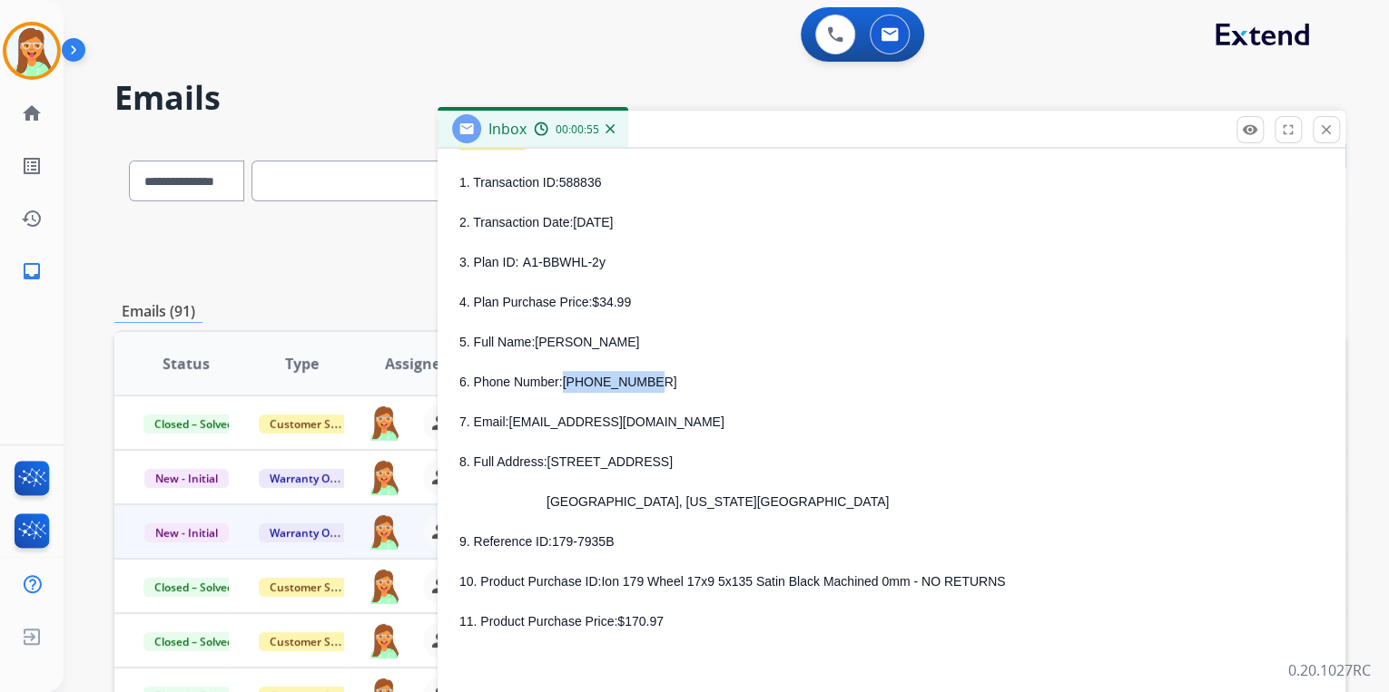
copy span "[PHONE_NUMBER]"
click at [615, 419] on span "[EMAIL_ADDRESS][DOMAIN_NAME]" at bounding box center [615, 422] width 215 height 15
drag, startPoint x: 619, startPoint y: 417, endPoint x: 508, endPoint y: 414, distance: 110.8
click at [508, 414] on p "7. Email: [EMAIL_ADDRESS][DOMAIN_NAME]" at bounding box center [891, 422] width 864 height 22
copy span "[EMAIL_ADDRESS][DOMAIN_NAME]"
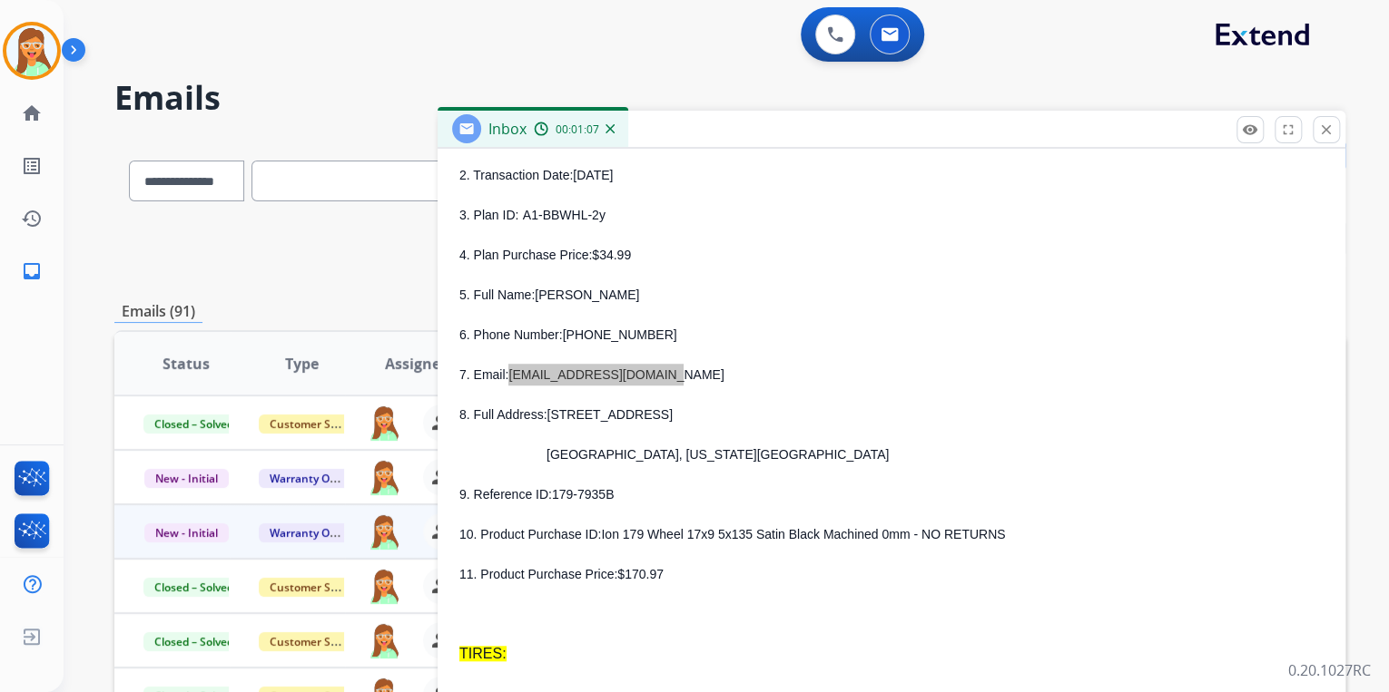
scroll to position [581, 0]
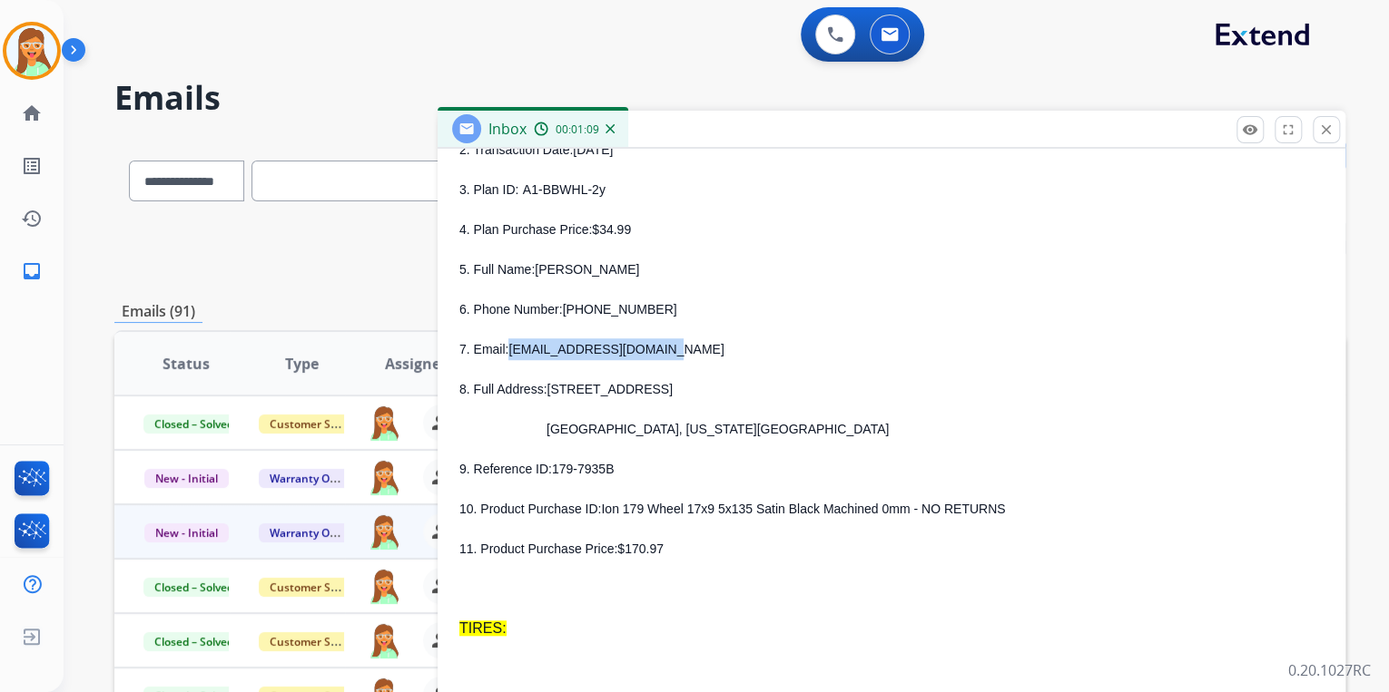
drag, startPoint x: 548, startPoint y: 393, endPoint x: 661, endPoint y: 392, distance: 112.5
click at [661, 392] on p "8. Full Address: [STREET_ADDRESS]" at bounding box center [891, 389] width 864 height 22
copy span "[STREET_ADDRESS]"
drag, startPoint x: 554, startPoint y: 430, endPoint x: 595, endPoint y: 430, distance: 41.7
click at [595, 430] on span "[GEOGRAPHIC_DATA], [US_STATE][GEOGRAPHIC_DATA]" at bounding box center [717, 429] width 342 height 15
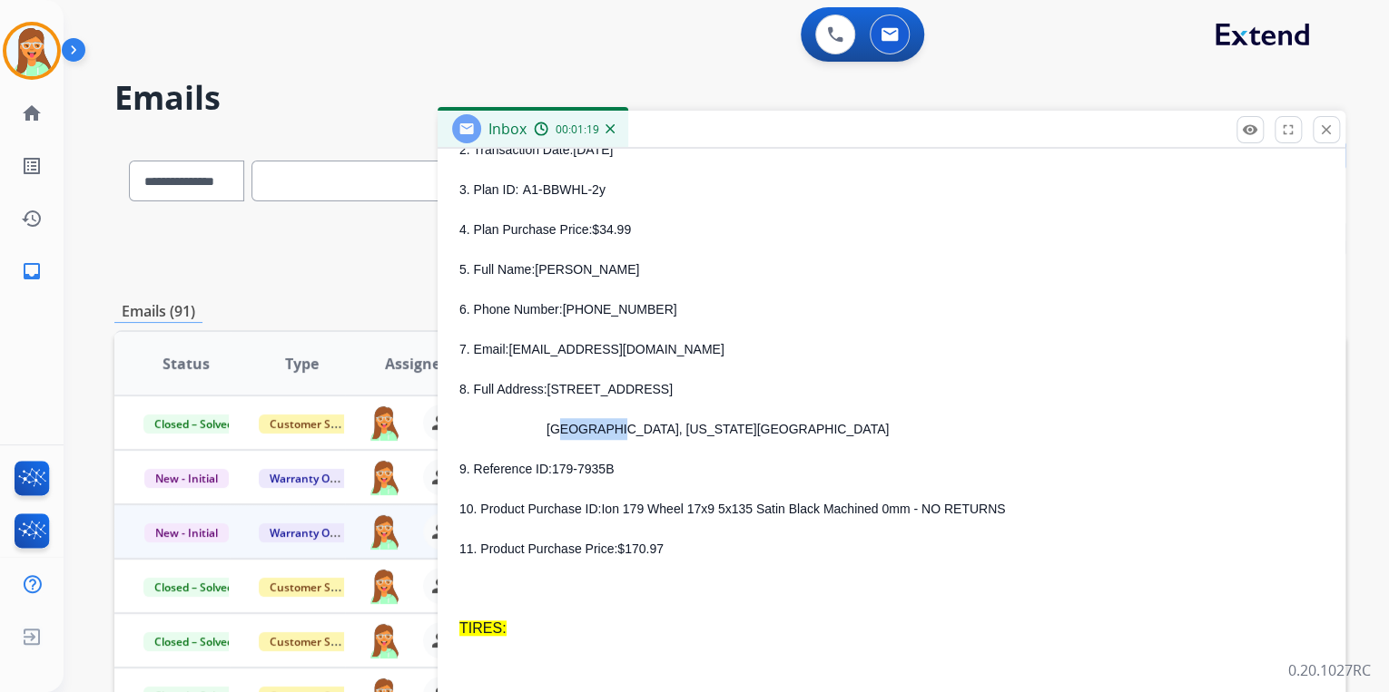
copy span "Ferndale"
drag, startPoint x: 607, startPoint y: 431, endPoint x: 667, endPoint y: 437, distance: 60.2
click at [667, 437] on p "[GEOGRAPHIC_DATA], [US_STATE][GEOGRAPHIC_DATA]" at bounding box center [913, 429] width 820 height 22
copy span "[US_STATE]"
click at [835, 414] on div "1. Transaction ID: 588836 2. Transaction Date: [DATE] 3. Plan ID: A1-BBWHL-2y 4…" at bounding box center [891, 329] width 864 height 461
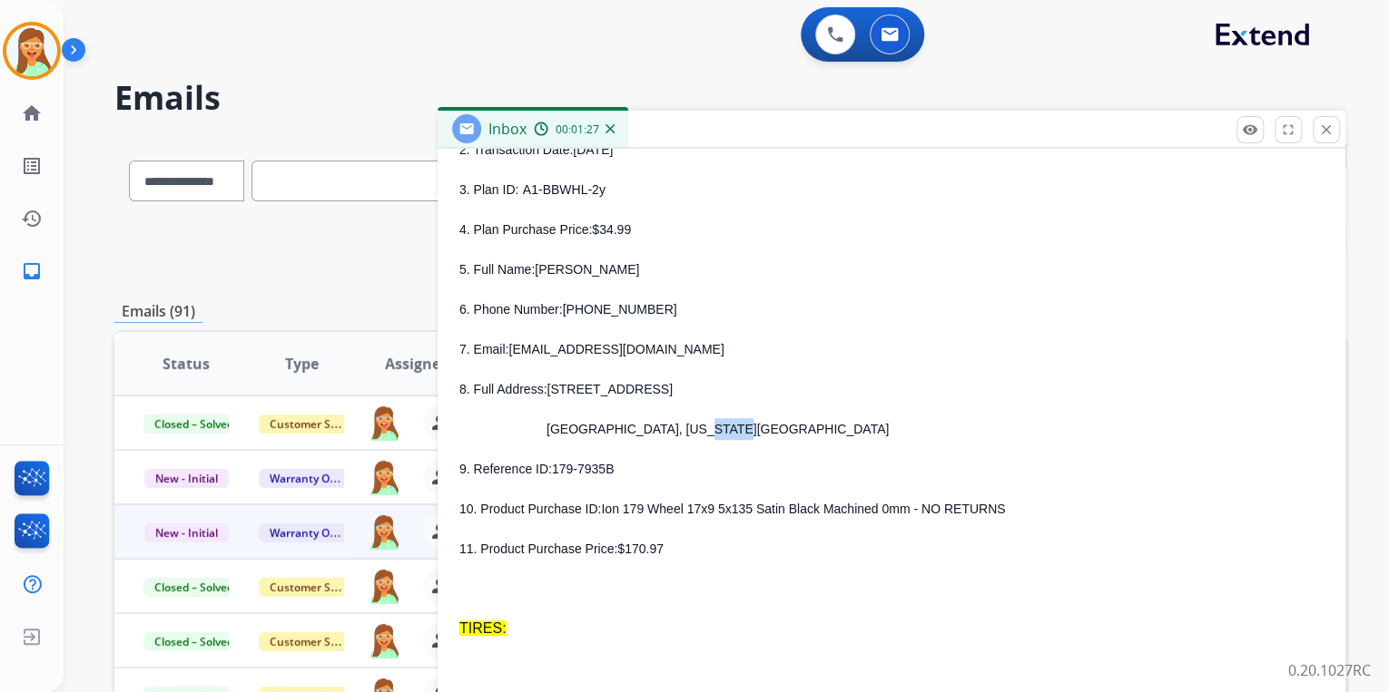
drag, startPoint x: 672, startPoint y: 431, endPoint x: 702, endPoint y: 425, distance: 31.5
click at [702, 427] on span "[GEOGRAPHIC_DATA], [US_STATE][GEOGRAPHIC_DATA]" at bounding box center [717, 429] width 342 height 15
copy span "98248"
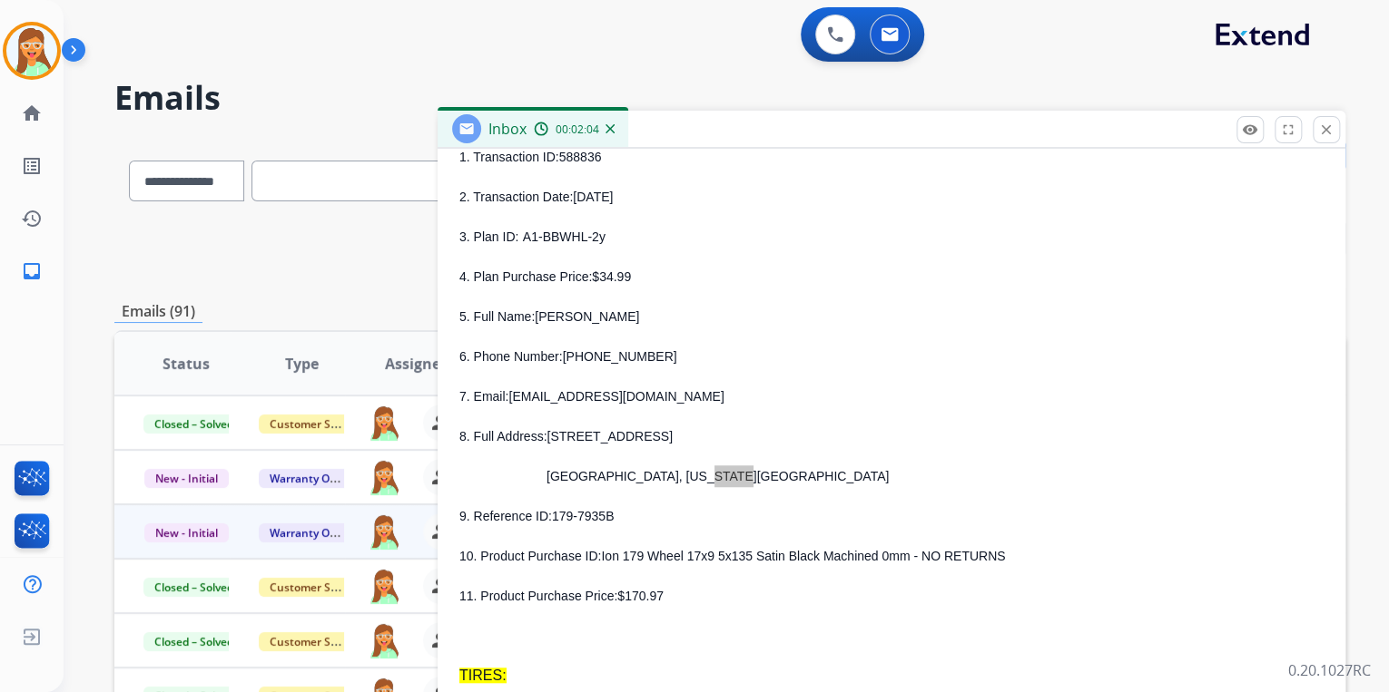
scroll to position [363, 0]
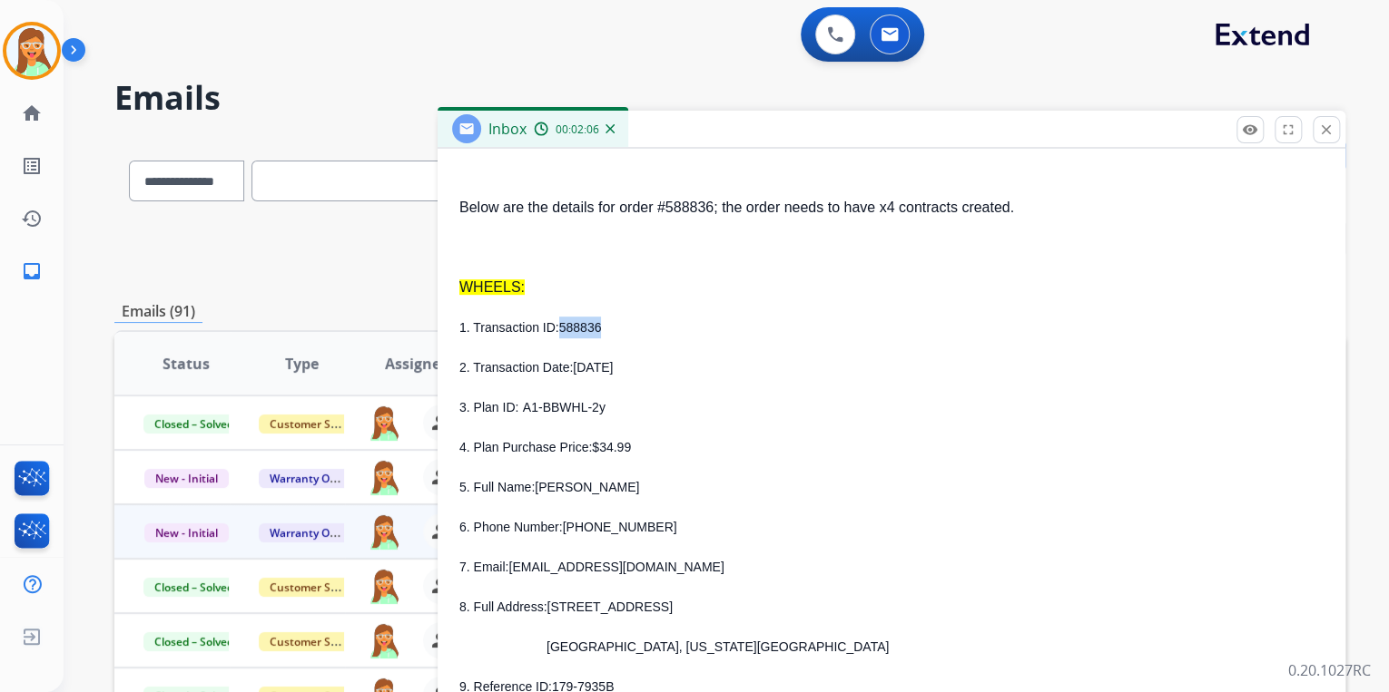
drag, startPoint x: 608, startPoint y: 332, endPoint x: 558, endPoint y: 334, distance: 49.9
click at [558, 334] on p "1. Transaction ID: 588836" at bounding box center [891, 328] width 864 height 22
copy span "588836"
drag, startPoint x: 617, startPoint y: 409, endPoint x: 524, endPoint y: 404, distance: 93.6
click at [524, 404] on p "3. Plan ID: A1-BBWHL-2y" at bounding box center [891, 408] width 864 height 22
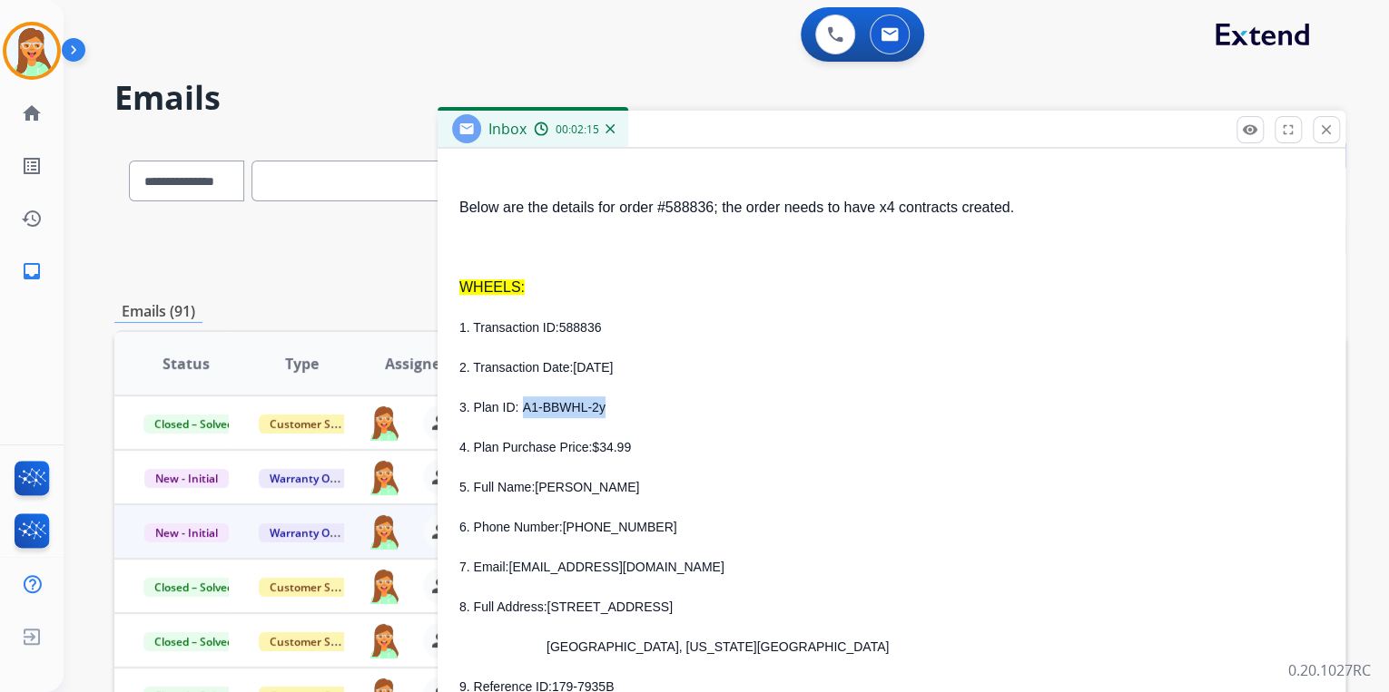
copy span "A1-BBWHL-2y"
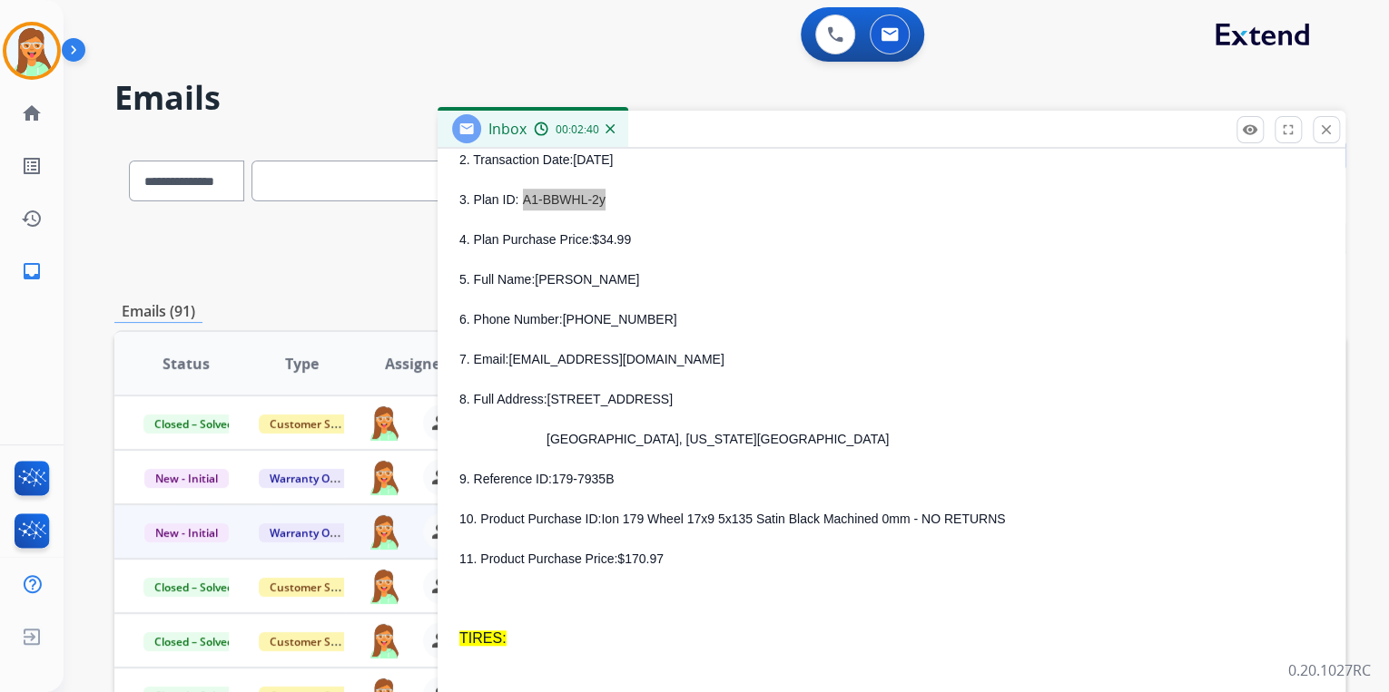
scroll to position [653, 0]
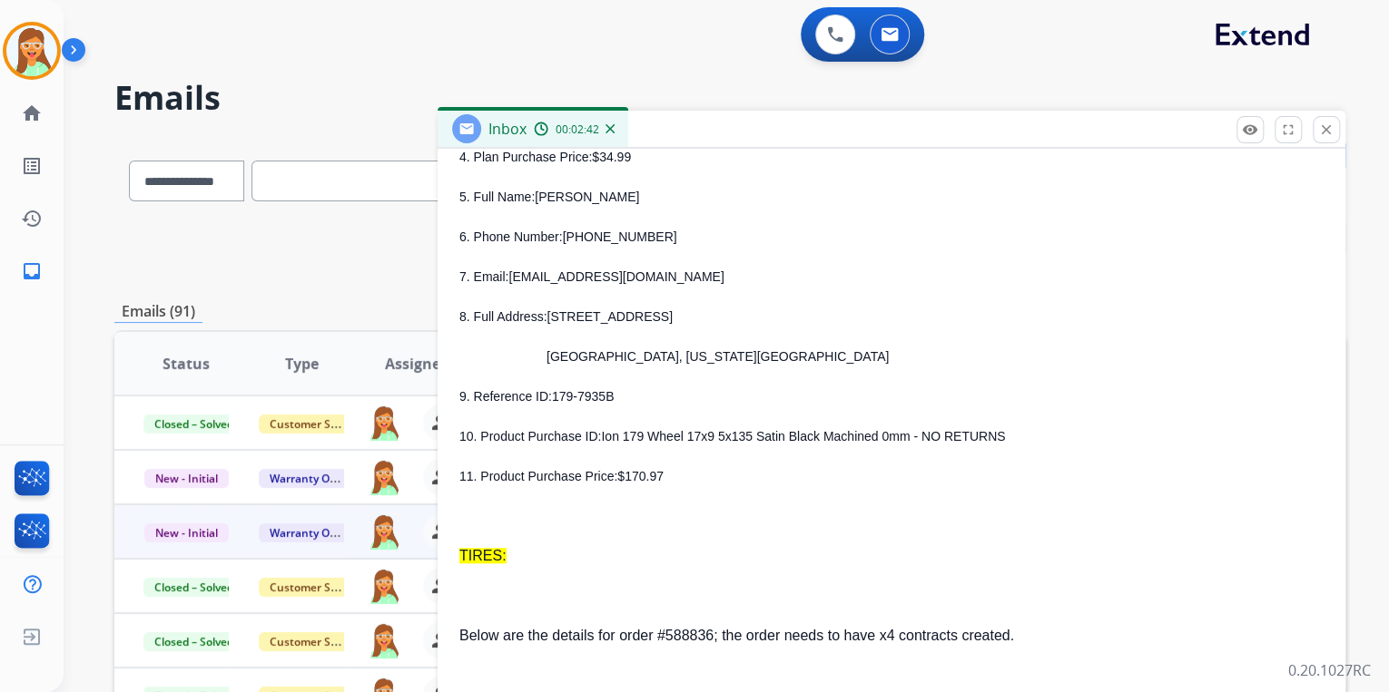
drag, startPoint x: 599, startPoint y: 441, endPoint x: 965, endPoint y: 439, distance: 365.7
click at [965, 439] on p "10. Product Purchase ID: Ion 179 Wheel 17x9 5x135 Satin Black Machined 0mm - NO…" at bounding box center [891, 437] width 864 height 22
copy p "Ion 179 Wheel 17x9 5x135 Satin Black Machined 0mm - NO RETURNS"
drag, startPoint x: 547, startPoint y: 397, endPoint x: 601, endPoint y: 397, distance: 53.5
click at [601, 397] on p "9. Reference ID: 179-7935B" at bounding box center [891, 397] width 864 height 22
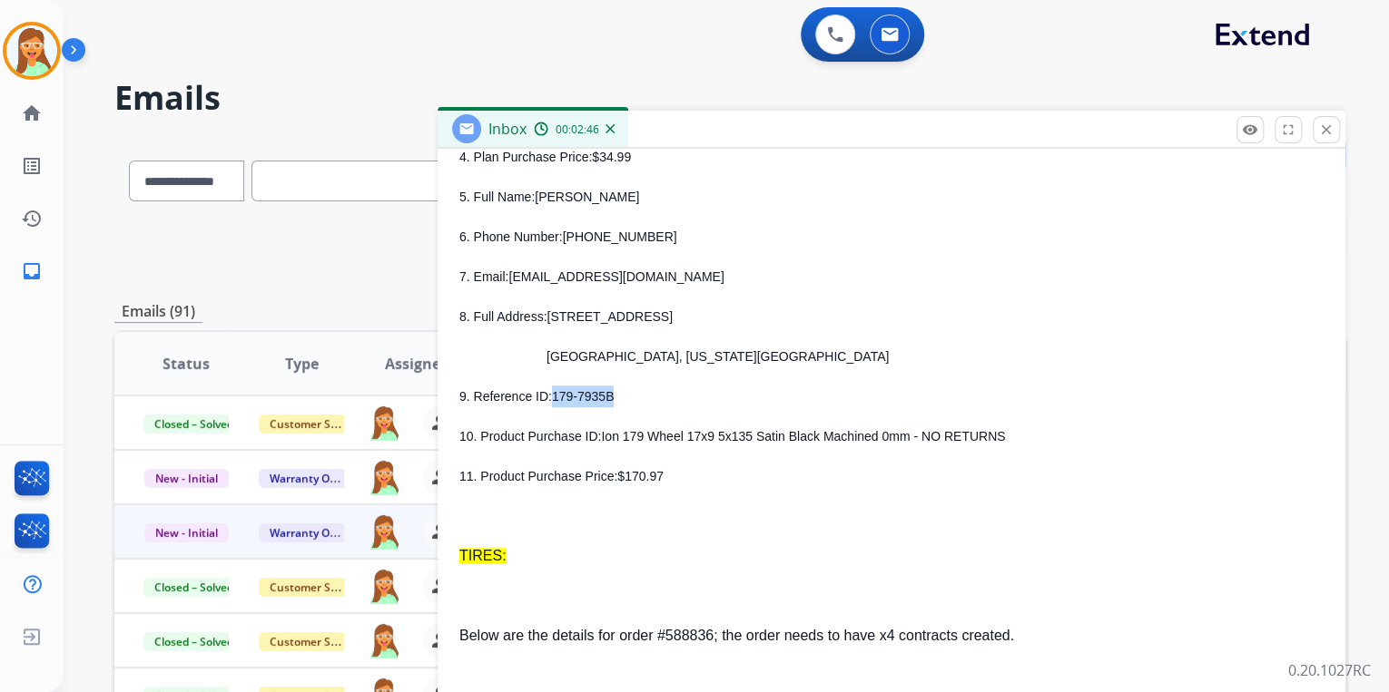
drag, startPoint x: 601, startPoint y: 397, endPoint x: 616, endPoint y: 397, distance: 15.4
click at [616, 397] on p "9. Reference ID: 179-7935B" at bounding box center [891, 397] width 864 height 22
drag, startPoint x: 608, startPoint y: 396, endPoint x: 548, endPoint y: 396, distance: 59.9
click at [548, 396] on p "9. Reference ID: 179-7935B" at bounding box center [891, 397] width 864 height 22
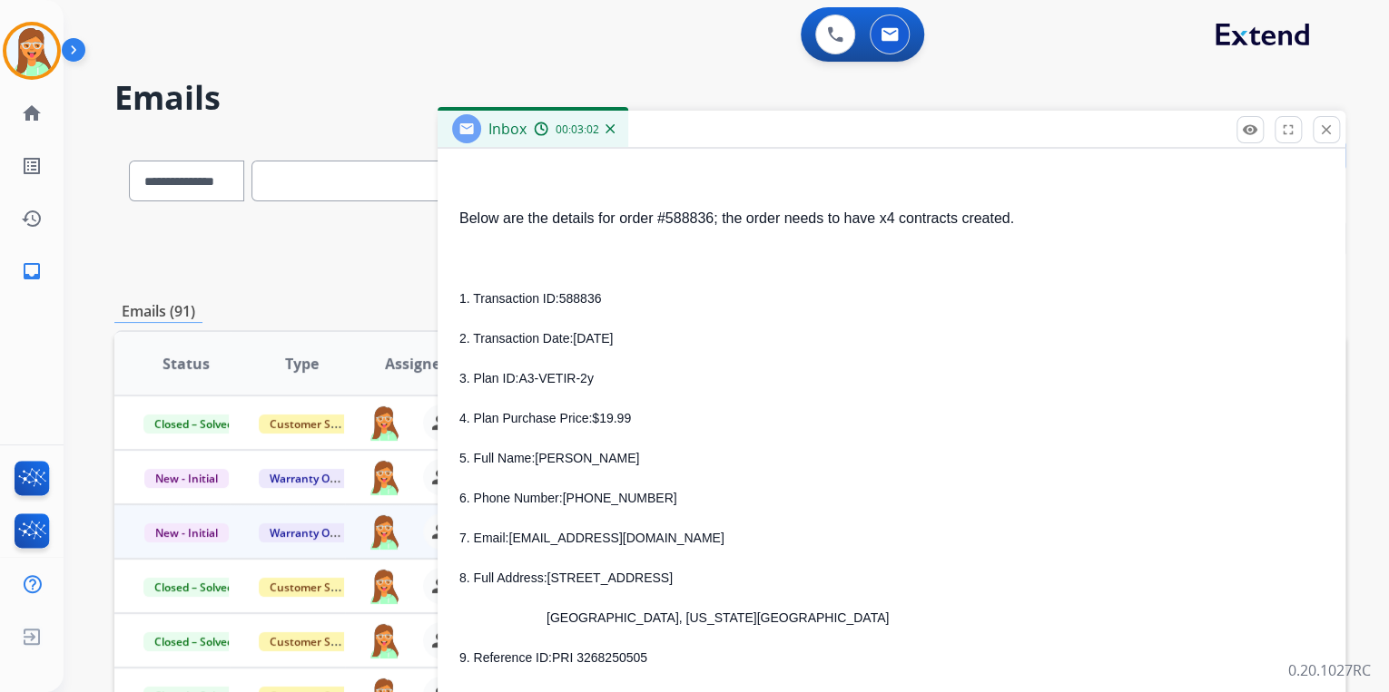
scroll to position [1089, 0]
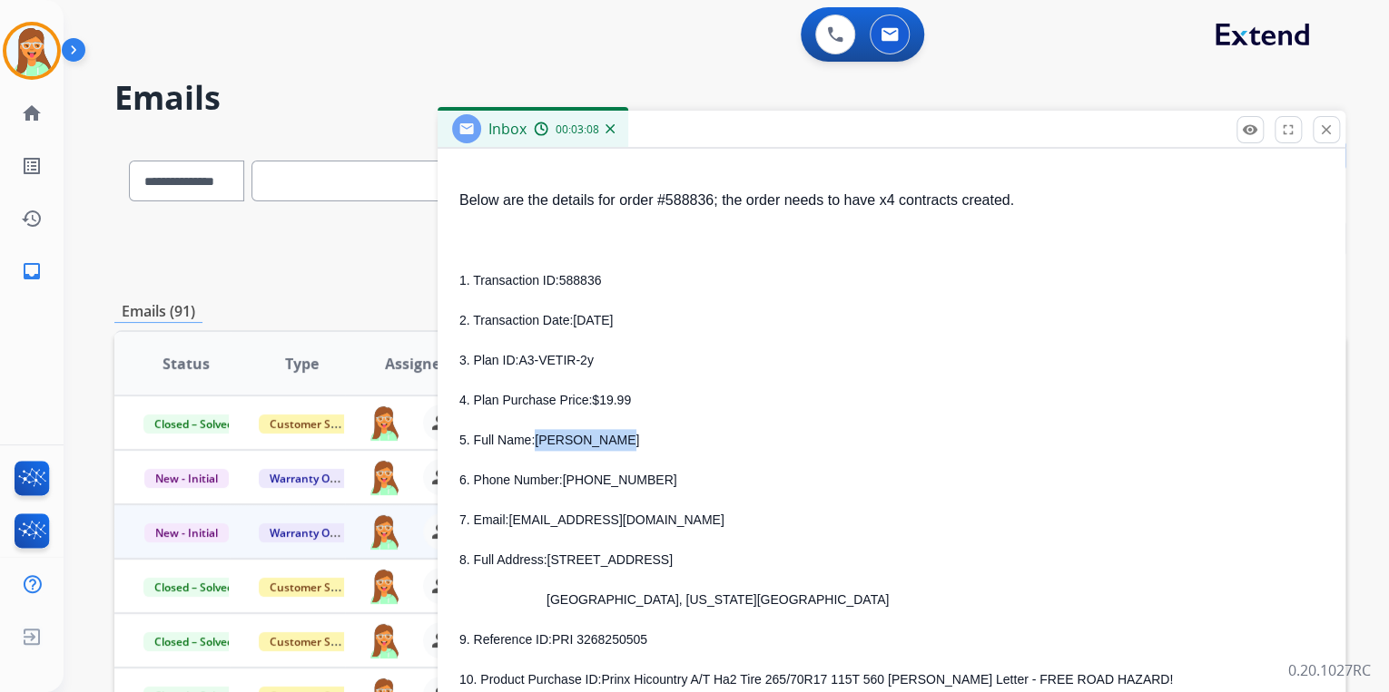
drag, startPoint x: 536, startPoint y: 443, endPoint x: 628, endPoint y: 441, distance: 91.7
click at [628, 441] on p "5. Full Name: [PERSON_NAME]" at bounding box center [891, 440] width 864 height 22
drag, startPoint x: 588, startPoint y: 358, endPoint x: 516, endPoint y: 366, distance: 72.1
click at [516, 366] on p "3. Plan ID: A3-VETIR-2y" at bounding box center [891, 360] width 864 height 22
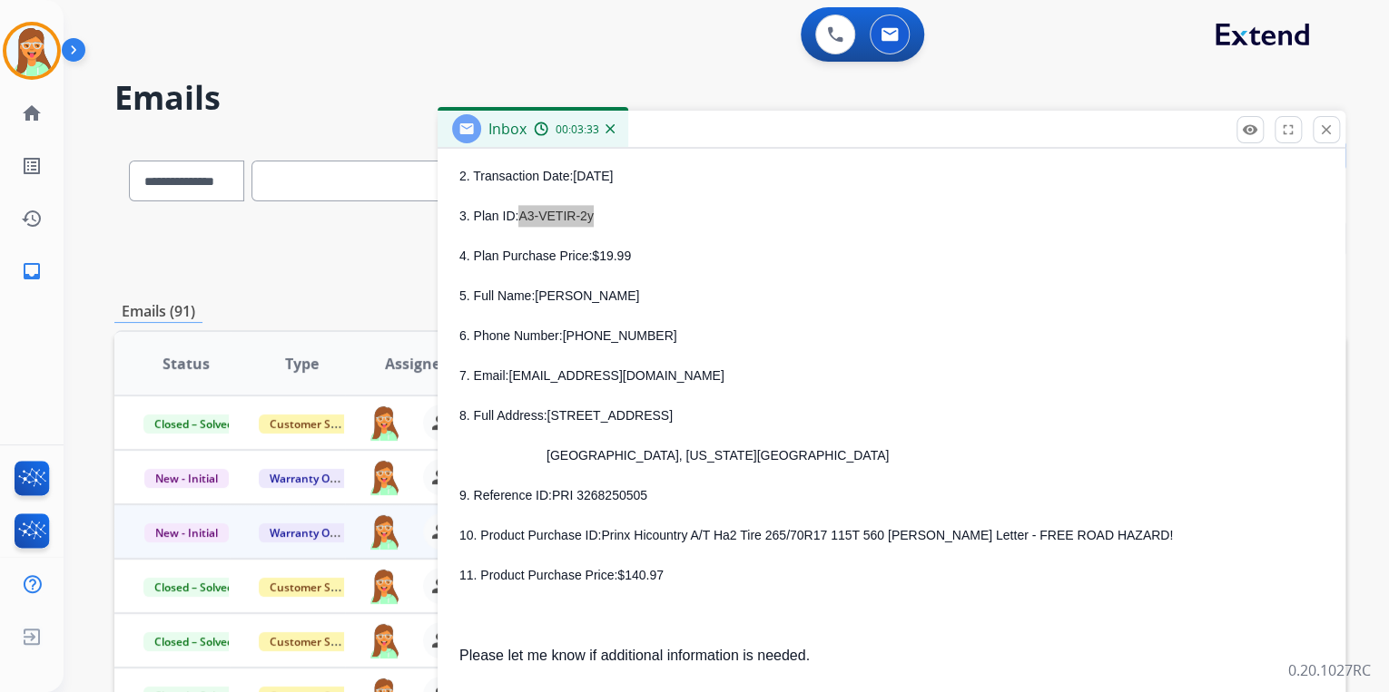
scroll to position [1234, 0]
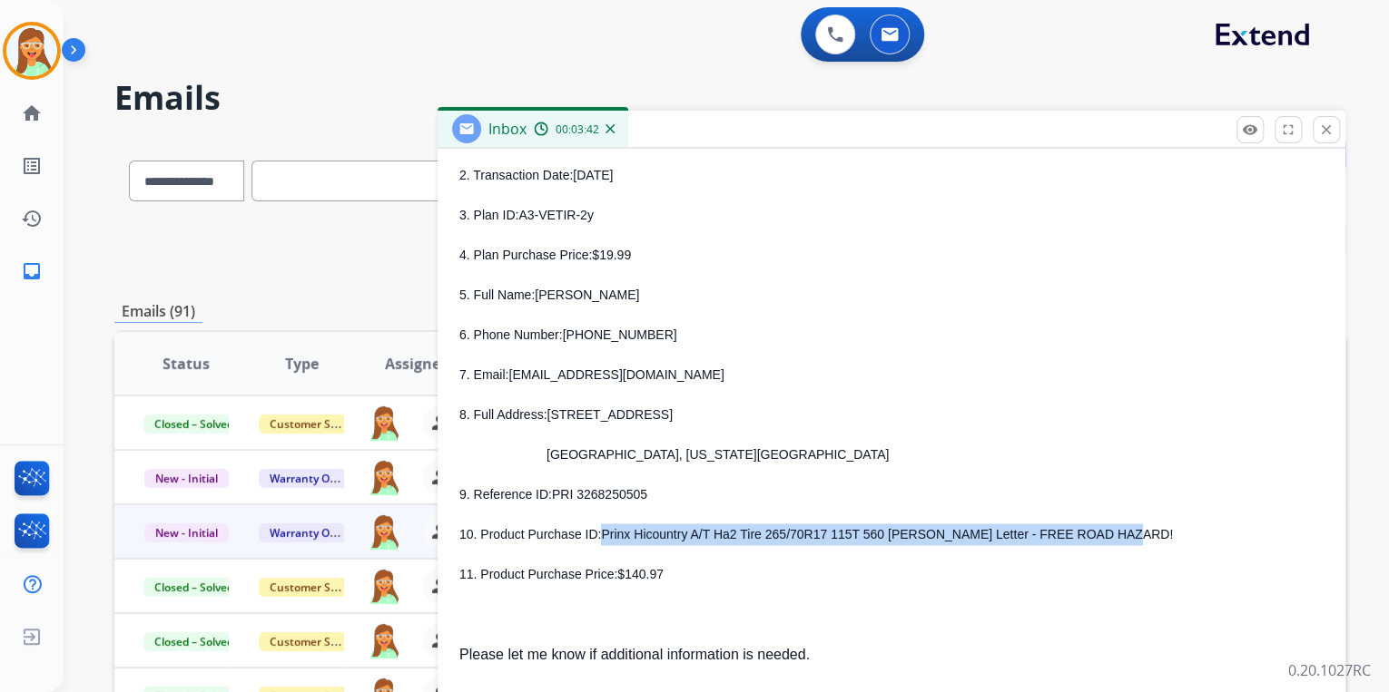
drag, startPoint x: 596, startPoint y: 536, endPoint x: 1089, endPoint y: 522, distance: 493.0
click at [1089, 524] on p "10. Product Purchase ID: Prinx Hicountry A/T Ha2 Tire 265/70R17 115T 560 [PERSO…" at bounding box center [891, 535] width 864 height 22
drag, startPoint x: 658, startPoint y: 487, endPoint x: 554, endPoint y: 494, distance: 104.6
click at [554, 494] on p "9. Reference ID: PRI 3268250505" at bounding box center [891, 495] width 864 height 22
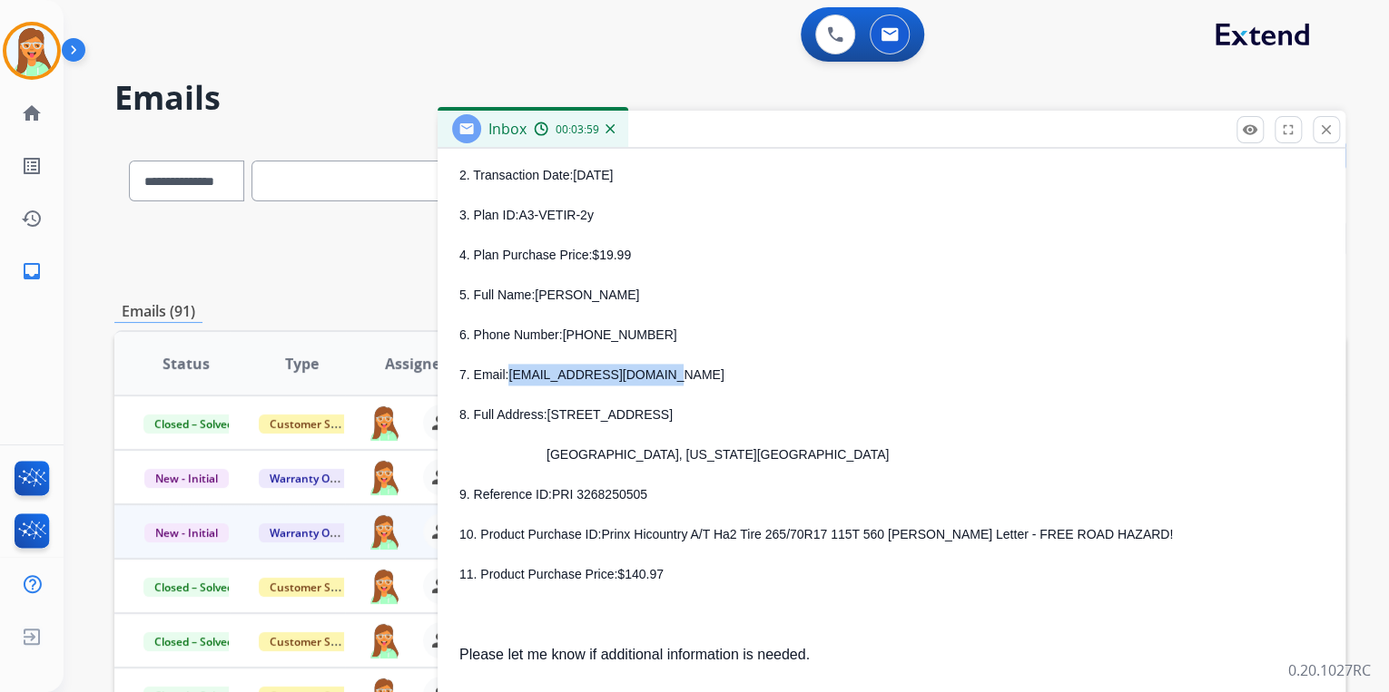
drag, startPoint x: 508, startPoint y: 378, endPoint x: 664, endPoint y: 384, distance: 156.2
click at [664, 384] on p "7. Email: [EMAIL_ADDRESS][DOMAIN_NAME]" at bounding box center [891, 375] width 864 height 22
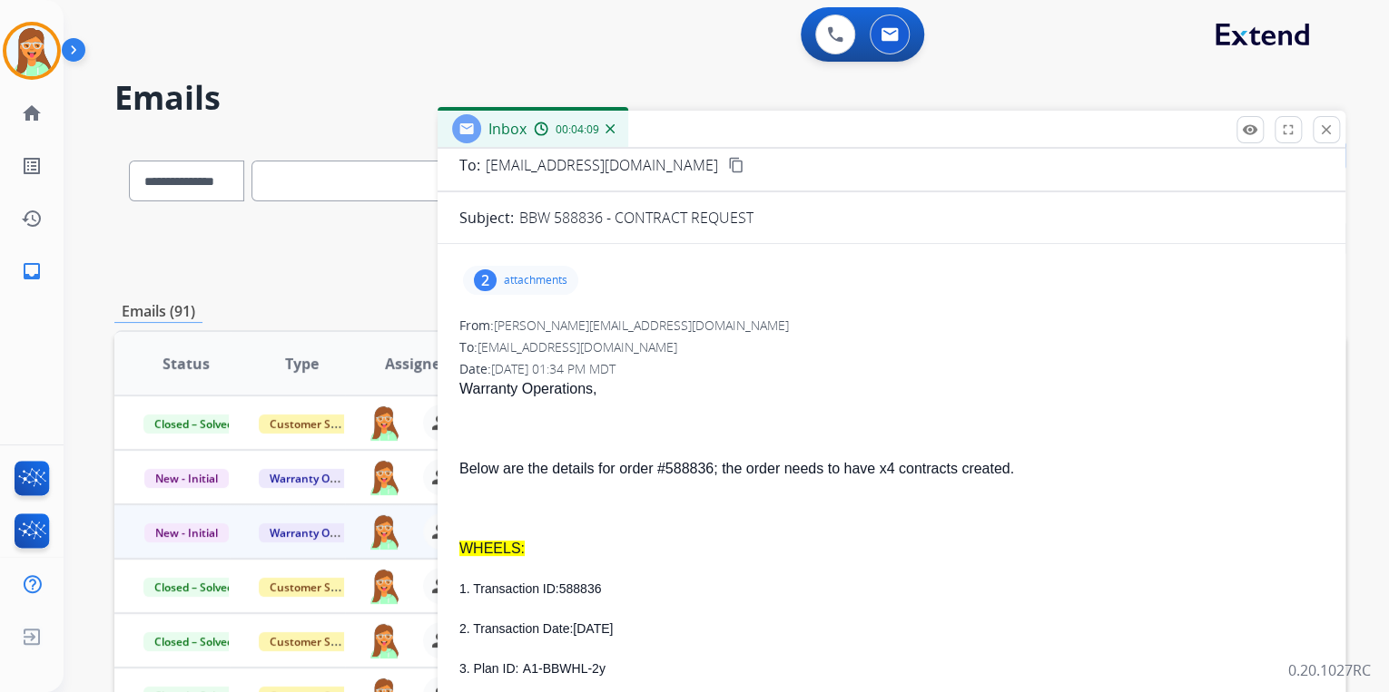
scroll to position [0, 0]
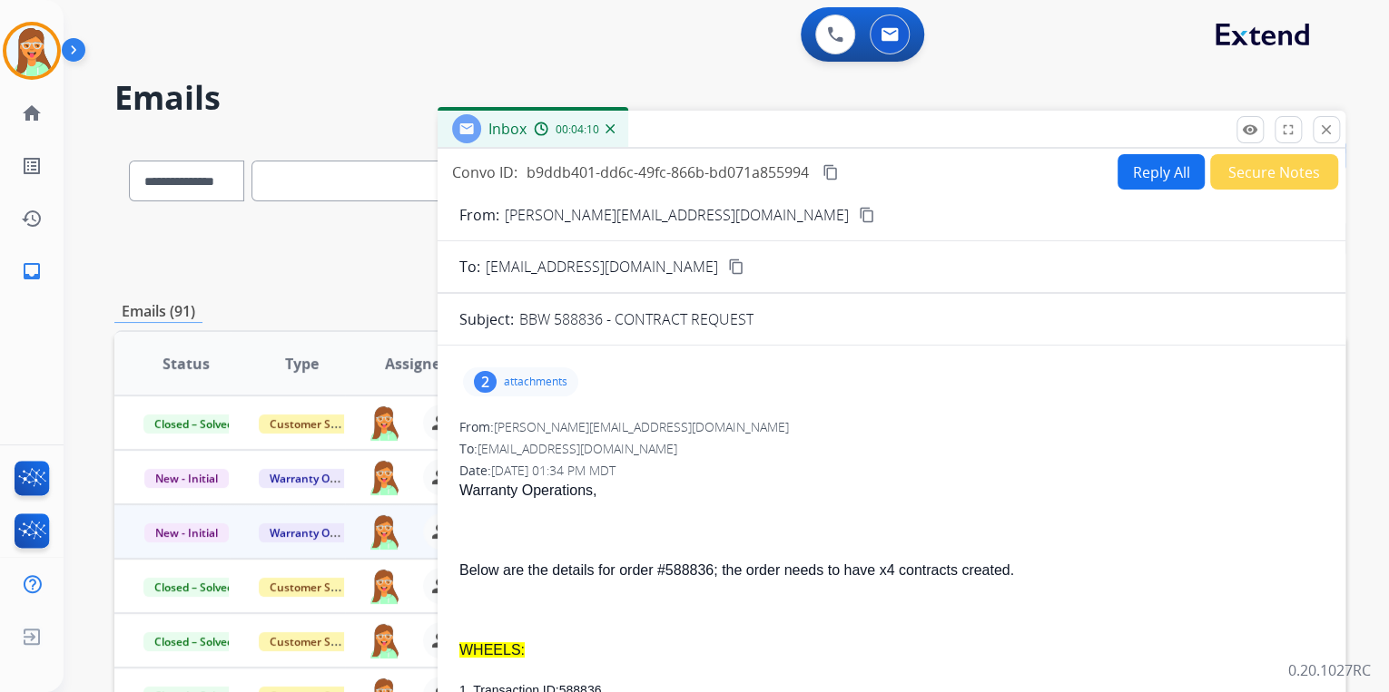
click at [1134, 179] on button "Reply All" at bounding box center [1160, 171] width 87 height 35
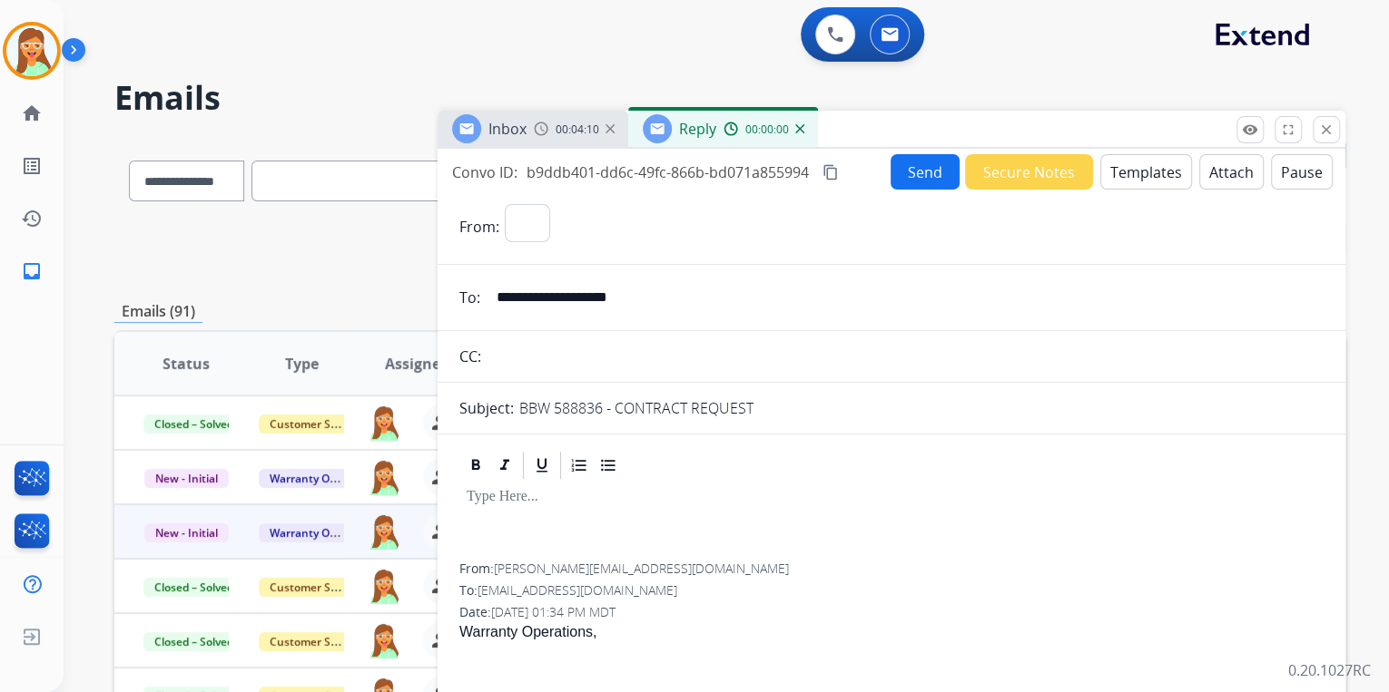
click at [1134, 179] on button "Templates" at bounding box center [1146, 171] width 92 height 35
select select "**********"
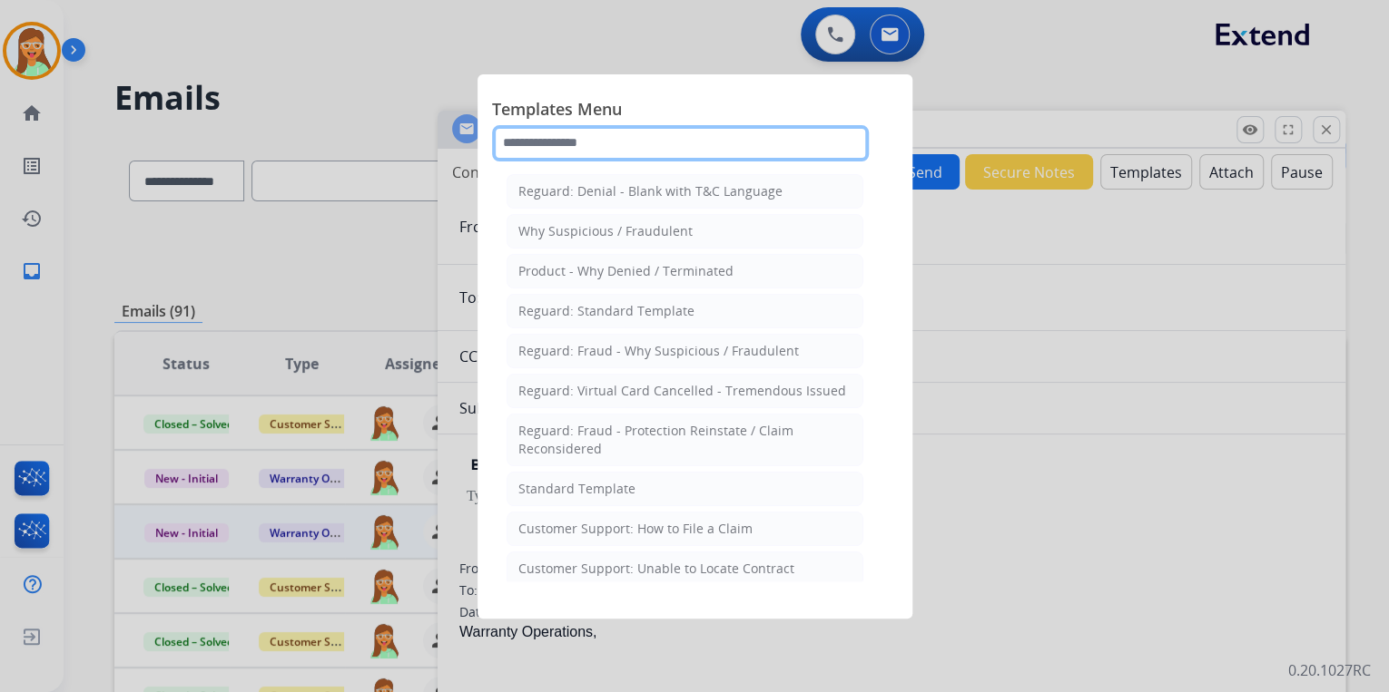
click at [722, 140] on input "text" at bounding box center [680, 143] width 377 height 36
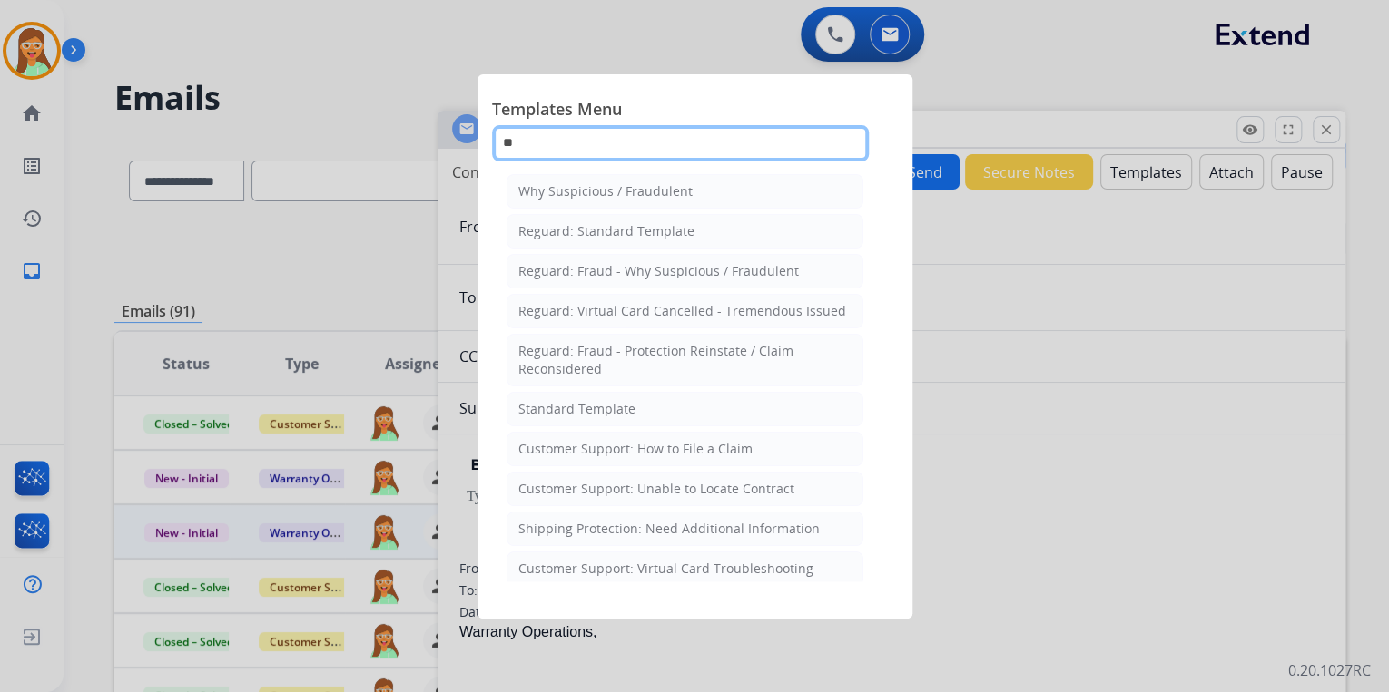
type input "***"
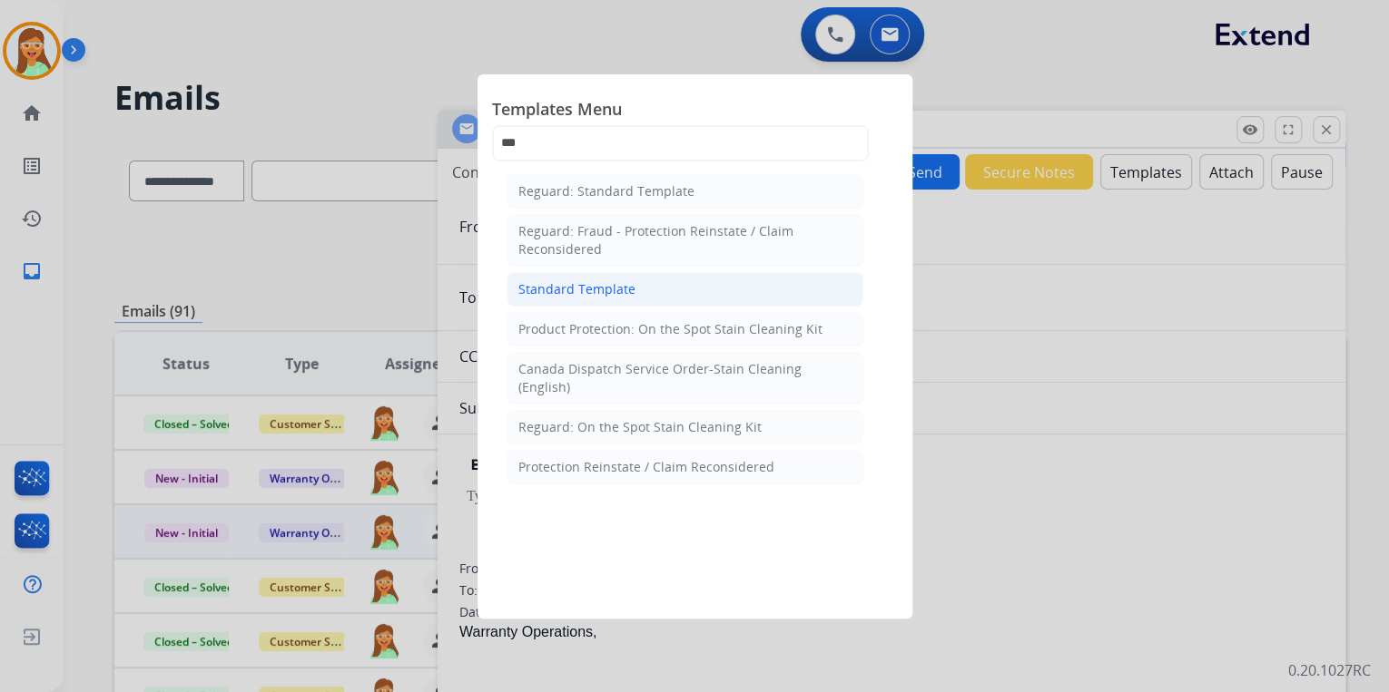
click at [573, 283] on div "Standard Template" at bounding box center [576, 289] width 117 height 18
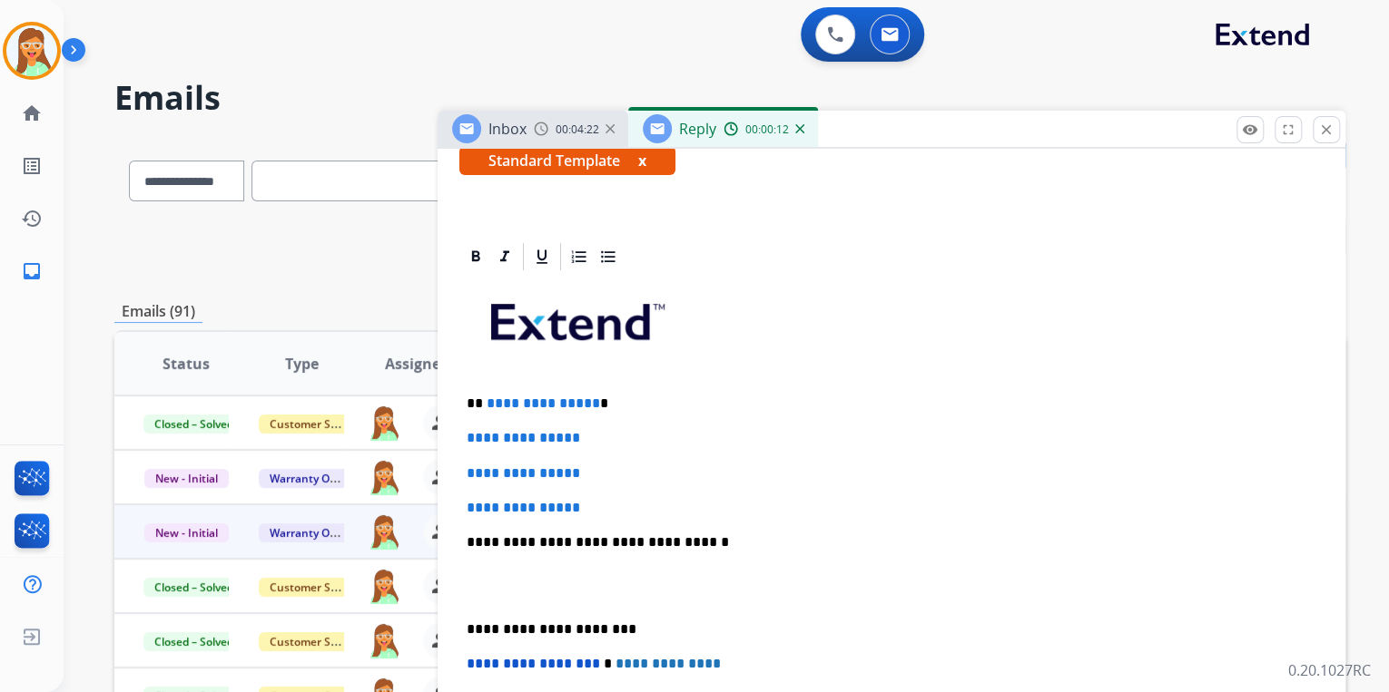
scroll to position [363, 0]
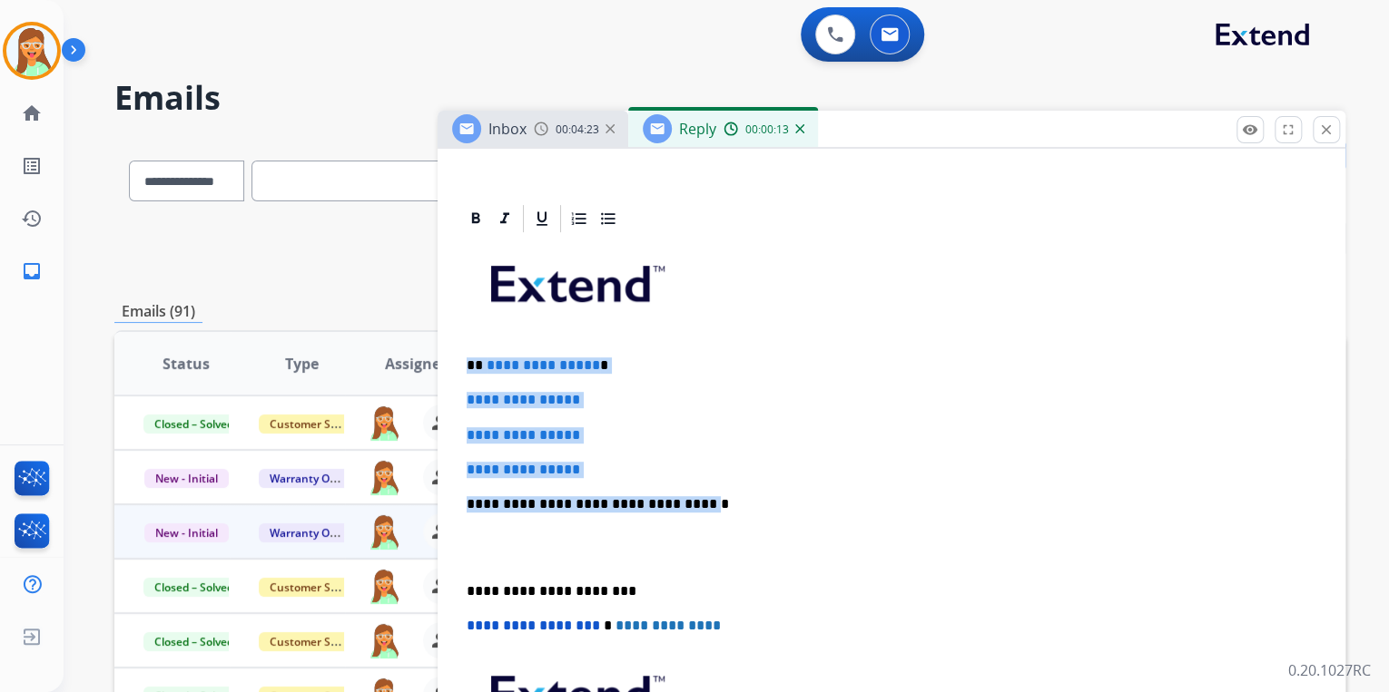
drag, startPoint x: 537, startPoint y: 417, endPoint x: 440, endPoint y: 350, distance: 118.1
paste div "To enrich screen reader interactions, please activate Accessibility in Grammarl…"
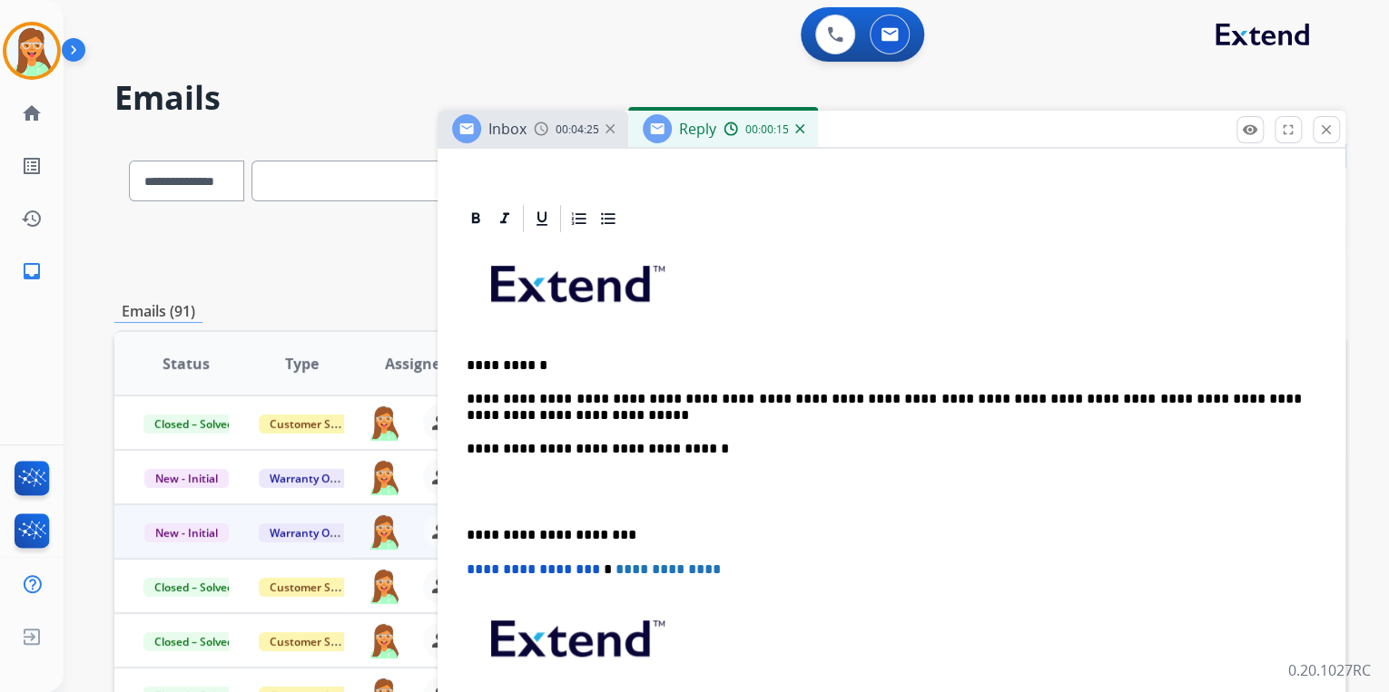
click at [690, 443] on p "**********" at bounding box center [883, 408] width 835 height 100
drag, startPoint x: 1158, startPoint y: 398, endPoint x: 1136, endPoint y: 398, distance: 21.8
click at [1136, 398] on p "**********" at bounding box center [883, 408] width 835 height 100
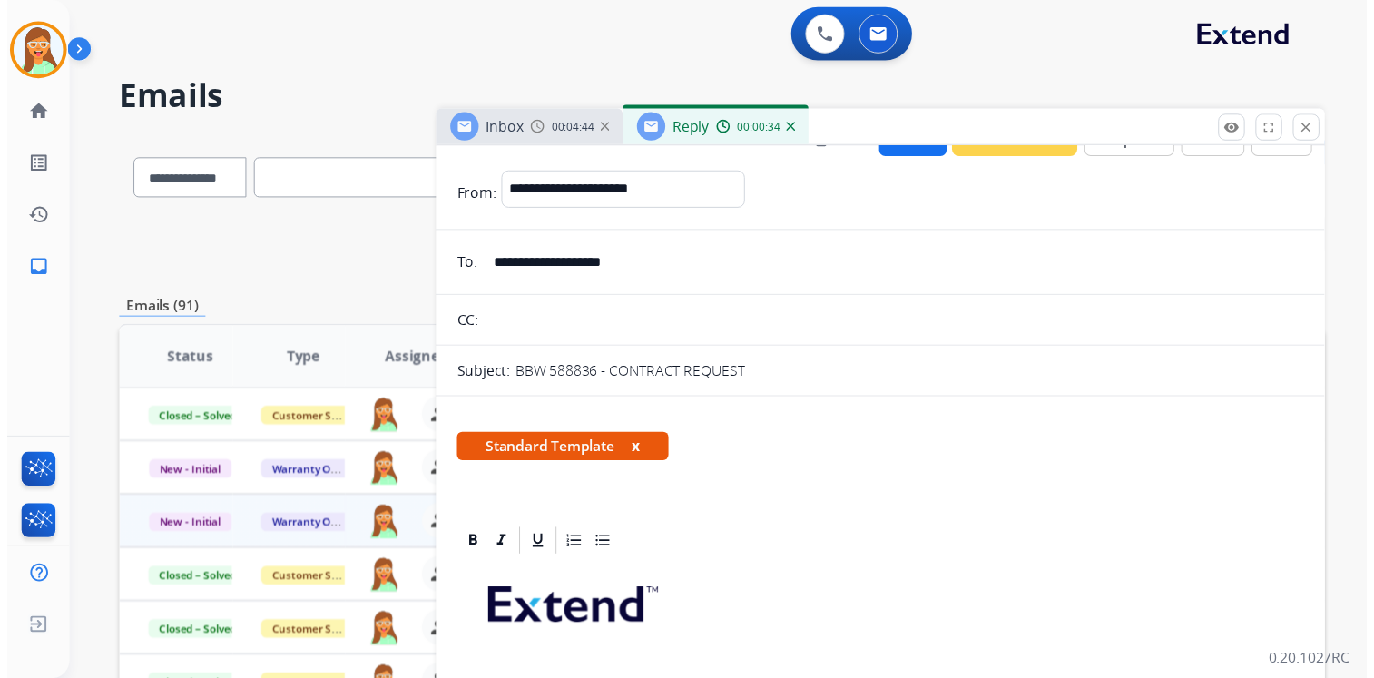
scroll to position [0, 0]
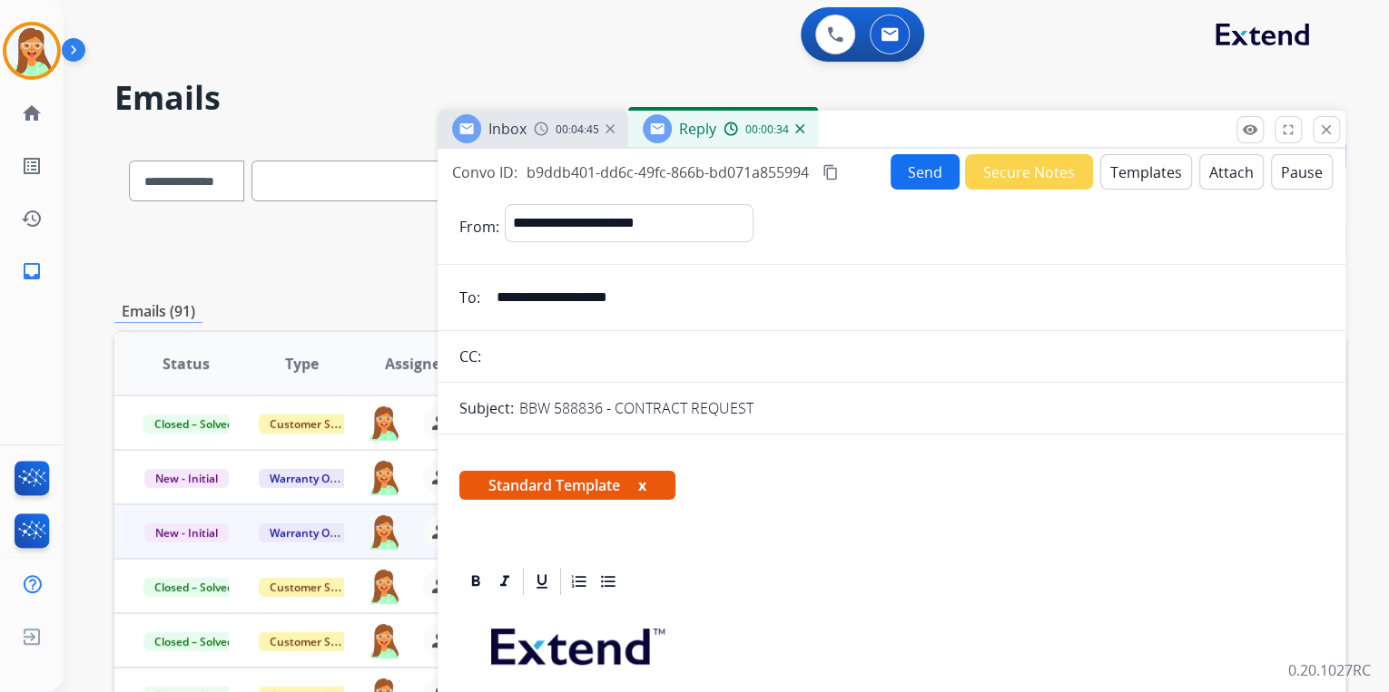
click at [1225, 171] on button "Attach" at bounding box center [1231, 171] width 64 height 35
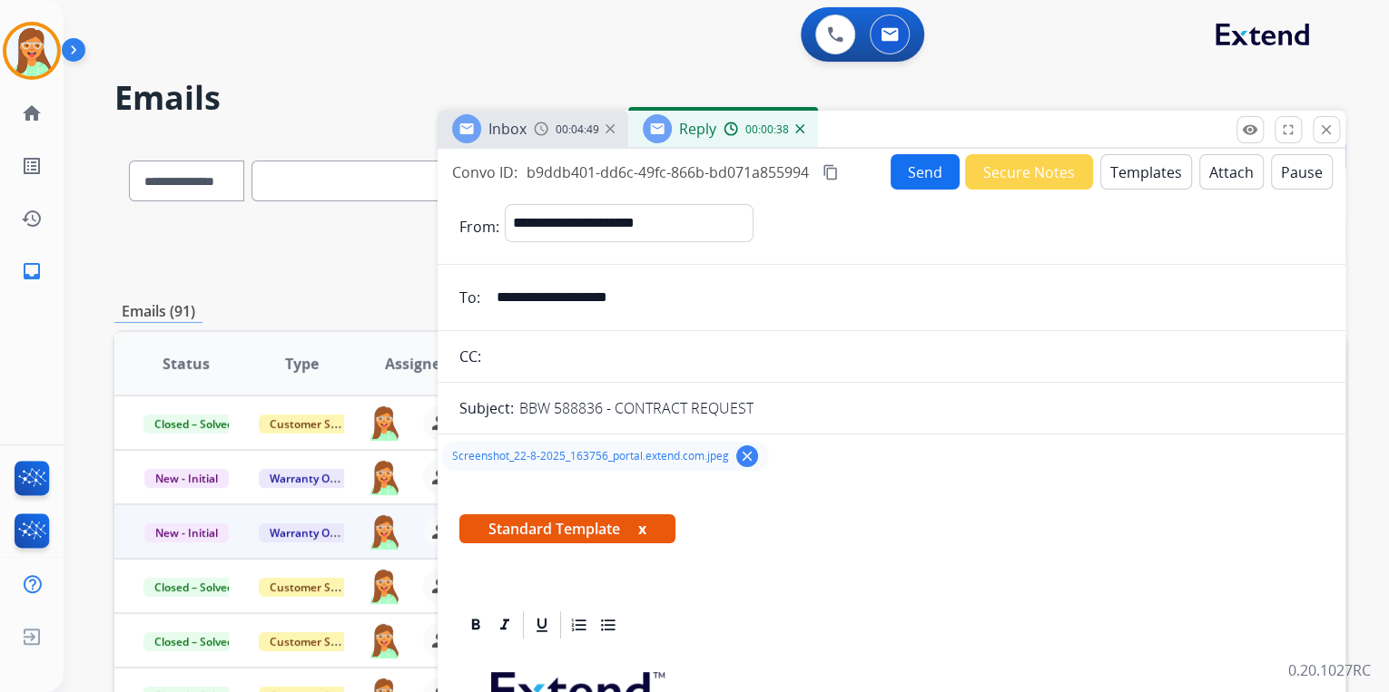
click at [915, 171] on button "Send" at bounding box center [924, 171] width 69 height 35
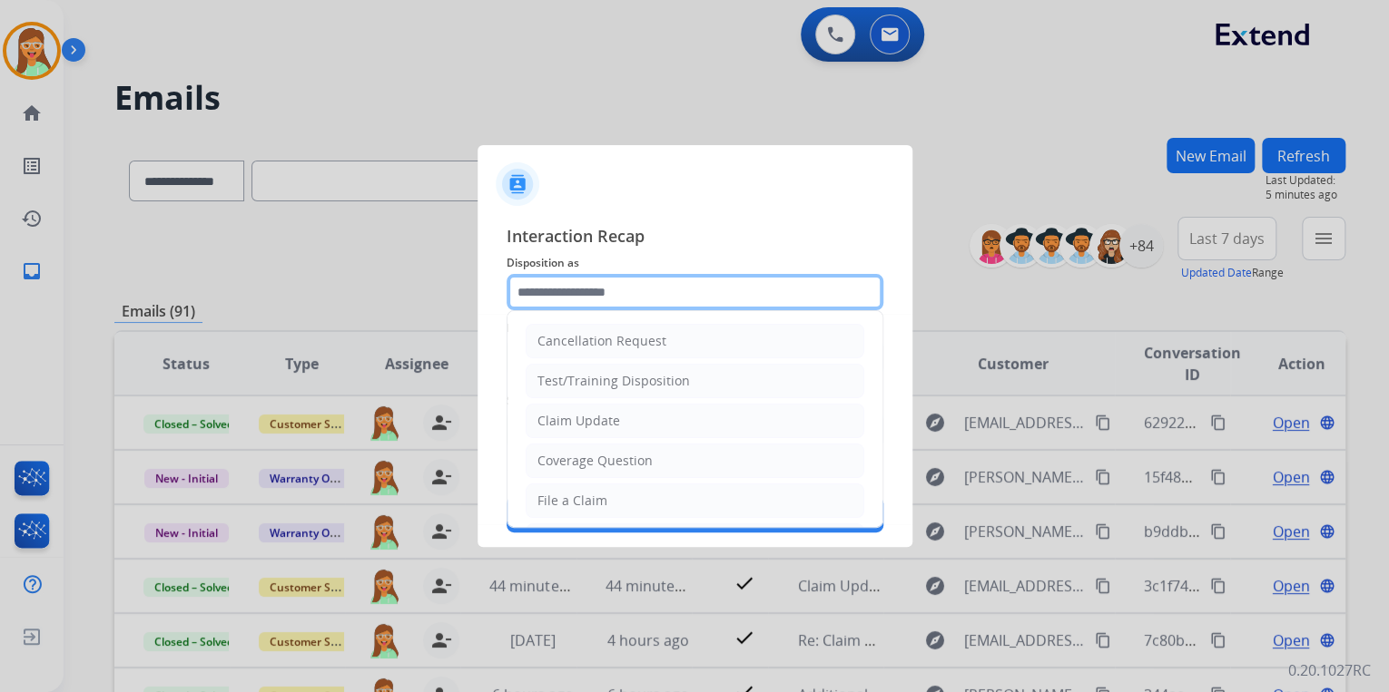
click at [663, 303] on input "text" at bounding box center [694, 292] width 377 height 36
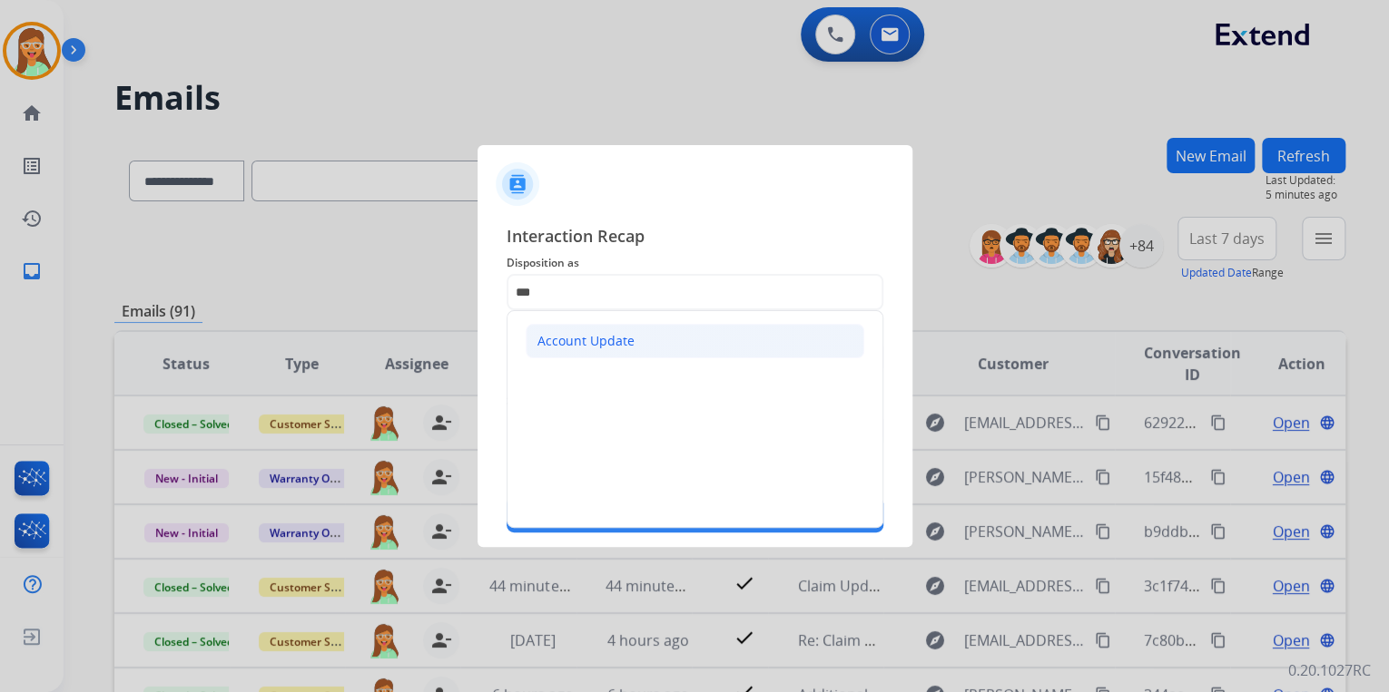
click at [709, 330] on li "Account Update" at bounding box center [694, 341] width 339 height 34
type input "**********"
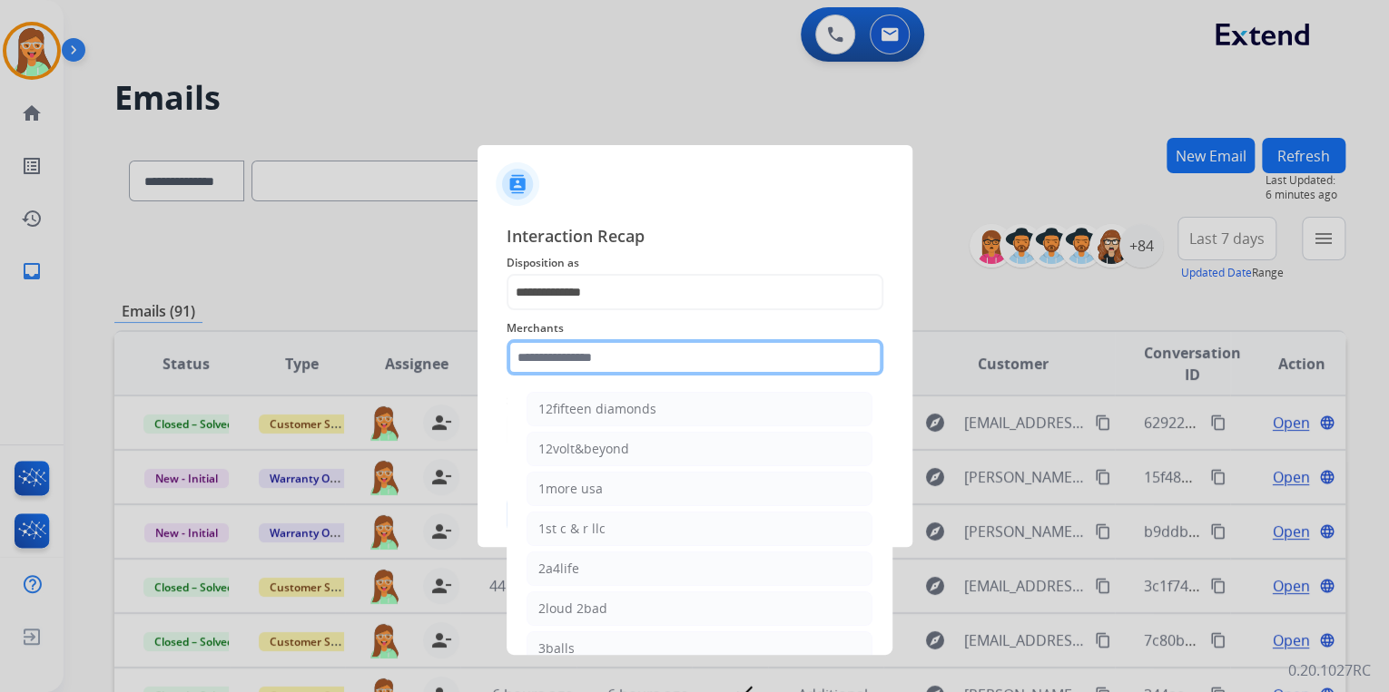
click at [553, 364] on input "text" at bounding box center [694, 357] width 377 height 36
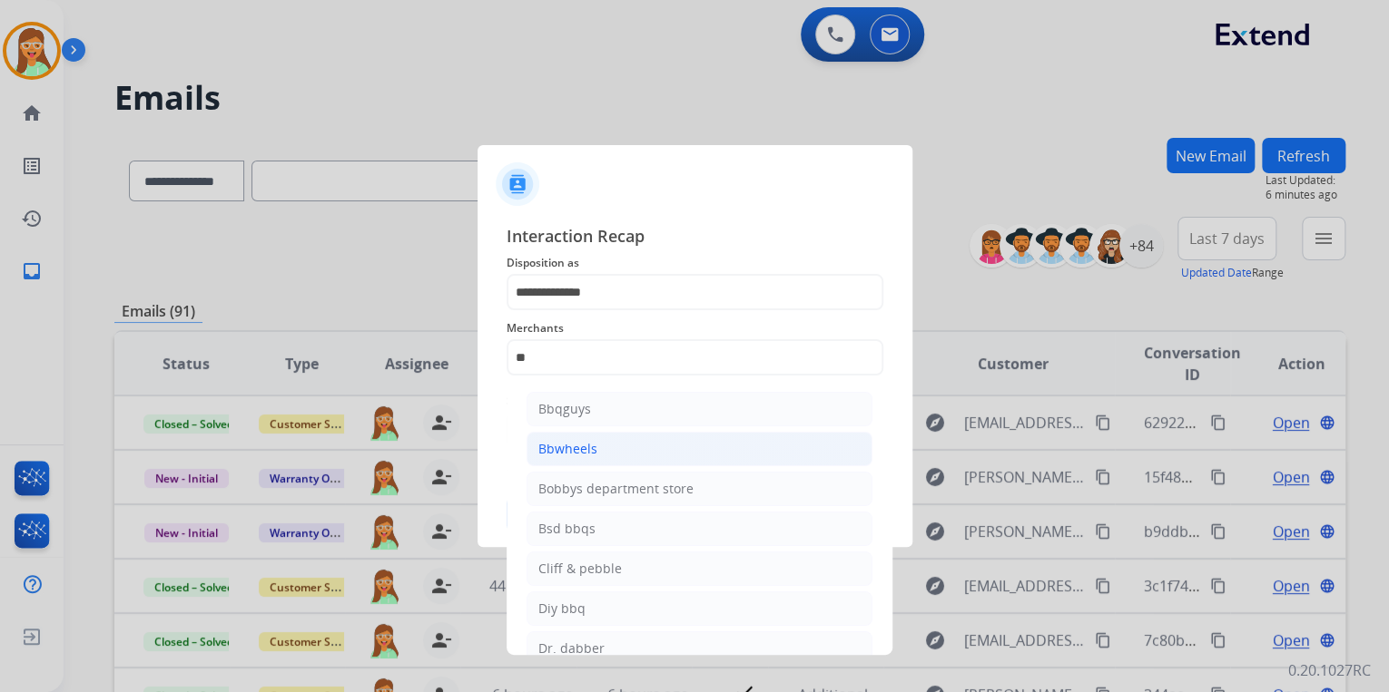
click at [633, 442] on li "Bbwheels" at bounding box center [699, 449] width 346 height 34
type input "********"
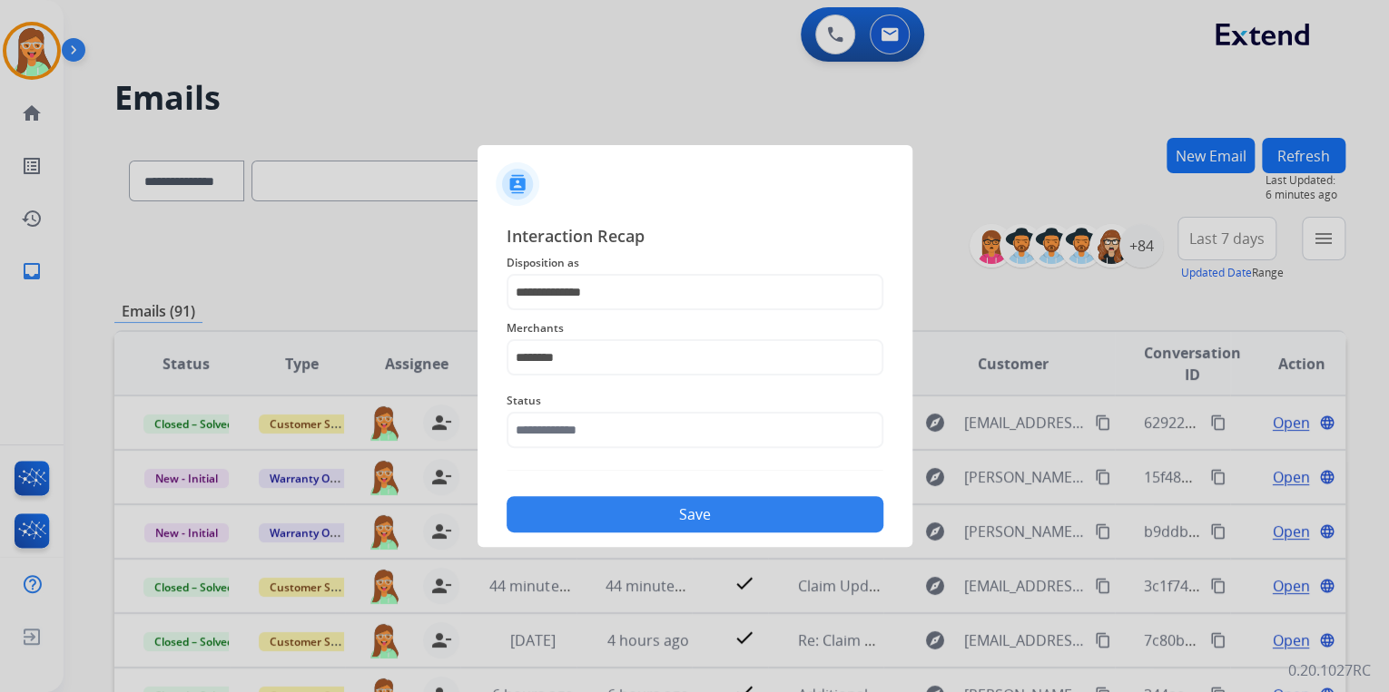
click at [666, 449] on div "Status" at bounding box center [694, 419] width 377 height 73
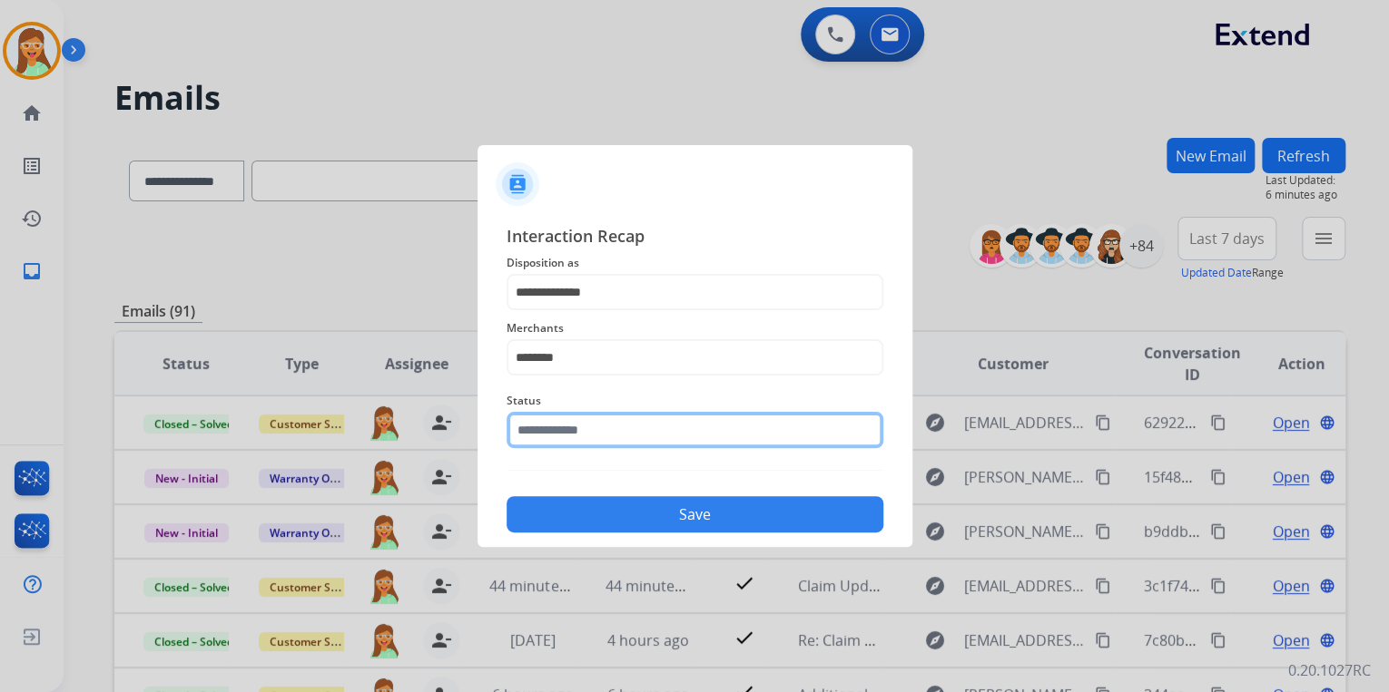
click at [661, 432] on input "text" at bounding box center [694, 430] width 377 height 36
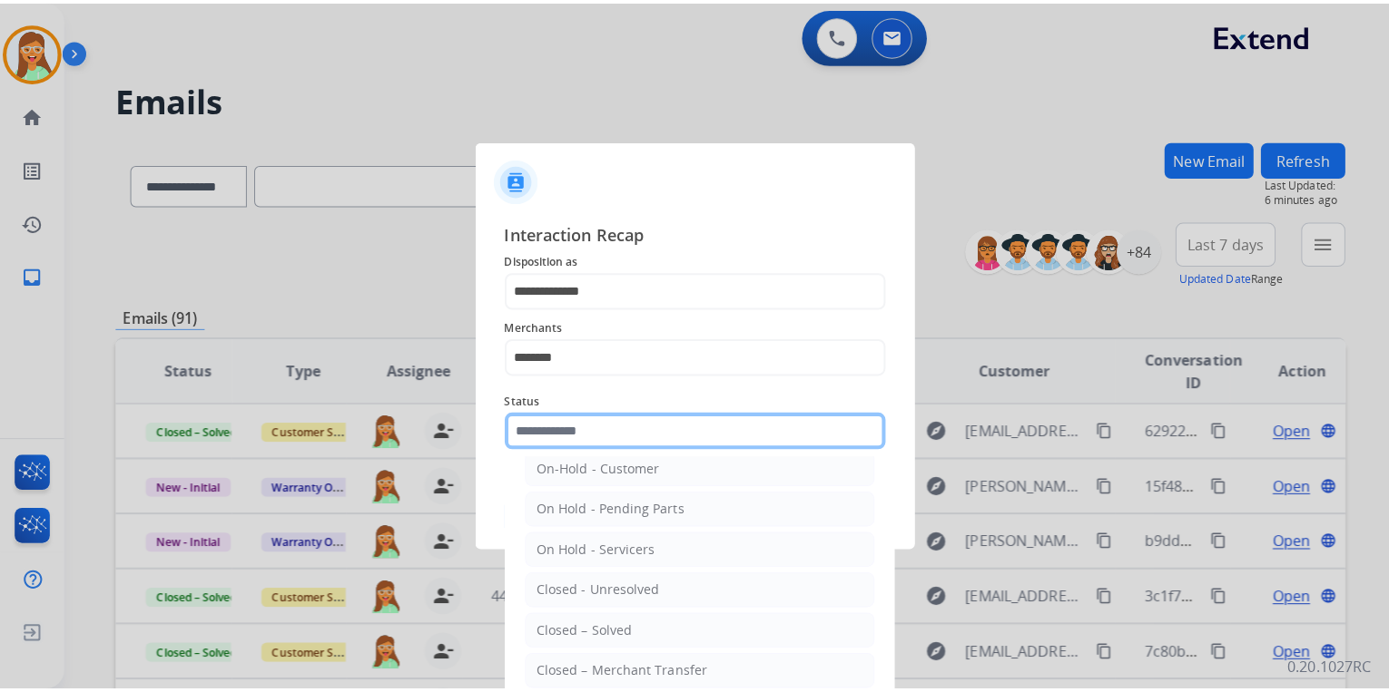
scroll to position [105, 0]
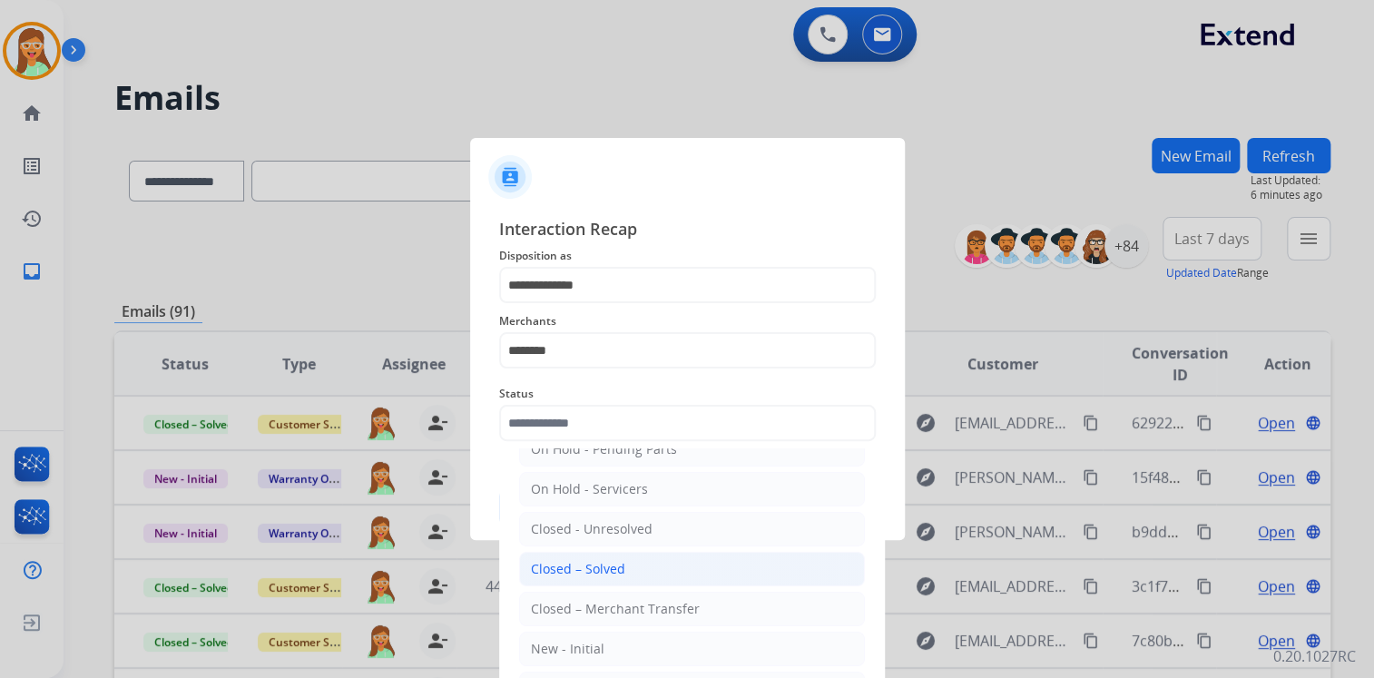
click at [660, 562] on li "Closed – Solved" at bounding box center [692, 569] width 346 height 34
type input "**********"
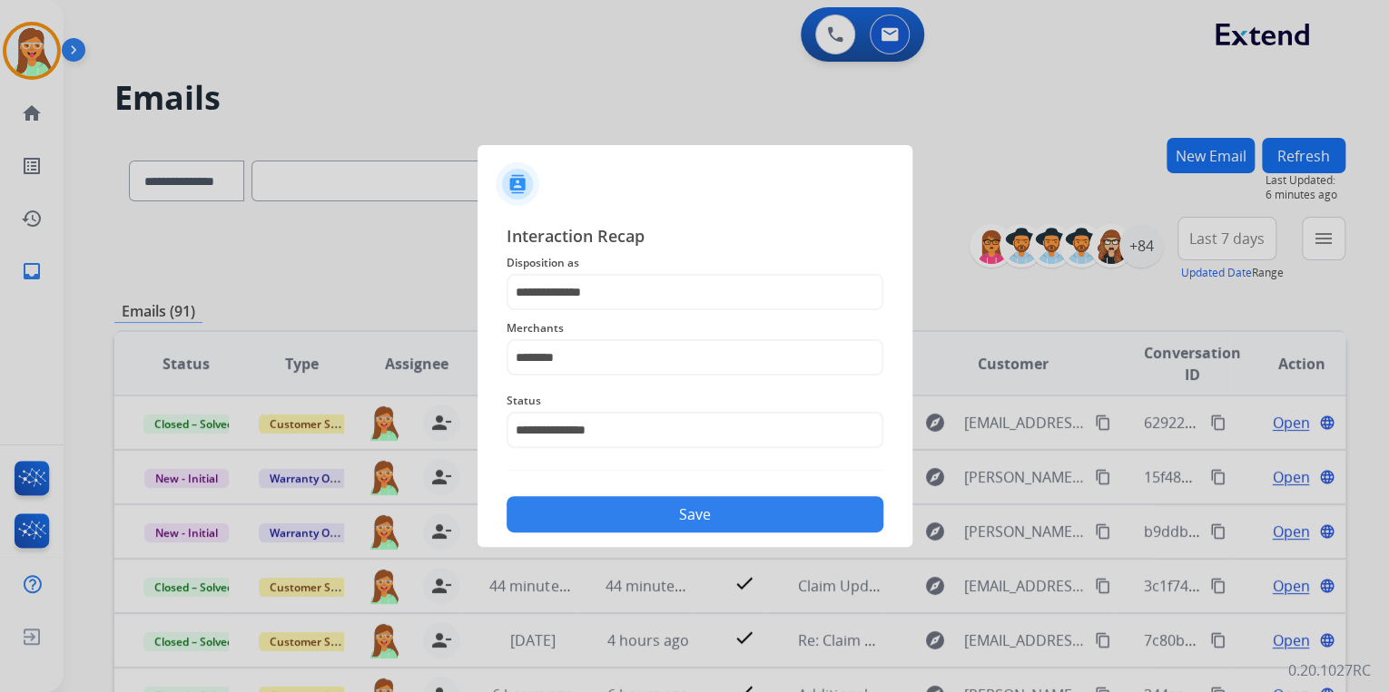
click at [691, 501] on button "Save" at bounding box center [694, 514] width 377 height 36
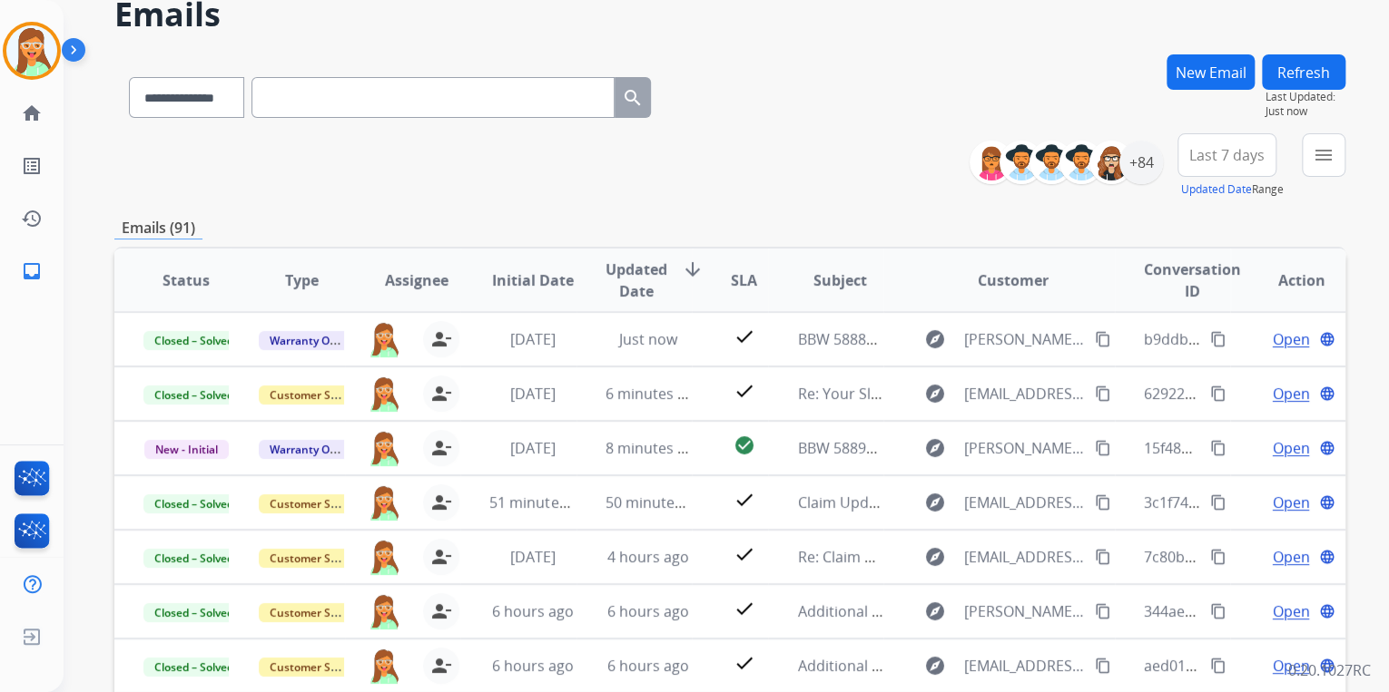
scroll to position [145, 0]
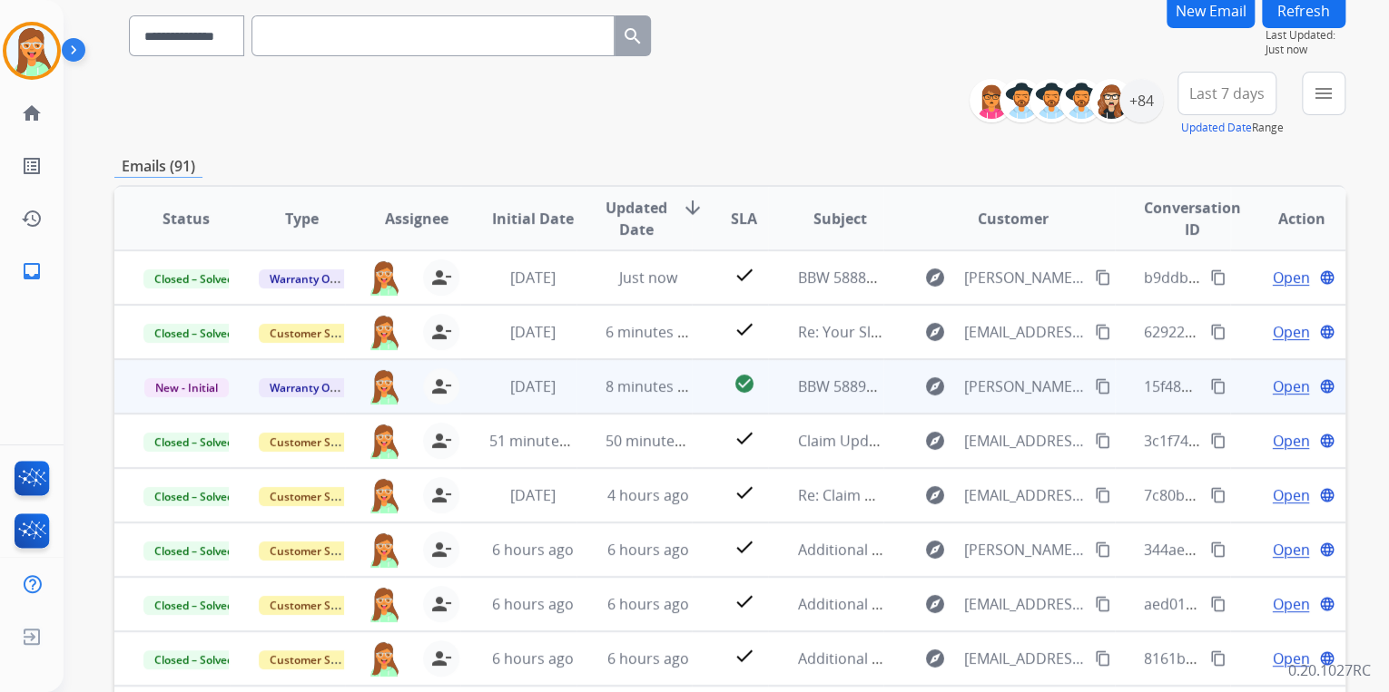
click at [1275, 388] on span "Open" at bounding box center [1289, 387] width 37 height 22
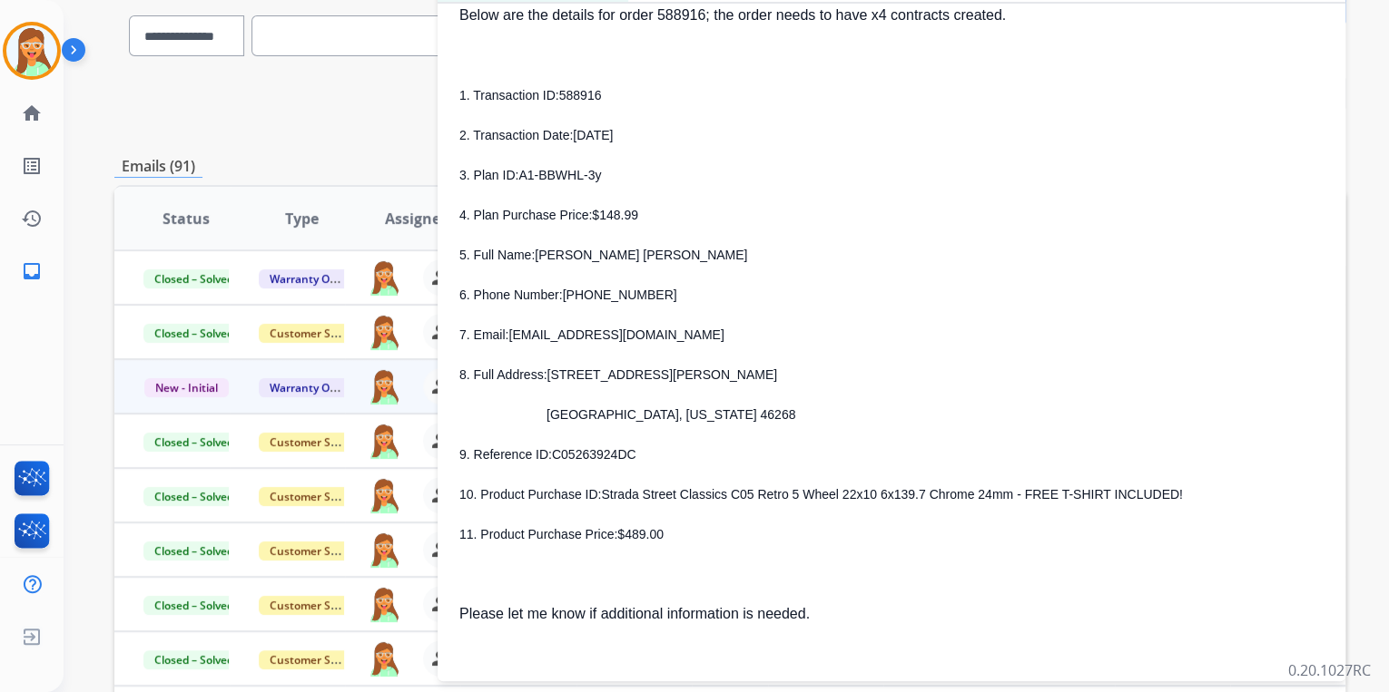
scroll to position [436, 0]
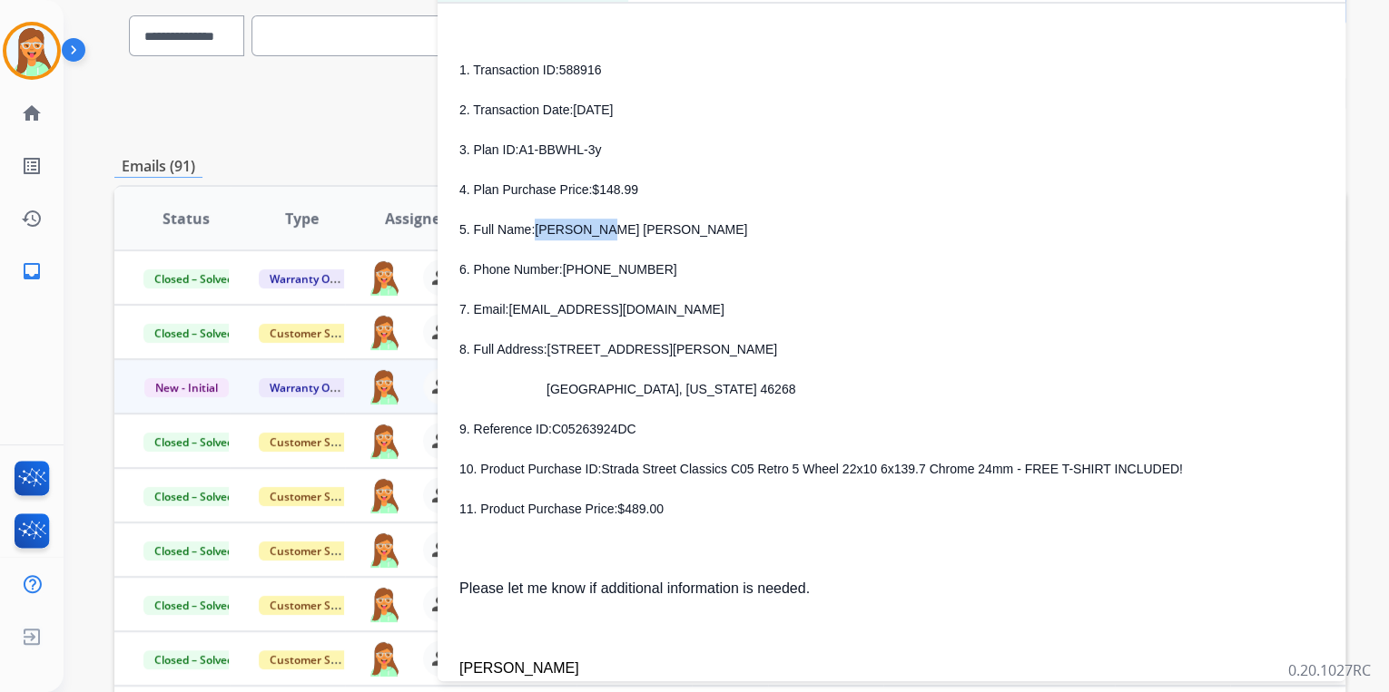
drag, startPoint x: 594, startPoint y: 231, endPoint x: 534, endPoint y: 232, distance: 60.8
click at [535, 232] on span "[PERSON_NAME] [PERSON_NAME]" at bounding box center [641, 229] width 212 height 15
drag, startPoint x: 634, startPoint y: 269, endPoint x: 566, endPoint y: 269, distance: 68.1
click at [566, 269] on span "[PHONE_NUMBER]" at bounding box center [620, 269] width 114 height 15
drag, startPoint x: 648, startPoint y: 309, endPoint x: 511, endPoint y: 318, distance: 137.3
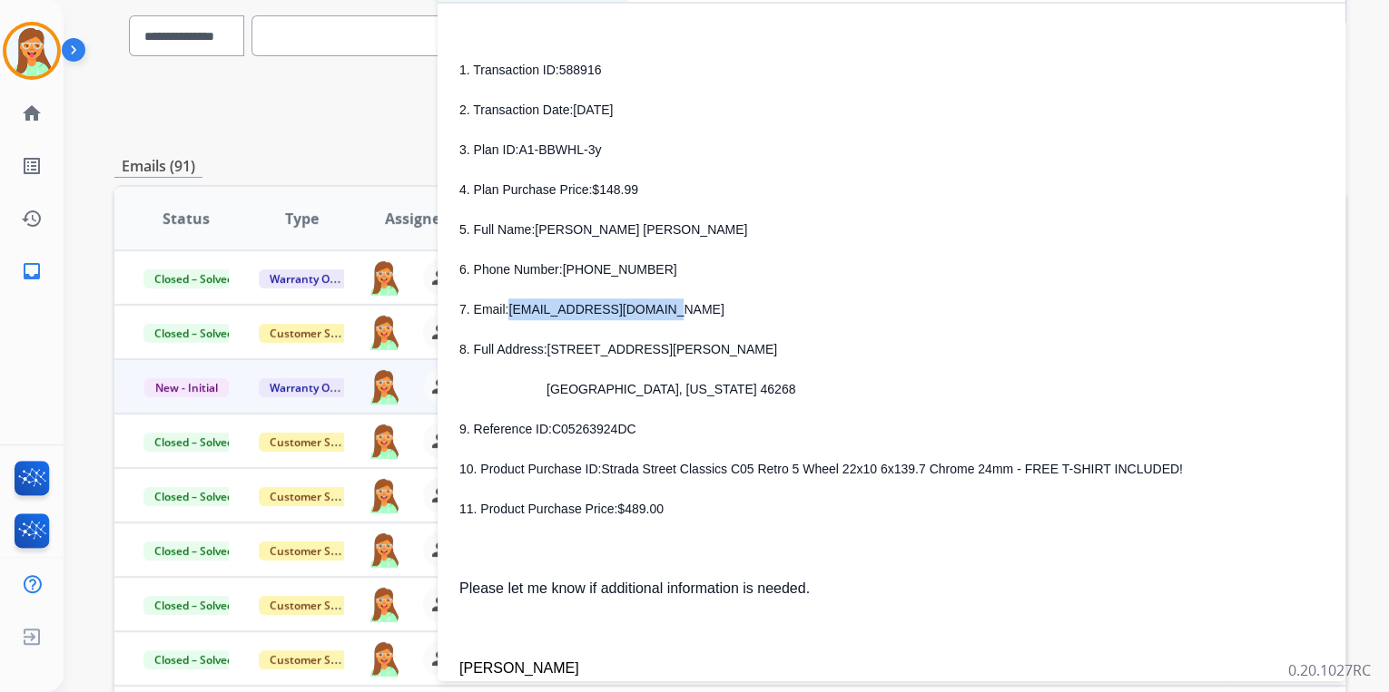
click at [511, 318] on p "7. Email: [EMAIL_ADDRESS][DOMAIN_NAME]" at bounding box center [891, 310] width 864 height 22
drag, startPoint x: 548, startPoint y: 352, endPoint x: 636, endPoint y: 349, distance: 88.1
click at [636, 349] on span "[STREET_ADDRESS][PERSON_NAME]" at bounding box center [662, 349] width 231 height 15
drag, startPoint x: 552, startPoint y: 390, endPoint x: 616, endPoint y: 391, distance: 64.4
click at [616, 391] on span "[GEOGRAPHIC_DATA], [US_STATE] 46268" at bounding box center [670, 389] width 249 height 15
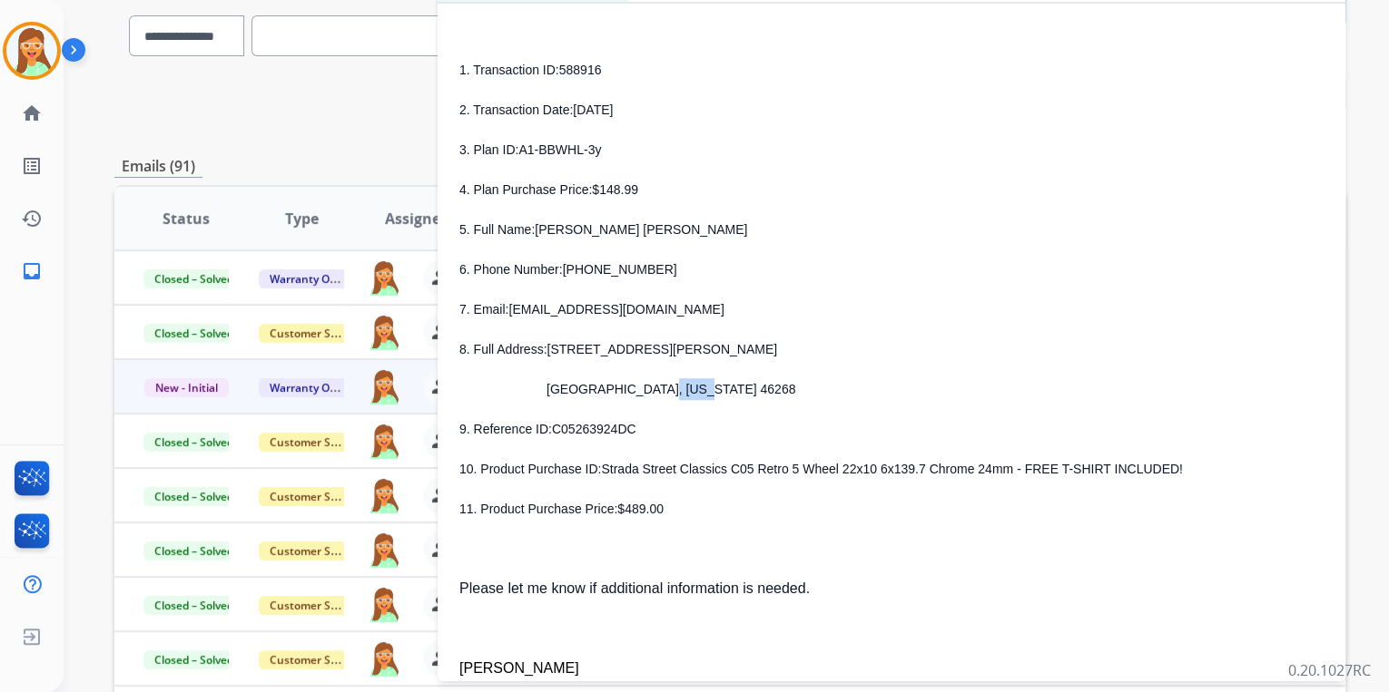
drag, startPoint x: 624, startPoint y: 388, endPoint x: 661, endPoint y: 388, distance: 36.3
click at [661, 388] on span "[GEOGRAPHIC_DATA], [US_STATE] 46268" at bounding box center [670, 389] width 249 height 15
drag, startPoint x: 661, startPoint y: 388, endPoint x: 639, endPoint y: 390, distance: 21.9
click at [646, 389] on span "[GEOGRAPHIC_DATA], [US_STATE] 46268" at bounding box center [670, 389] width 249 height 15
drag, startPoint x: 621, startPoint y: 391, endPoint x: 658, endPoint y: 391, distance: 37.2
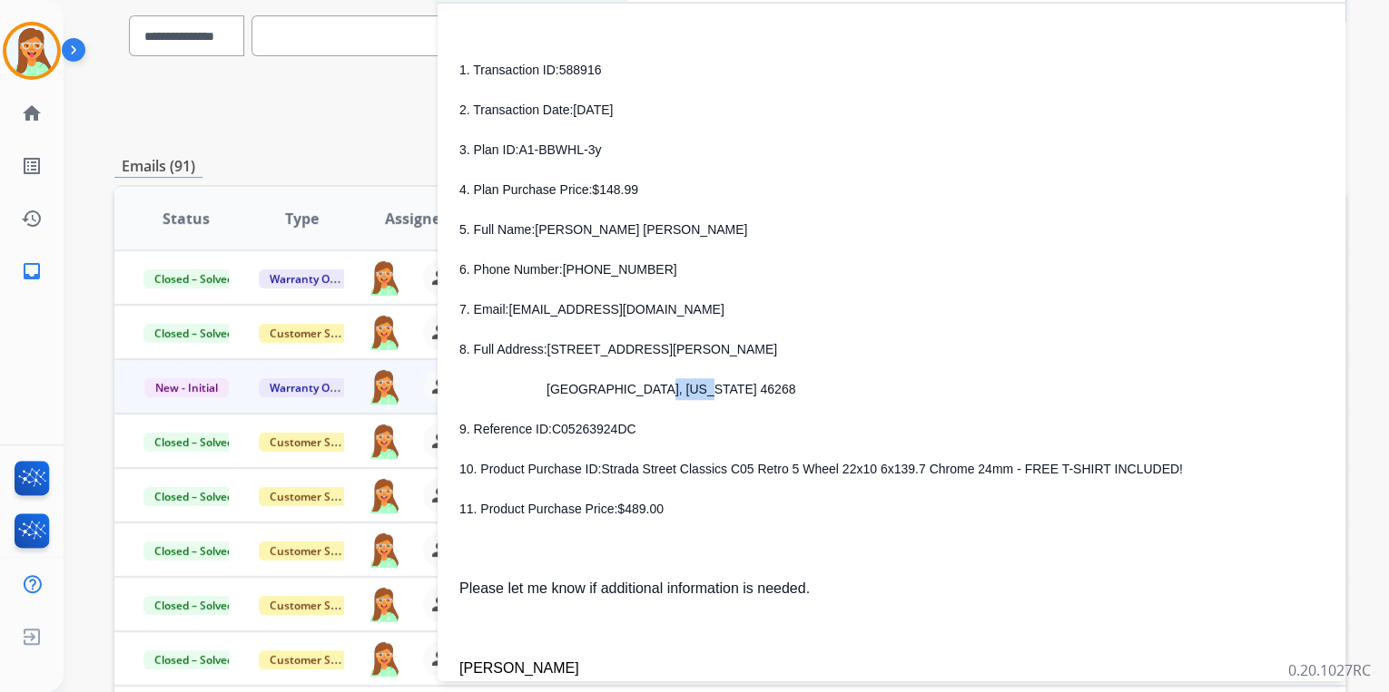
click at [658, 391] on span "[GEOGRAPHIC_DATA], [US_STATE] 46268" at bounding box center [670, 389] width 249 height 15
drag, startPoint x: 667, startPoint y: 387, endPoint x: 747, endPoint y: 394, distance: 80.2
click at [747, 394] on p "[GEOGRAPHIC_DATA], [US_STATE] 46268" at bounding box center [913, 389] width 820 height 22
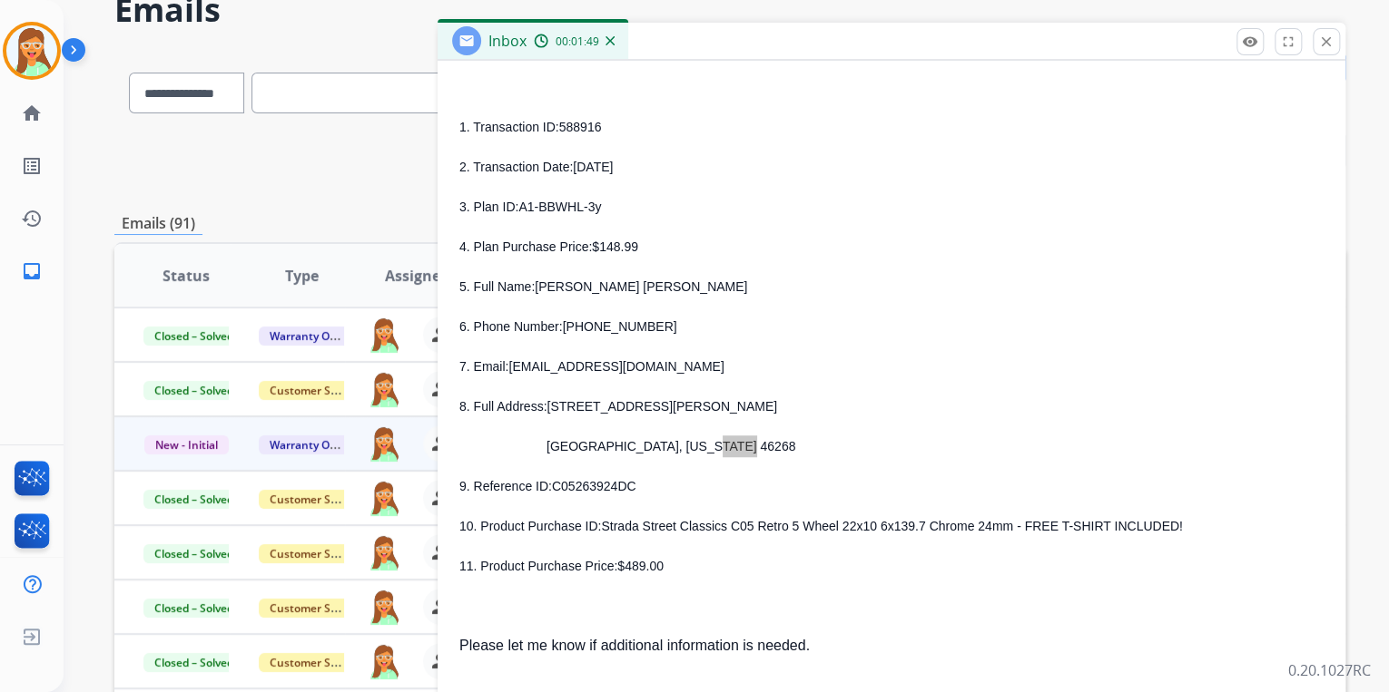
scroll to position [0, 0]
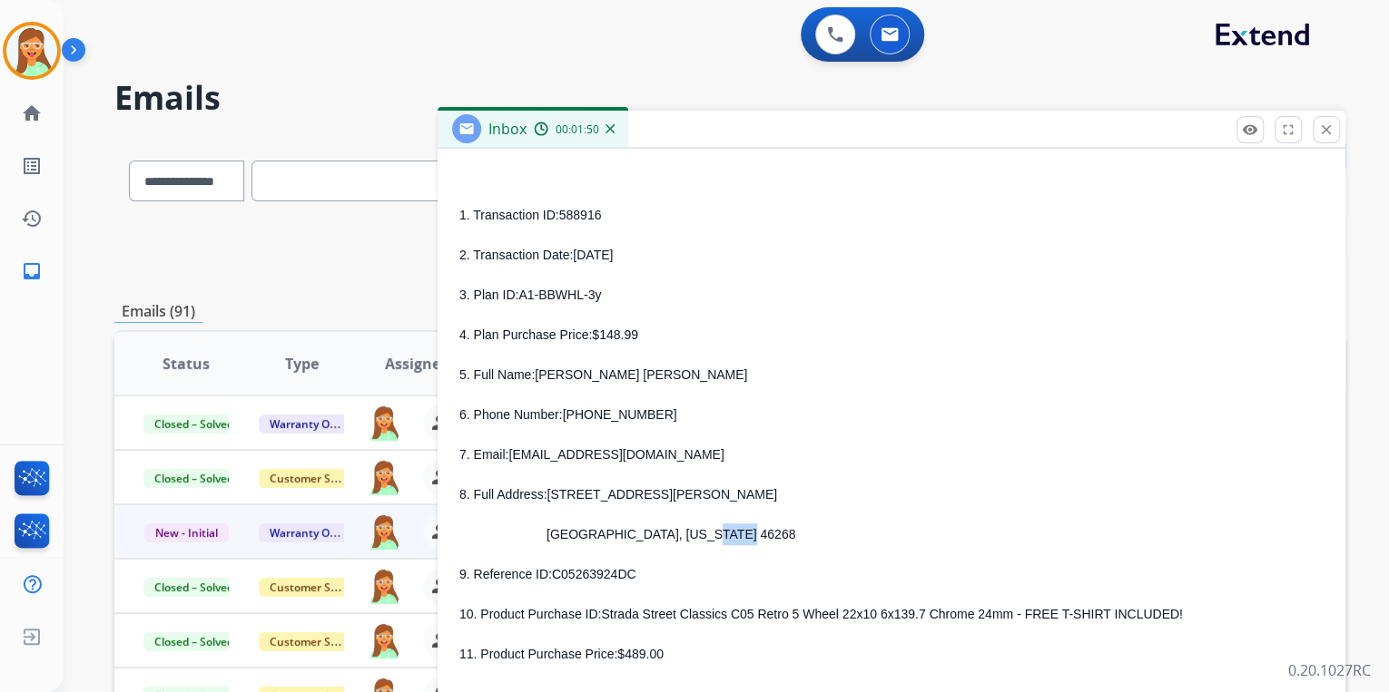
drag, startPoint x: 600, startPoint y: 213, endPoint x: 558, endPoint y: 216, distance: 41.8
click at [558, 216] on p "1. Transaction ID: 588916" at bounding box center [891, 215] width 864 height 22
drag, startPoint x: 597, startPoint y: 301, endPoint x: 519, endPoint y: 292, distance: 78.6
click at [519, 292] on p "3. Plan ID: A1-BBWHL-3y" at bounding box center [891, 295] width 864 height 22
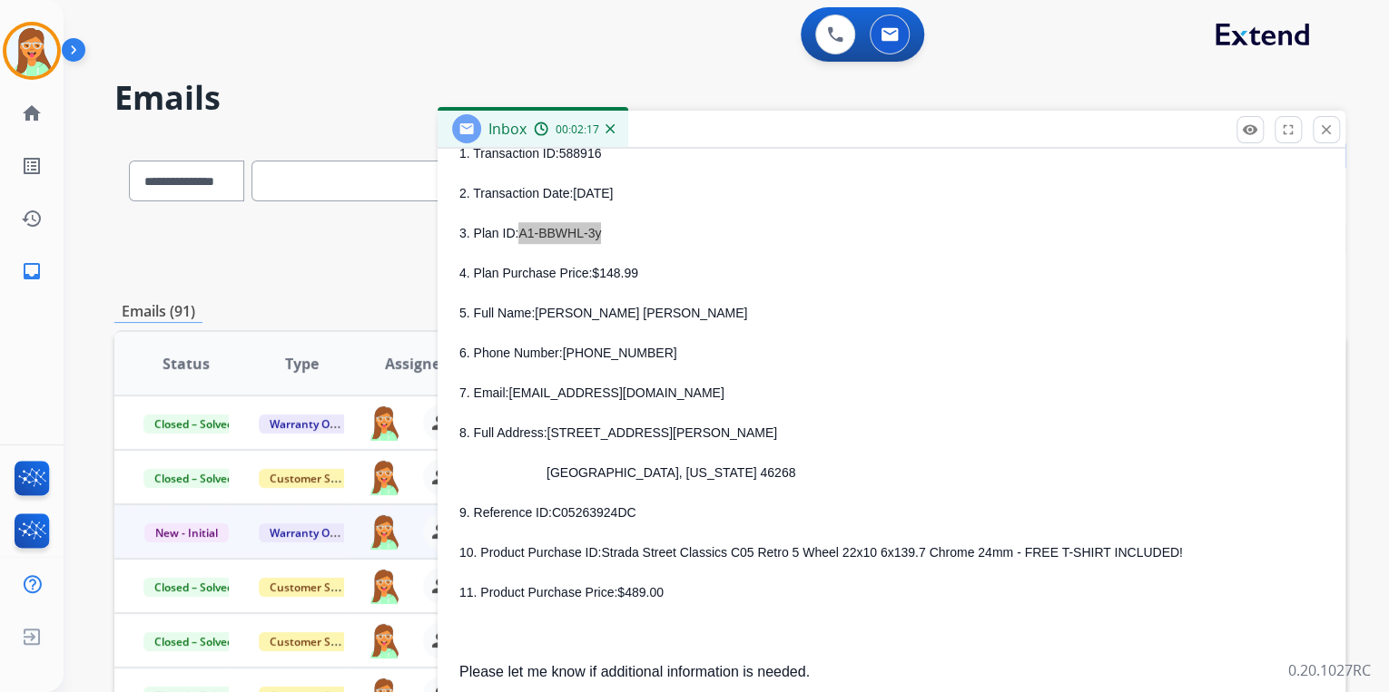
scroll to position [581, 0]
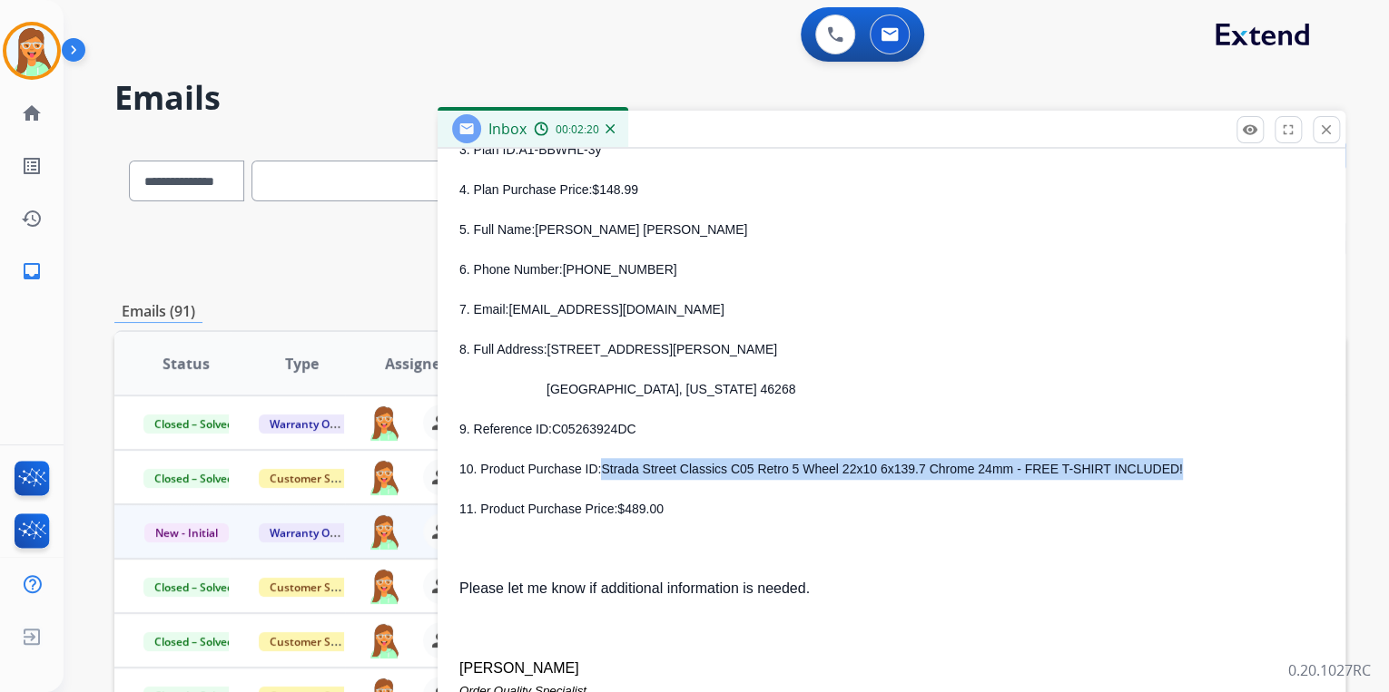
drag, startPoint x: 601, startPoint y: 470, endPoint x: 1127, endPoint y: 471, distance: 526.4
click at [1127, 471] on p "10. Product Purchase ID: Strada Street Classics C05 Retro 5 Wheel 22x10 6x139.7…" at bounding box center [891, 469] width 864 height 22
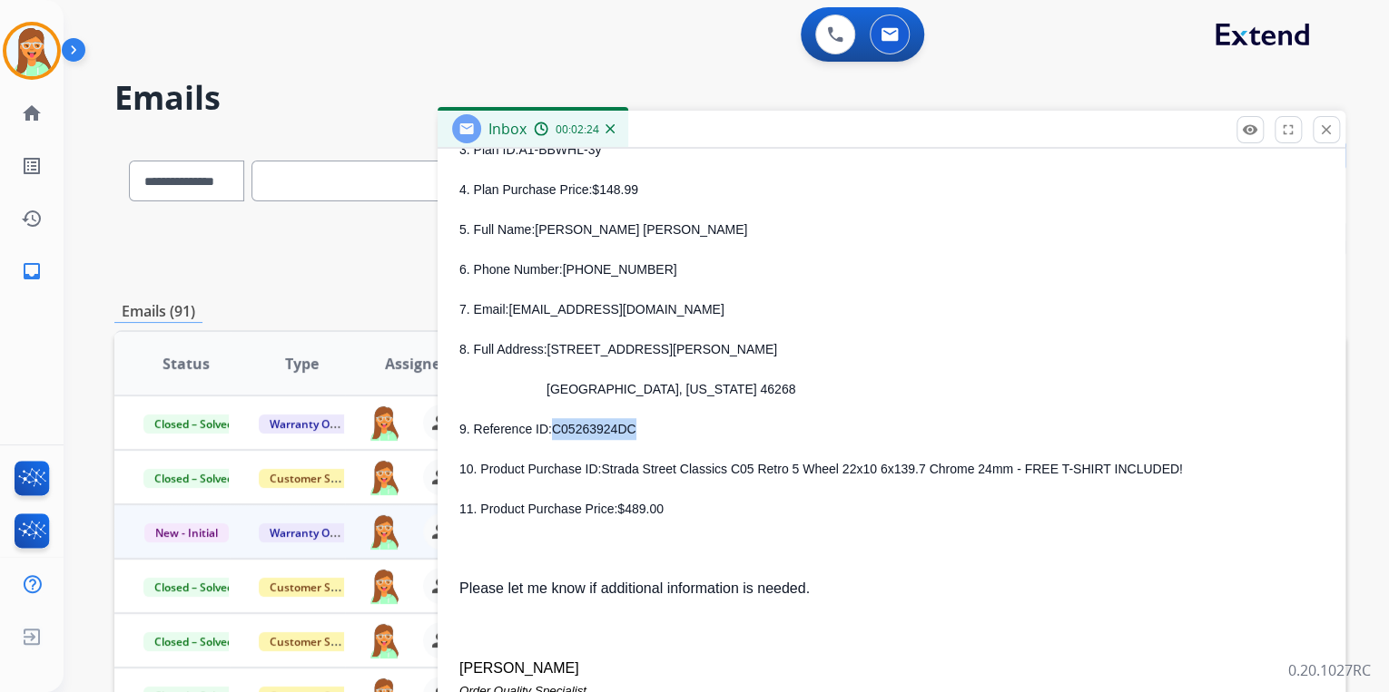
drag, startPoint x: 548, startPoint y: 429, endPoint x: 626, endPoint y: 432, distance: 78.1
click at [626, 432] on p "9. Reference ID: C05263924DC" at bounding box center [891, 429] width 864 height 22
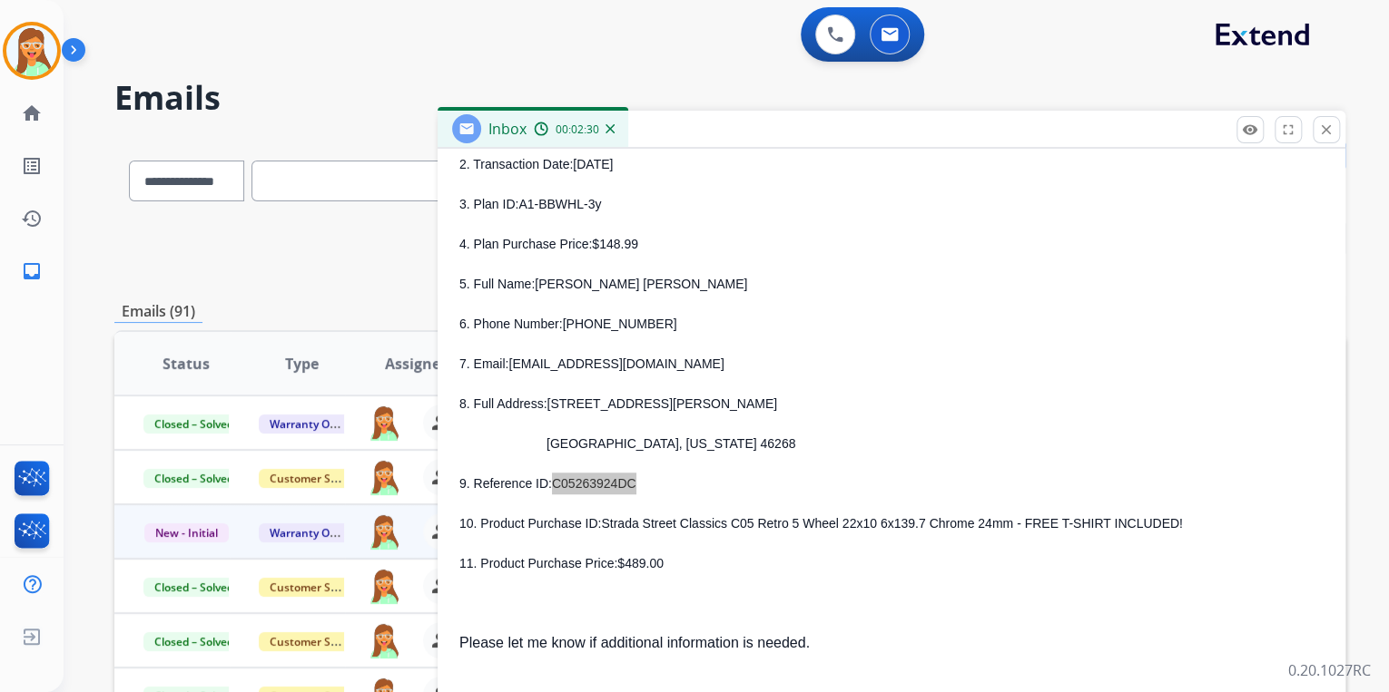
scroll to position [436, 0]
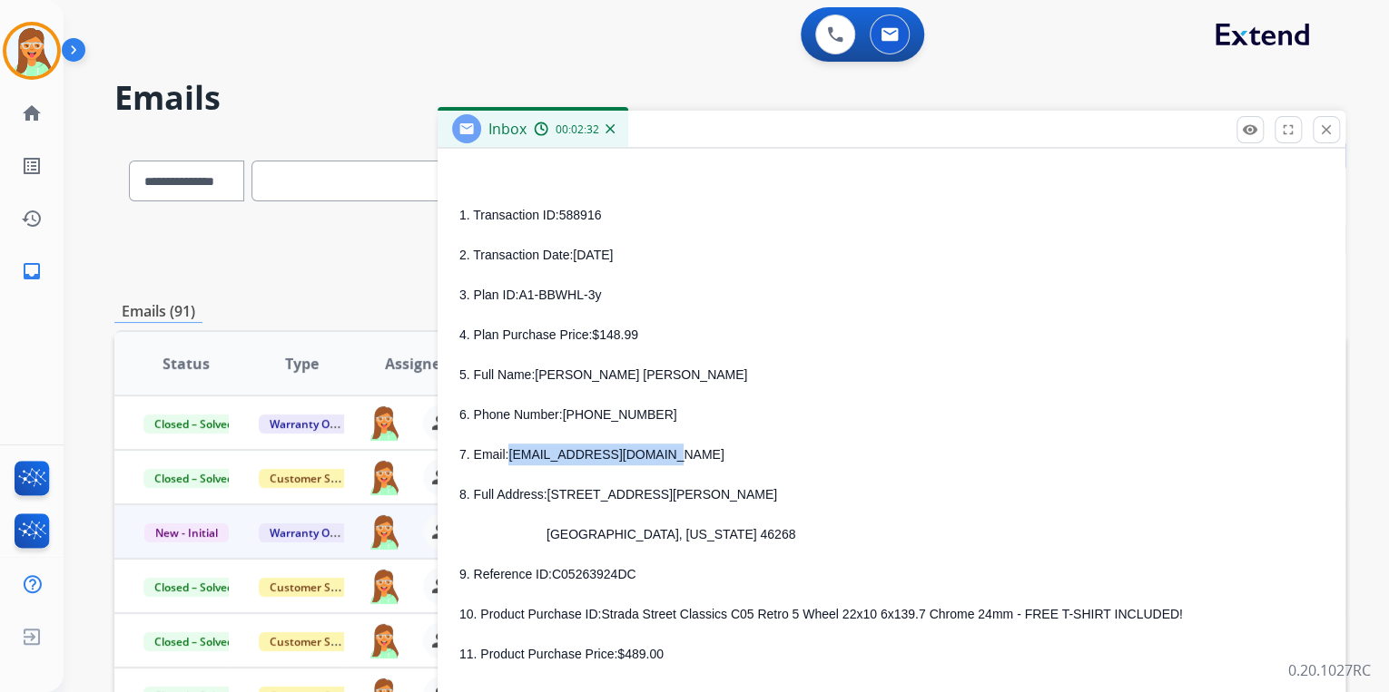
drag, startPoint x: 639, startPoint y: 460, endPoint x: 509, endPoint y: 461, distance: 129.8
click at [509, 461] on span "[EMAIL_ADDRESS][DOMAIN_NAME]" at bounding box center [615, 454] width 215 height 15
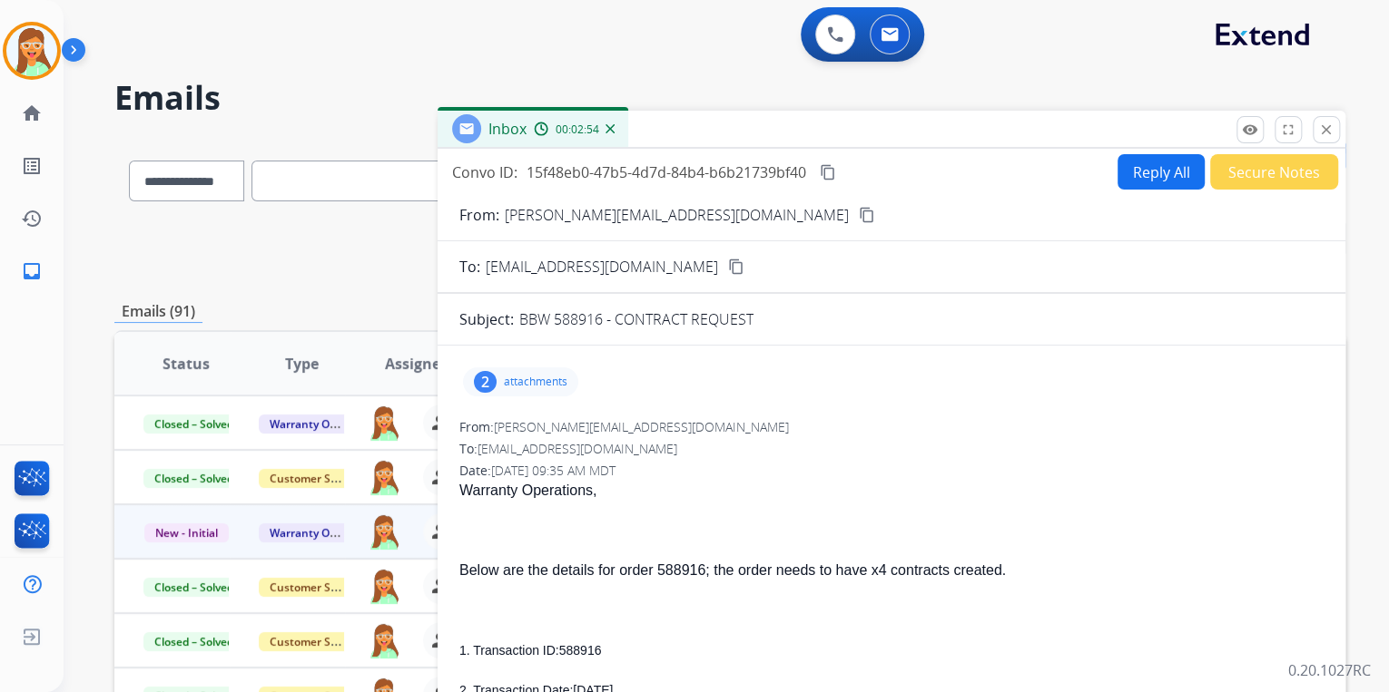
scroll to position [0, 0]
click at [1149, 167] on button "Reply All" at bounding box center [1160, 171] width 87 height 35
select select "**********"
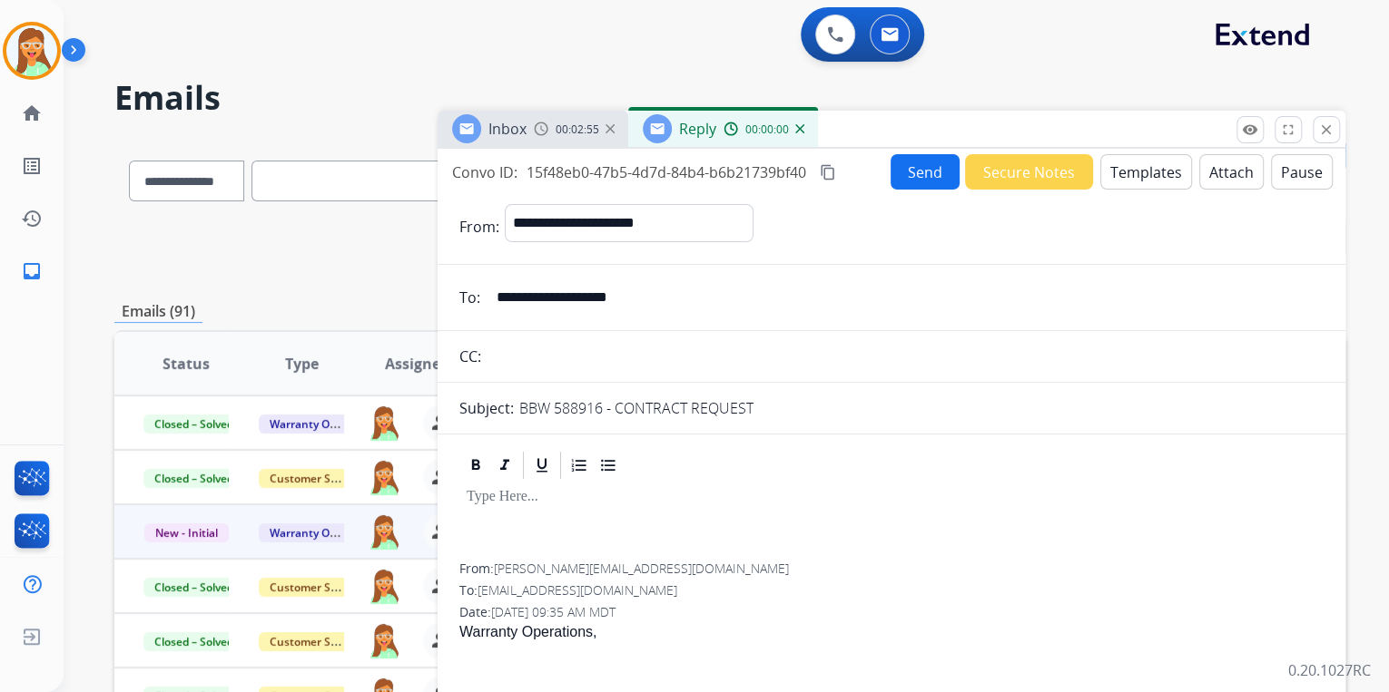
click at [1138, 167] on button "Templates" at bounding box center [1146, 171] width 92 height 35
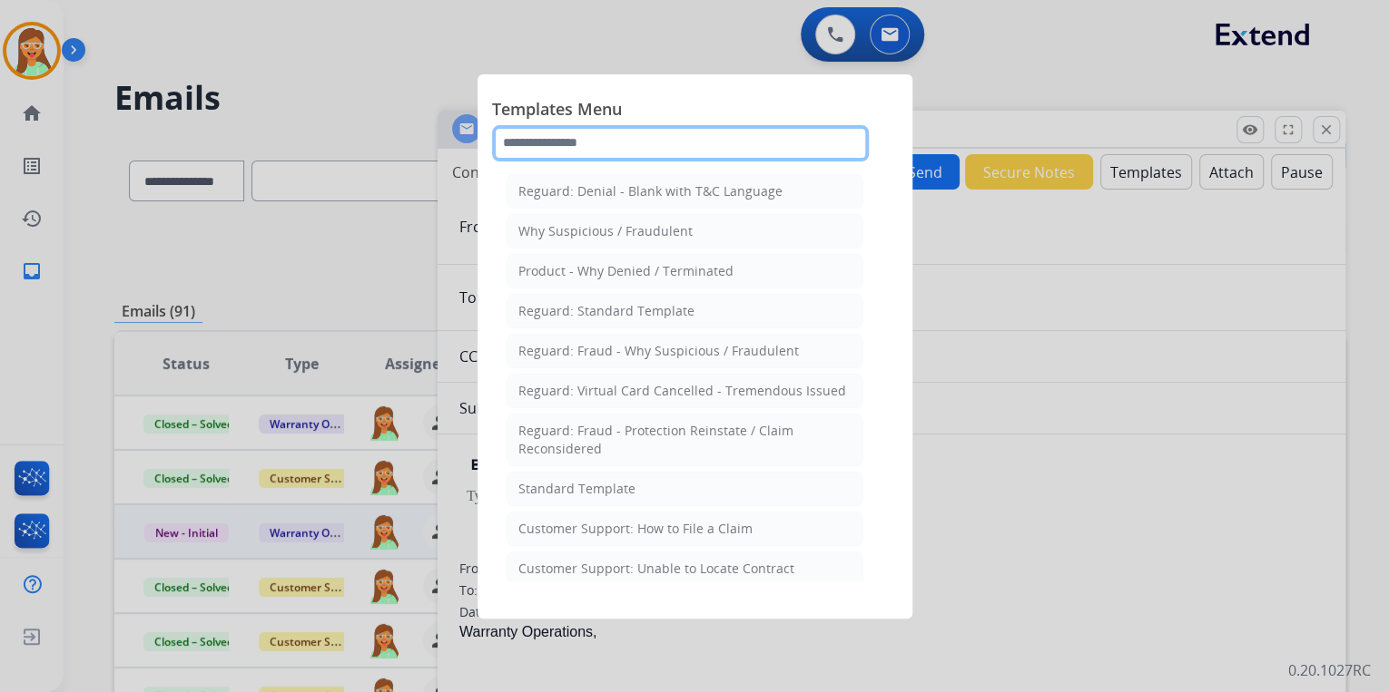
click at [675, 139] on input "text" at bounding box center [680, 143] width 377 height 36
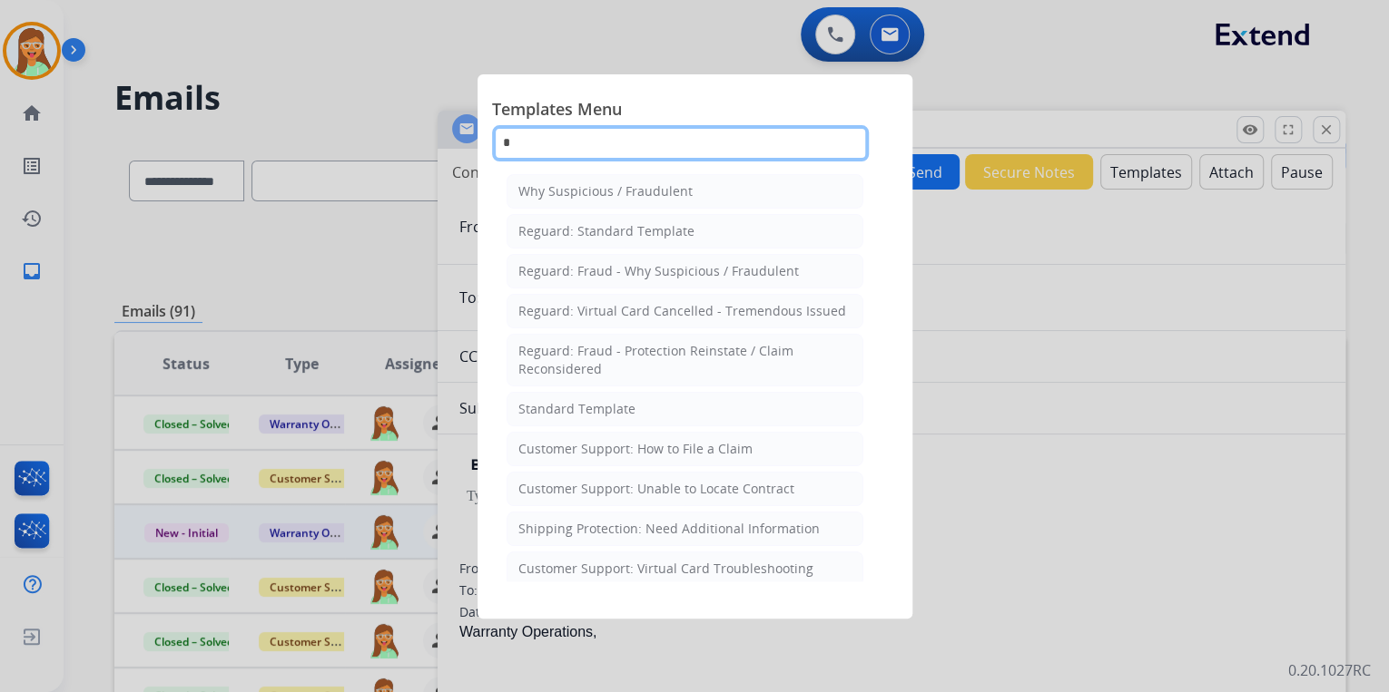
type input "**"
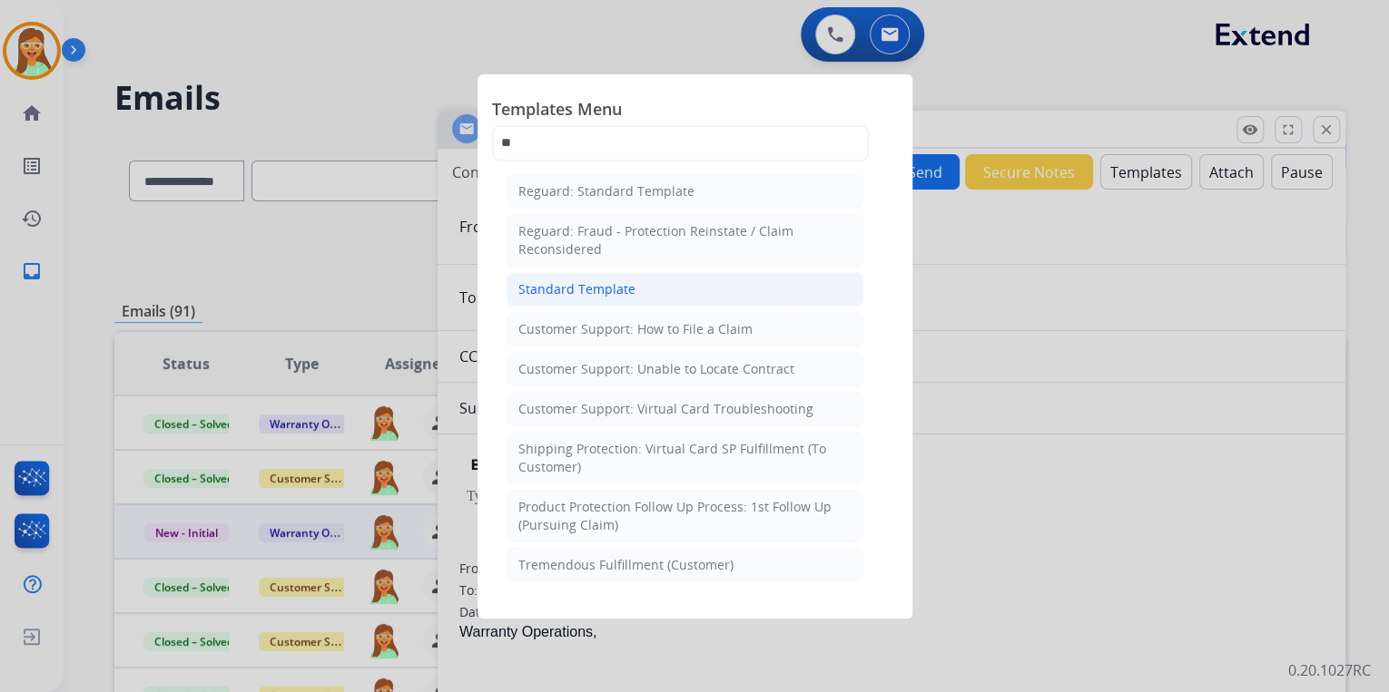
click at [719, 295] on li "Standard Template" at bounding box center [684, 289] width 357 height 34
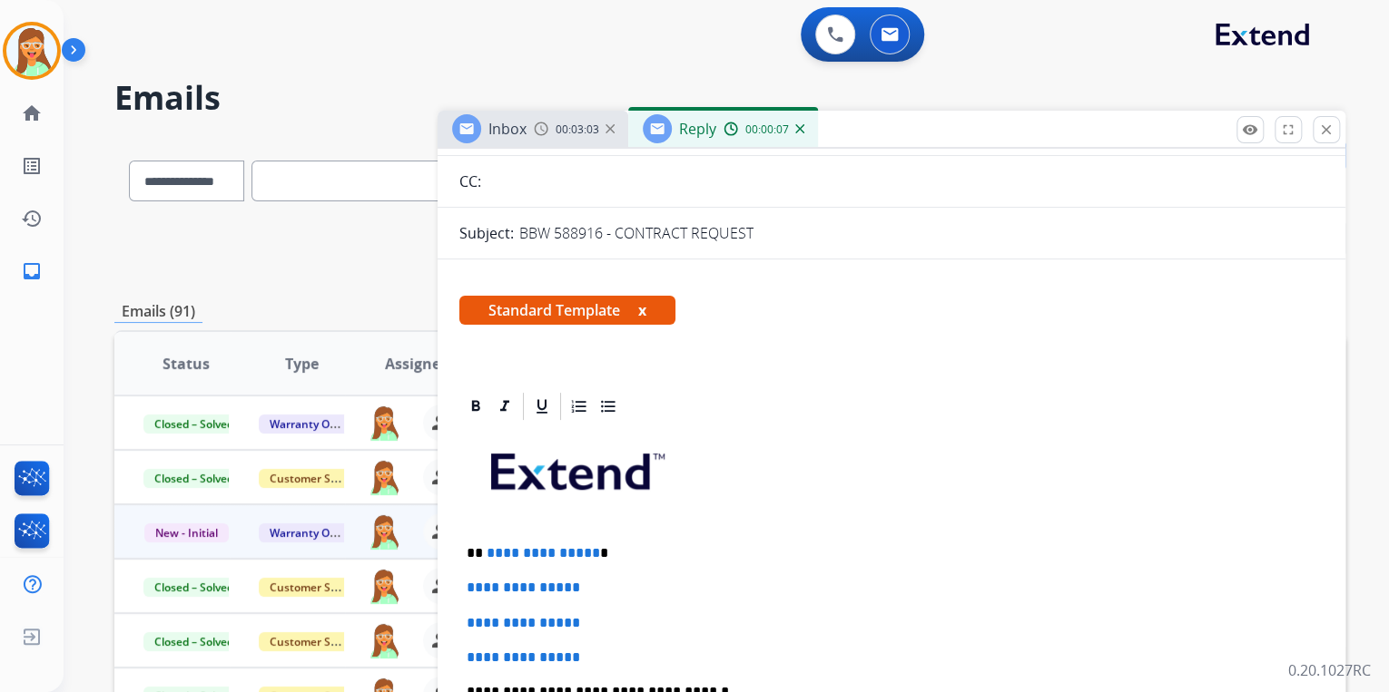
scroll to position [363, 0]
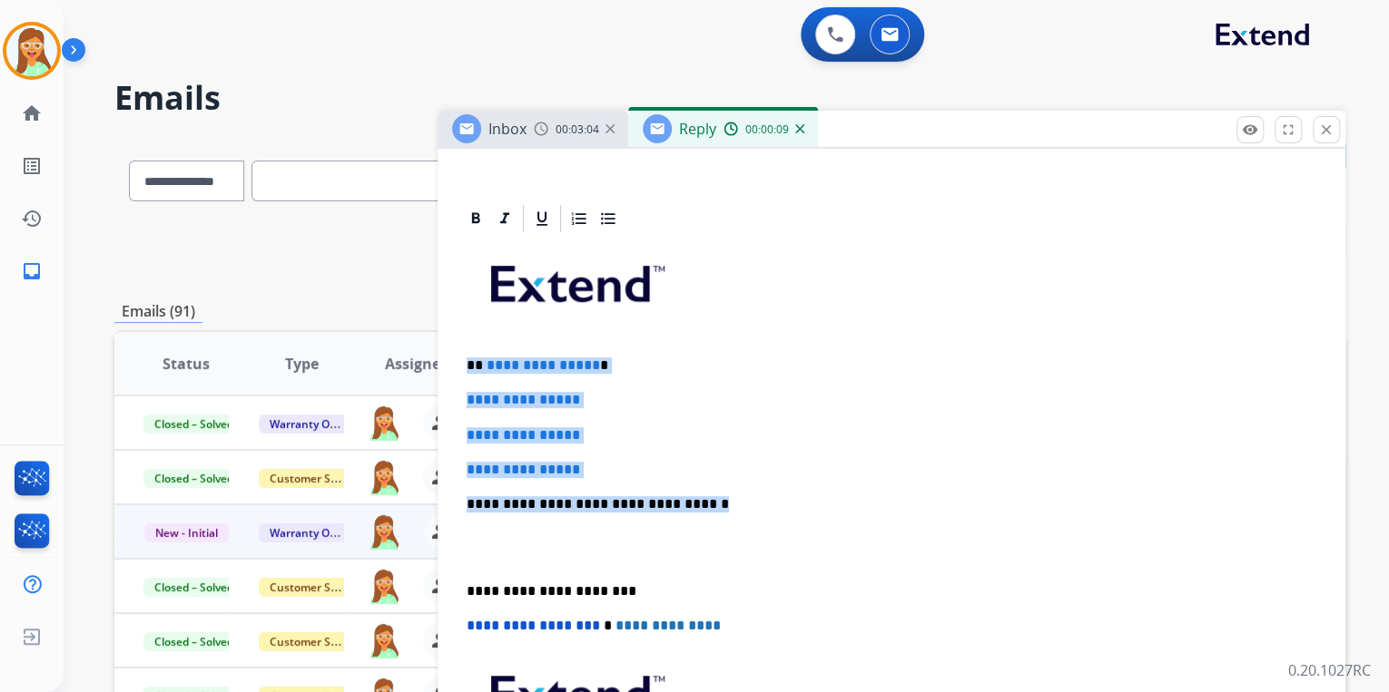
drag, startPoint x: 515, startPoint y: 439, endPoint x: 441, endPoint y: 356, distance: 111.2
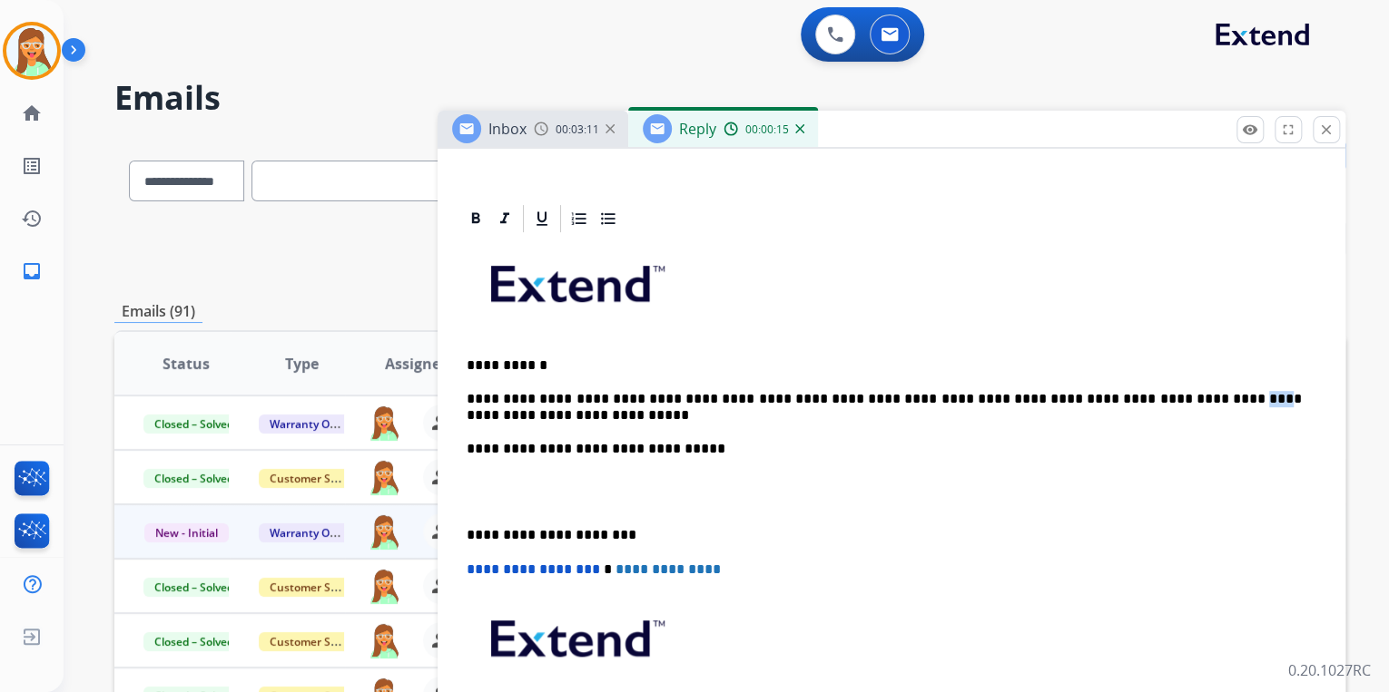
drag, startPoint x: 1158, startPoint y: 397, endPoint x: 1136, endPoint y: 398, distance: 21.9
click at [1136, 398] on p "**********" at bounding box center [883, 408] width 835 height 100
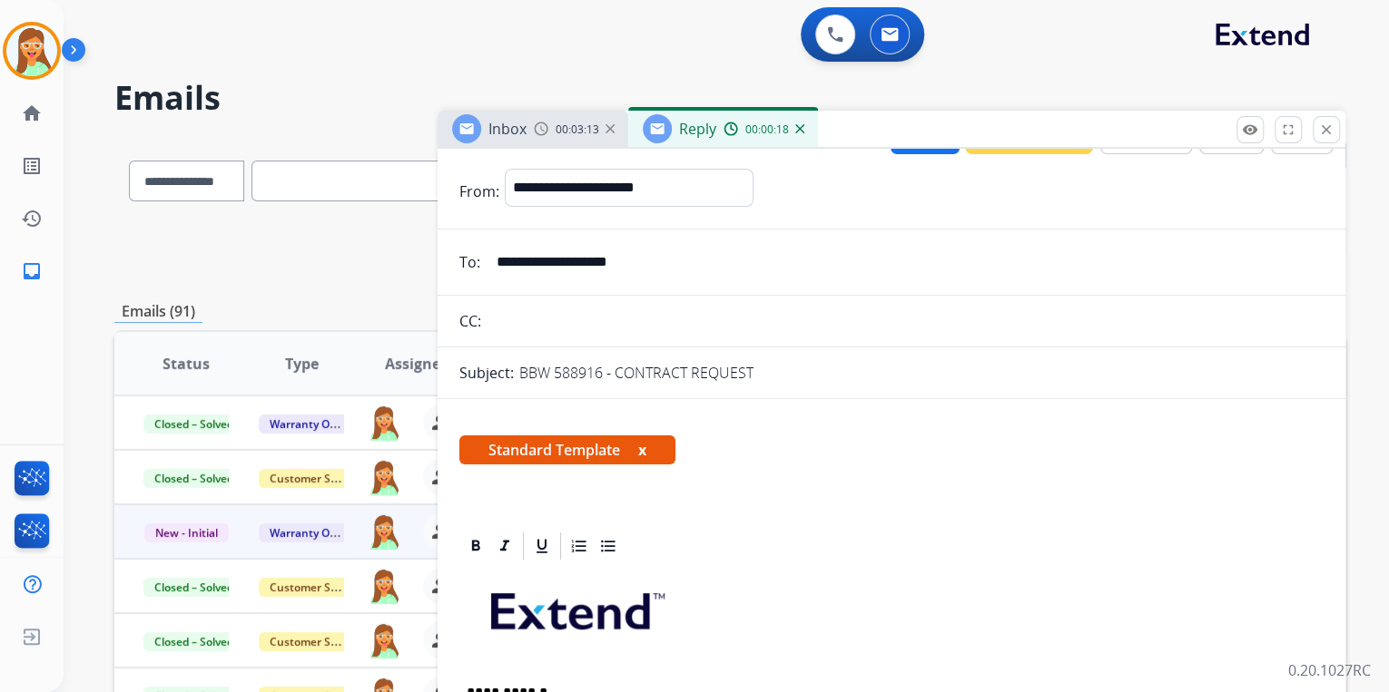
scroll to position [0, 0]
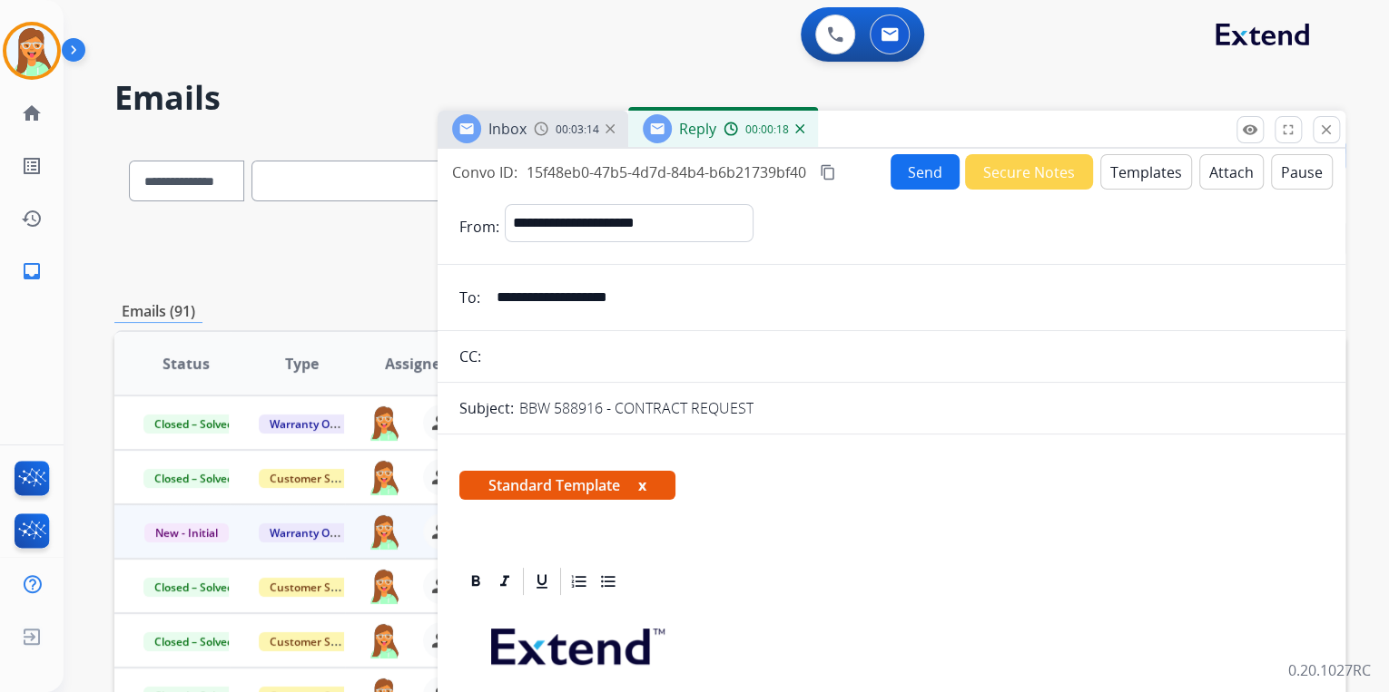
click at [1205, 166] on button "Attach" at bounding box center [1231, 171] width 64 height 35
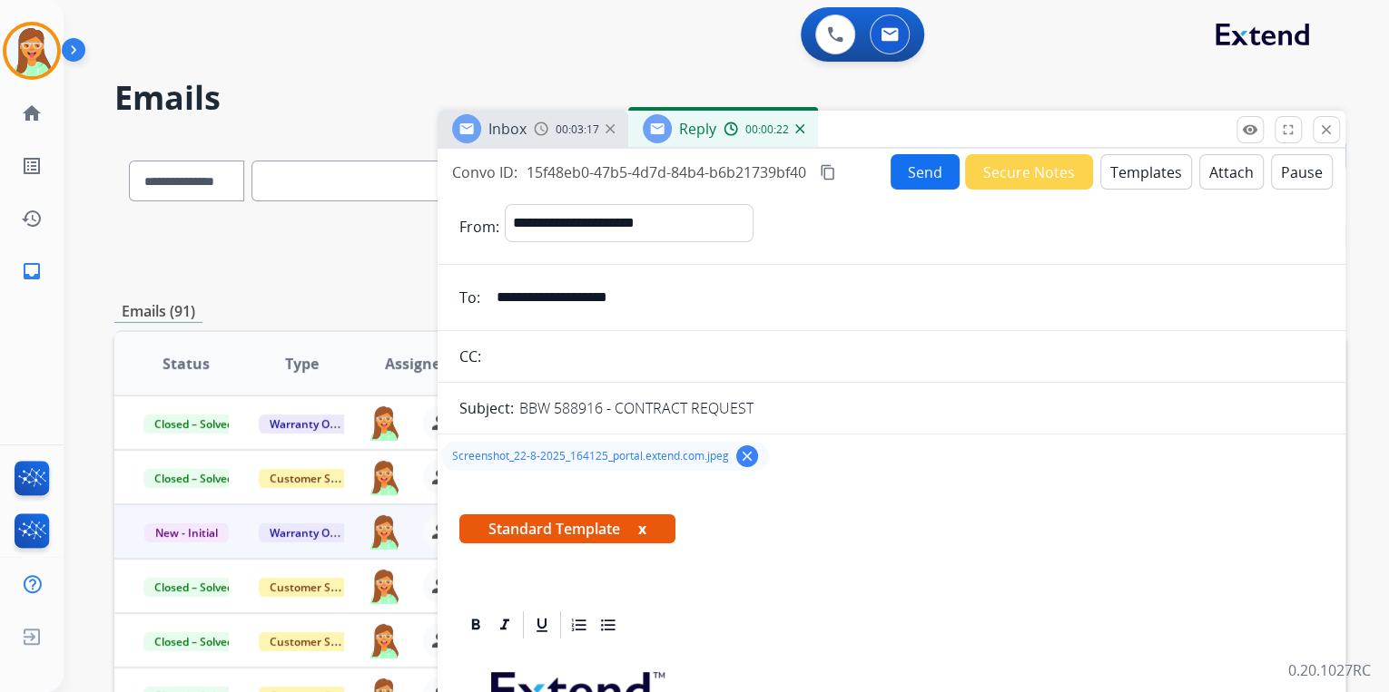
click at [923, 171] on button "Send" at bounding box center [924, 171] width 69 height 35
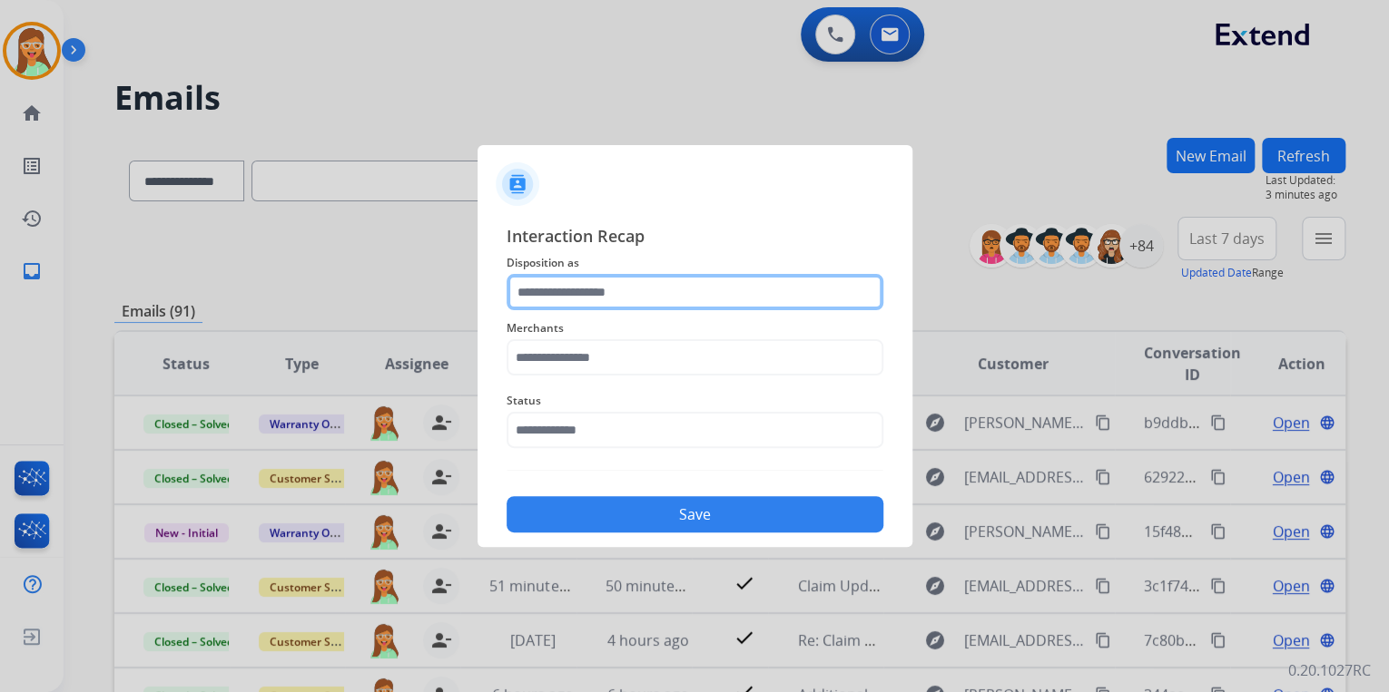
drag, startPoint x: 750, startPoint y: 284, endPoint x: 750, endPoint y: 294, distance: 10.0
click at [750, 294] on input "text" at bounding box center [694, 292] width 377 height 36
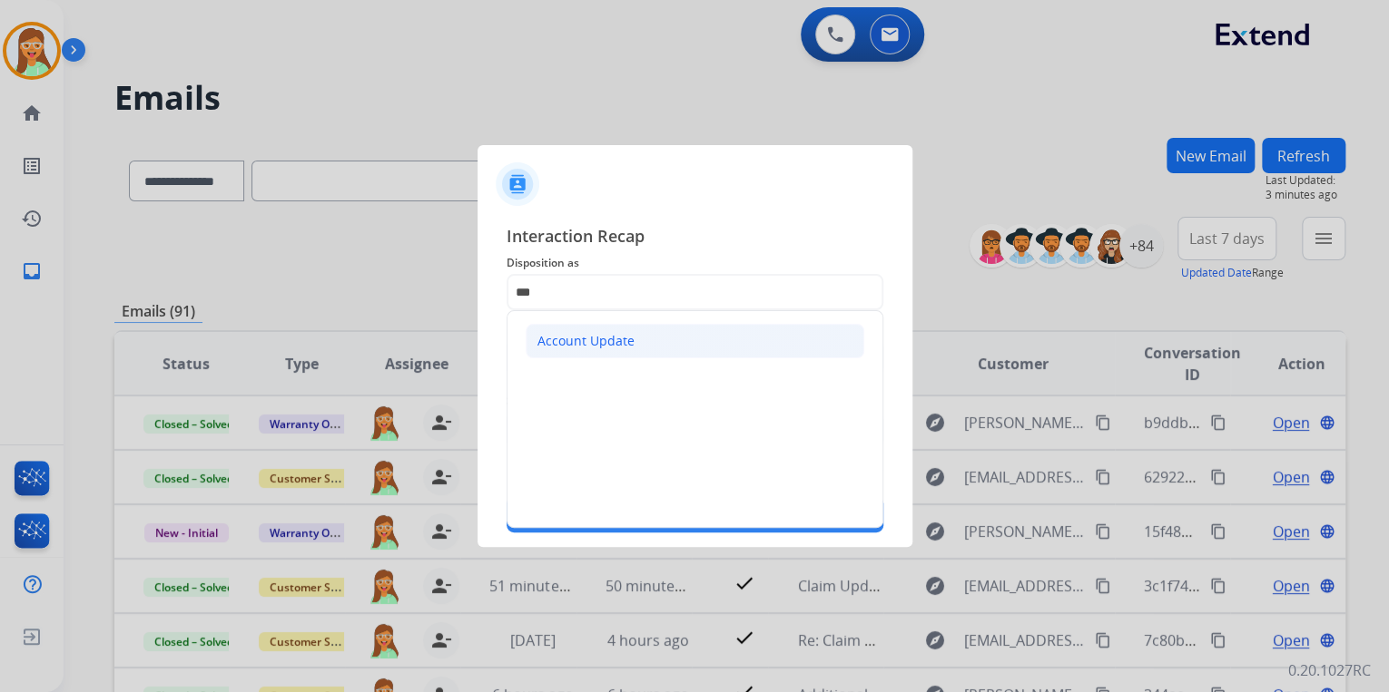
drag, startPoint x: 712, startPoint y: 329, endPoint x: 704, endPoint y: 360, distance: 32.6
click at [710, 329] on li "Account Update" at bounding box center [694, 341] width 339 height 34
type input "**********"
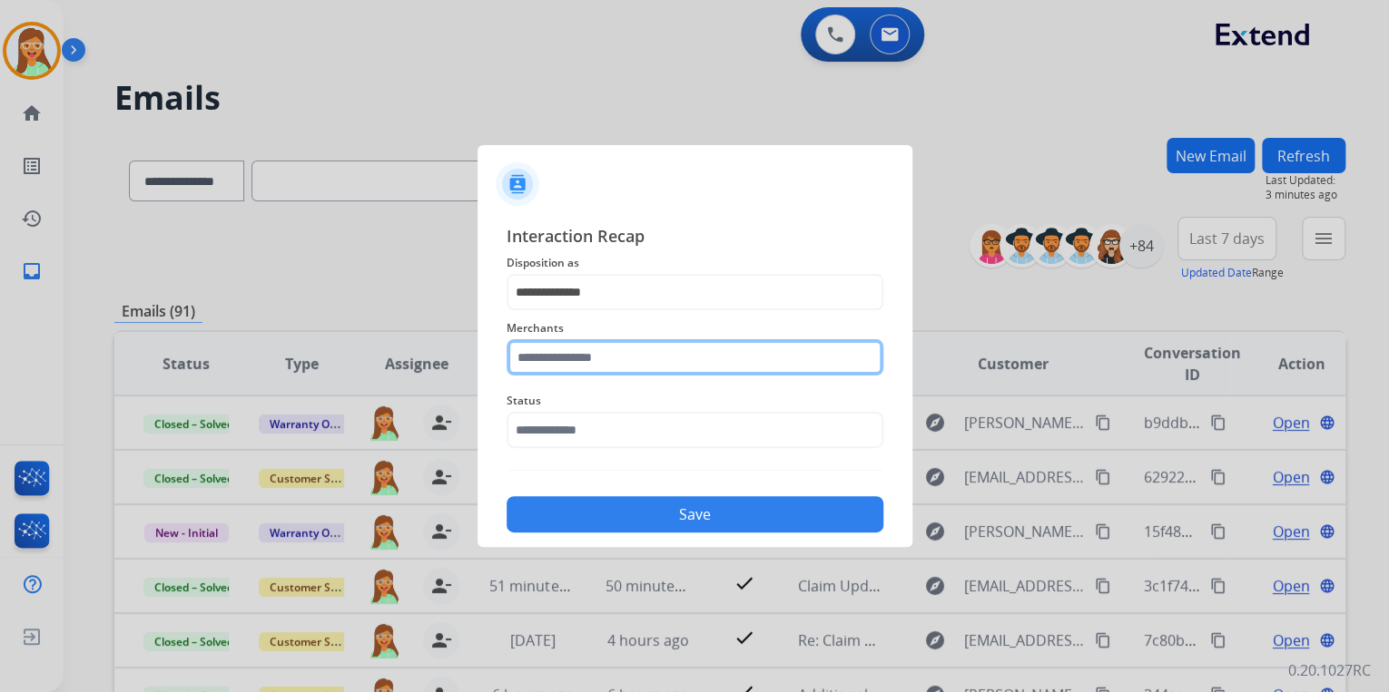
click at [704, 360] on input "text" at bounding box center [694, 357] width 377 height 36
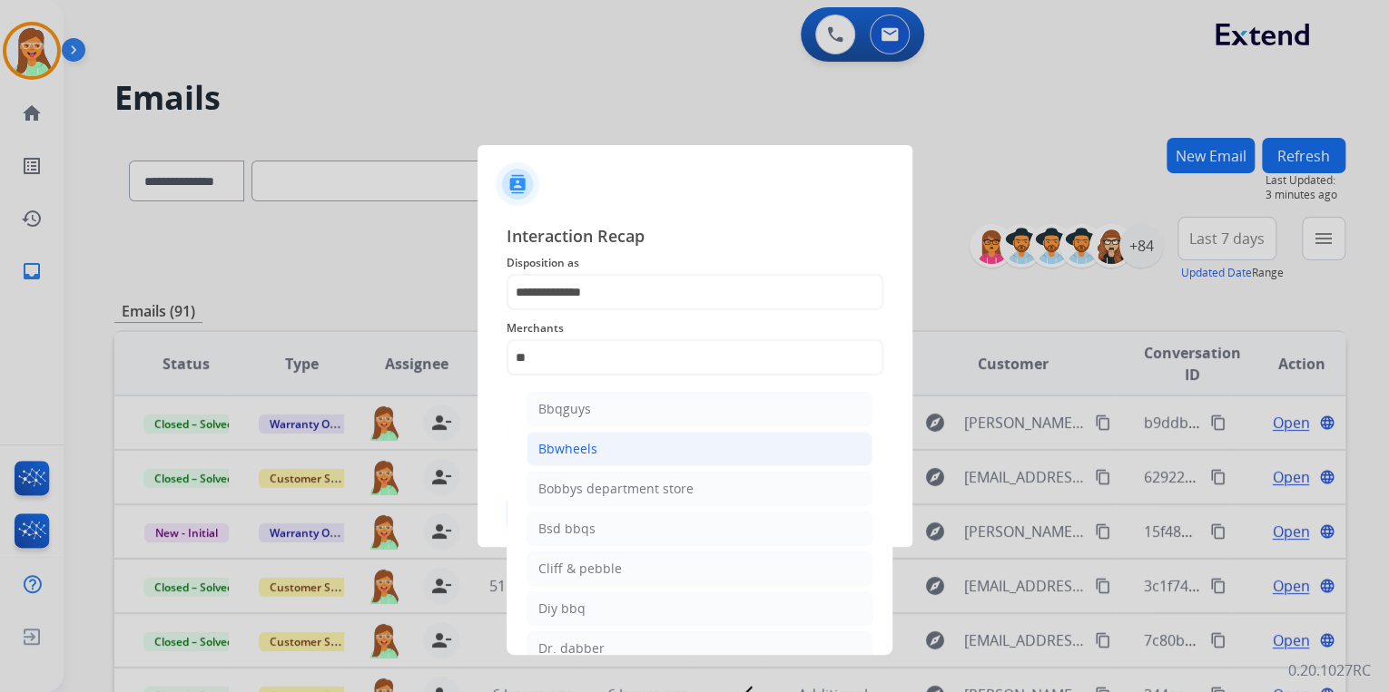
click at [703, 448] on li "Bbwheels" at bounding box center [699, 449] width 346 height 34
type input "********"
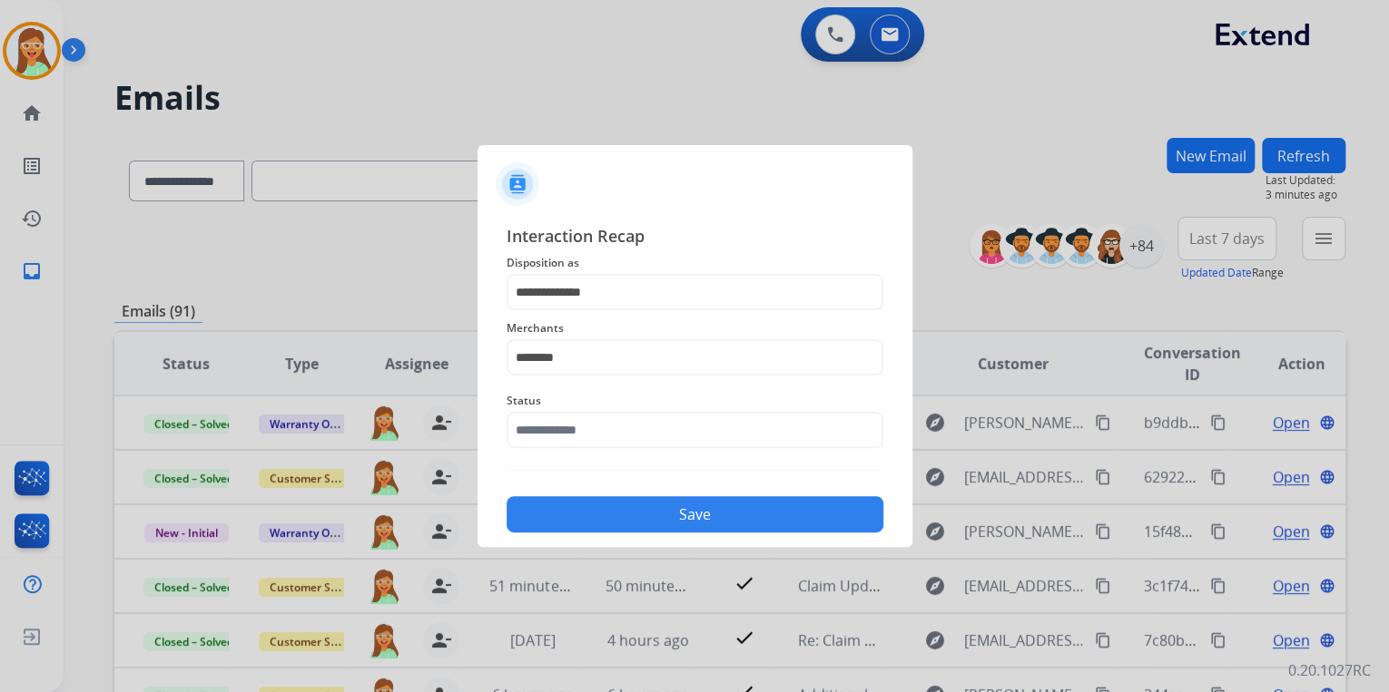
click at [689, 450] on div "Status" at bounding box center [694, 419] width 377 height 73
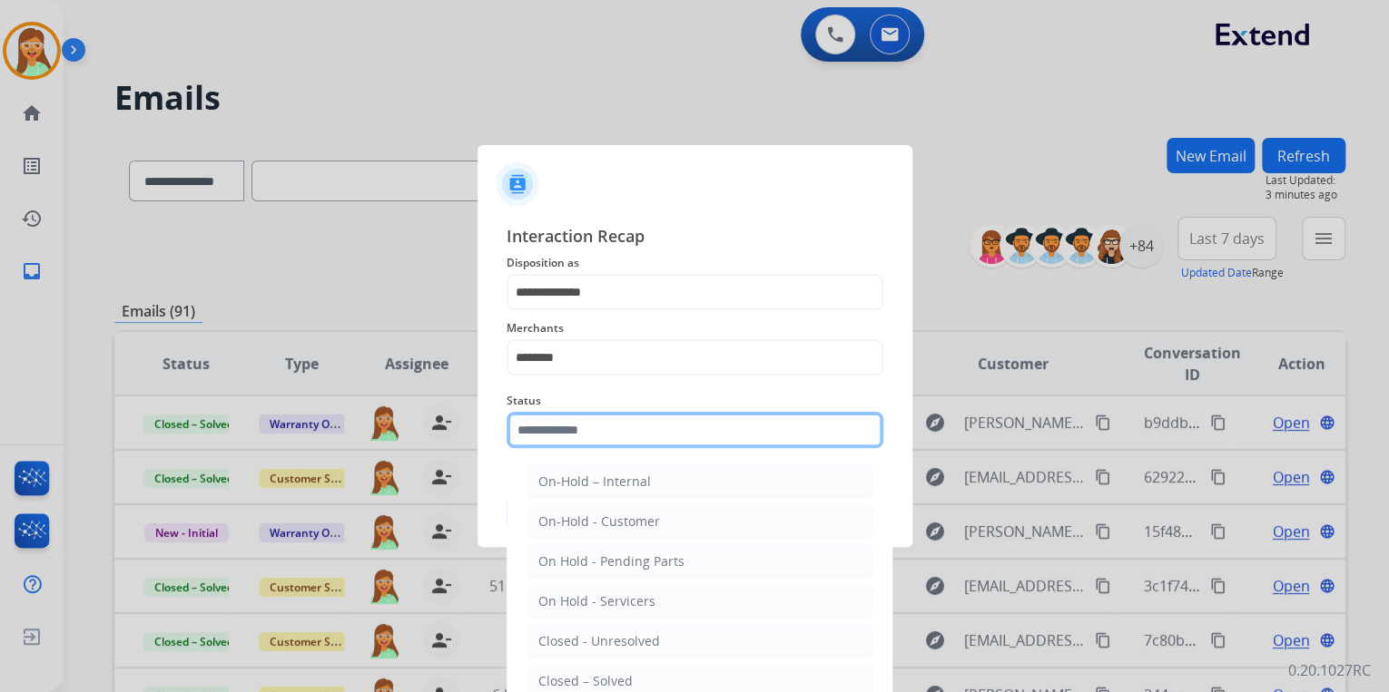
click at [678, 432] on input "text" at bounding box center [694, 430] width 377 height 36
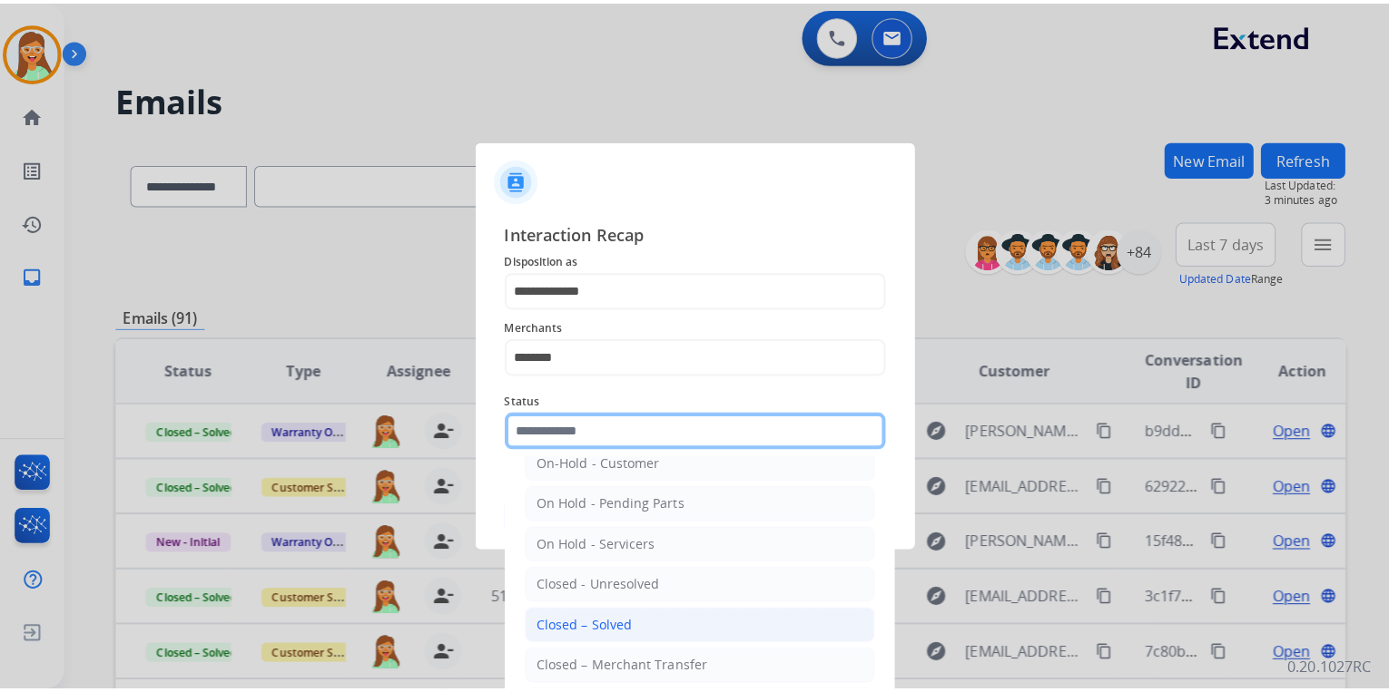
scroll to position [105, 0]
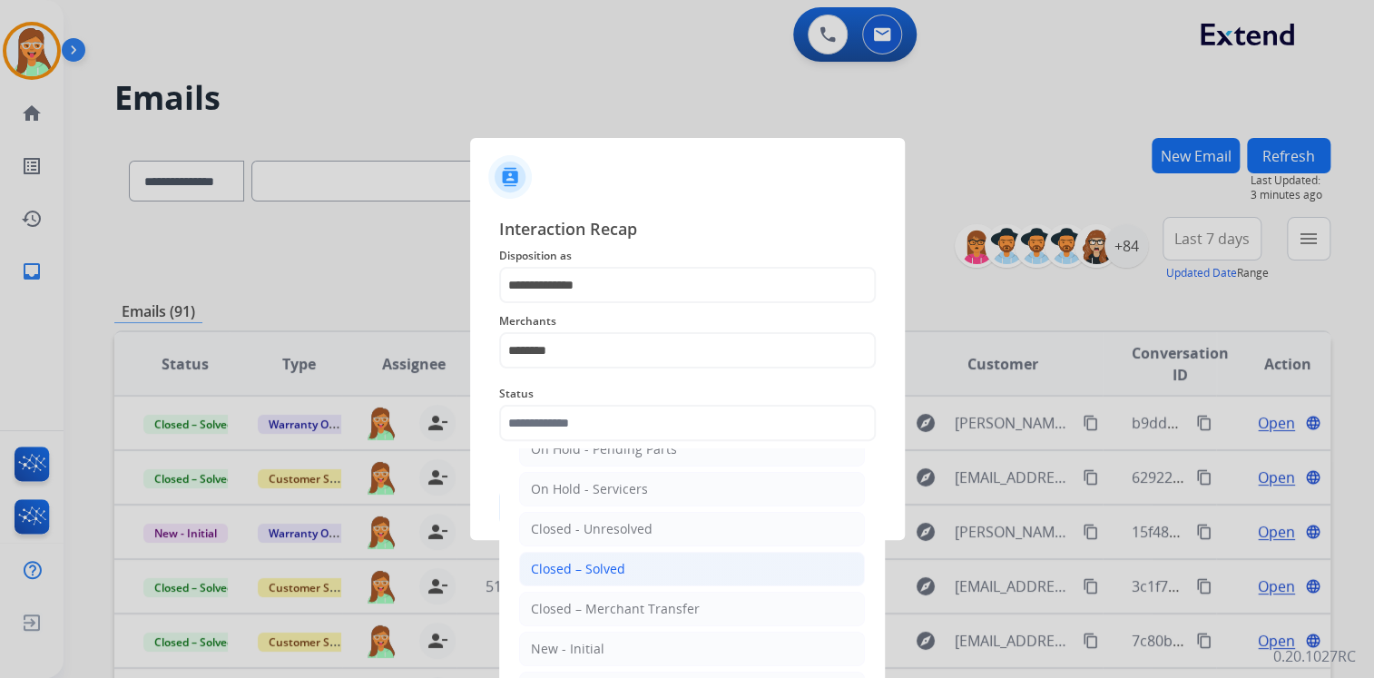
click at [632, 577] on li "Closed – Solved" at bounding box center [692, 569] width 346 height 34
type input "**********"
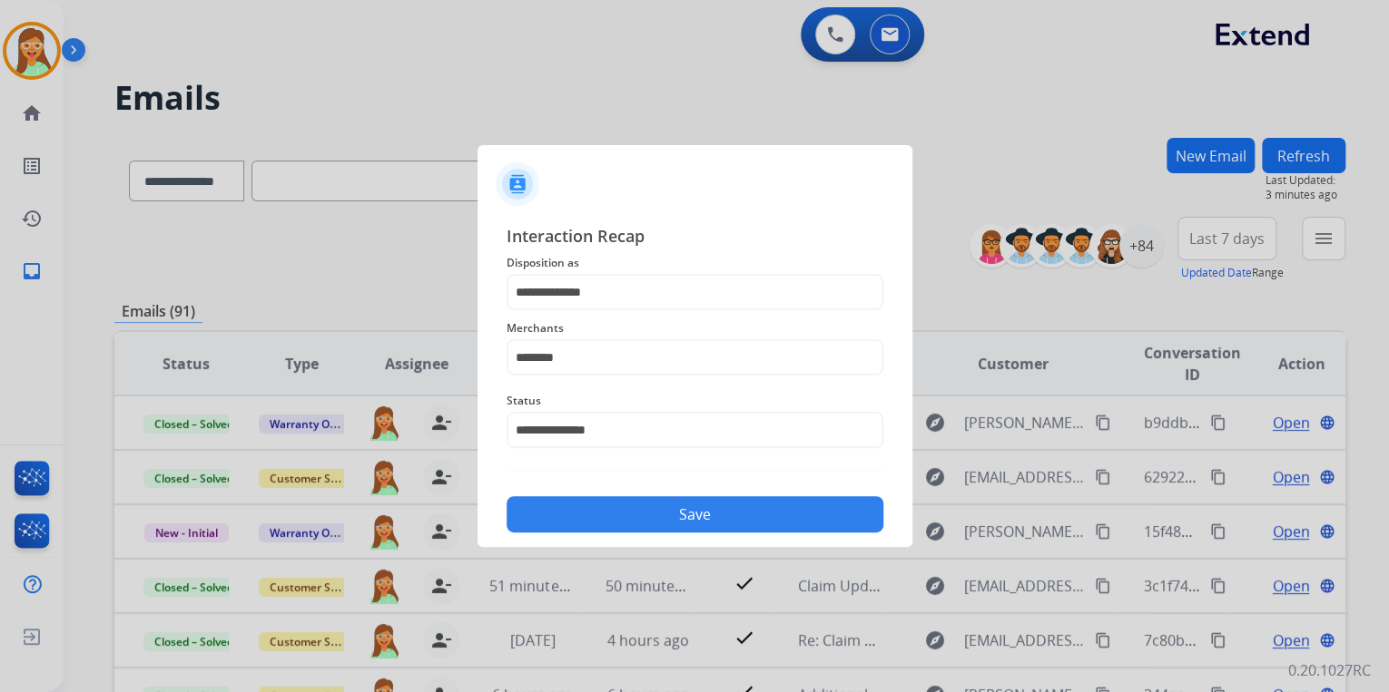
click at [694, 518] on button "Save" at bounding box center [694, 514] width 377 height 36
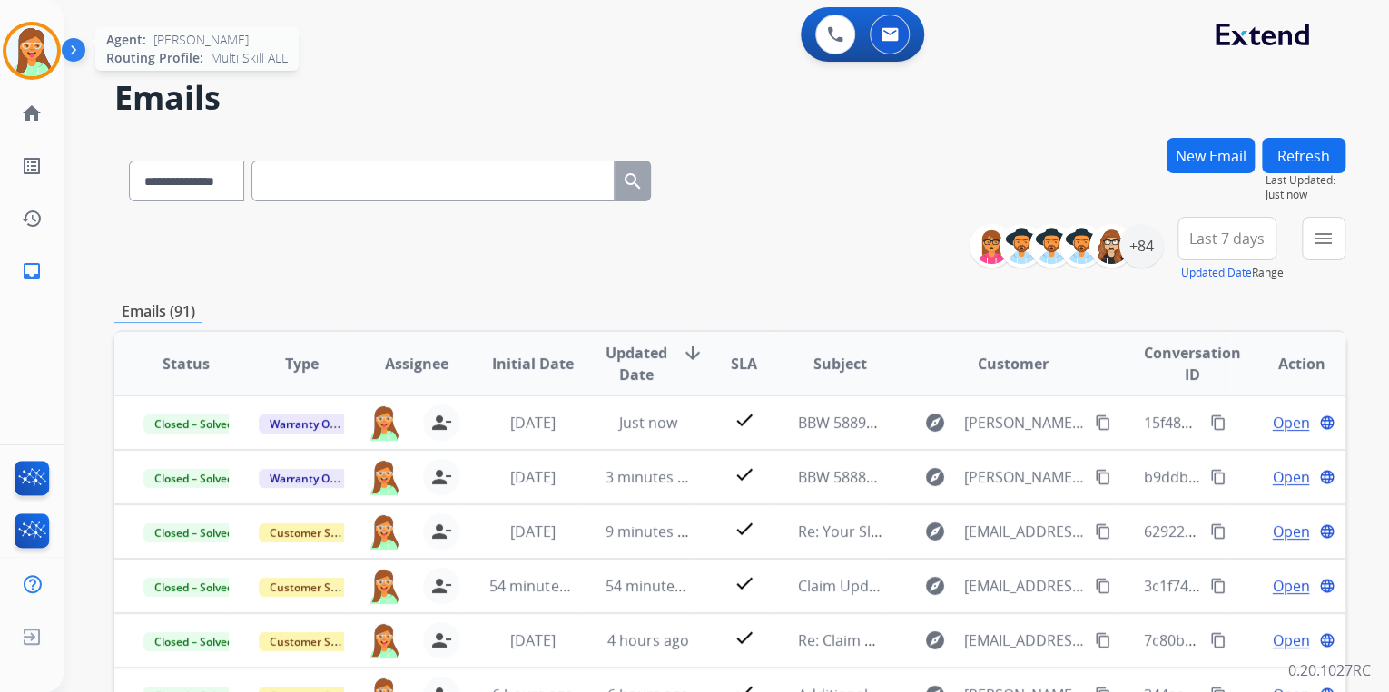
click at [9, 58] on img at bounding box center [31, 50] width 51 height 51
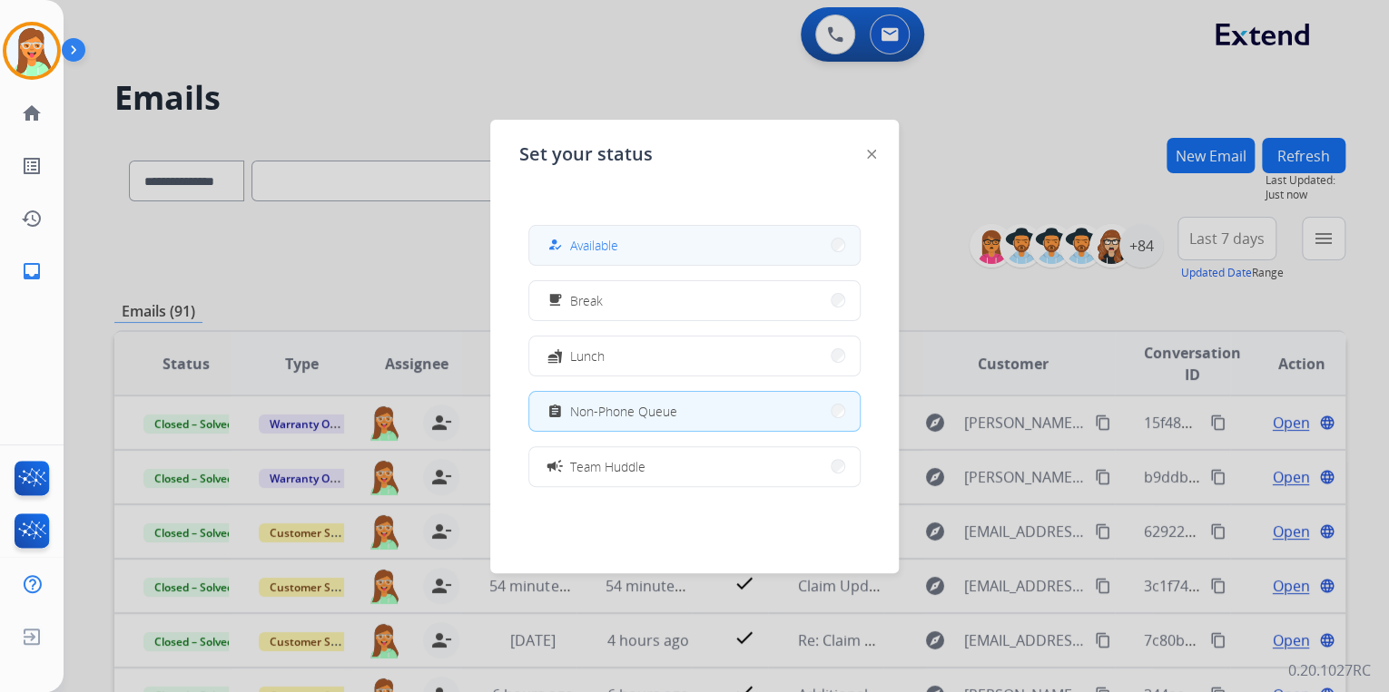
click at [755, 246] on button "how_to_reg Available" at bounding box center [694, 245] width 330 height 39
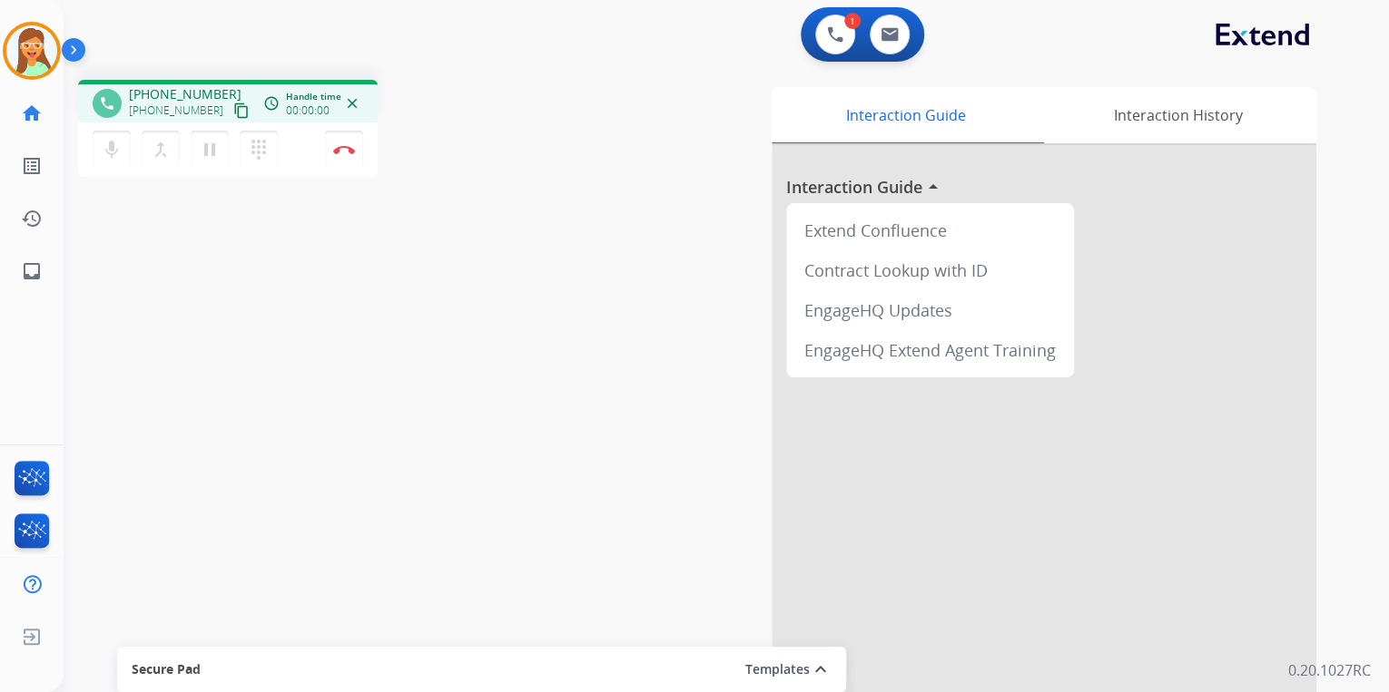
click at [231, 118] on button "content_copy" at bounding box center [242, 111] width 22 height 22
drag, startPoint x: 341, startPoint y: 138, endPoint x: 367, endPoint y: 155, distance: 30.7
click at [341, 138] on button "Disconnect" at bounding box center [344, 150] width 38 height 38
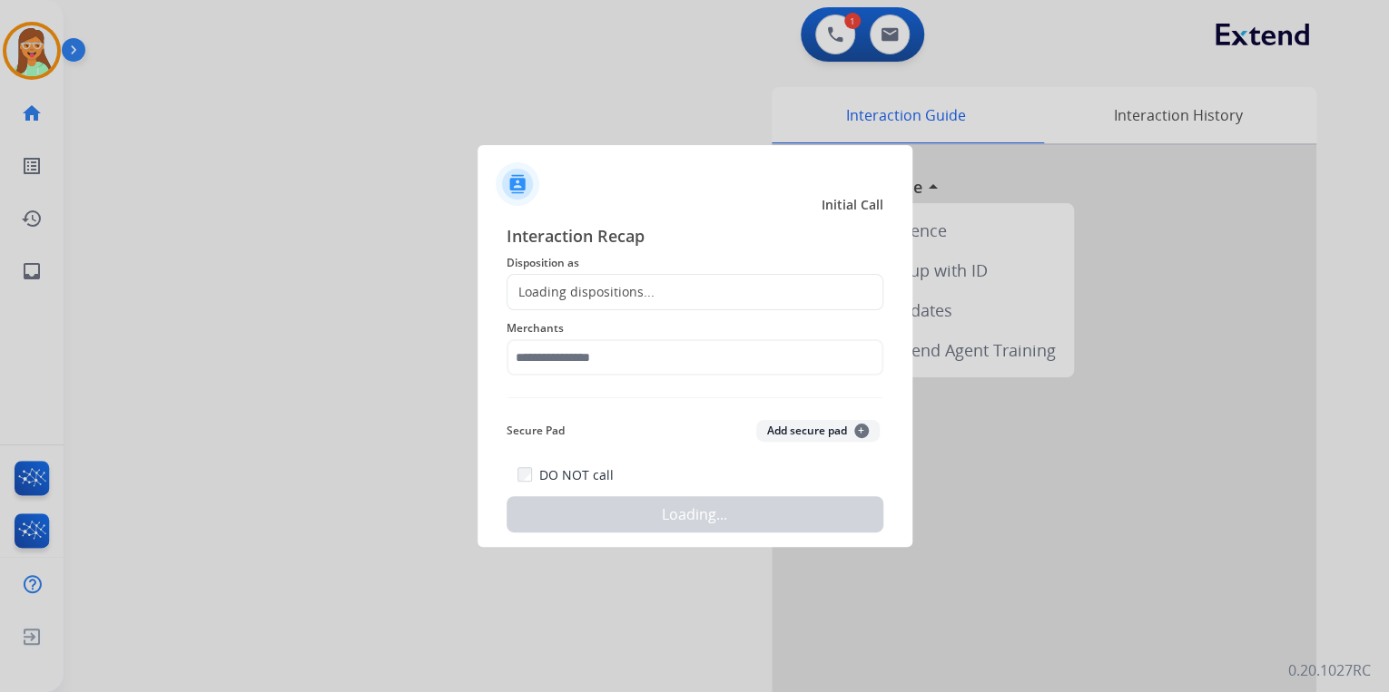
click at [671, 288] on div "Loading dispositions..." at bounding box center [694, 292] width 377 height 36
click at [671, 299] on div "Loading dispositions..." at bounding box center [694, 292] width 377 height 36
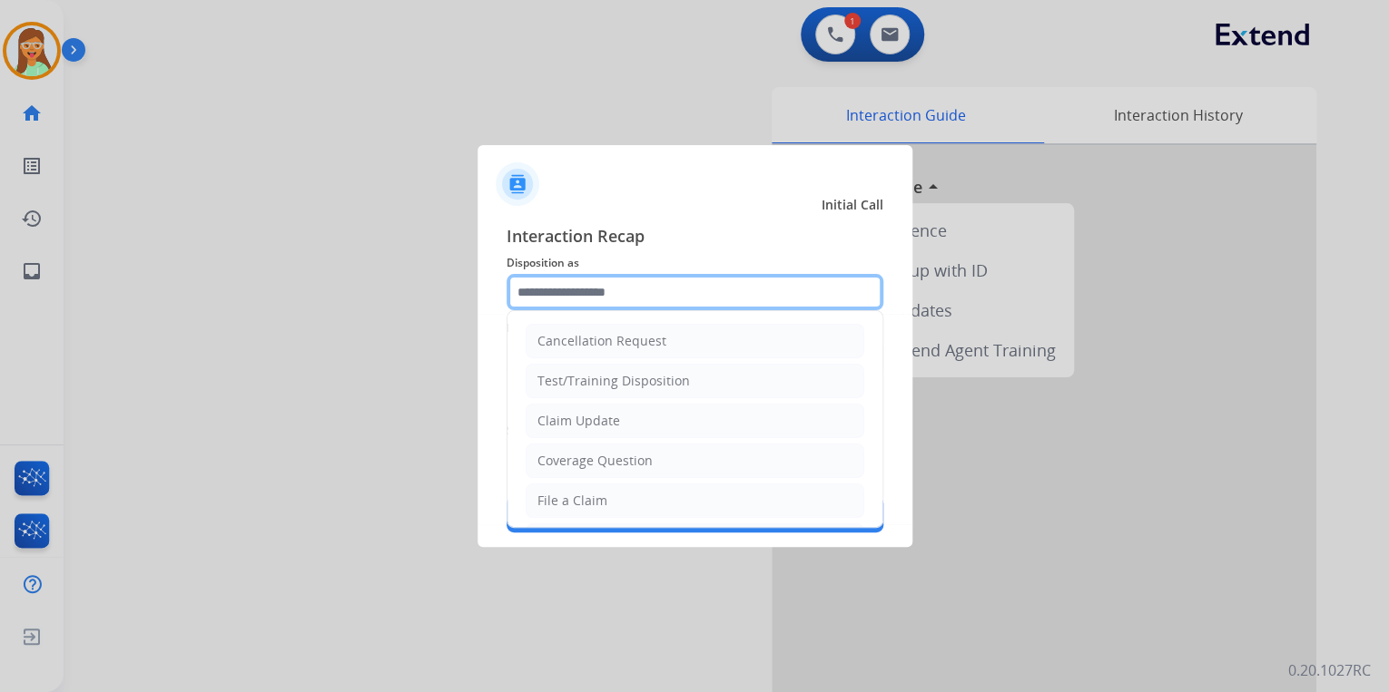
click at [670, 296] on input "text" at bounding box center [694, 292] width 377 height 36
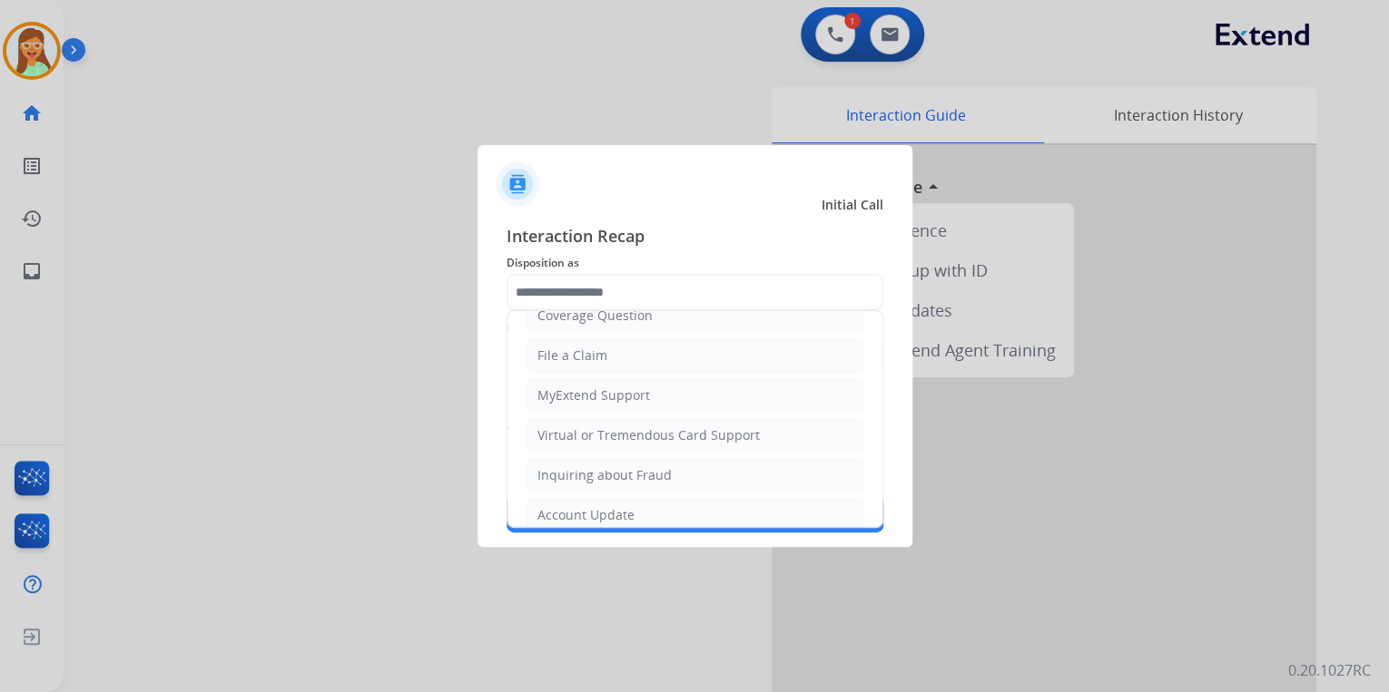
click at [690, 423] on li "Virtual or Tremendous Card Support" at bounding box center [694, 435] width 339 height 34
type input "**********"
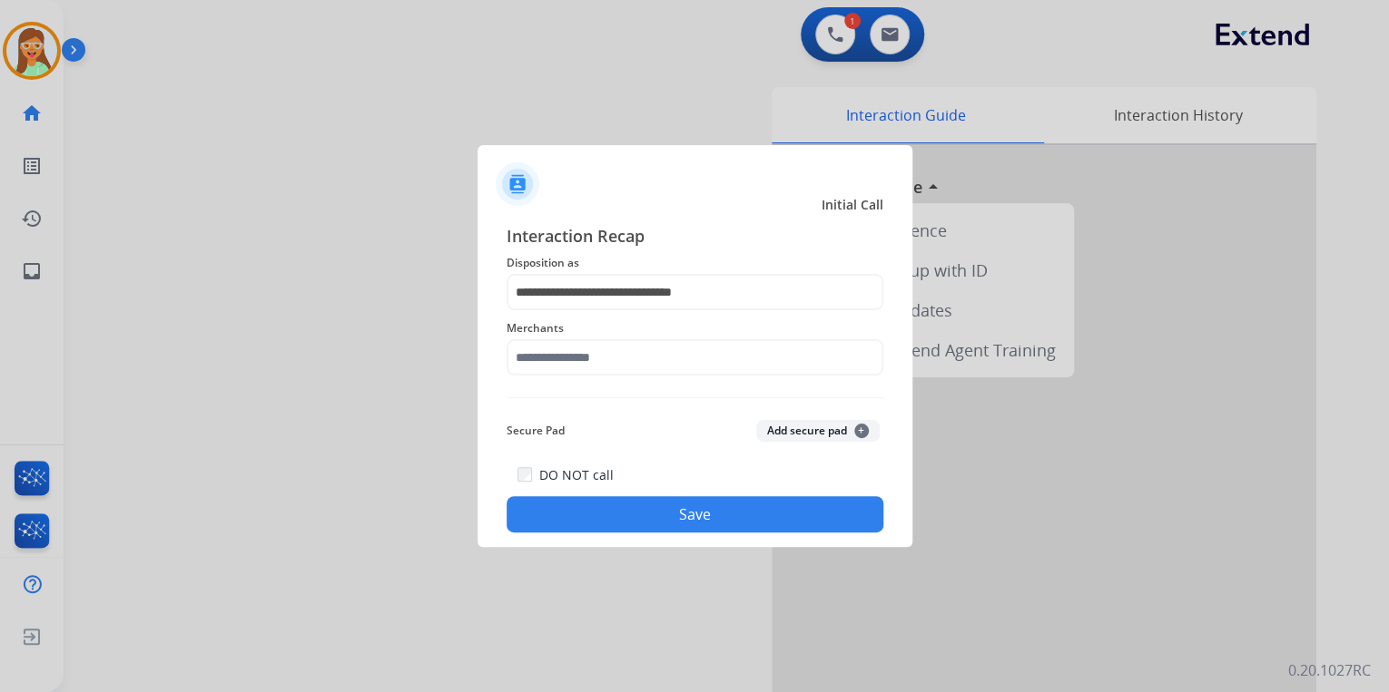
click at [615, 330] on span "Merchants" at bounding box center [694, 329] width 377 height 22
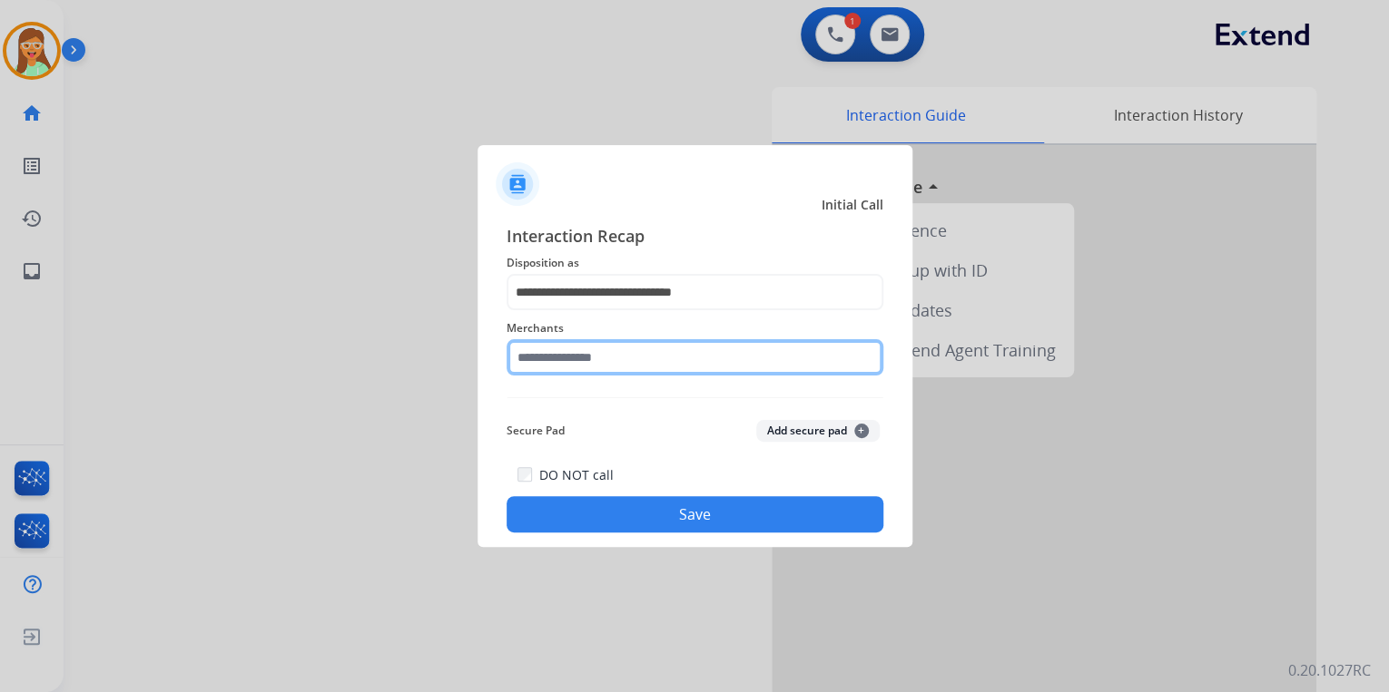
click at [620, 345] on input "text" at bounding box center [694, 357] width 377 height 36
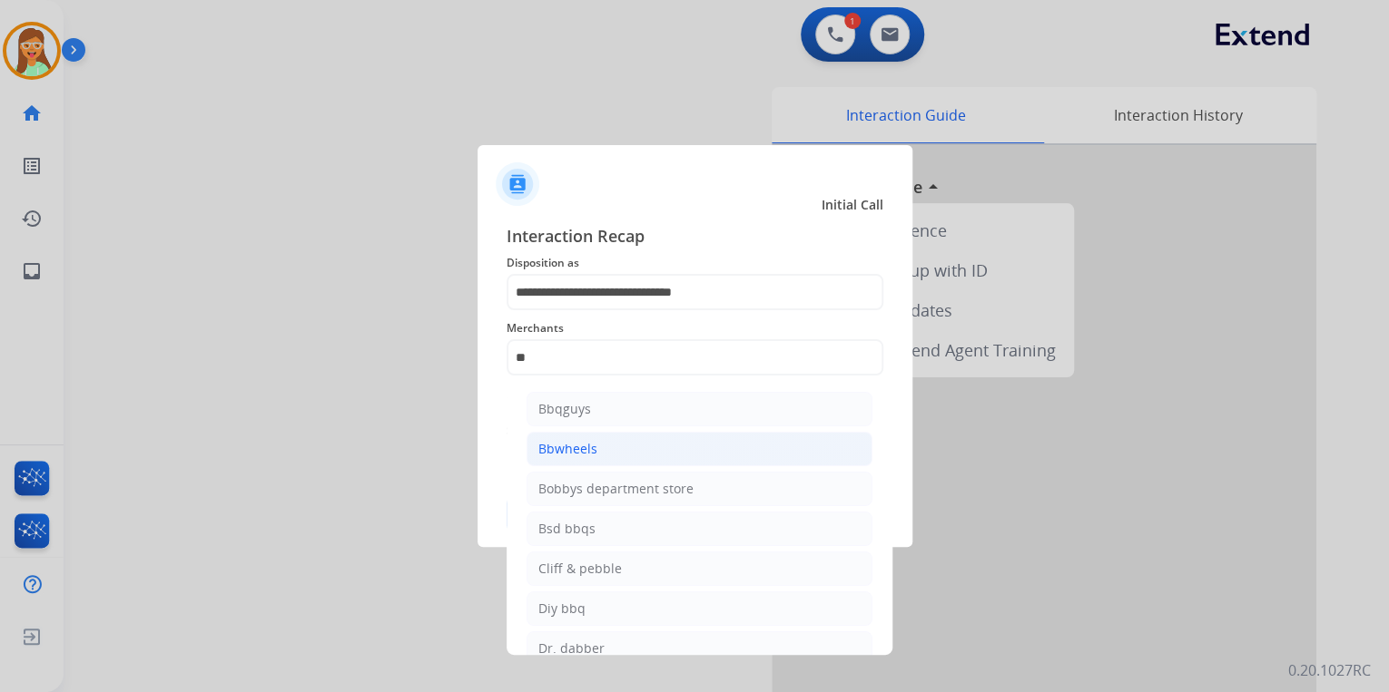
click at [632, 457] on li "Bbwheels" at bounding box center [699, 449] width 346 height 34
type input "********"
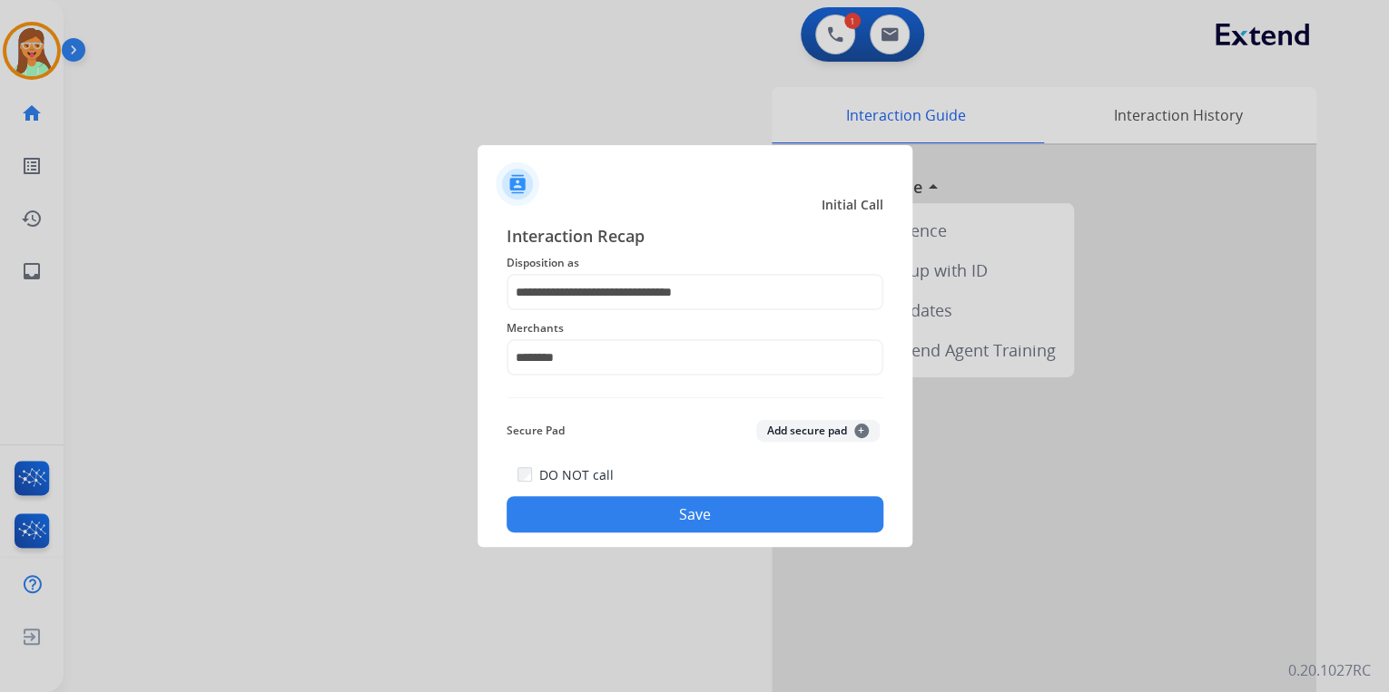
click at [748, 513] on button "Save" at bounding box center [694, 514] width 377 height 36
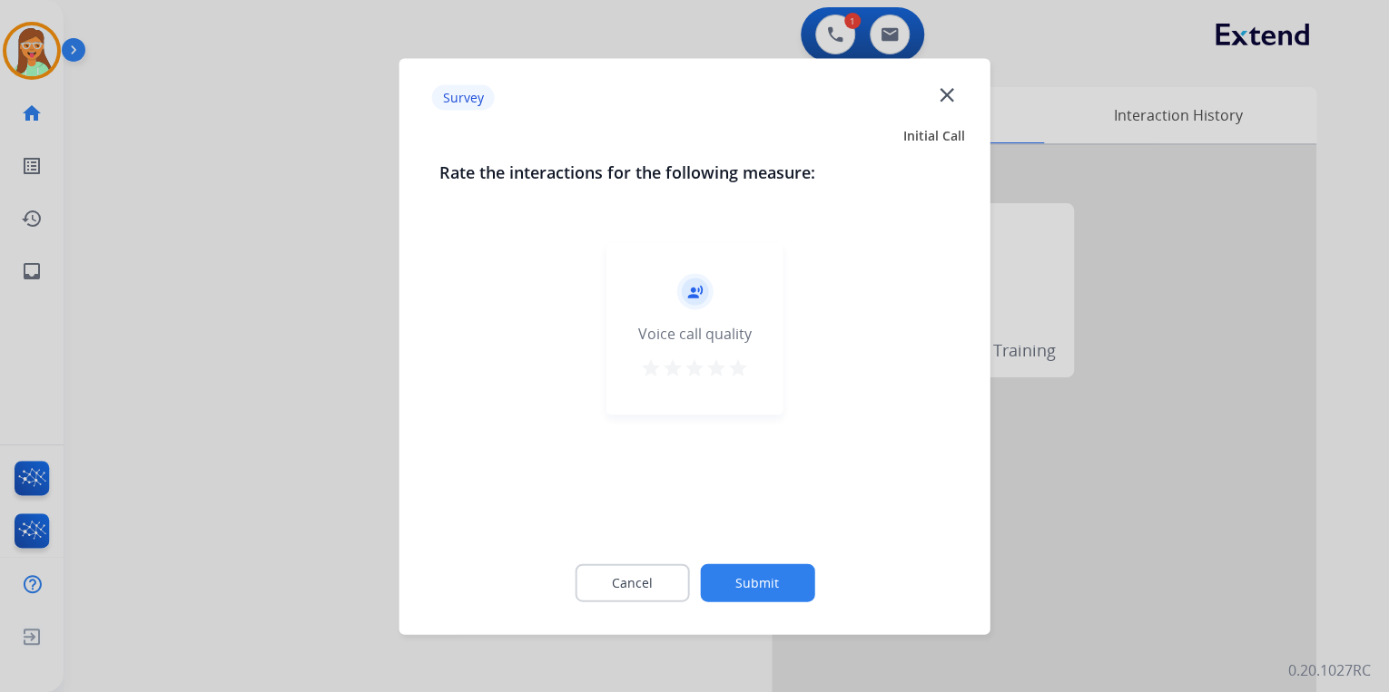
click at [737, 375] on mat-icon "star" at bounding box center [738, 368] width 22 height 22
click at [791, 598] on button "Submit" at bounding box center [757, 583] width 114 height 38
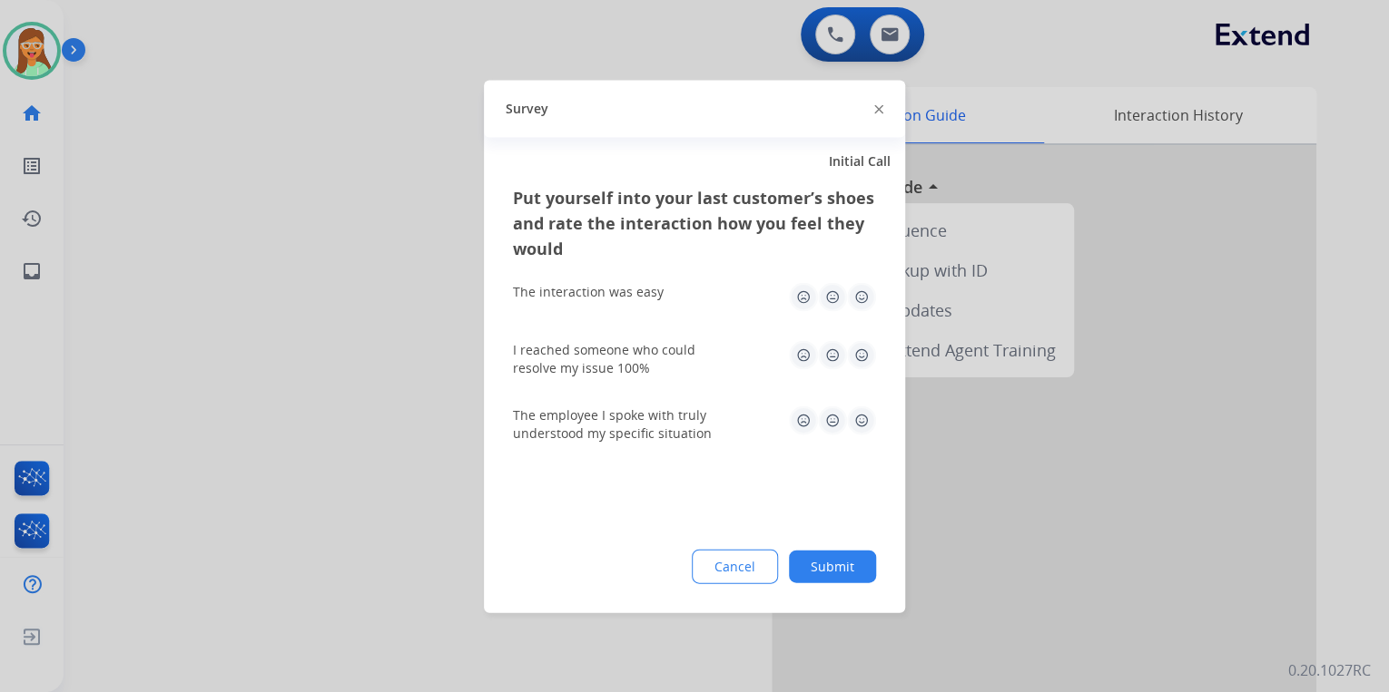
click at [874, 108] on div at bounding box center [878, 109] width 9 height 22
click at [879, 111] on img at bounding box center [878, 109] width 9 height 9
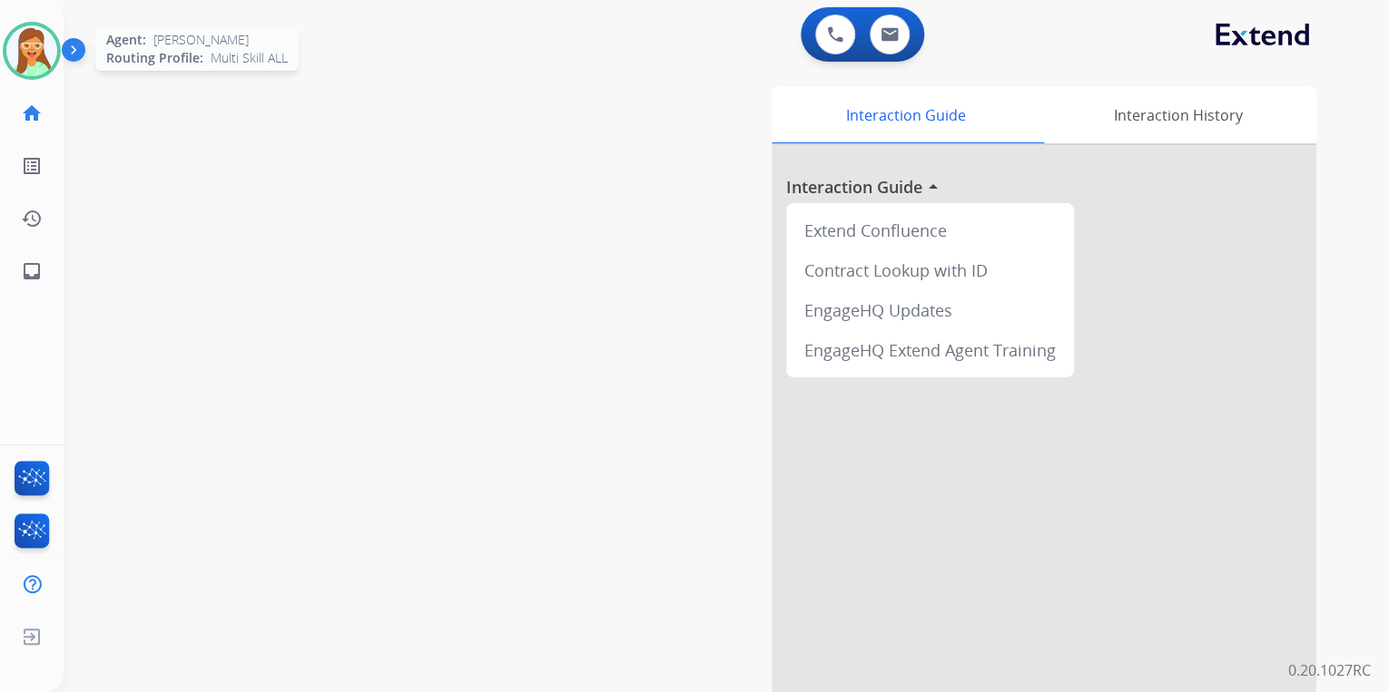
click at [41, 52] on img at bounding box center [31, 50] width 51 height 51
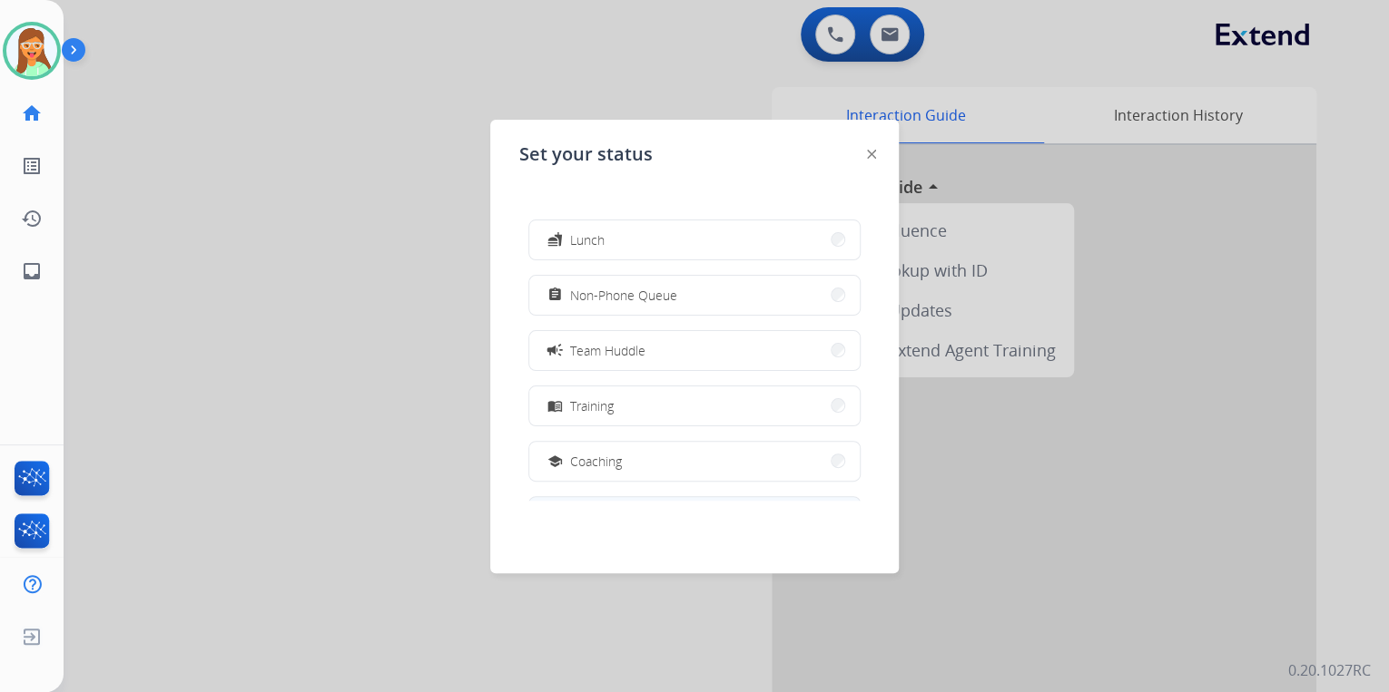
scroll to position [287, 0]
click at [288, 413] on div at bounding box center [694, 346] width 1389 height 692
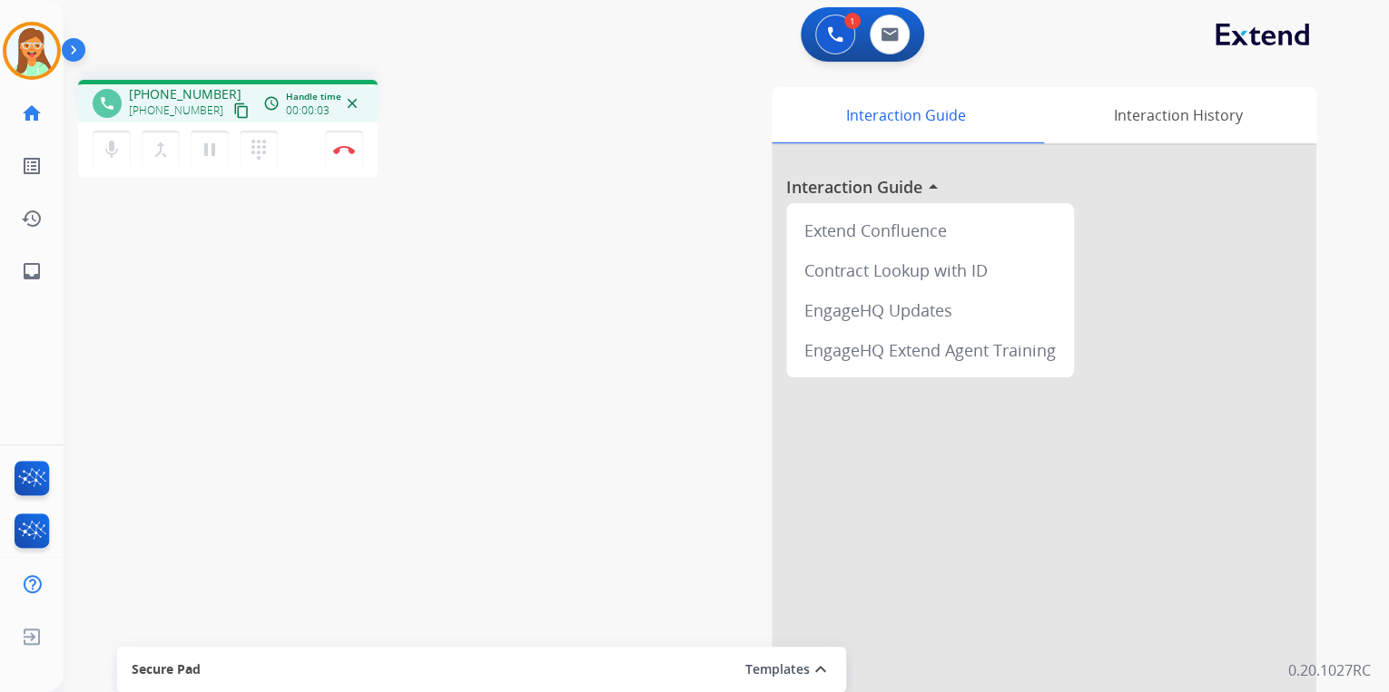
click at [233, 109] on mat-icon "content_copy" at bounding box center [241, 111] width 16 height 16
click at [350, 151] on img at bounding box center [344, 149] width 22 height 9
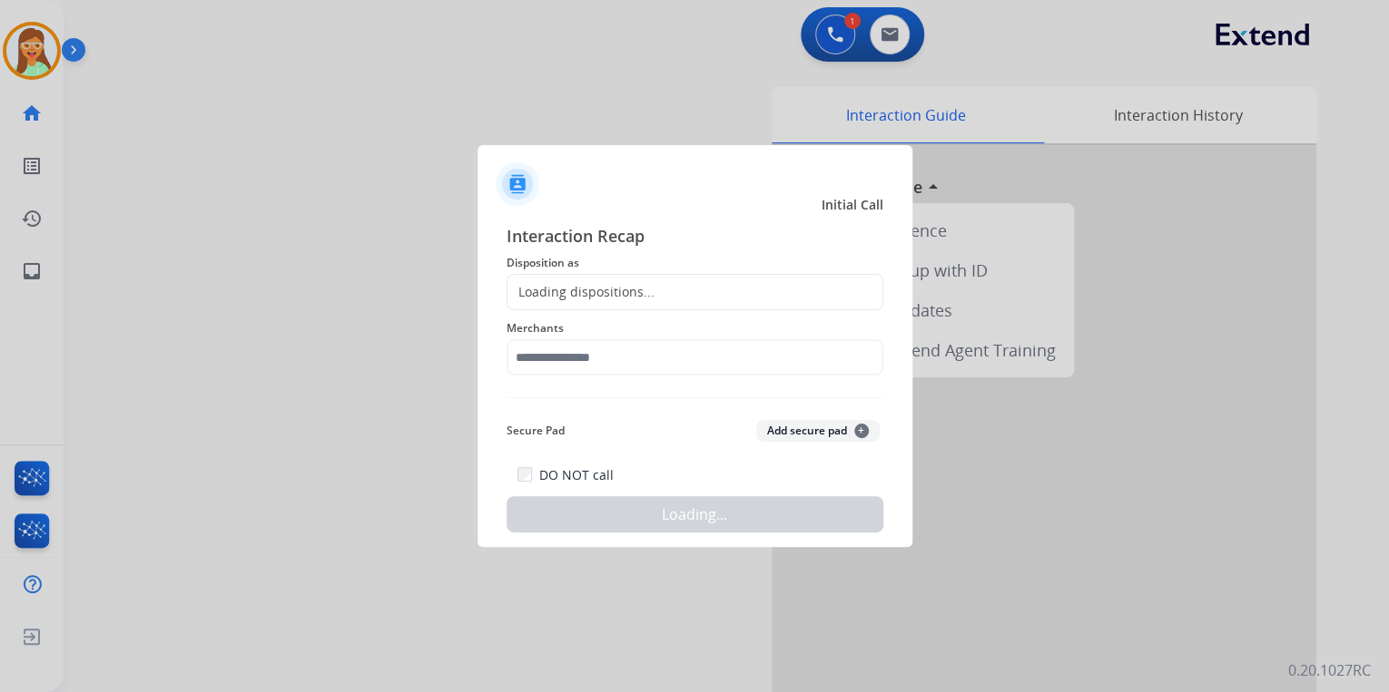
click at [623, 282] on div "Loading dispositions..." at bounding box center [694, 292] width 377 height 36
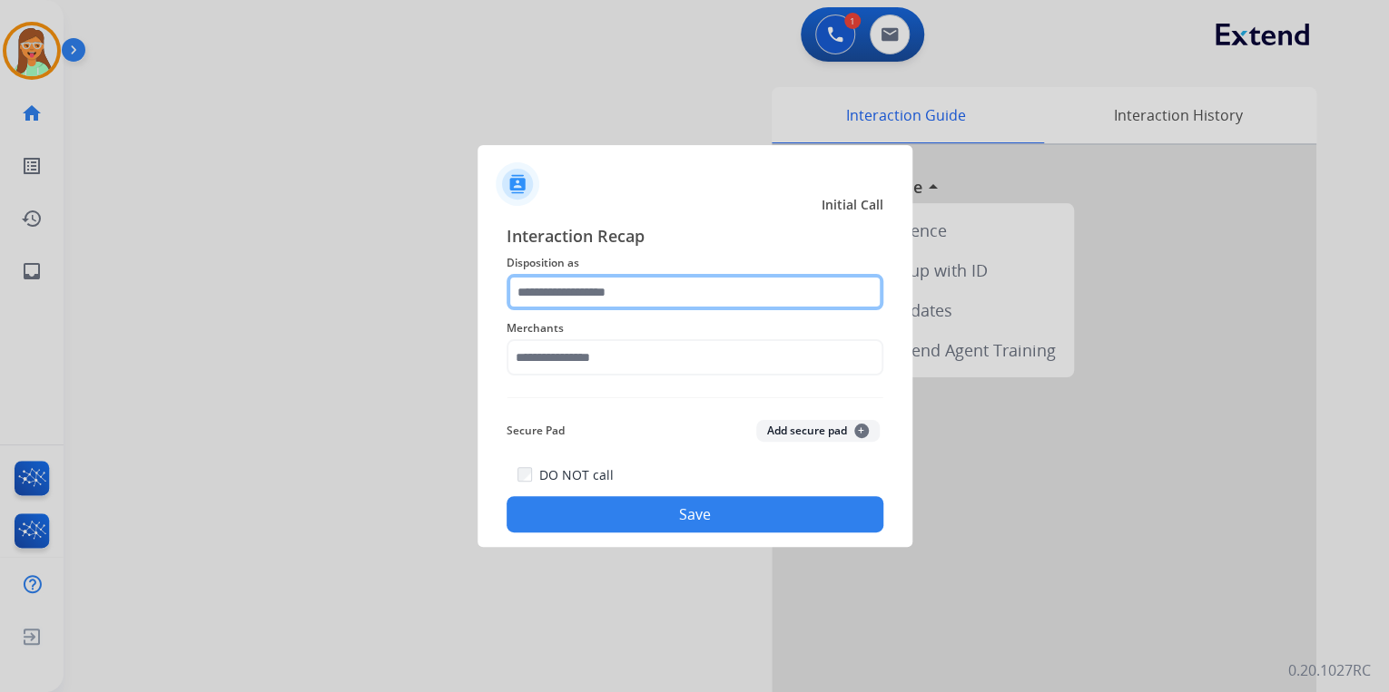
click at [627, 298] on input "text" at bounding box center [694, 292] width 377 height 36
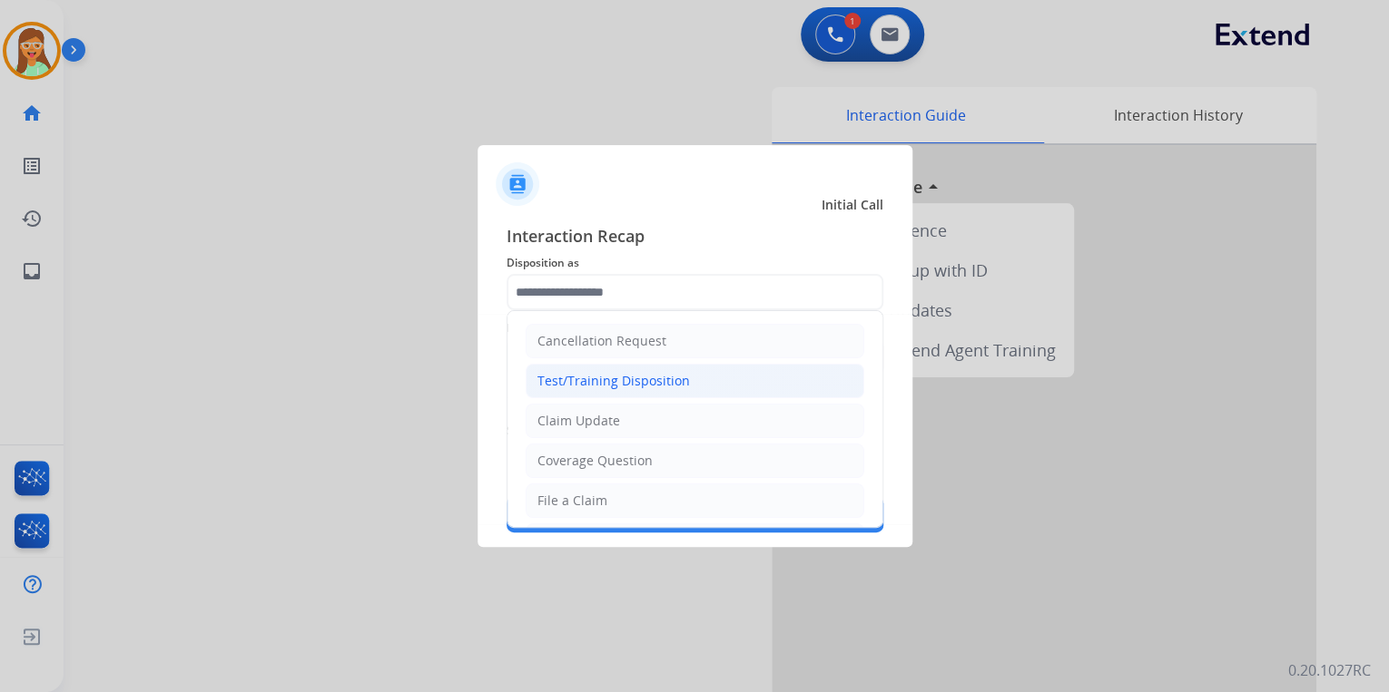
click at [644, 378] on div "Test/Training Disposition" at bounding box center [613, 381] width 152 height 18
type input "**********"
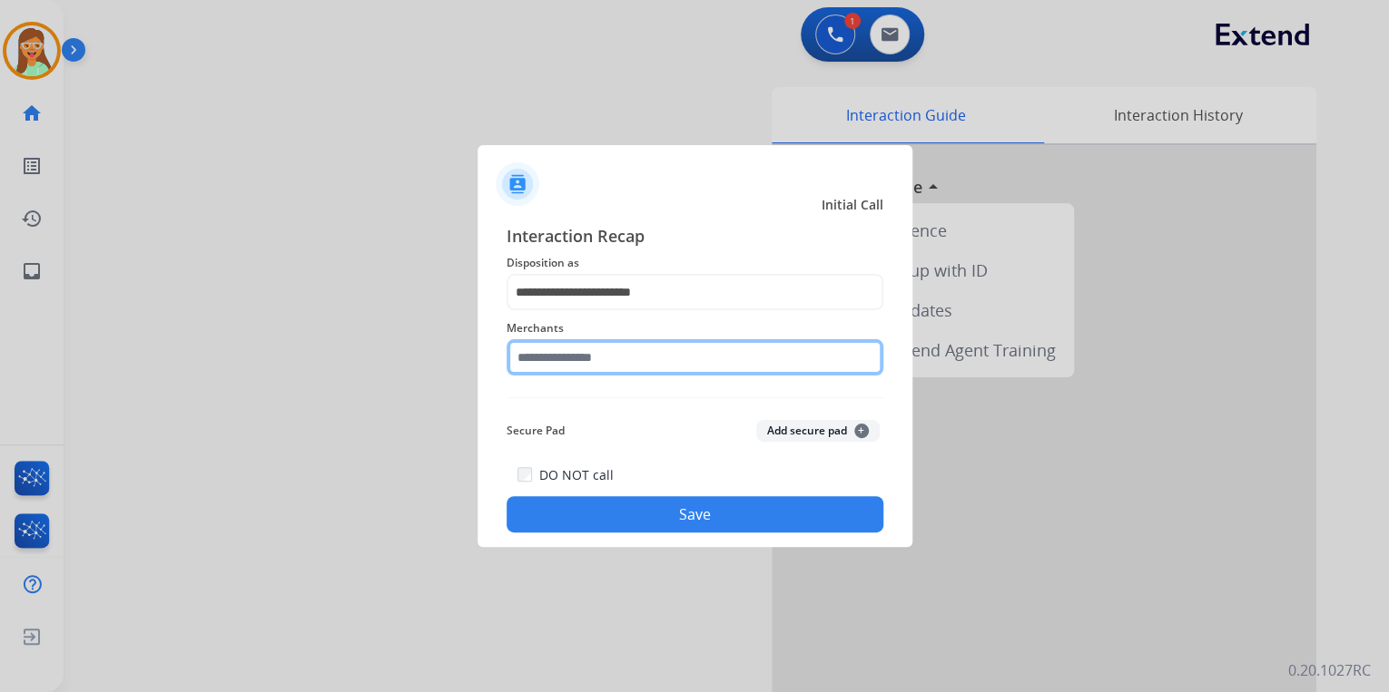
click at [654, 359] on input "text" at bounding box center [694, 357] width 377 height 36
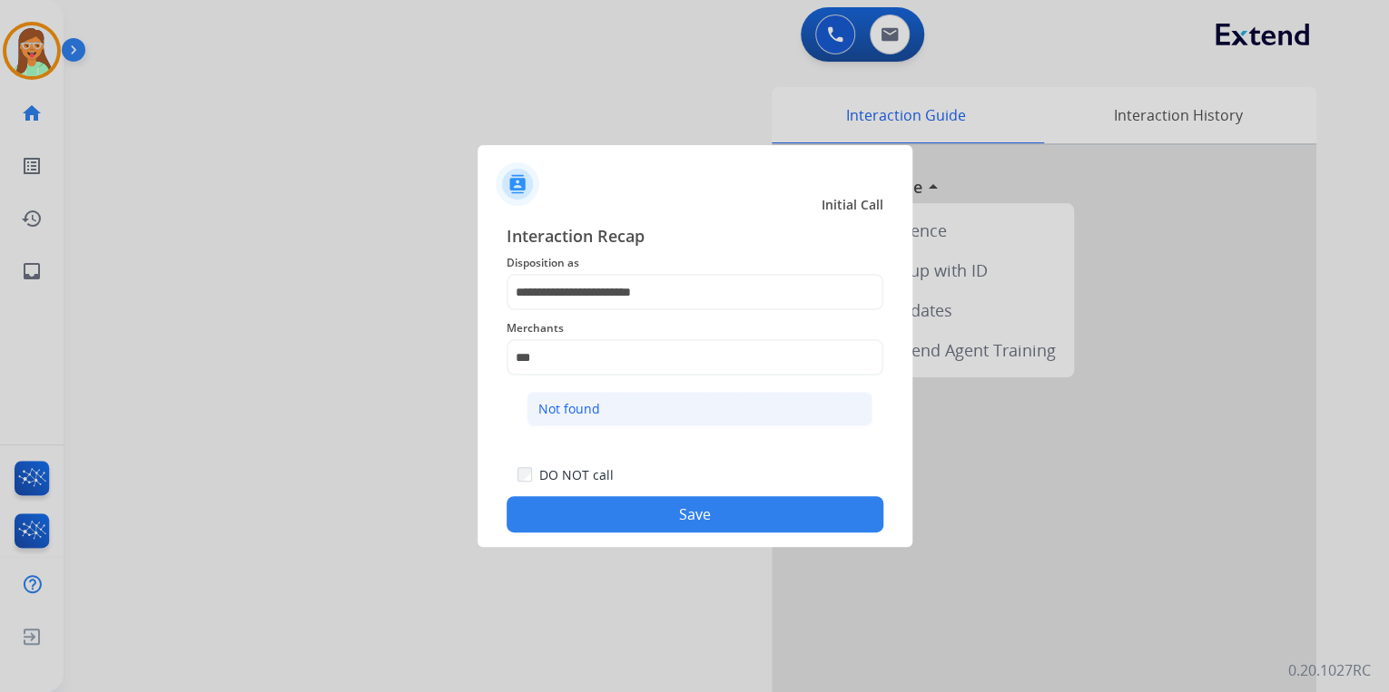
click at [670, 421] on li "Not found" at bounding box center [699, 409] width 346 height 34
type input "*********"
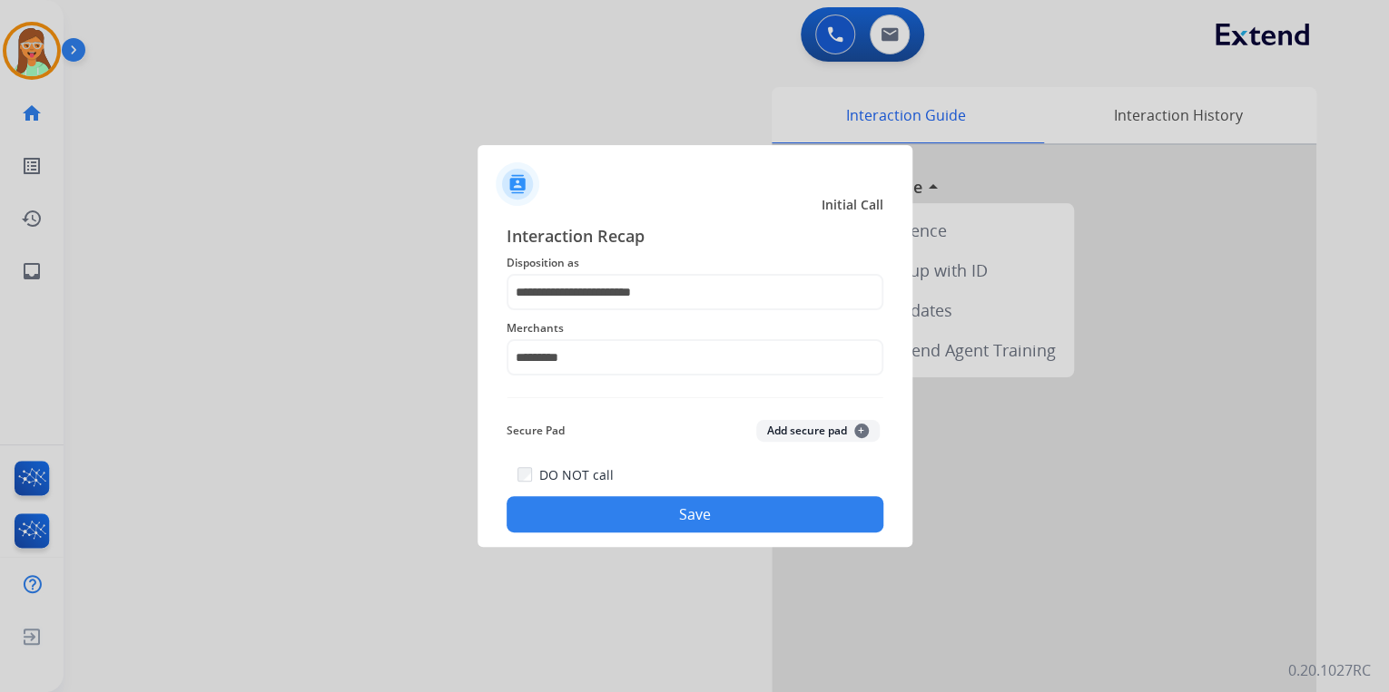
click at [701, 526] on button "Save" at bounding box center [694, 514] width 377 height 36
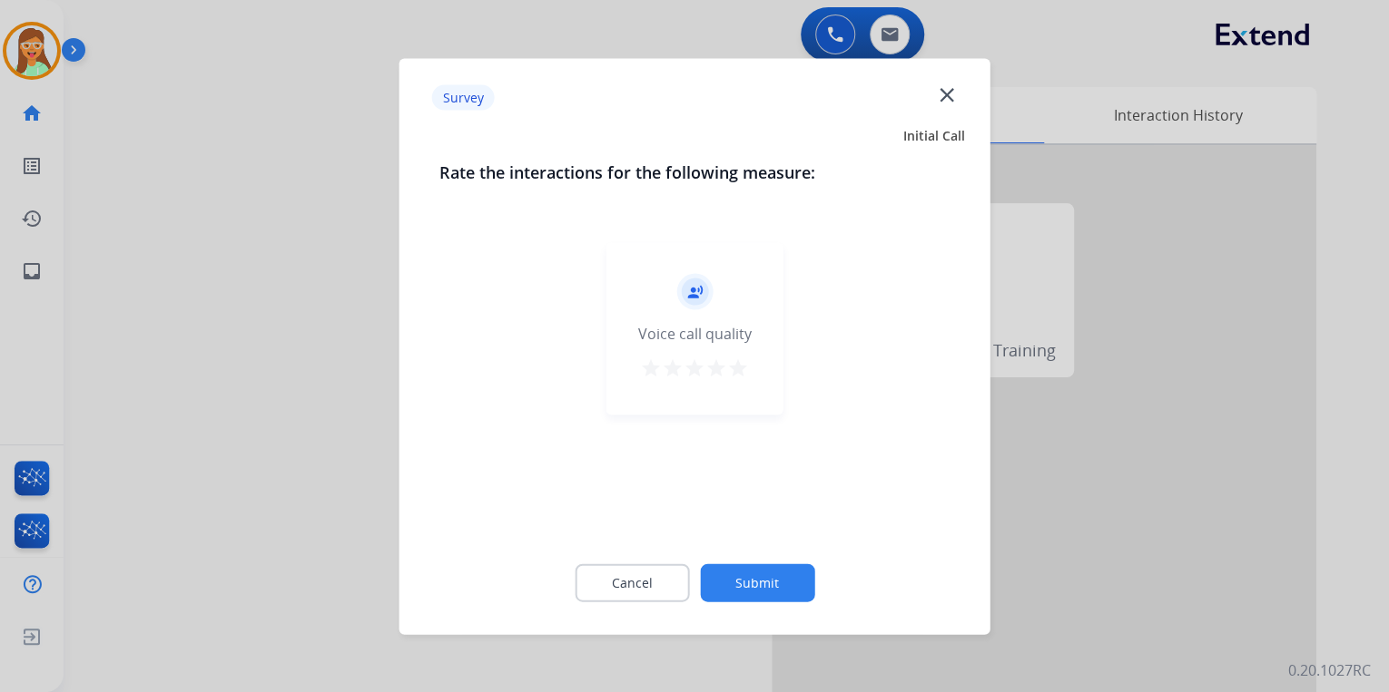
click at [950, 92] on mat-icon "close" at bounding box center [946, 95] width 24 height 24
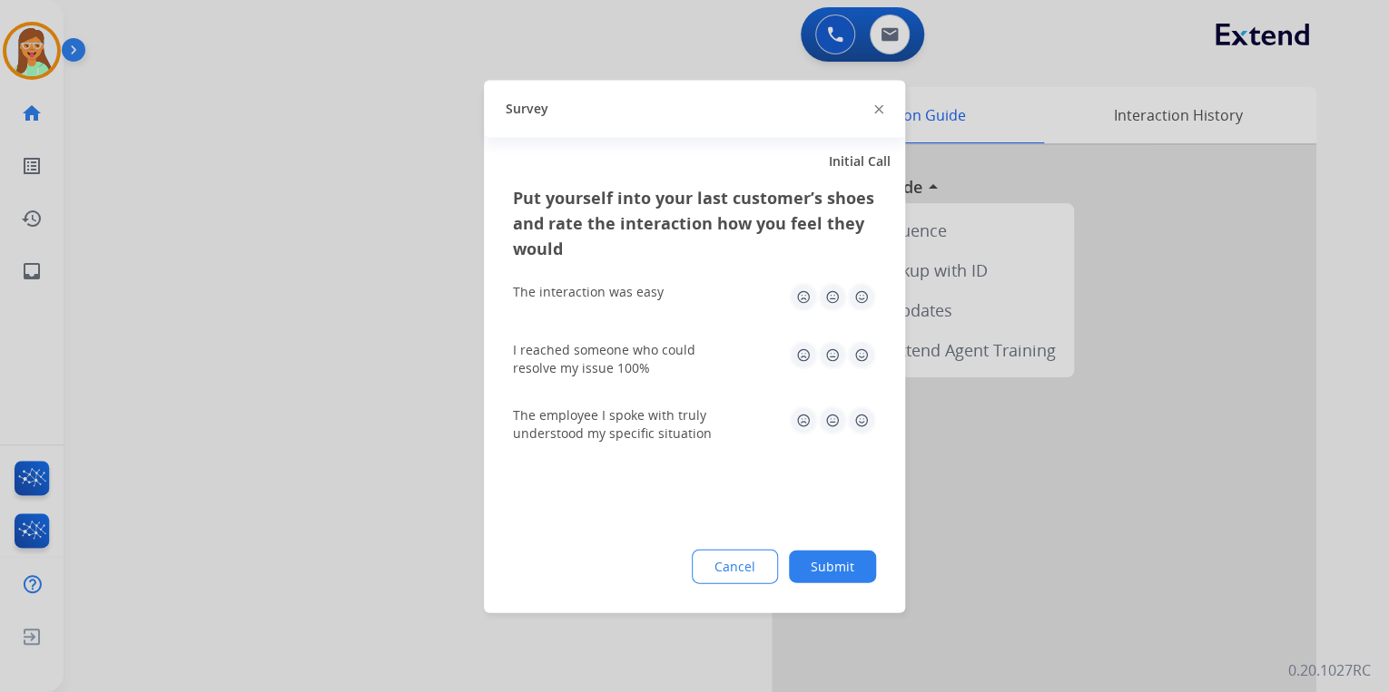
click at [880, 109] on img at bounding box center [878, 109] width 9 height 9
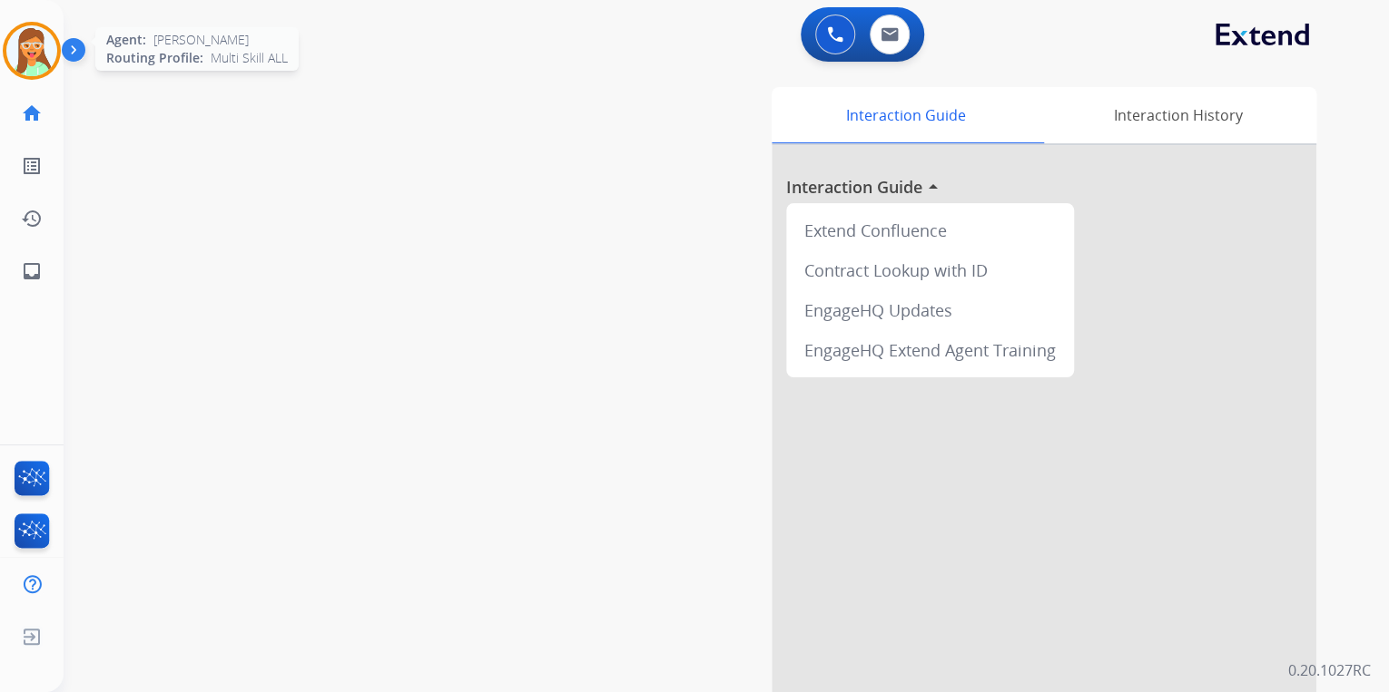
click at [41, 54] on img at bounding box center [31, 50] width 51 height 51
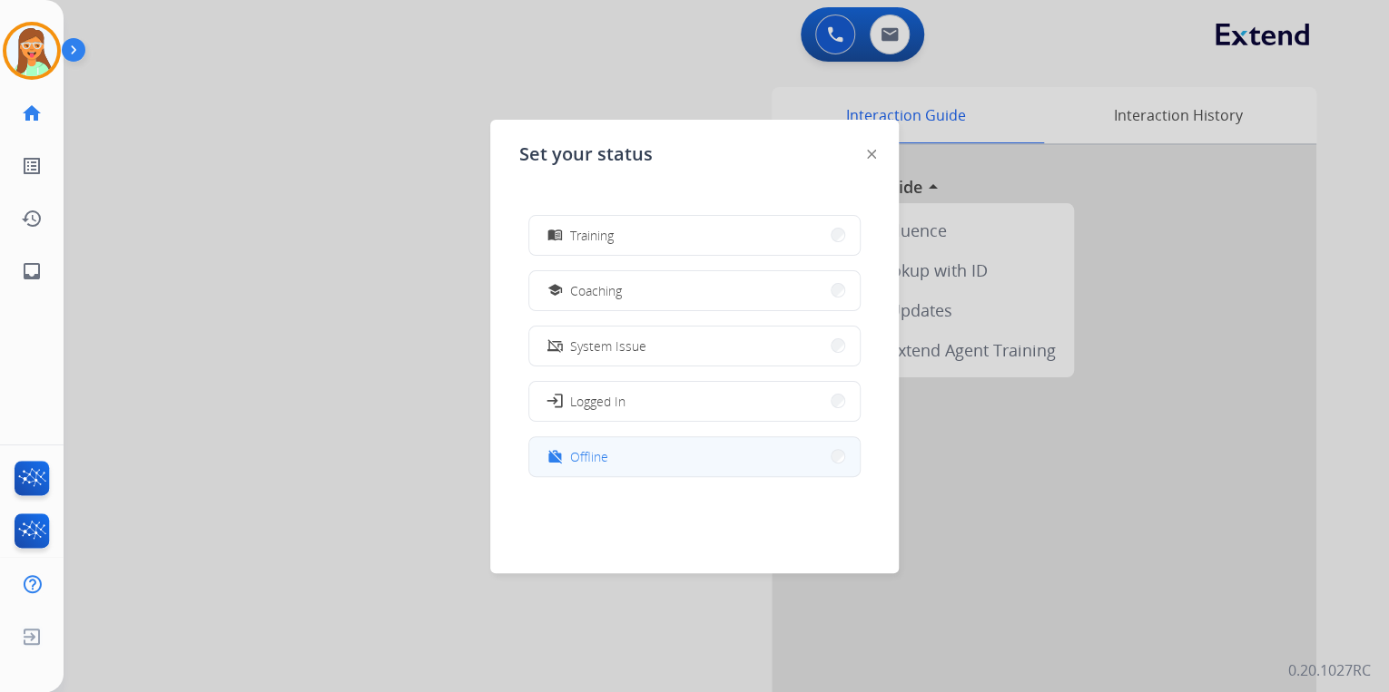
click at [680, 454] on button "work_off Offline" at bounding box center [694, 456] width 330 height 39
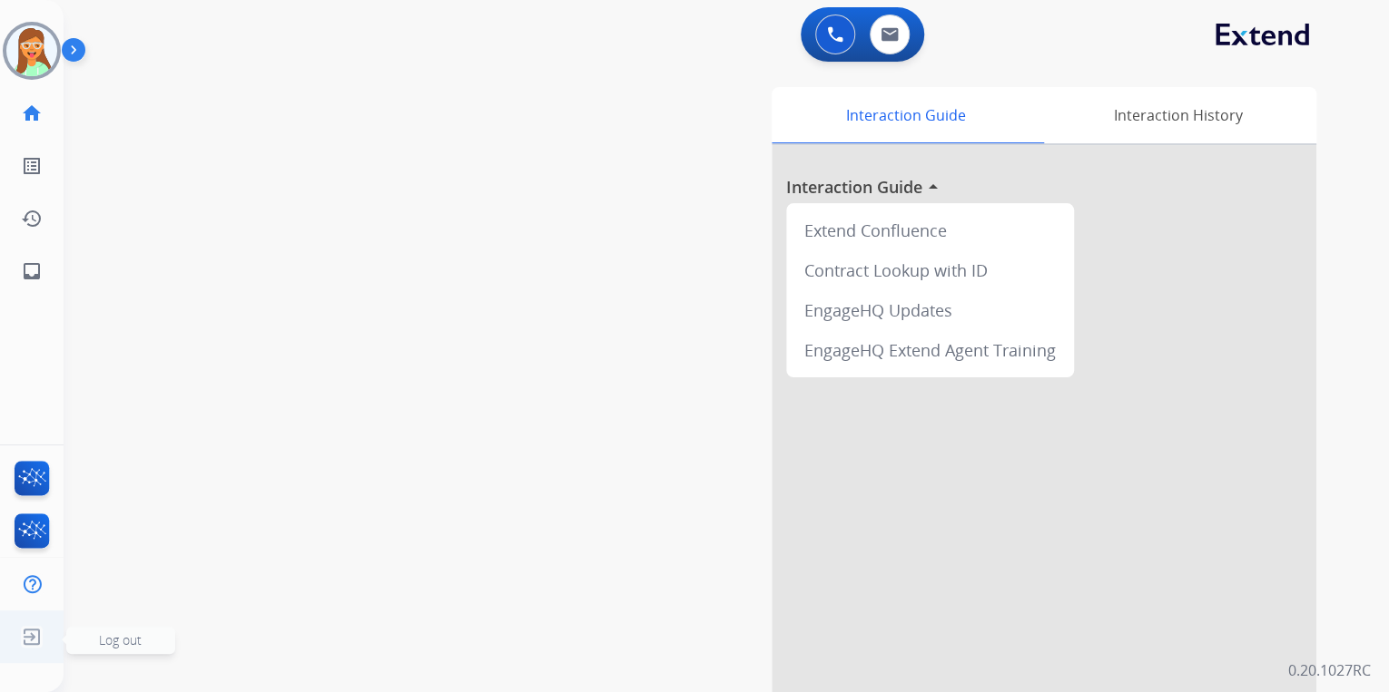
click at [23, 637] on img at bounding box center [31, 637] width 33 height 34
